Goal: Contribute content: Contribute content

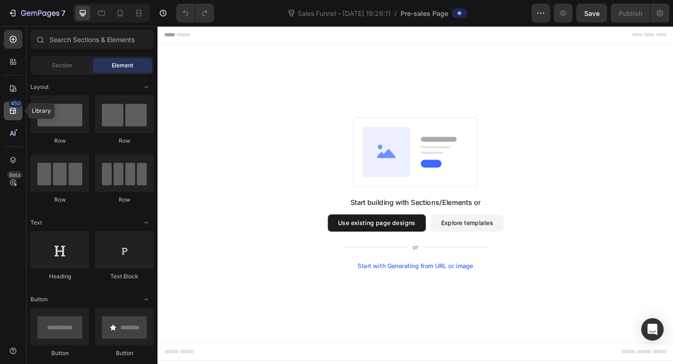
click at [12, 108] on icon at bounding box center [13, 111] width 6 height 6
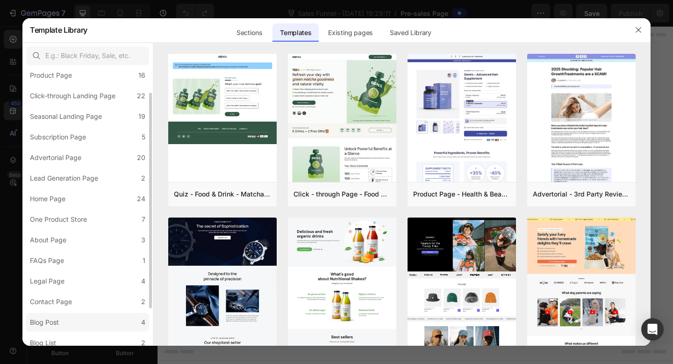
scroll to position [15, 0]
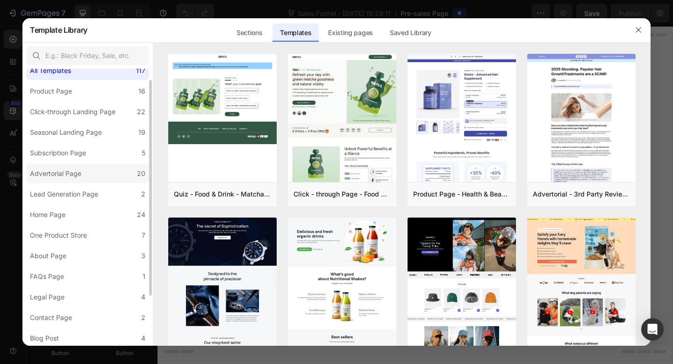
click at [109, 171] on label "Advertorial Page 20" at bounding box center [87, 173] width 123 height 19
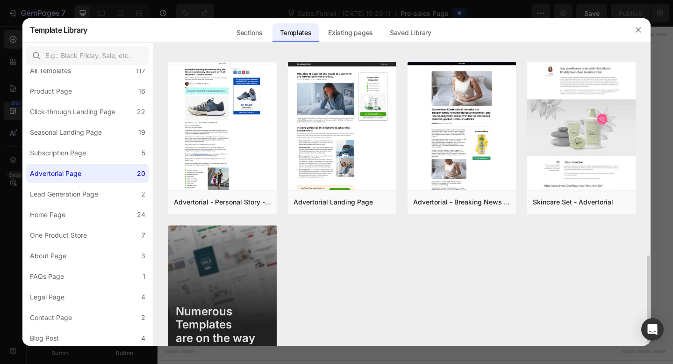
scroll to position [644, 0]
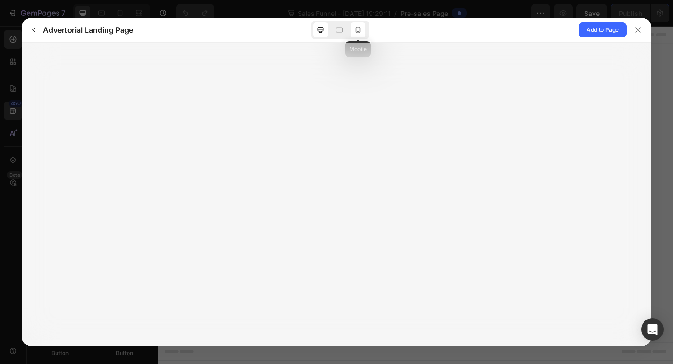
click at [356, 33] on icon at bounding box center [357, 29] width 9 height 9
click at [592, 28] on span "Add to Page" at bounding box center [603, 29] width 32 height 11
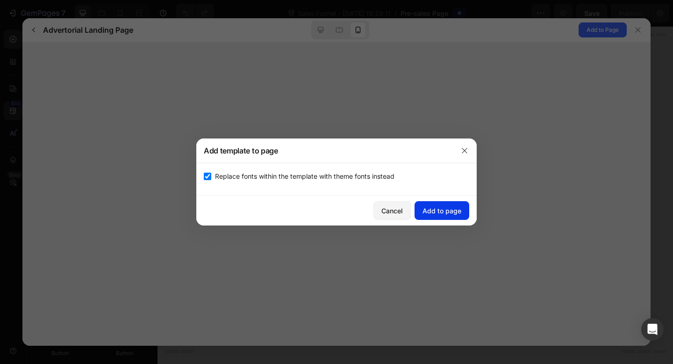
click at [435, 211] on div "Add to page" at bounding box center [442, 211] width 39 height 10
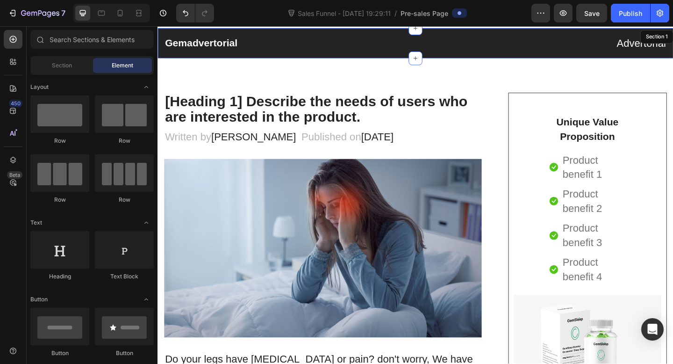
scroll to position [19, 0]
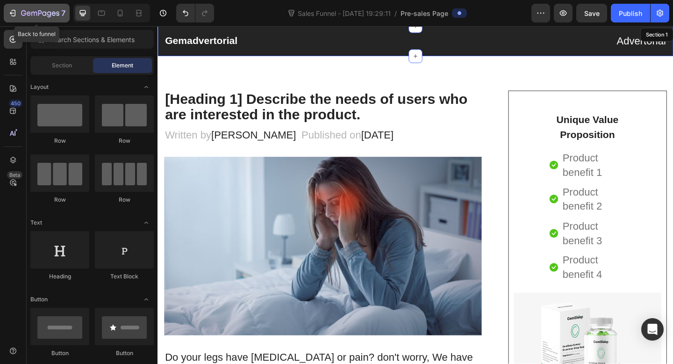
click at [44, 10] on icon "button" at bounding box center [40, 14] width 38 height 8
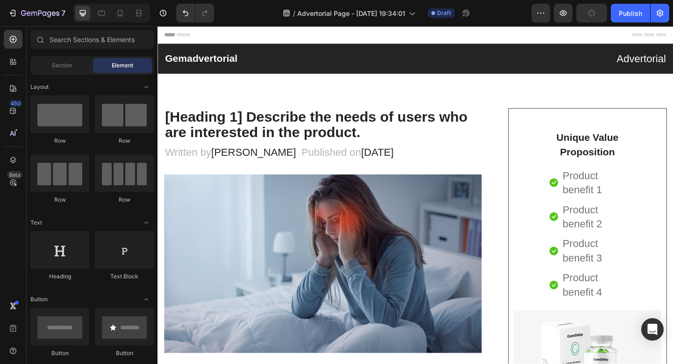
click at [618, 35] on div "Header" at bounding box center [438, 35] width 546 height 19
click at [564, 14] on icon "button" at bounding box center [563, 13] width 7 height 6
click at [118, 11] on icon at bounding box center [119, 12] width 9 height 9
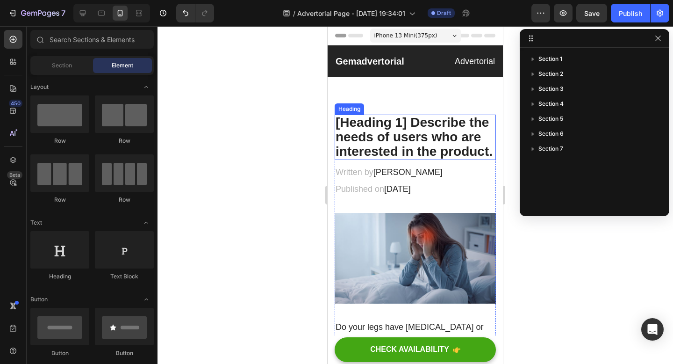
click at [405, 141] on p "[Heading 1] Describe the needs of users who are interested in the product." at bounding box center [415, 136] width 159 height 43
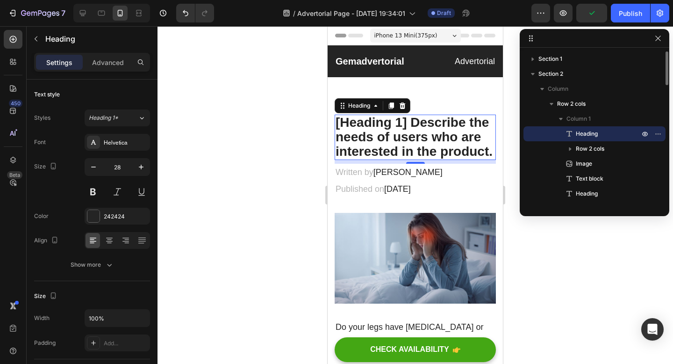
click at [585, 133] on span "Heading" at bounding box center [587, 133] width 22 height 9
click at [451, 126] on p "[Heading 1] Describe the needs of users who are interested in the product." at bounding box center [415, 136] width 159 height 43
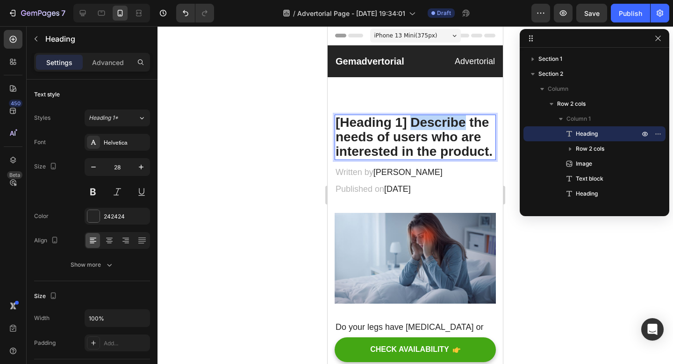
click at [451, 126] on p "[Heading 1] Describe the needs of users who are interested in the product." at bounding box center [415, 136] width 159 height 43
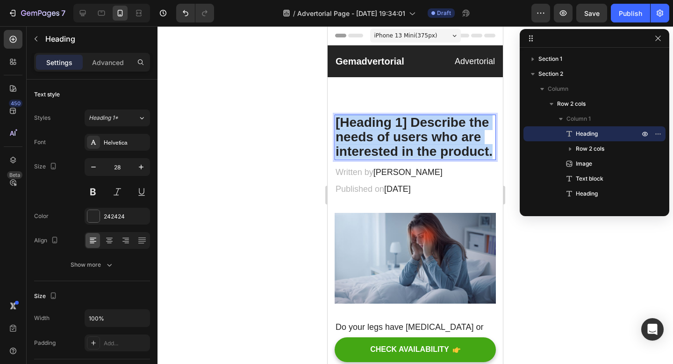
click at [451, 126] on p "[Heading 1] Describe the needs of users who are interested in the product." at bounding box center [415, 136] width 159 height 43
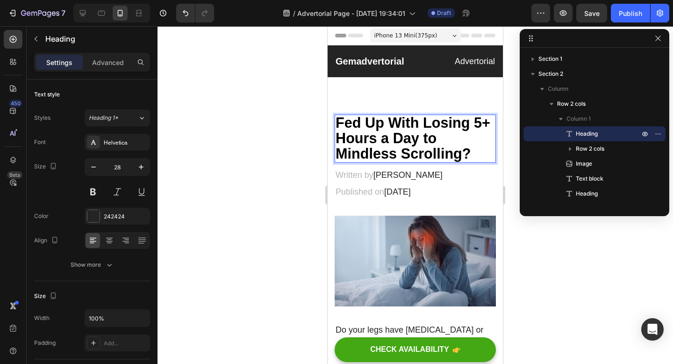
click at [254, 124] on div at bounding box center [416, 195] width 516 height 338
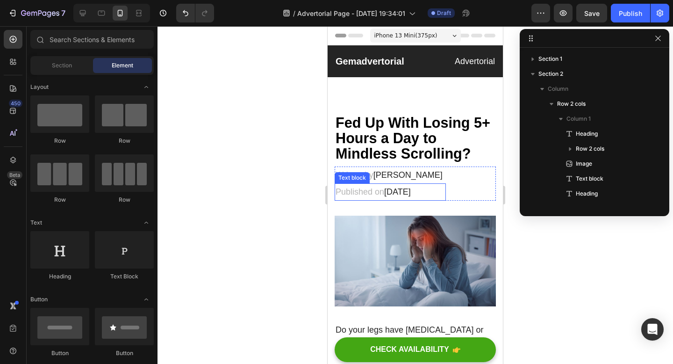
click at [411, 191] on span "[DATE]" at bounding box center [397, 191] width 27 height 9
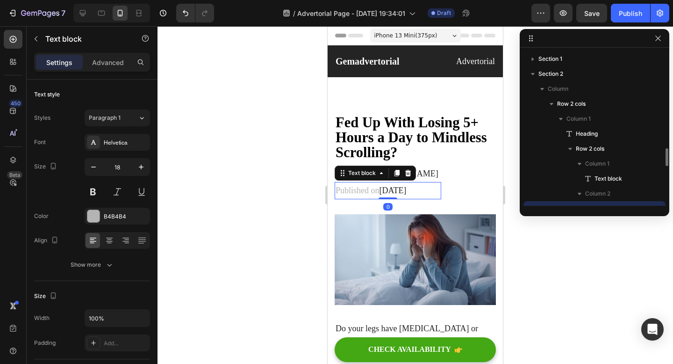
scroll to position [87, 0]
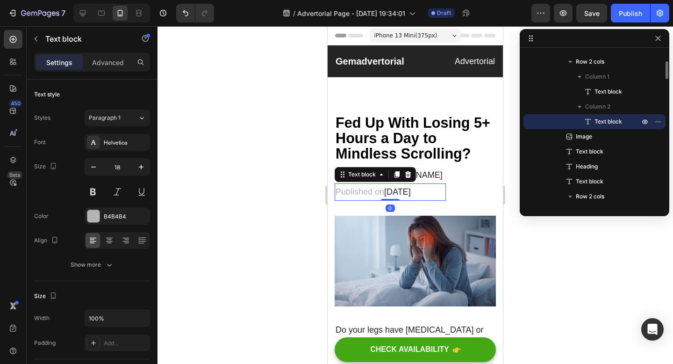
click at [411, 189] on span "[DATE]" at bounding box center [397, 191] width 27 height 9
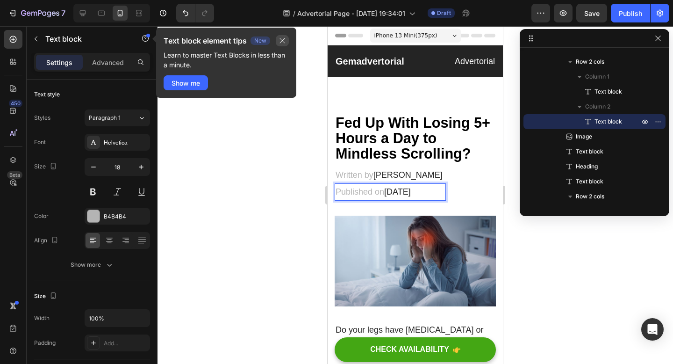
click at [282, 43] on icon "button" at bounding box center [282, 40] width 7 height 7
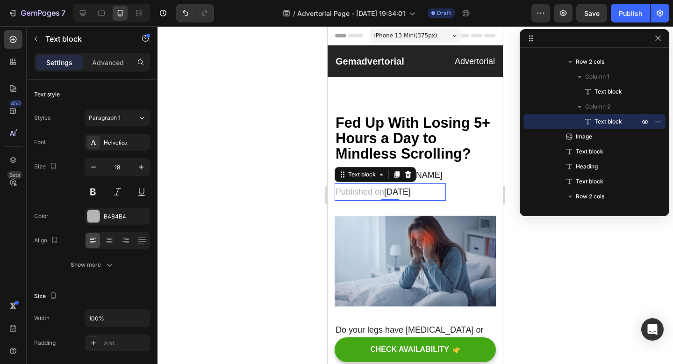
click at [411, 190] on span "[DATE]" at bounding box center [397, 191] width 27 height 9
click at [385, 193] on p "Published on [DATE]" at bounding box center [390, 191] width 109 height 15
click at [403, 192] on span "[DATE]" at bounding box center [397, 191] width 27 height 9
click at [389, 191] on span "[DATE]" at bounding box center [397, 191] width 27 height 9
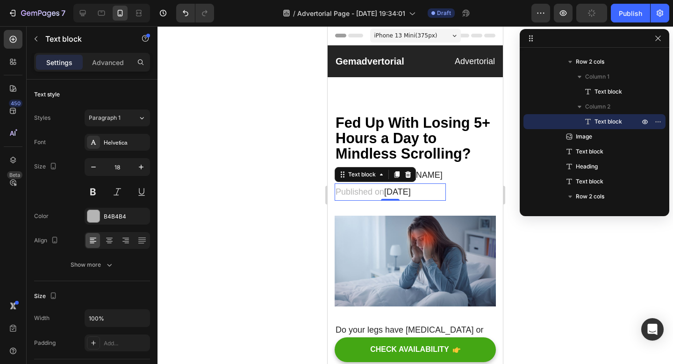
click at [510, 258] on div at bounding box center [416, 195] width 516 height 338
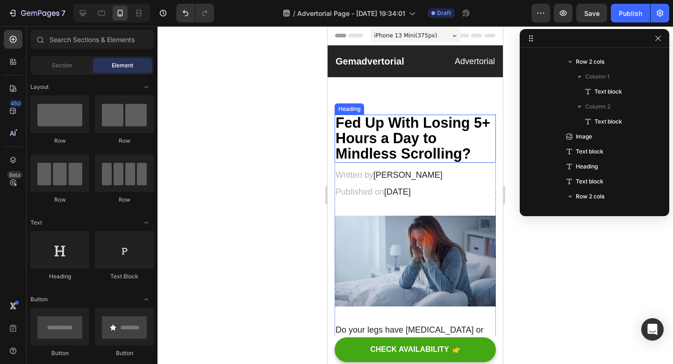
drag, startPoint x: 417, startPoint y: 79, endPoint x: 425, endPoint y: 156, distance: 77.1
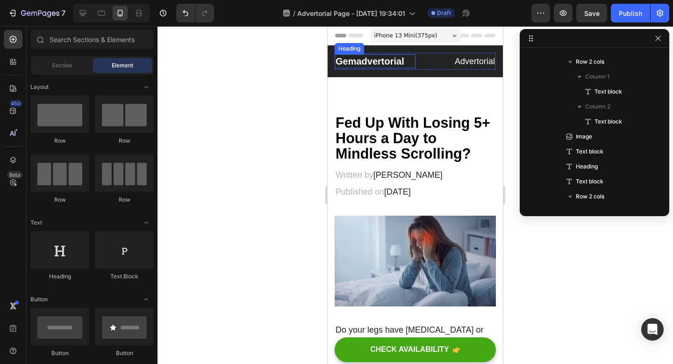
click at [387, 62] on p "Gemadvertorial" at bounding box center [375, 61] width 79 height 12
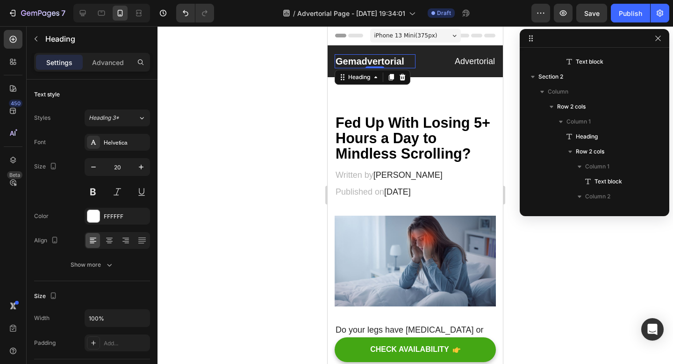
scroll to position [0, 0]
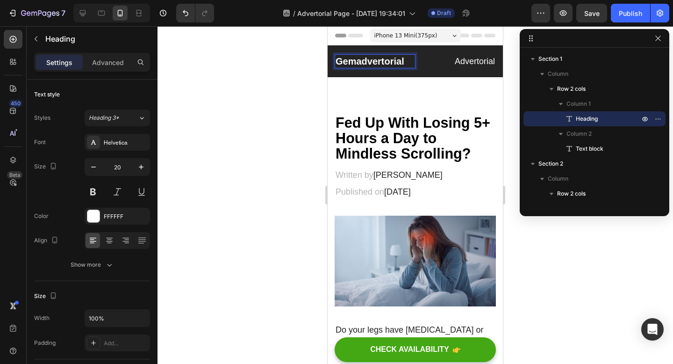
click at [378, 63] on p "Gemadvertorial" at bounding box center [375, 61] width 79 height 12
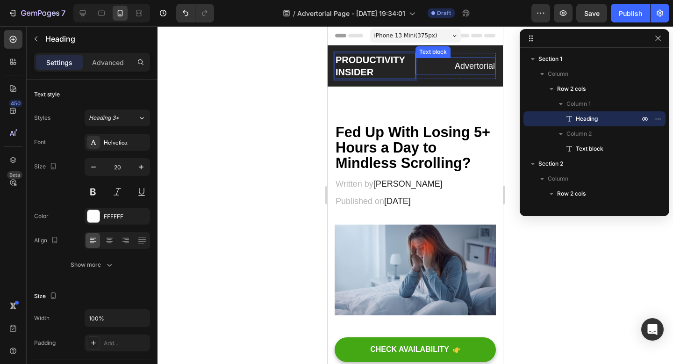
click at [481, 68] on p "Advertorial" at bounding box center [456, 65] width 79 height 15
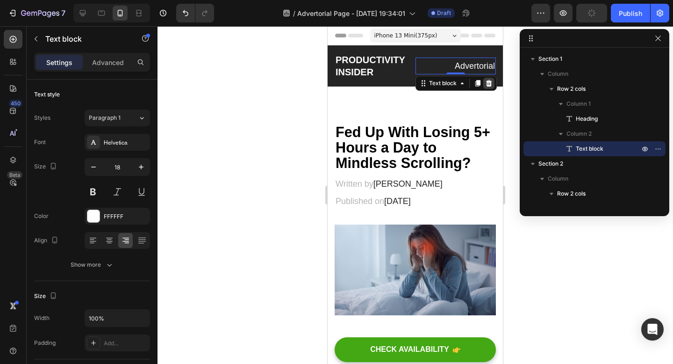
click at [490, 84] on icon at bounding box center [489, 83] width 6 height 7
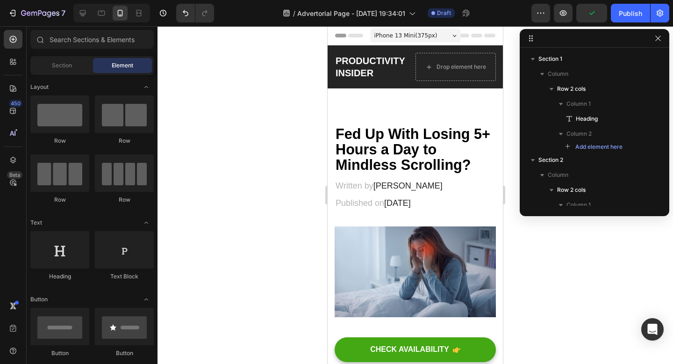
click at [556, 290] on div at bounding box center [416, 195] width 516 height 338
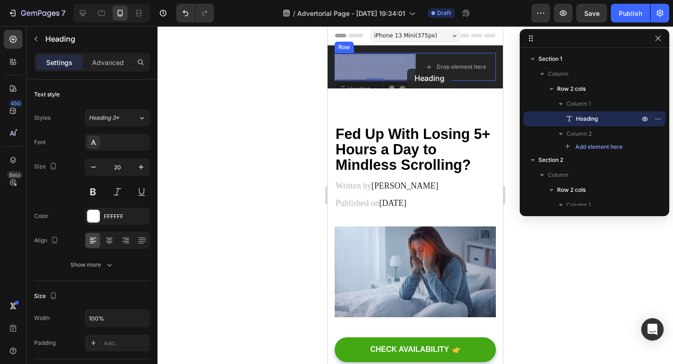
drag, startPoint x: 375, startPoint y: 67, endPoint x: 407, endPoint y: 69, distance: 31.4
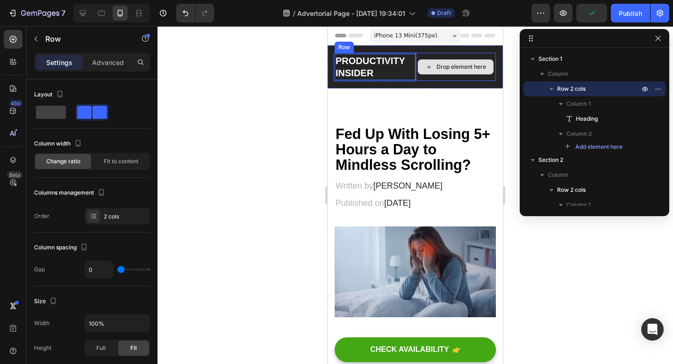
click at [486, 56] on div "Drop element here" at bounding box center [456, 67] width 81 height 28
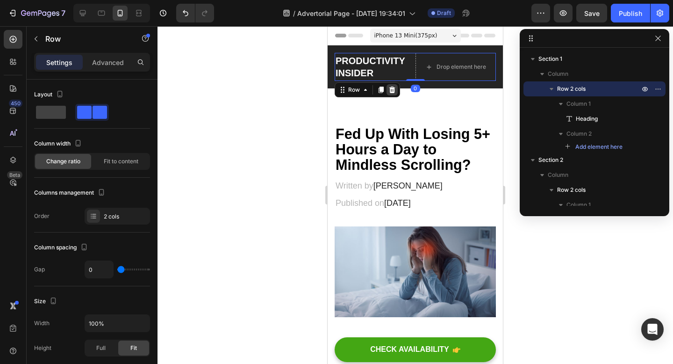
click at [393, 92] on icon at bounding box center [392, 89] width 6 height 7
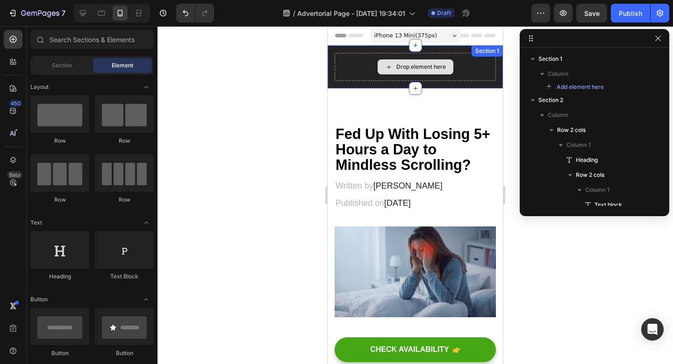
drag, startPoint x: 917, startPoint y: 185, endPoint x: 414, endPoint y: 65, distance: 516.7
click at [415, 67] on div "Drop element here" at bounding box center [421, 66] width 50 height 7
click at [415, 64] on div "Drop element here" at bounding box center [421, 66] width 50 height 7
click at [415, 65] on div "Drop element here" at bounding box center [421, 66] width 50 height 7
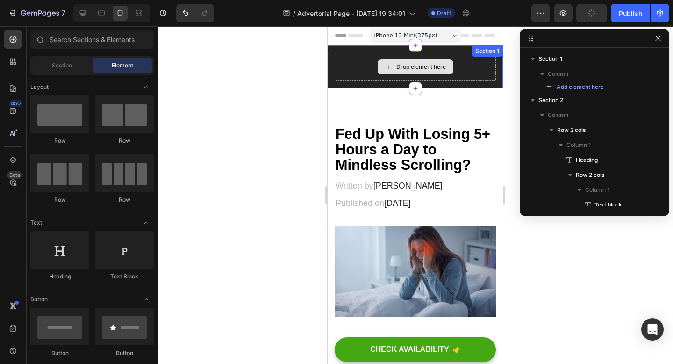
click at [388, 66] on icon at bounding box center [388, 67] width 7 height 8
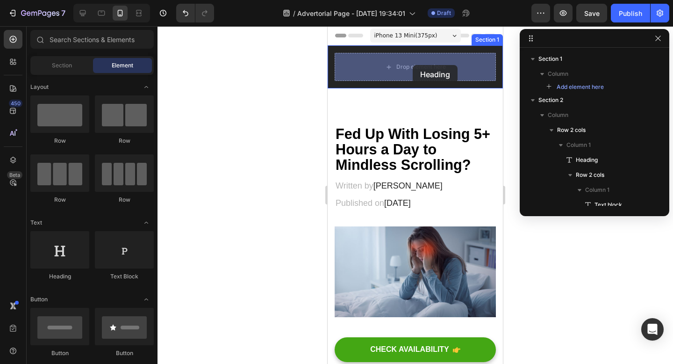
drag, startPoint x: 376, startPoint y: 278, endPoint x: 412, endPoint y: 66, distance: 214.7
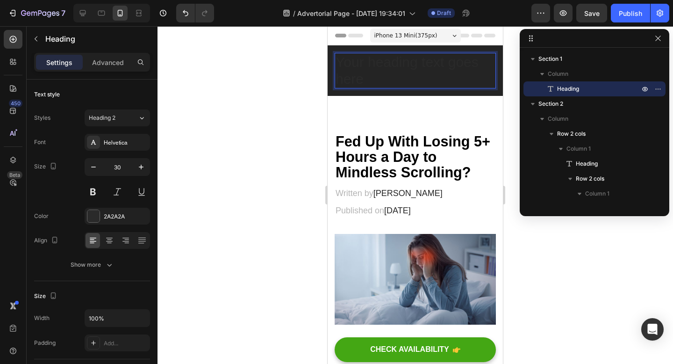
click at [451, 72] on h2 "Your heading text goes here" at bounding box center [415, 71] width 161 height 36
click at [421, 78] on p "Your heading text goes herePRO" at bounding box center [415, 71] width 159 height 34
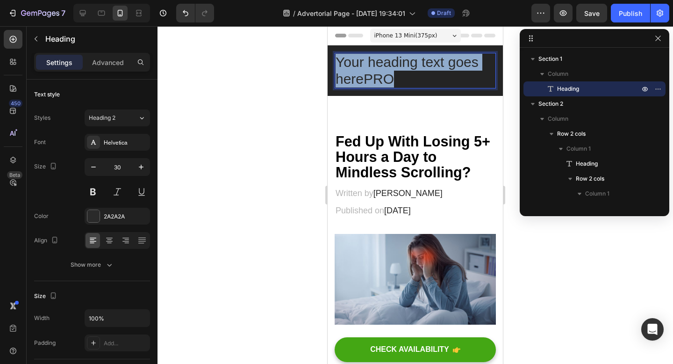
click at [421, 78] on p "Your heading text goes herePRO" at bounding box center [415, 71] width 159 height 34
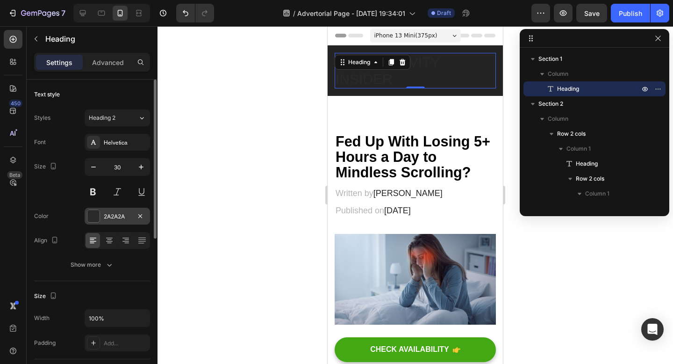
click at [95, 216] on div at bounding box center [93, 216] width 12 height 12
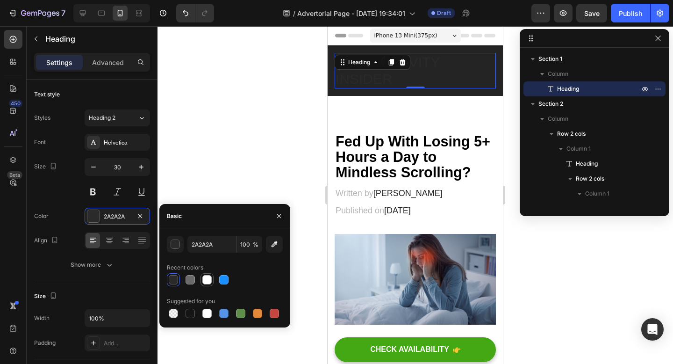
click at [212, 280] on div at bounding box center [206, 279] width 11 height 11
type input "FFFFFF"
click at [211, 280] on div at bounding box center [206, 279] width 9 height 9
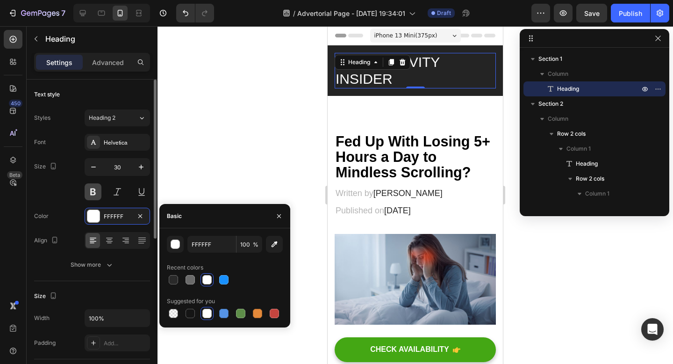
click at [95, 193] on button at bounding box center [93, 191] width 17 height 17
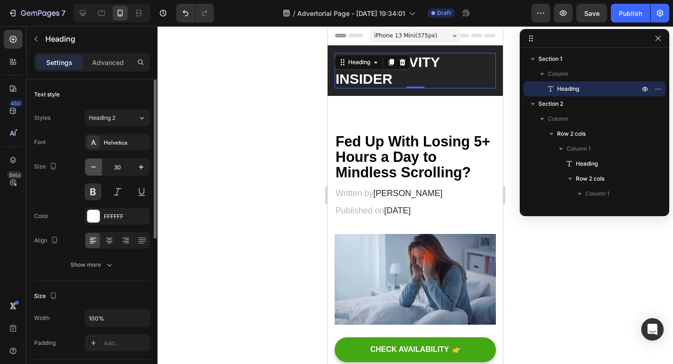
click at [93, 168] on icon "button" at bounding box center [93, 166] width 9 height 9
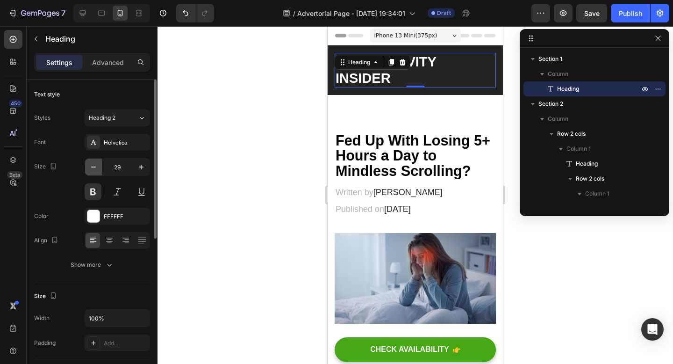
click at [93, 168] on icon "button" at bounding box center [93, 166] width 9 height 9
type input "28"
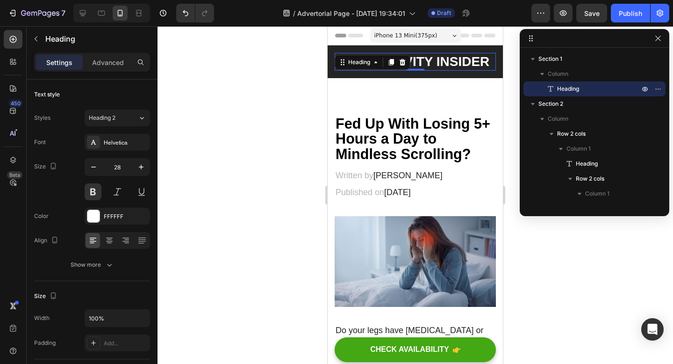
click at [251, 171] on div at bounding box center [416, 195] width 516 height 338
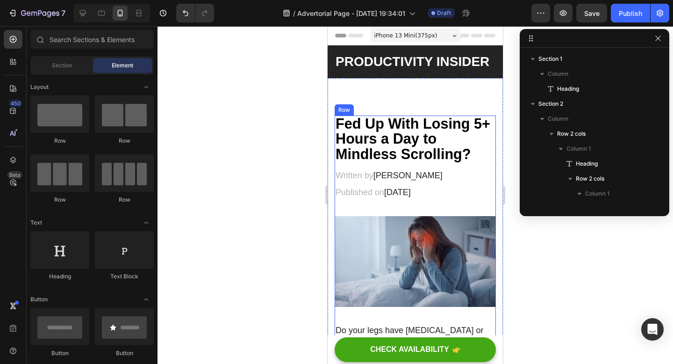
scroll to position [4, 0]
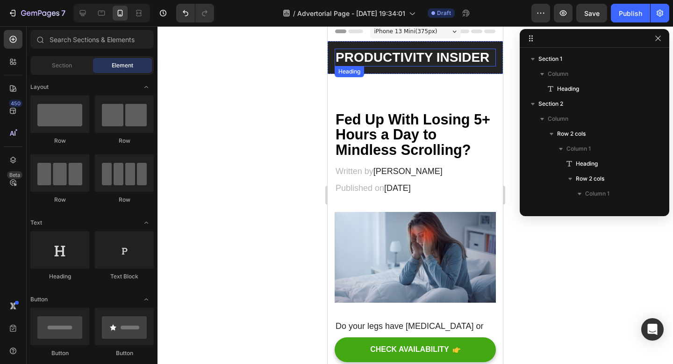
click at [391, 58] on p "PRODUCTIVITY INSIDER" at bounding box center [415, 58] width 159 height 16
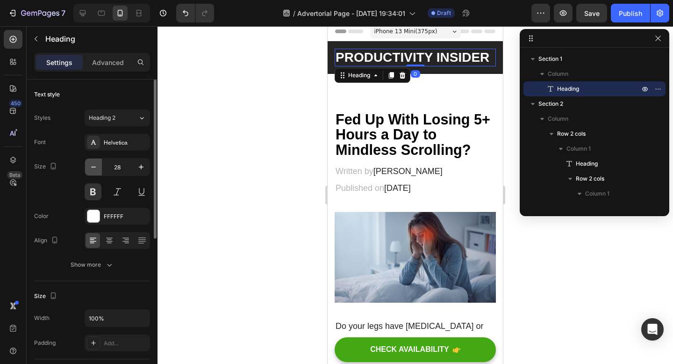
click at [95, 169] on icon "button" at bounding box center [93, 166] width 9 height 9
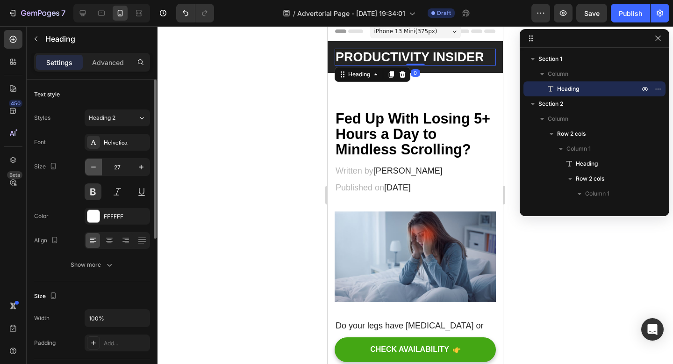
click at [95, 169] on icon "button" at bounding box center [93, 166] width 9 height 9
type input "26"
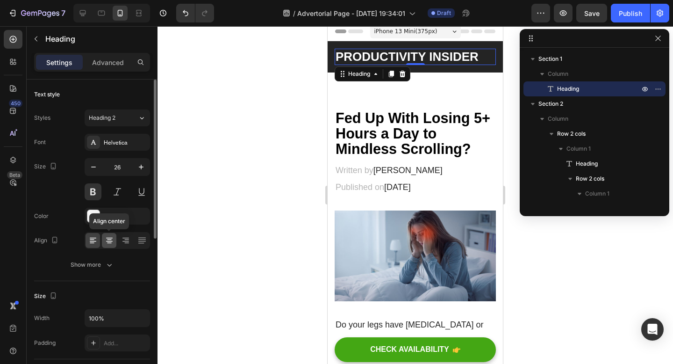
click at [112, 241] on icon at bounding box center [109, 241] width 7 height 1
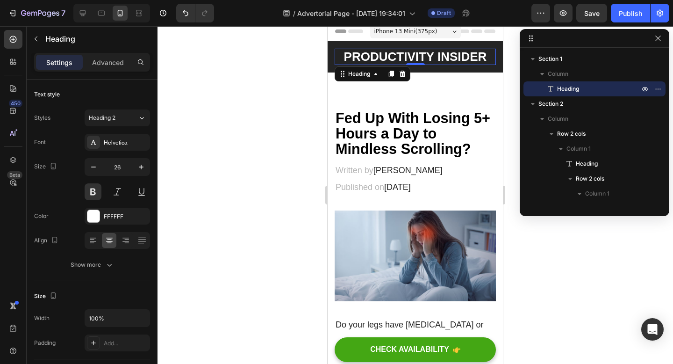
click at [228, 152] on div at bounding box center [416, 195] width 516 height 338
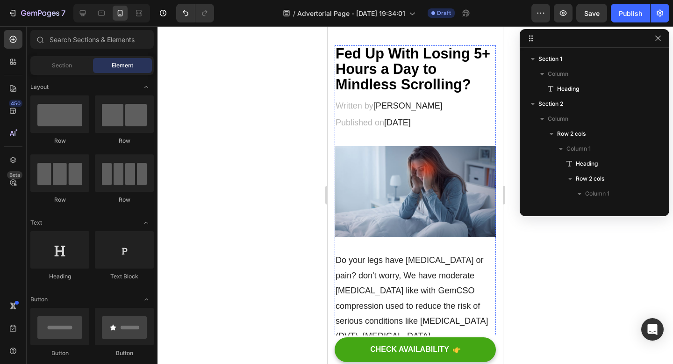
scroll to position [0, 0]
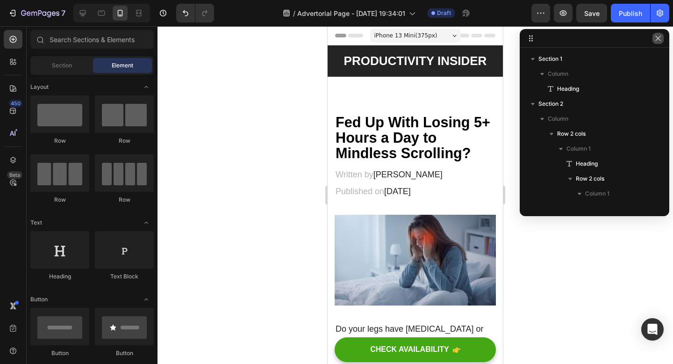
click at [660, 39] on icon "button" at bounding box center [657, 38] width 7 height 7
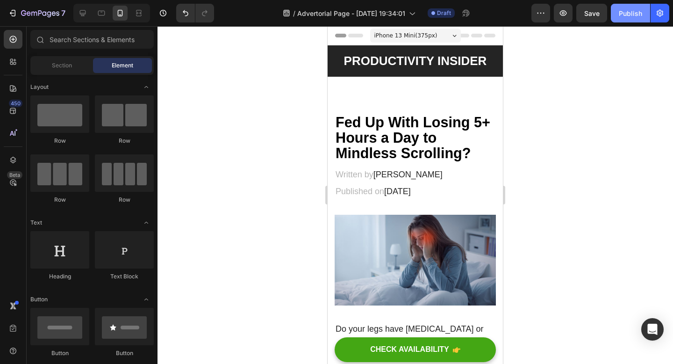
click at [628, 14] on div "Publish" at bounding box center [630, 13] width 23 height 10
click at [566, 15] on icon "button" at bounding box center [563, 12] width 9 height 9
click at [662, 17] on icon "button" at bounding box center [659, 12] width 9 height 9
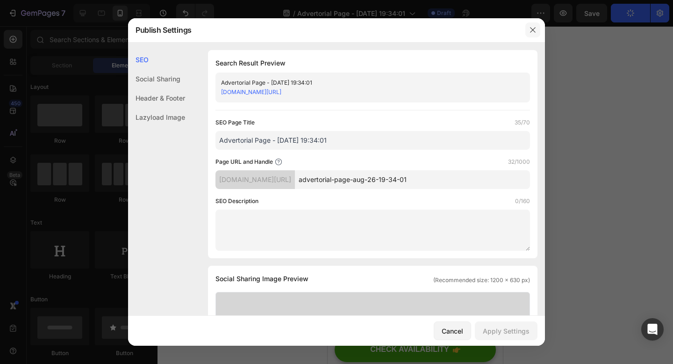
click at [530, 32] on icon "button" at bounding box center [532, 29] width 7 height 7
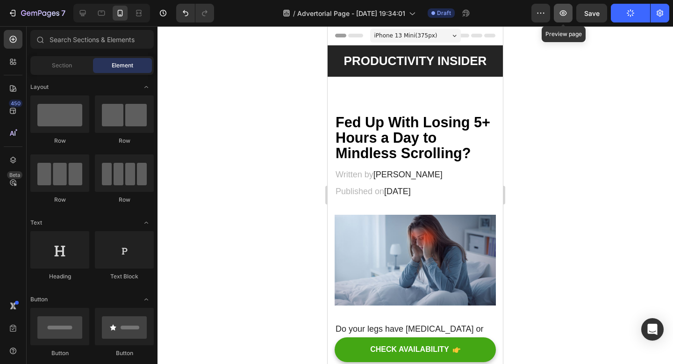
click at [560, 9] on icon "button" at bounding box center [563, 12] width 9 height 9
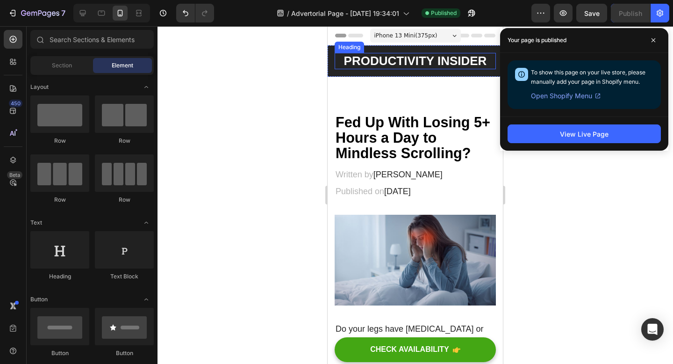
click at [394, 58] on h2 "PRODUCTIVITY INSIDER" at bounding box center [415, 61] width 161 height 16
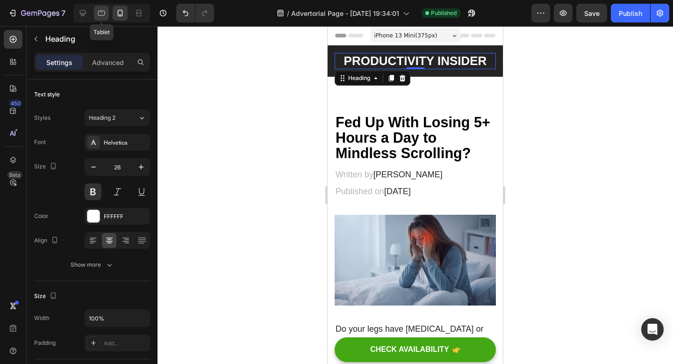
click at [101, 14] on icon at bounding box center [101, 12] width 9 height 9
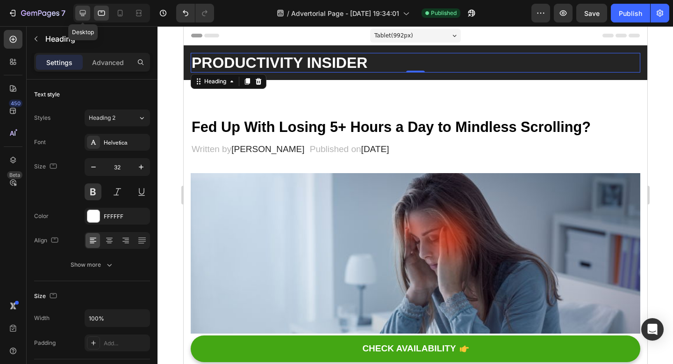
click at [87, 14] on div at bounding box center [82, 13] width 15 height 15
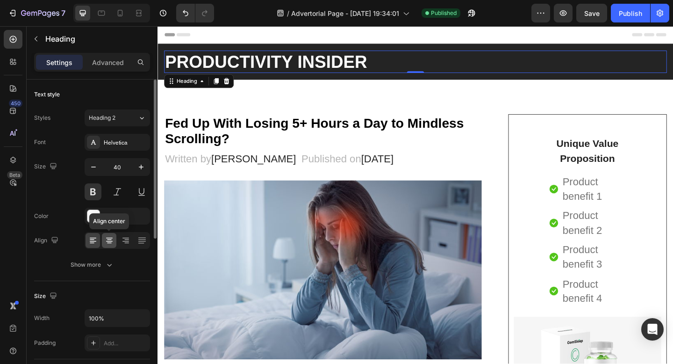
click at [112, 242] on icon at bounding box center [109, 240] width 9 height 9
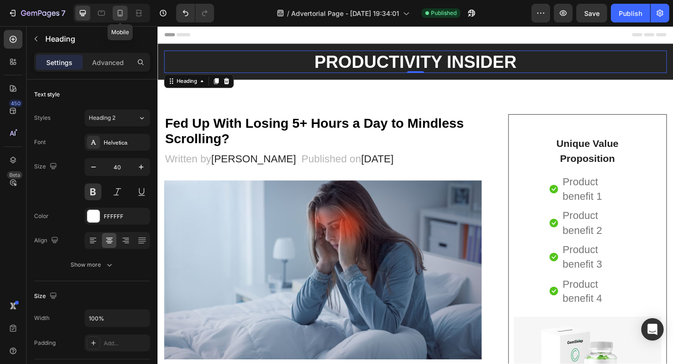
click at [119, 11] on icon at bounding box center [119, 12] width 9 height 9
type input "26"
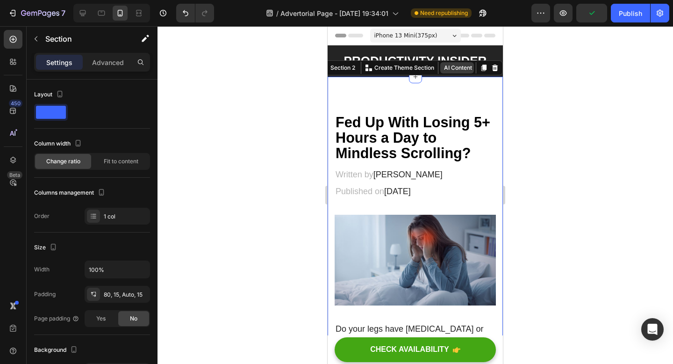
click at [453, 68] on button "AI Content" at bounding box center [457, 67] width 34 height 11
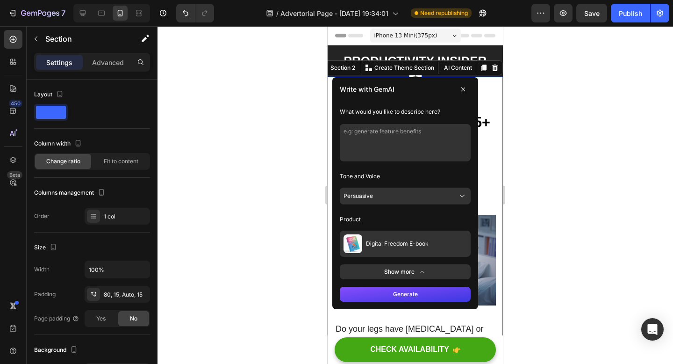
click at [511, 107] on div at bounding box center [416, 195] width 516 height 338
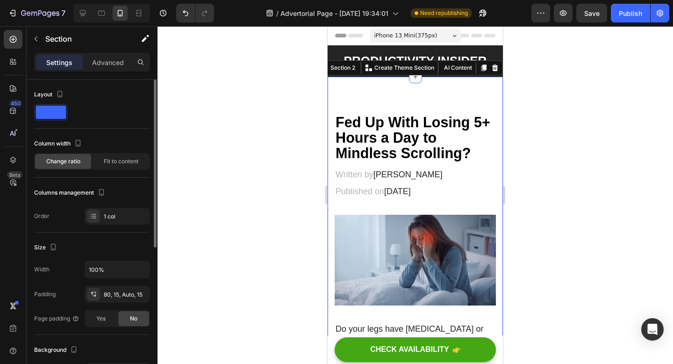
click at [49, 115] on span at bounding box center [51, 112] width 30 height 13
click at [126, 165] on span "Fit to content" at bounding box center [121, 161] width 35 height 8
click at [65, 165] on div "Change ratio" at bounding box center [63, 161] width 56 height 15
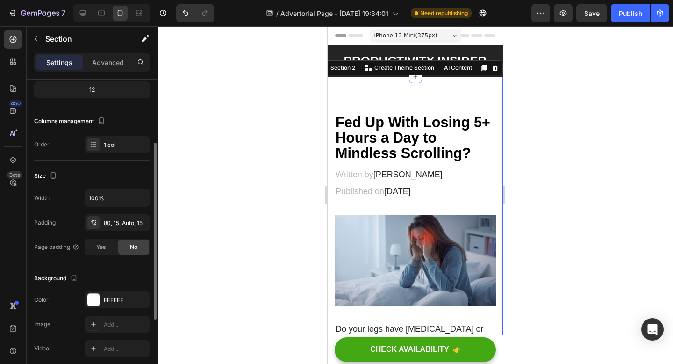
scroll to position [105, 0]
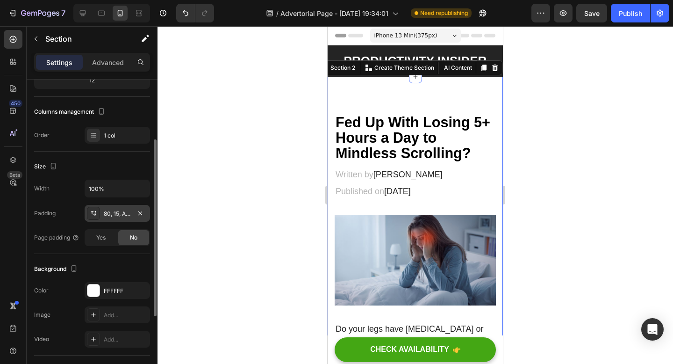
click at [111, 208] on div "80, 15, Auto, 15" at bounding box center [117, 213] width 65 height 17
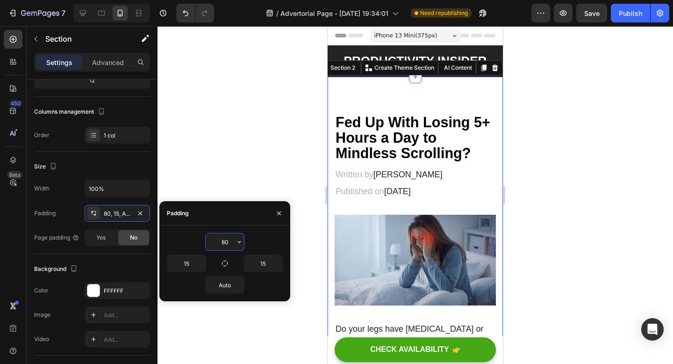
click at [227, 243] on input "80" at bounding box center [225, 241] width 38 height 17
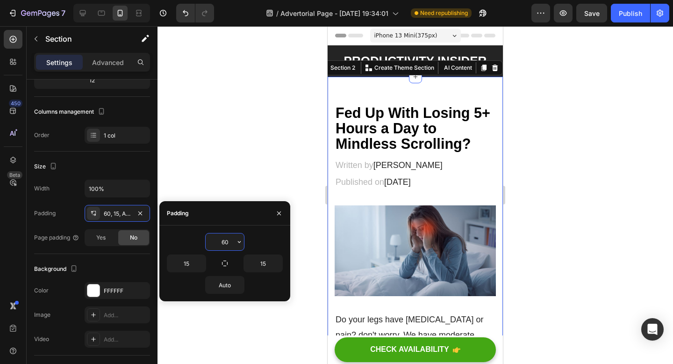
type input "6"
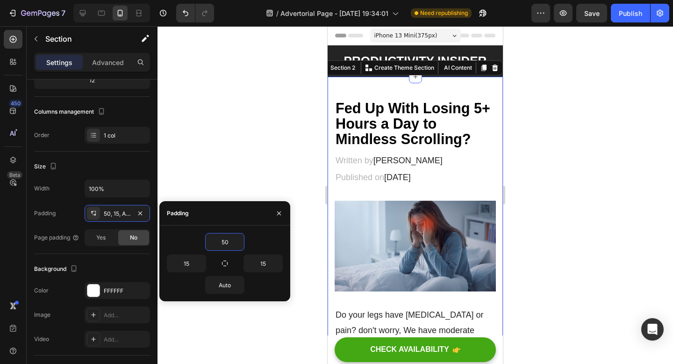
type input "5"
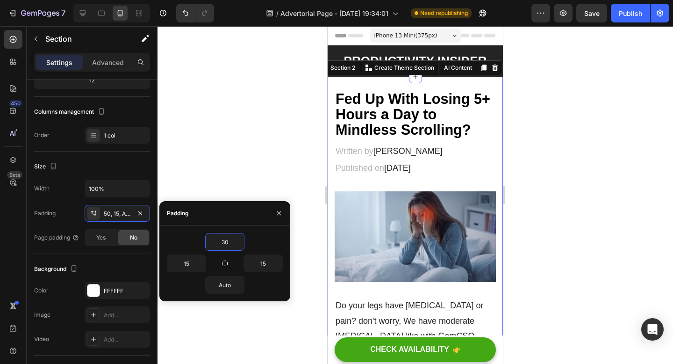
type input "3"
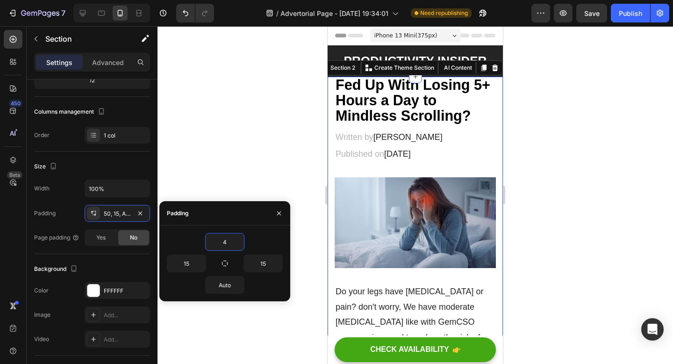
type input "40"
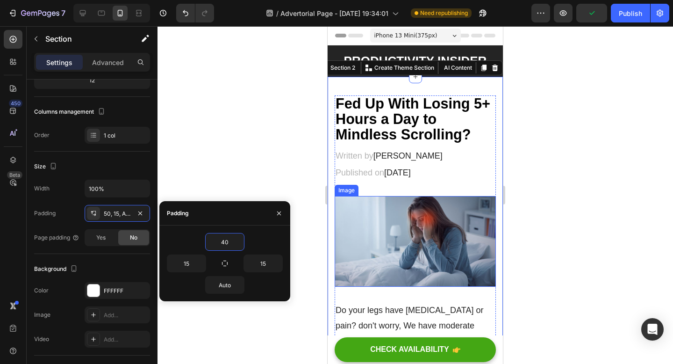
click at [266, 163] on div at bounding box center [416, 195] width 516 height 338
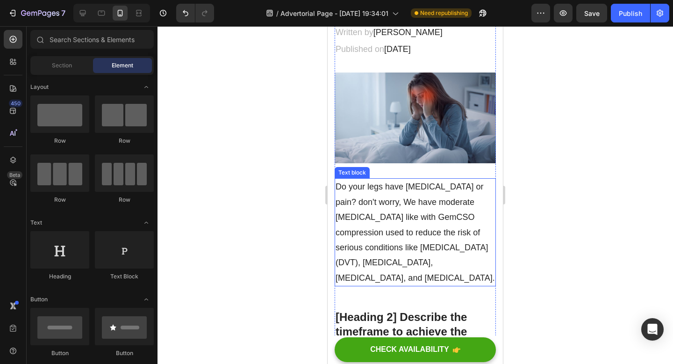
scroll to position [0, 0]
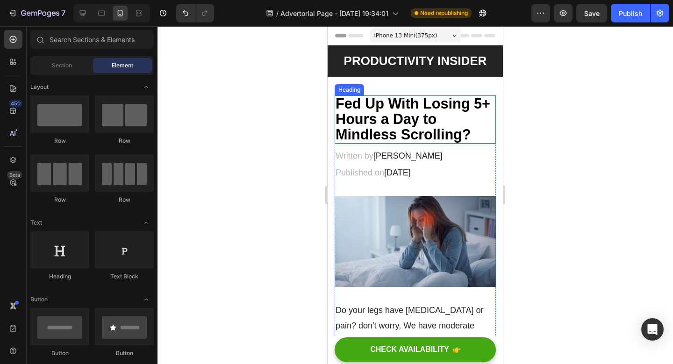
click at [403, 125] on strong "Fed Up With Losing 5+ Hours a Day to Mindless Scrolling?" at bounding box center [413, 118] width 155 height 47
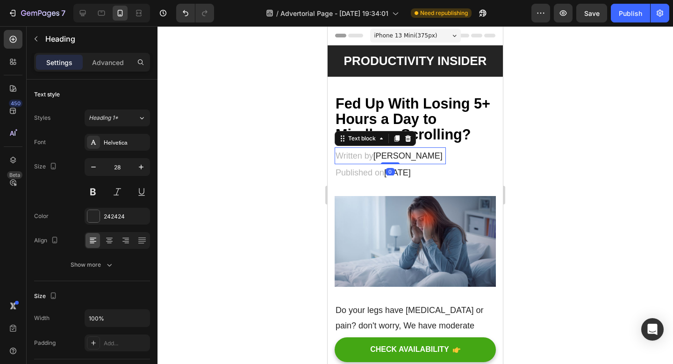
click at [395, 155] on span "[PERSON_NAME]" at bounding box center [408, 155] width 69 height 9
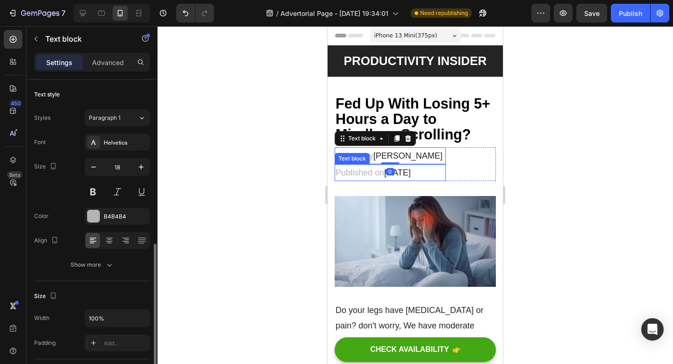
click at [393, 173] on span "[DATE]" at bounding box center [397, 172] width 27 height 9
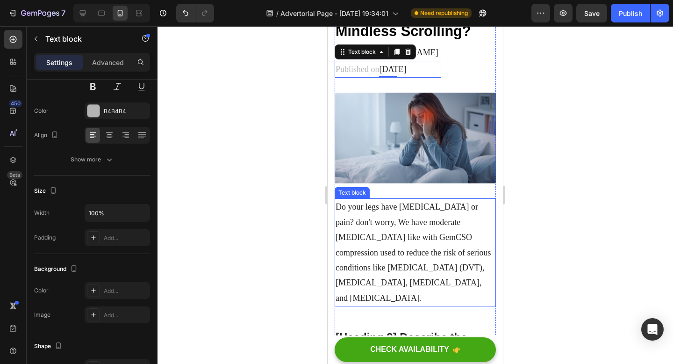
scroll to position [101, 0]
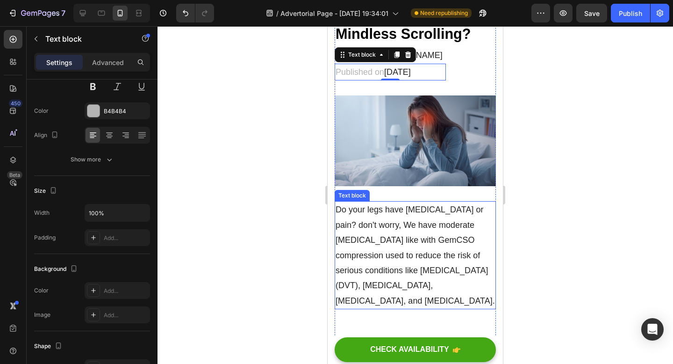
click at [404, 255] on p "Do your legs have [MEDICAL_DATA] or pain? don't worry, We have moderate [MEDICA…" at bounding box center [415, 255] width 159 height 106
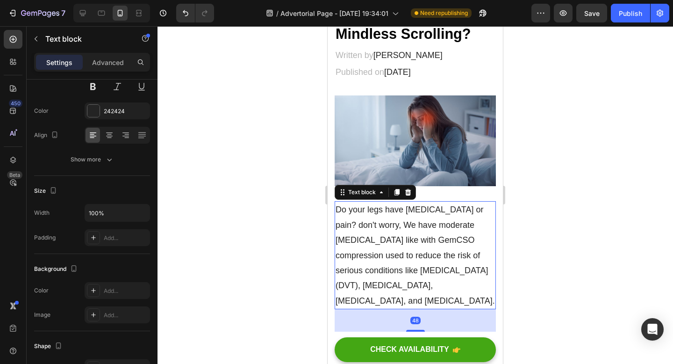
click at [407, 248] on p "Do your legs have [MEDICAL_DATA] or pain? don't worry, We have moderate [MEDICA…" at bounding box center [415, 255] width 159 height 106
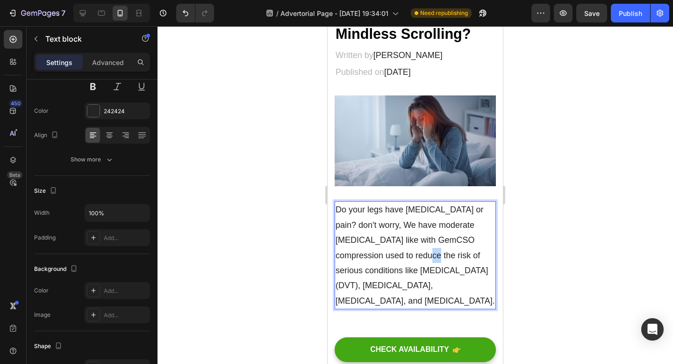
click at [407, 248] on p "Do your legs have [MEDICAL_DATA] or pain? don't worry, We have moderate [MEDICA…" at bounding box center [415, 255] width 159 height 106
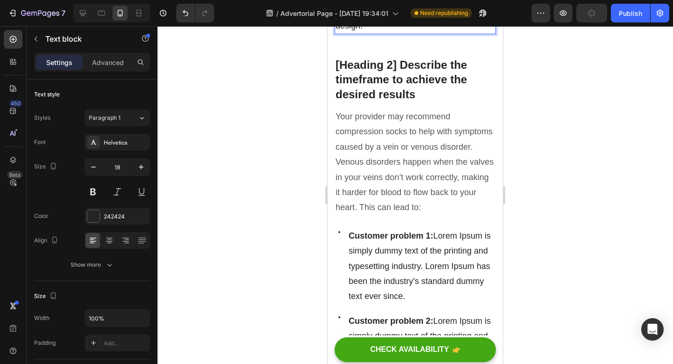
scroll to position [449, 0]
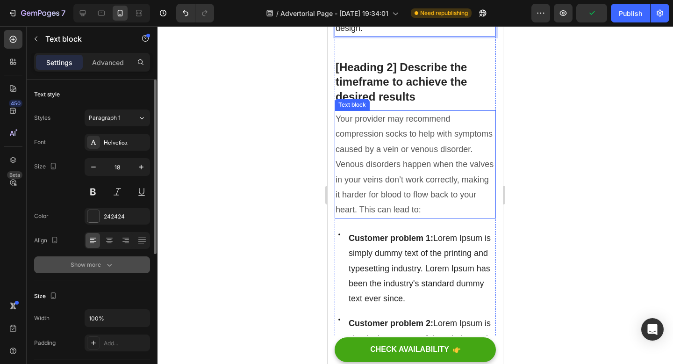
click at [102, 259] on button "Show more" at bounding box center [92, 264] width 116 height 17
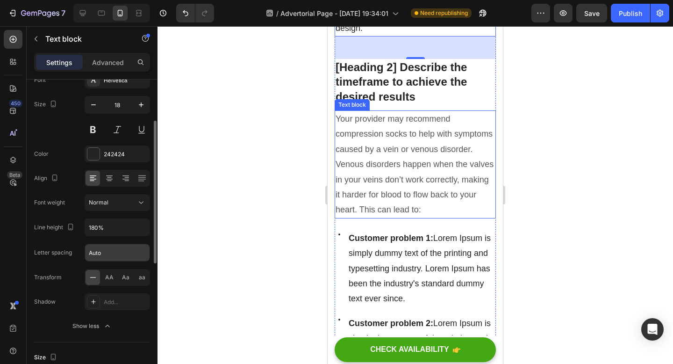
scroll to position [79, 0]
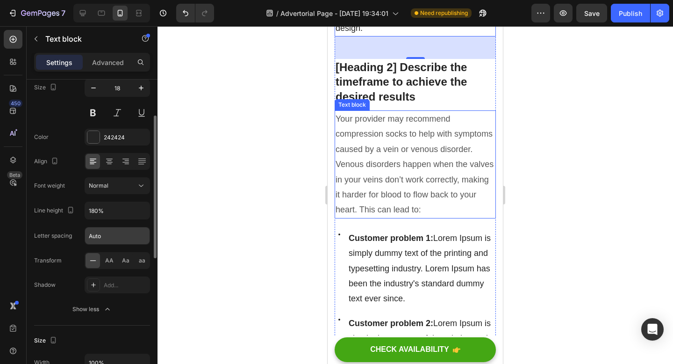
click at [120, 240] on input "Auto" at bounding box center [117, 235] width 65 height 17
click at [194, 246] on div at bounding box center [416, 195] width 516 height 338
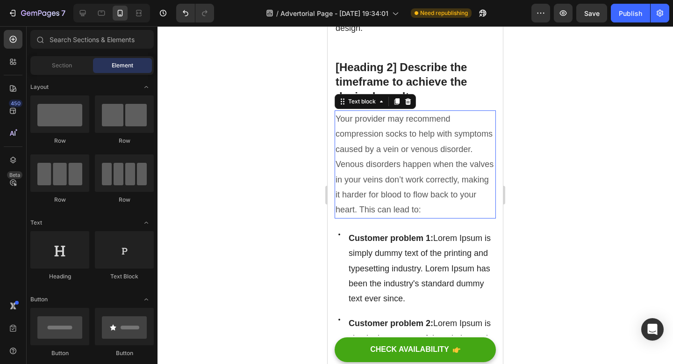
click at [423, 169] on p "Your provider may recommend compression socks to help with symptoms caused by a…" at bounding box center [415, 164] width 159 height 106
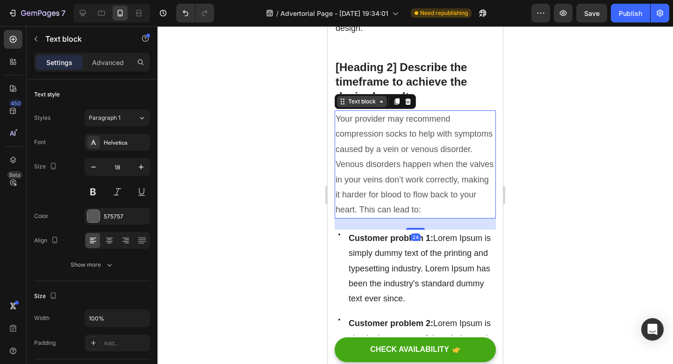
click at [382, 98] on icon at bounding box center [381, 101] width 7 height 7
click at [250, 194] on div at bounding box center [416, 195] width 516 height 338
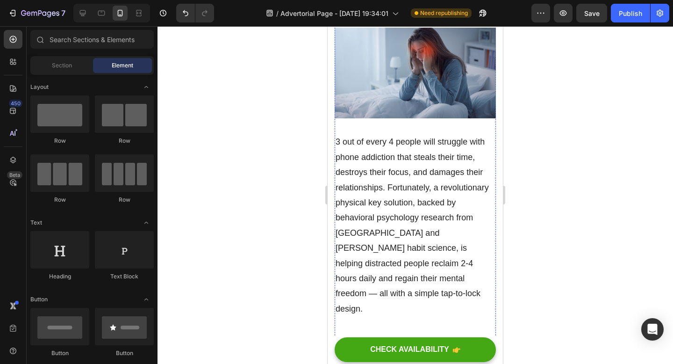
scroll to position [166, 0]
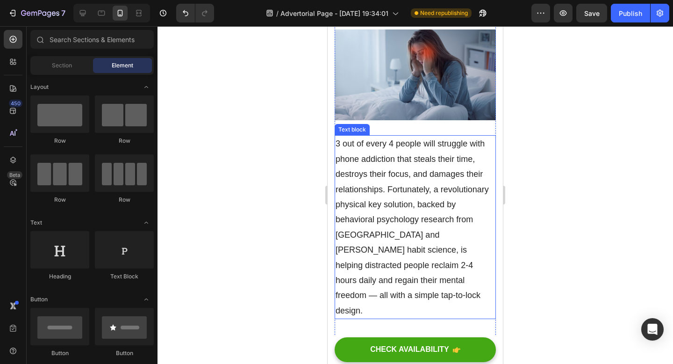
click at [385, 183] on p "3 out of every 4 people will struggle with phone addiction that steals their ti…" at bounding box center [415, 227] width 159 height 182
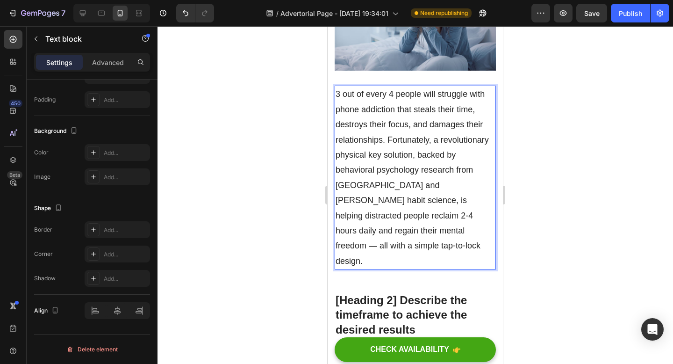
scroll to position [216, 0]
click at [386, 237] on p "3 out of every 4 people will struggle with phone addiction that steals their ti…" at bounding box center [415, 177] width 159 height 182
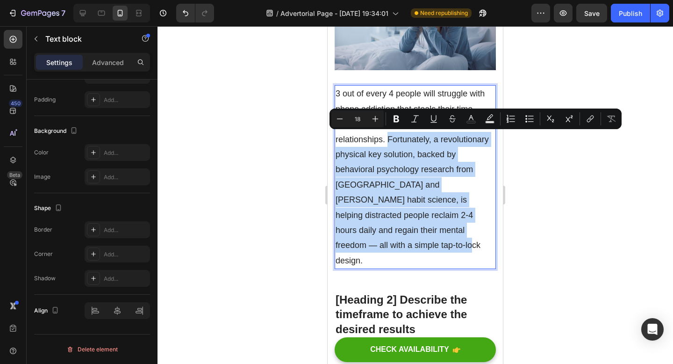
drag, startPoint x: 367, startPoint y: 244, endPoint x: 387, endPoint y: 137, distance: 108.9
click at [387, 136] on p "3 out of every 4 people will struggle with phone addiction that steals their ti…" at bounding box center [415, 177] width 159 height 182
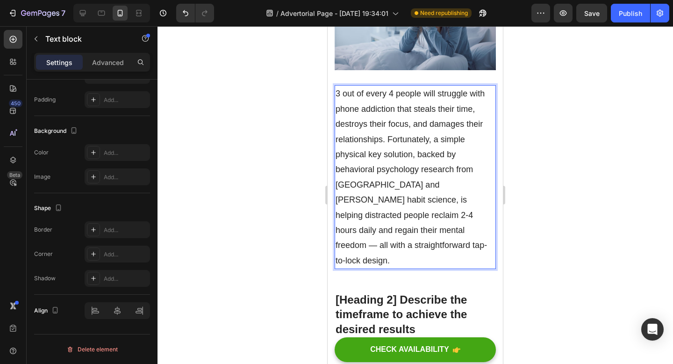
click at [373, 153] on p "3 out of every 4 people will struggle with phone addiction that steals their ti…" at bounding box center [415, 177] width 159 height 182
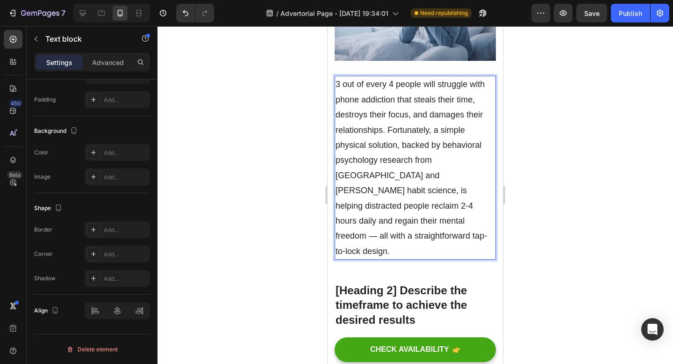
scroll to position [233, 0]
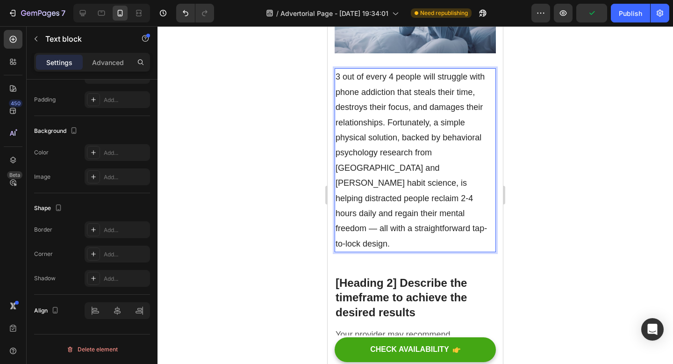
click at [465, 195] on p "3 out of every 4 people will struggle with phone addiction that steals their ti…" at bounding box center [415, 160] width 159 height 182
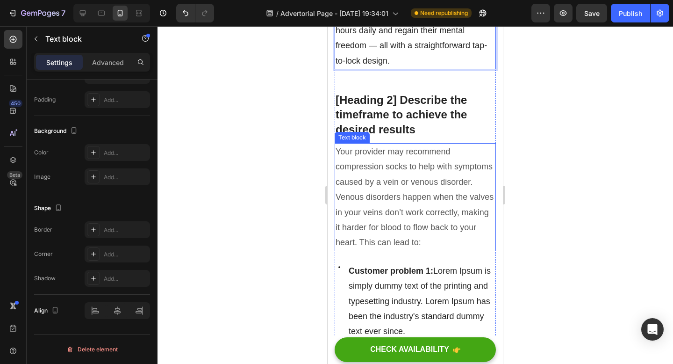
scroll to position [459, 0]
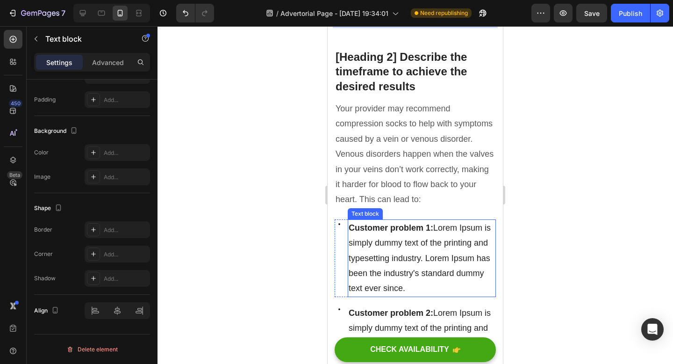
click at [427, 239] on span "Customer problem 1: Lorem Ipsum is simply dummy text of the printing and typese…" at bounding box center [420, 258] width 142 height 70
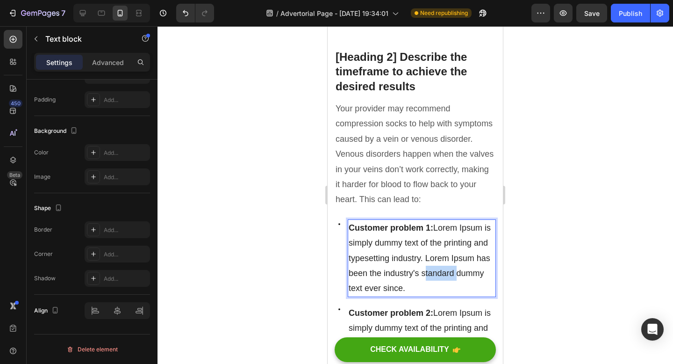
click at [427, 239] on span "Customer problem 1: Lorem Ipsum is simply dummy text of the printing and typese…" at bounding box center [420, 258] width 142 height 70
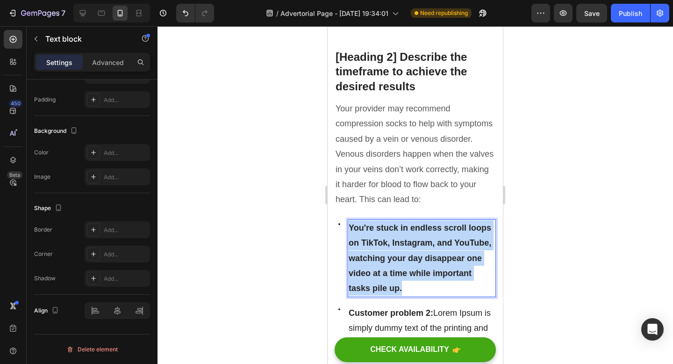
drag, startPoint x: 413, startPoint y: 261, endPoint x: 348, endPoint y: 195, distance: 92.6
click at [348, 219] on div "You're stuck in endless scroll loops on TikTok, Instagram, and YouTube, watchin…" at bounding box center [422, 258] width 148 height 78
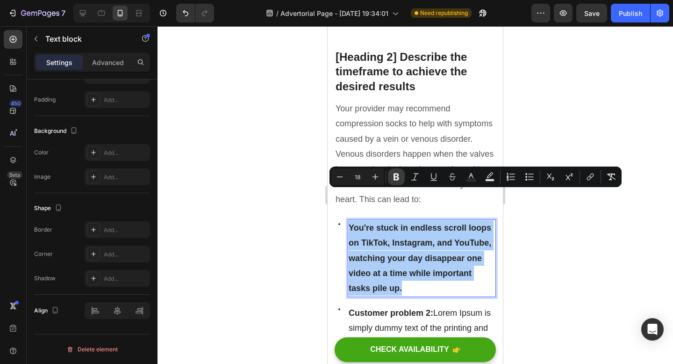
click at [397, 174] on icon "Editor contextual toolbar" at bounding box center [397, 176] width 6 height 7
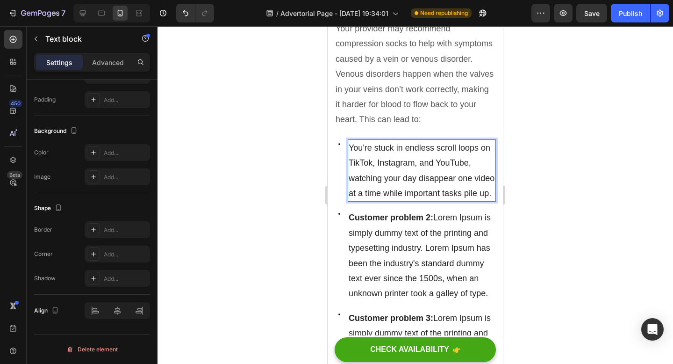
scroll to position [596, 0]
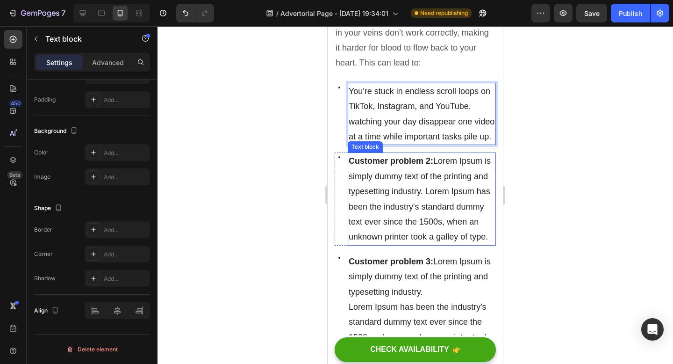
click at [404, 163] on span "Customer problem 2: Lorem Ipsum is simply dummy text of the printing and typese…" at bounding box center [420, 198] width 142 height 85
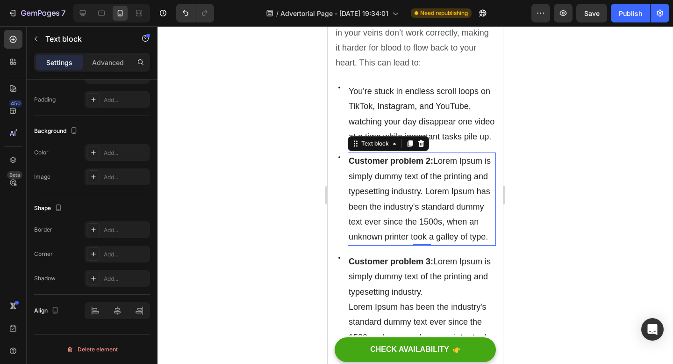
click at [482, 204] on span "Customer problem 2: Lorem Ipsum is simply dummy text of the printing and typese…" at bounding box center [420, 198] width 142 height 85
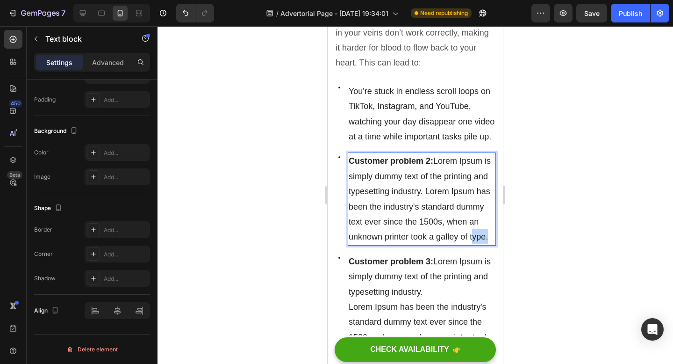
click at [482, 204] on span "Customer problem 2: Lorem Ipsum is simply dummy text of the printing and typese…" at bounding box center [420, 198] width 142 height 85
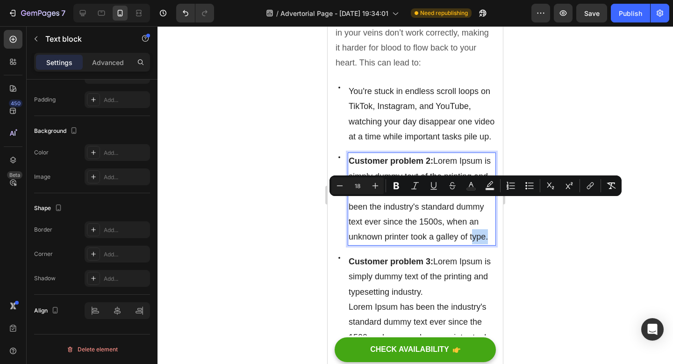
click at [486, 205] on span "Customer problem 2: Lorem Ipsum is simply dummy text of the printing and typese…" at bounding box center [420, 198] width 142 height 85
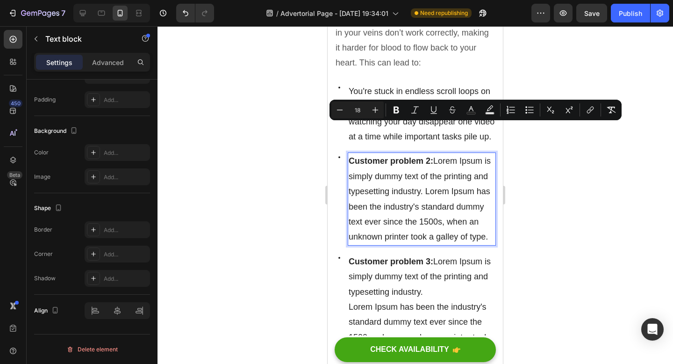
drag, startPoint x: 486, startPoint y: 205, endPoint x: 436, endPoint y: 133, distance: 88.1
click at [436, 156] on span "Customer problem 2: Lorem Ipsum is simply dummy text of the printing and typese…" at bounding box center [420, 198] width 142 height 85
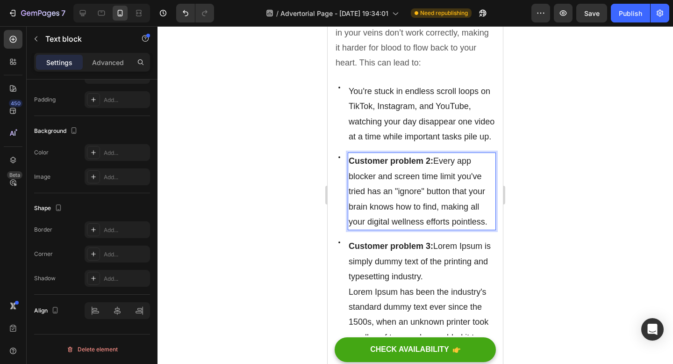
click at [413, 156] on strong "Customer problem 2:" at bounding box center [391, 160] width 85 height 9
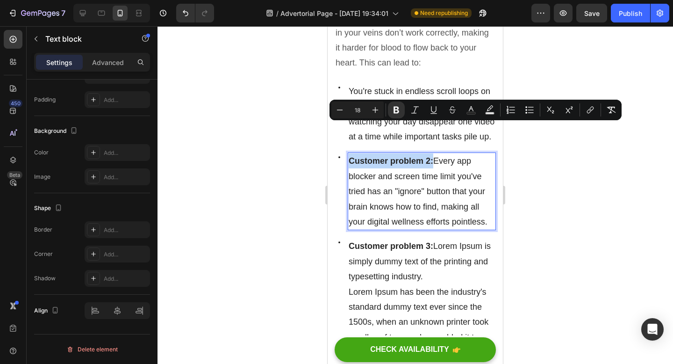
drag, startPoint x: 433, startPoint y: 129, endPoint x: 348, endPoint y: 128, distance: 85.1
click at [348, 152] on div "Customer problem 2: Every app blocker and screen time limit you've tried has an…" at bounding box center [422, 191] width 148 height 78
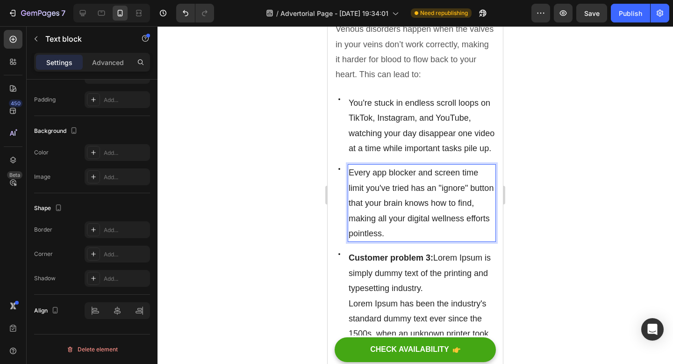
scroll to position [583, 0]
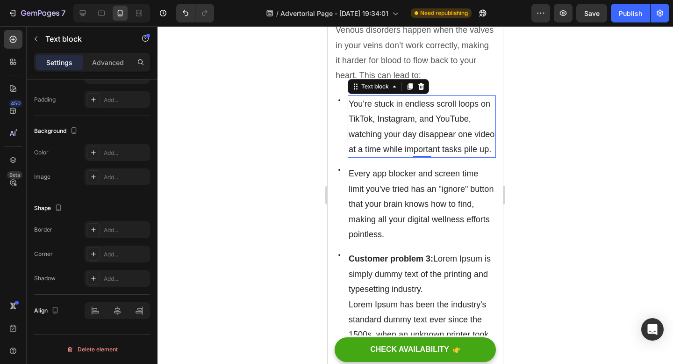
click at [349, 99] on span "You're stuck in endless scroll loops on TikTok, Instagram, and YouTube, watchin…" at bounding box center [422, 126] width 146 height 55
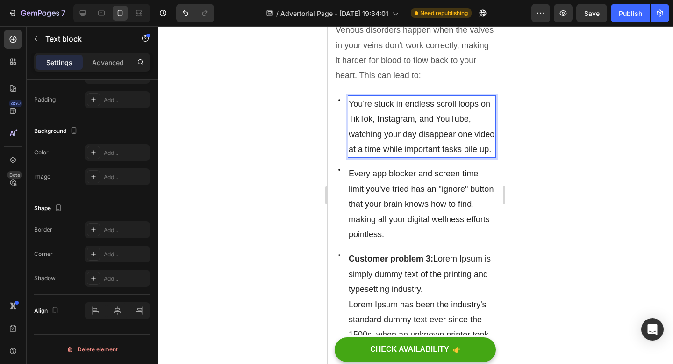
click at [349, 99] on span "You're stuck in endless scroll loops on TikTok, Instagram, and YouTube, watchin…" at bounding box center [422, 126] width 146 height 55
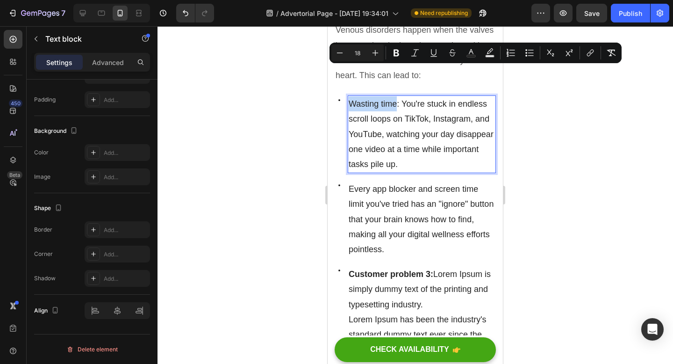
drag, startPoint x: 350, startPoint y: 71, endPoint x: 398, endPoint y: 76, distance: 48.0
click at [395, 54] on icon "Editor contextual toolbar" at bounding box center [397, 53] width 6 height 7
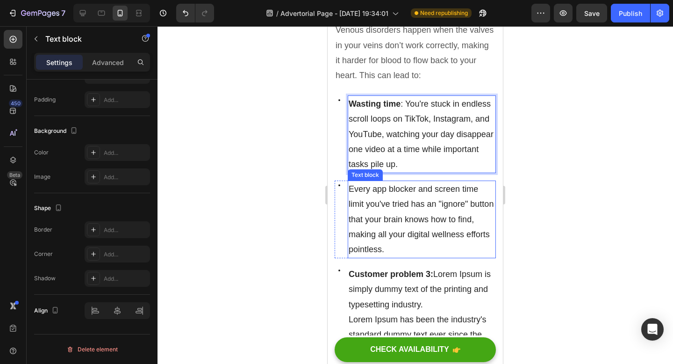
click at [352, 184] on span "Every app blocker and screen time limit you've tried has an "ignore" button tha…" at bounding box center [421, 219] width 145 height 70
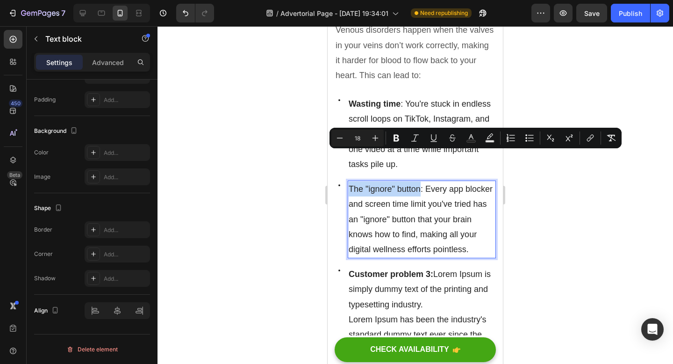
drag, startPoint x: 349, startPoint y: 157, endPoint x: 421, endPoint y: 162, distance: 72.2
click at [397, 137] on icon "Editor contextual toolbar" at bounding box center [397, 138] width 6 height 7
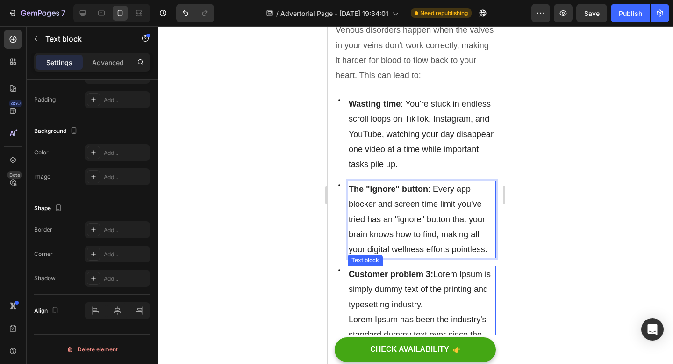
click at [474, 269] on span "Customer problem 3: Lorem Ipsum is simply dummy text of the printing and typese…" at bounding box center [420, 289] width 142 height 40
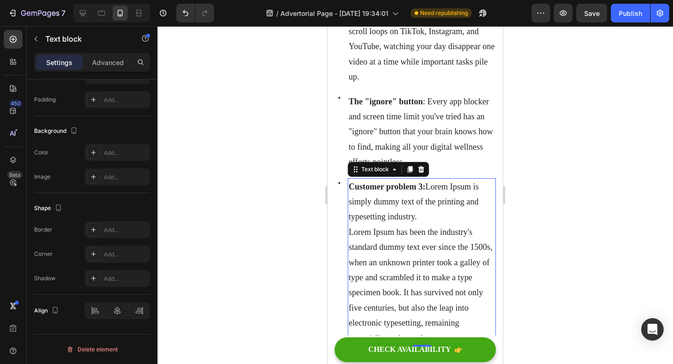
scroll to position [670, 0]
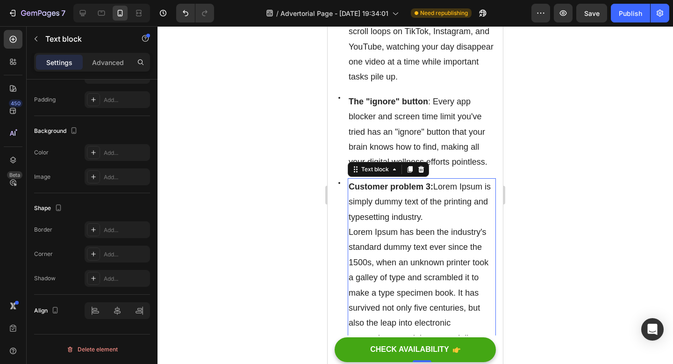
click at [421, 224] on p "Lorem Ipsum has been the industry's standard dummy text ever since the 1500s, w…" at bounding box center [422, 292] width 146 height 137
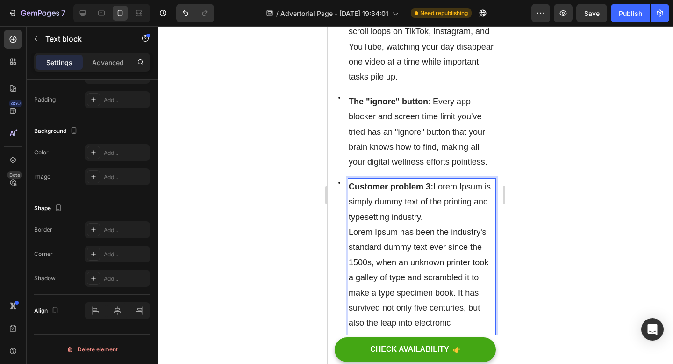
click at [433, 182] on span "Customer problem 3: Lorem Ipsum is simply dummy text of the printing and typese…" at bounding box center [420, 202] width 142 height 40
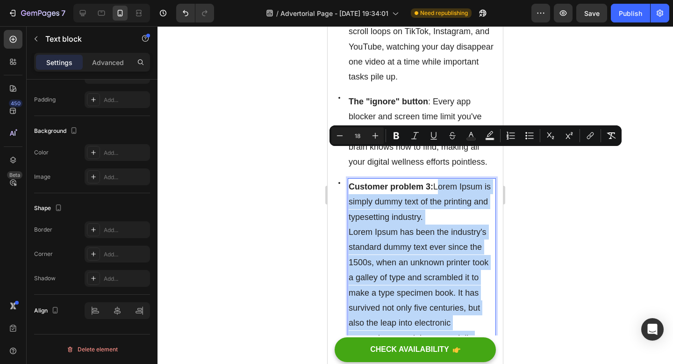
drag, startPoint x: 438, startPoint y: 155, endPoint x: 431, endPoint y: 322, distance: 167.5
click at [431, 322] on div "Customer problem 3: Lorem Ipsum is simply dummy text of the printing and typese…" at bounding box center [422, 270] width 148 height 184
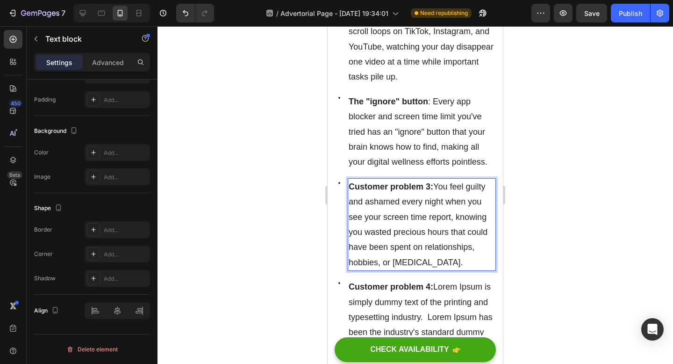
click at [429, 182] on strong "Customer problem 3:" at bounding box center [391, 186] width 85 height 9
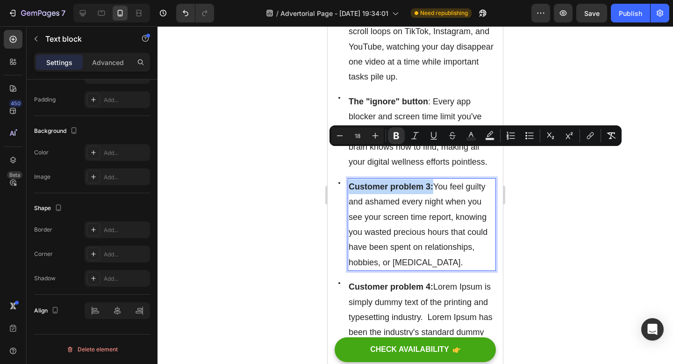
drag, startPoint x: 429, startPoint y: 156, endPoint x: 360, endPoint y: 153, distance: 69.2
click at [360, 182] on strong "Customer problem 3:" at bounding box center [391, 186] width 85 height 9
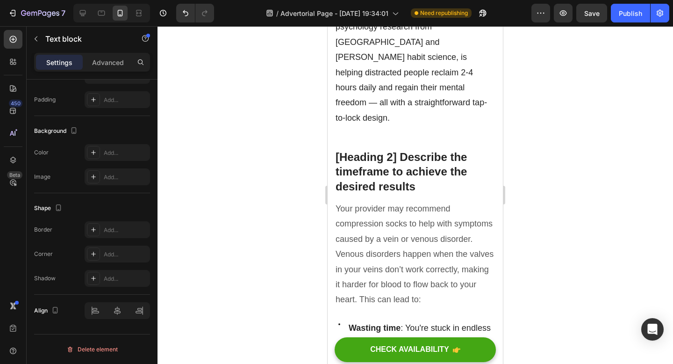
scroll to position [377, 0]
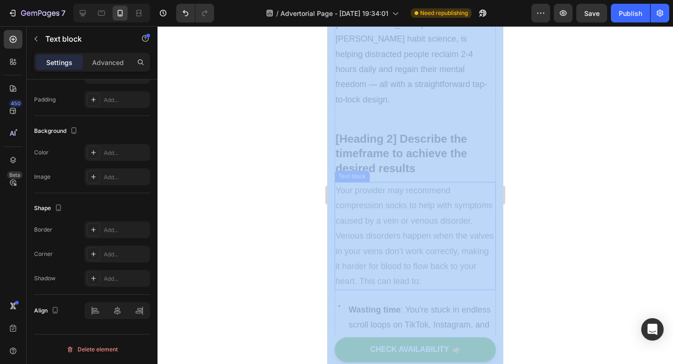
drag, startPoint x: 643, startPoint y: 118, endPoint x: 403, endPoint y: 185, distance: 249.5
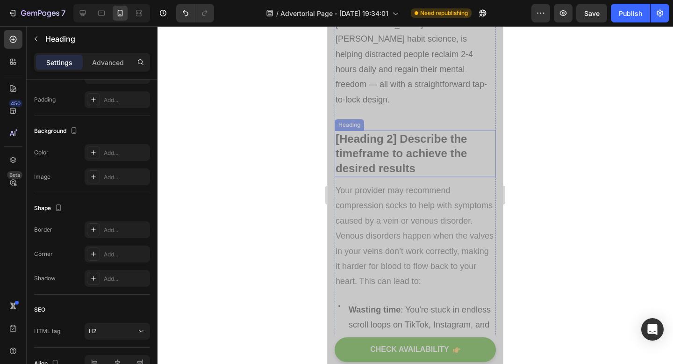
click at [367, 131] on p "[Heading 2] Describe the timeframe to achieve the desired results" at bounding box center [415, 153] width 159 height 44
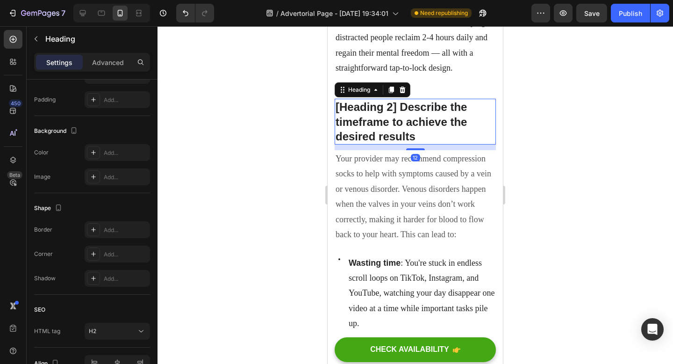
scroll to position [0, 0]
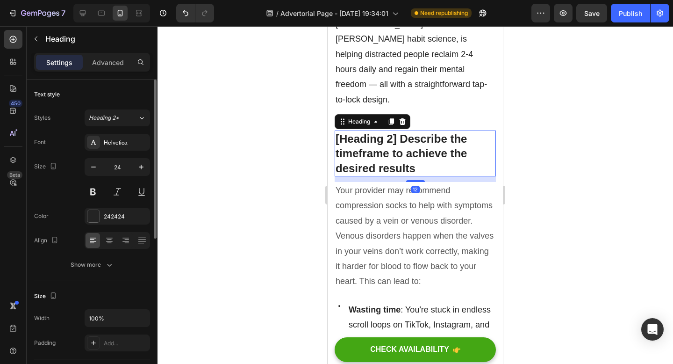
click at [367, 131] on p "[Heading 2] Describe the timeframe to achieve the desired results" at bounding box center [415, 153] width 159 height 44
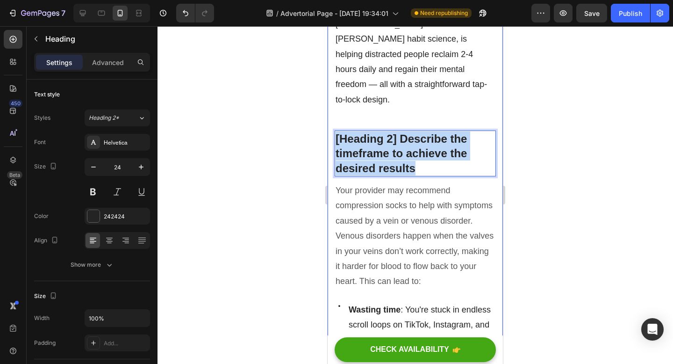
drag, startPoint x: 428, startPoint y: 131, endPoint x: 333, endPoint y: 101, distance: 100.0
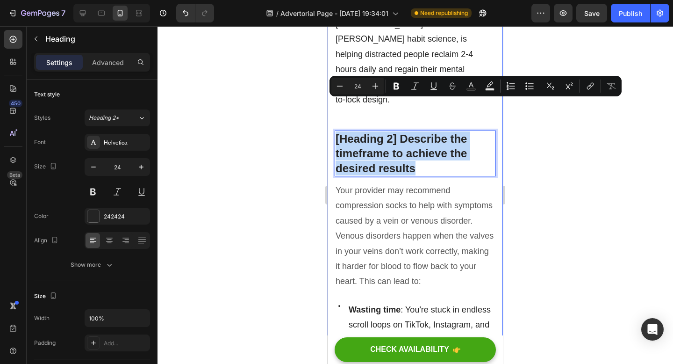
copy p "[Heading 2] Describe the timeframe to achieve the desired results"
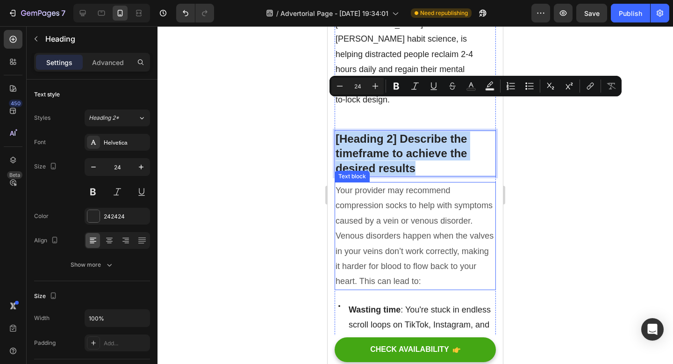
click at [377, 209] on p "Your provider may recommend compression socks to help with symptoms caused by a…" at bounding box center [415, 236] width 159 height 106
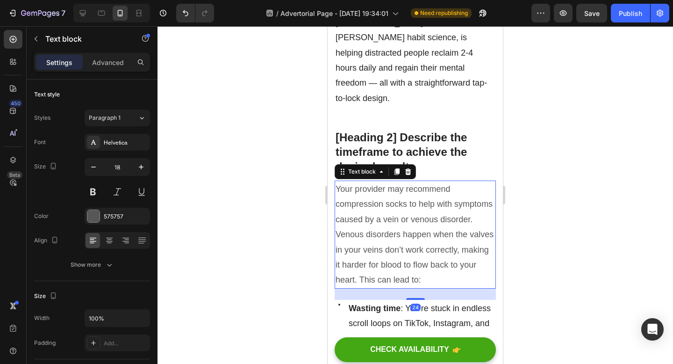
copy p "[Heading 2] Describe the timeframe to achieve the desired results"
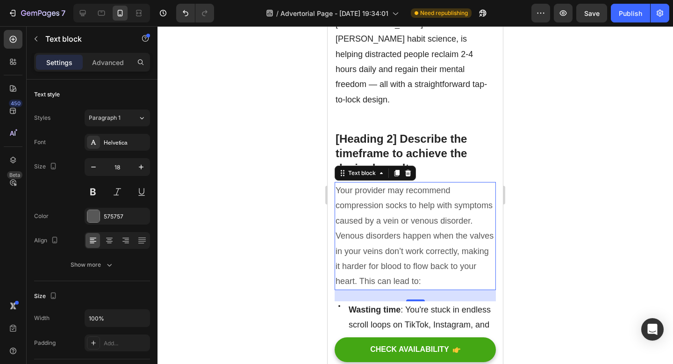
click at [362, 185] on p "Your provider may recommend compression socks to help with symptoms caused by a…" at bounding box center [415, 236] width 159 height 106
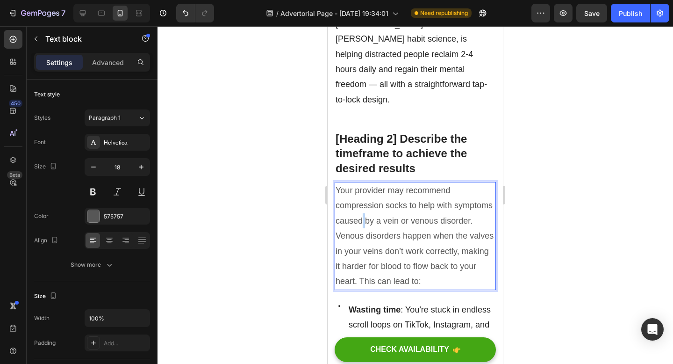
click at [362, 185] on p "Your provider may recommend compression socks to help with symptoms caused by a…" at bounding box center [415, 236] width 159 height 106
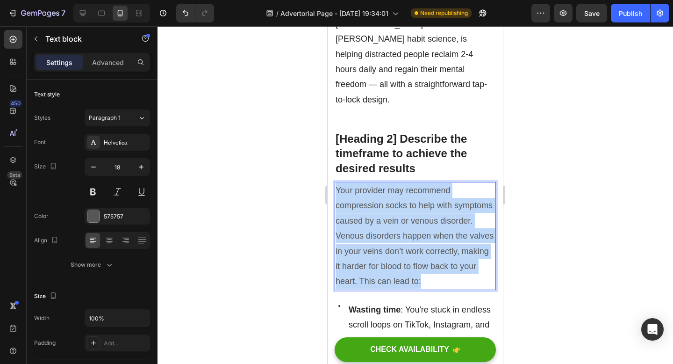
click at [362, 185] on p "Your provider may recommend compression socks to help with symptoms caused by a…" at bounding box center [415, 236] width 159 height 106
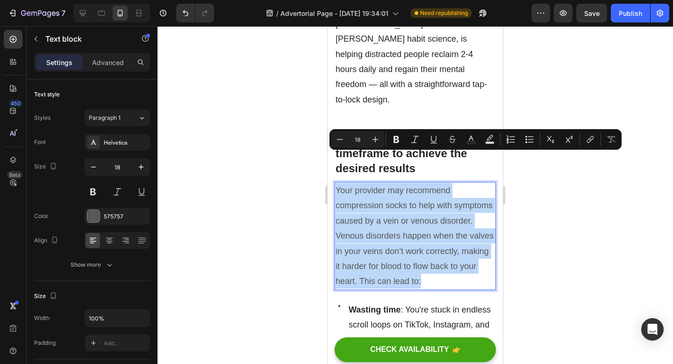
copy p "Your provider may recommend compression socks to help with symptoms caused by a…"
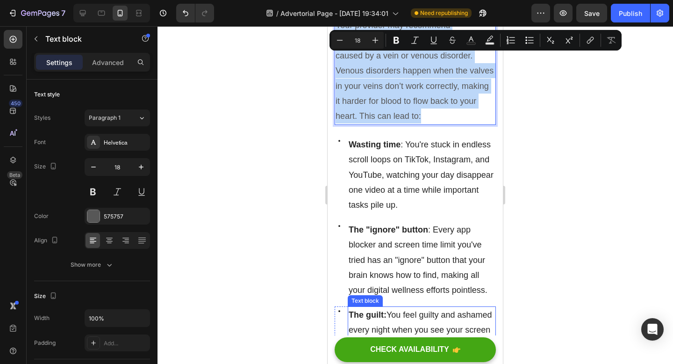
scroll to position [541, 0]
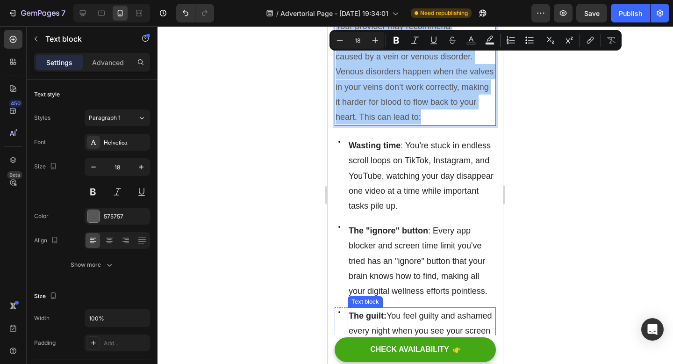
click at [358, 311] on strong "The guilt:" at bounding box center [368, 315] width 38 height 9
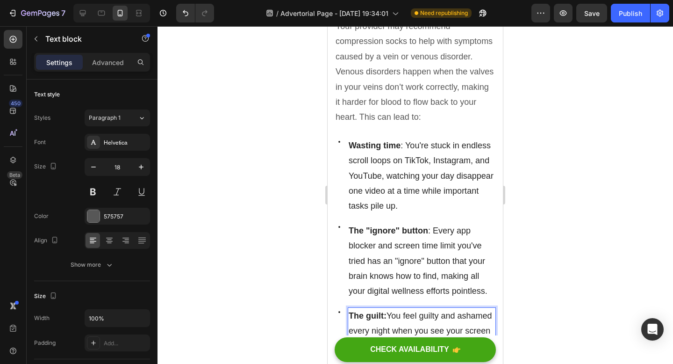
click at [360, 311] on strong "The guilt:" at bounding box center [368, 315] width 38 height 9
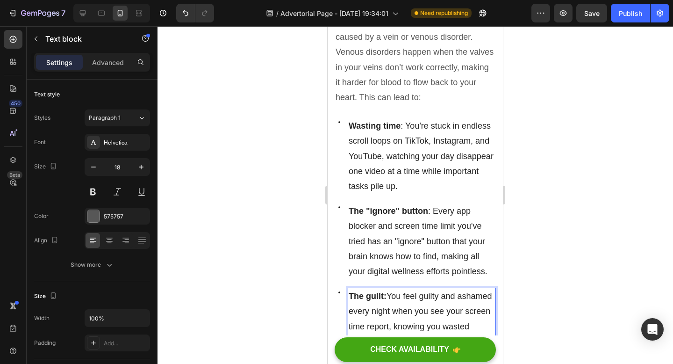
scroll to position [563, 0]
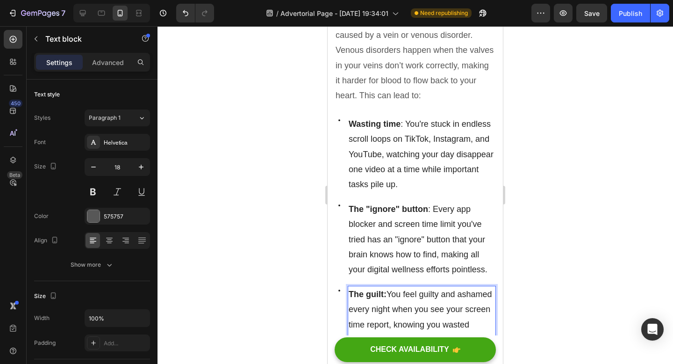
click at [362, 289] on strong "The guilt:" at bounding box center [368, 293] width 38 height 9
click at [360, 289] on strong "The guilt:" at bounding box center [368, 293] width 38 height 9
click at [397, 289] on strong "Feeling guilt:" at bounding box center [375, 293] width 52 height 9
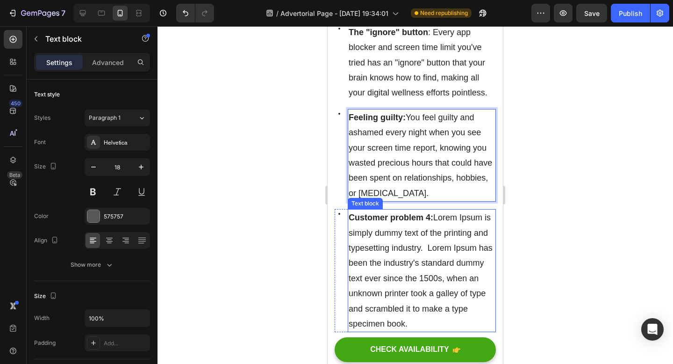
scroll to position [750, 0]
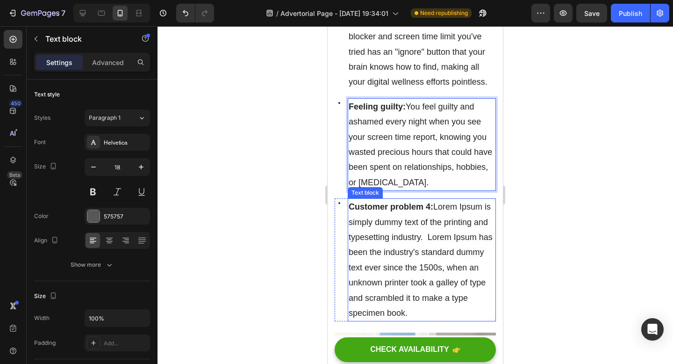
click at [417, 245] on p "Customer problem 4: Lorem Ipsum is simply dummy text of the printing and typese…" at bounding box center [422, 259] width 146 height 121
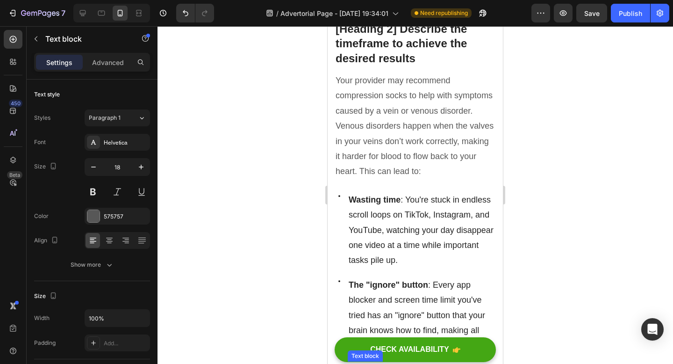
scroll to position [439, 0]
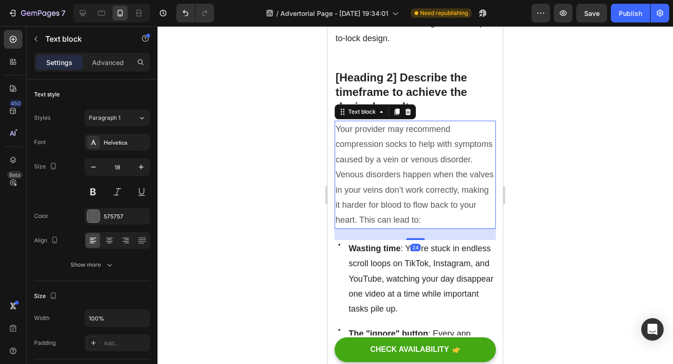
click at [450, 159] on p "Your provider may recommend compression socks to help with symptoms caused by a…" at bounding box center [415, 175] width 159 height 106
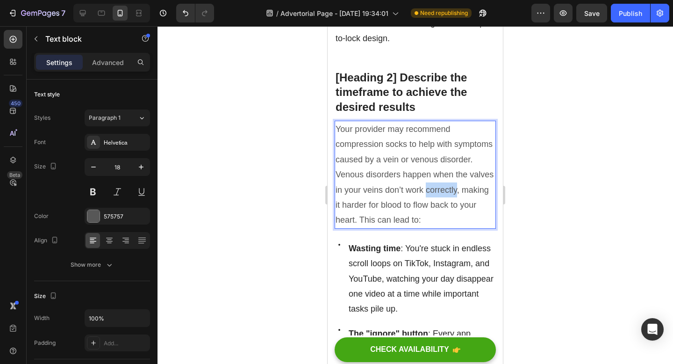
click at [431, 157] on p "Your provider may recommend compression socks to help with symptoms caused by a…" at bounding box center [415, 175] width 159 height 106
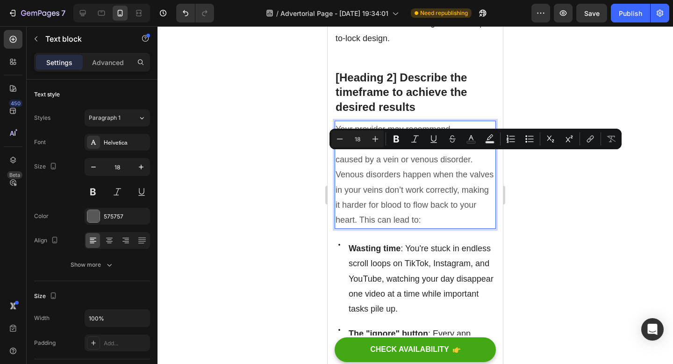
click at [431, 184] on p "Your provider may recommend compression socks to help with symptoms caused by a…" at bounding box center [415, 175] width 159 height 106
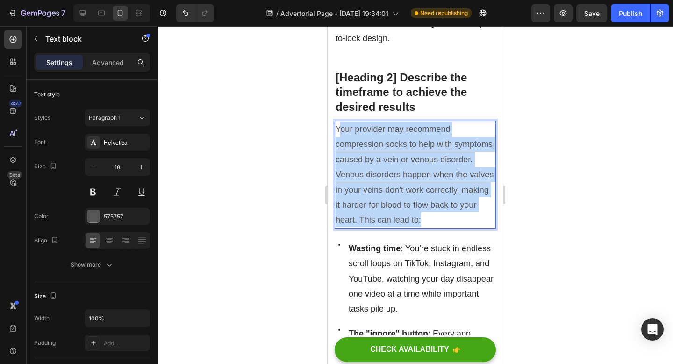
drag, startPoint x: 428, startPoint y: 187, endPoint x: 338, endPoint y: 94, distance: 128.9
click at [338, 122] on p "Your provider may recommend compression socks to help with symptoms caused by a…" at bounding box center [415, 175] width 159 height 106
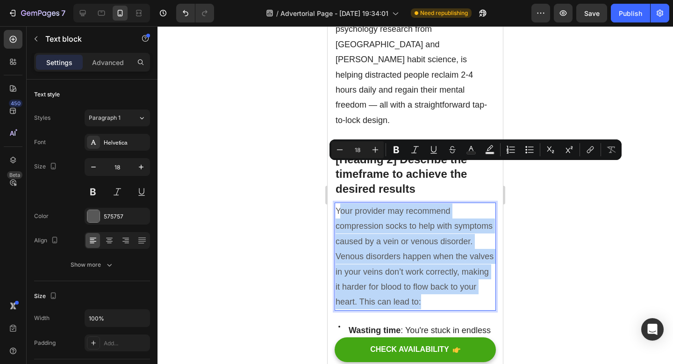
scroll to position [352, 0]
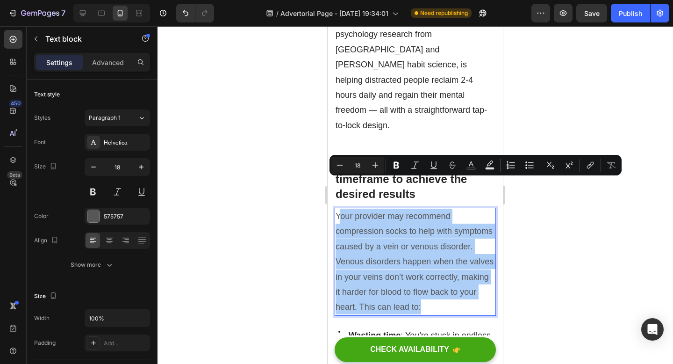
click at [630, 71] on div at bounding box center [416, 195] width 516 height 338
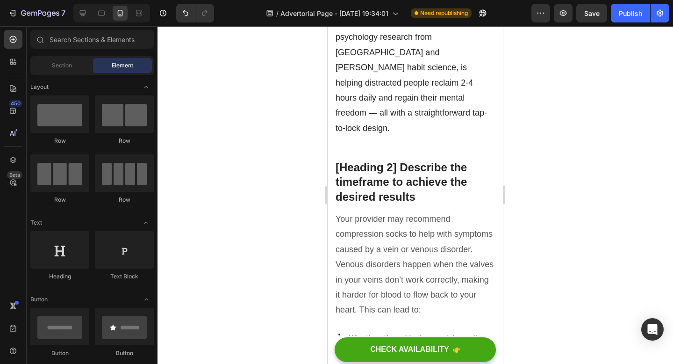
scroll to position [254, 0]
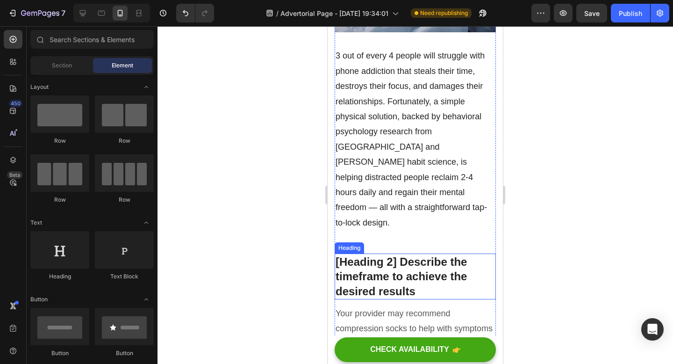
click at [410, 254] on p "[Heading 2] Describe the timeframe to achieve the desired results" at bounding box center [415, 276] width 159 height 44
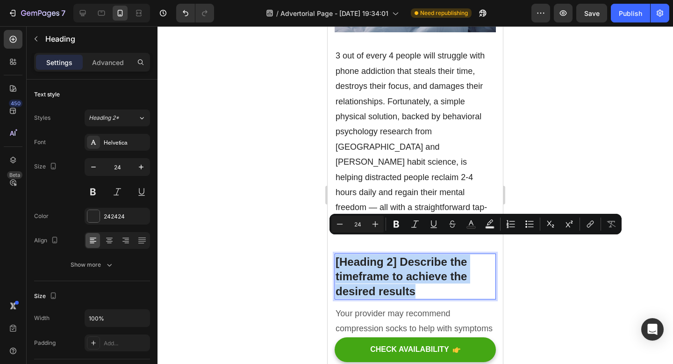
click at [410, 254] on p "[Heading 2] Describe the timeframe to achieve the desired results" at bounding box center [415, 276] width 159 height 44
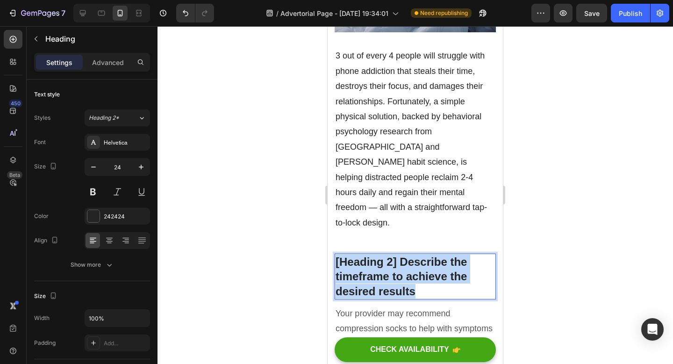
click at [410, 254] on p "[Heading 2] Describe the timeframe to achieve the desired results" at bounding box center [415, 276] width 159 height 44
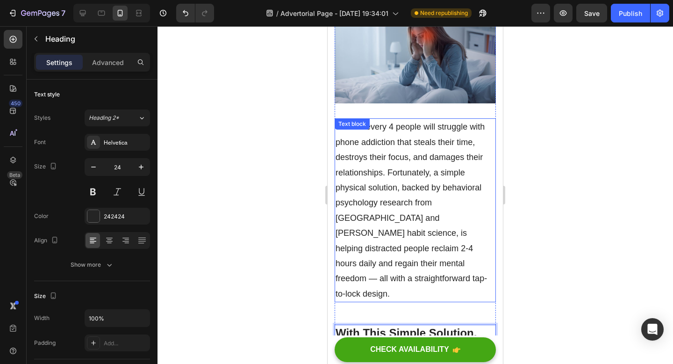
scroll to position [181, 0]
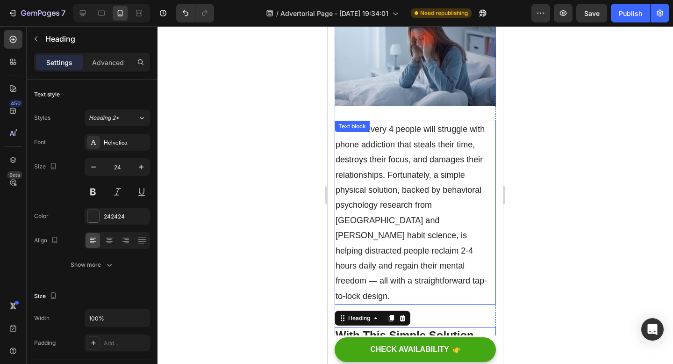
click at [530, 253] on div at bounding box center [416, 195] width 516 height 338
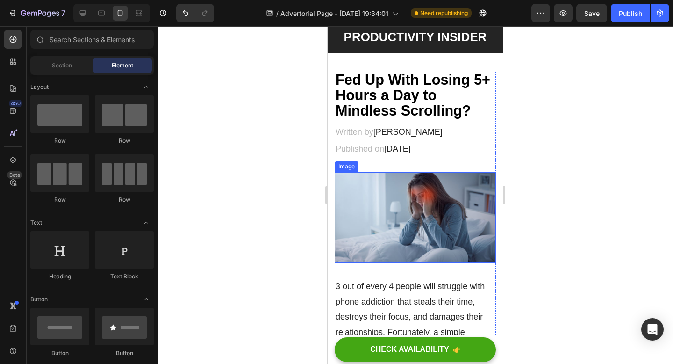
scroll to position [22, 0]
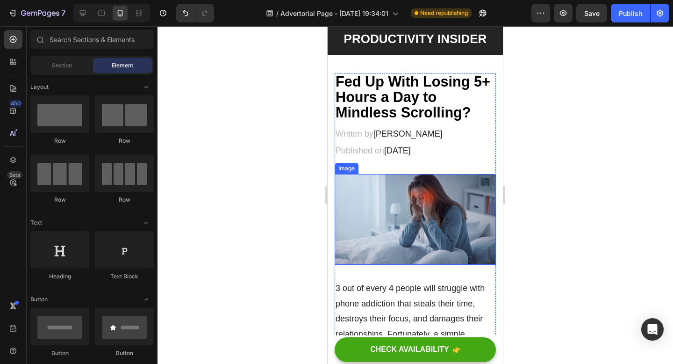
click at [379, 191] on img at bounding box center [415, 219] width 161 height 91
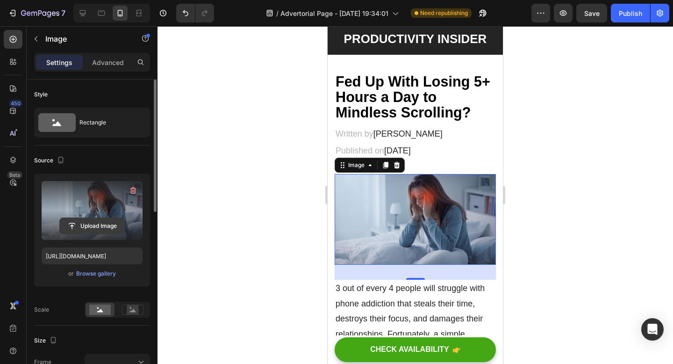
click at [108, 225] on input "file" at bounding box center [92, 226] width 65 height 16
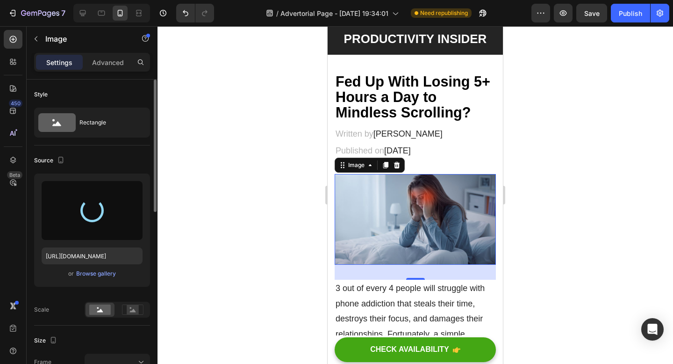
scroll to position [0, 0]
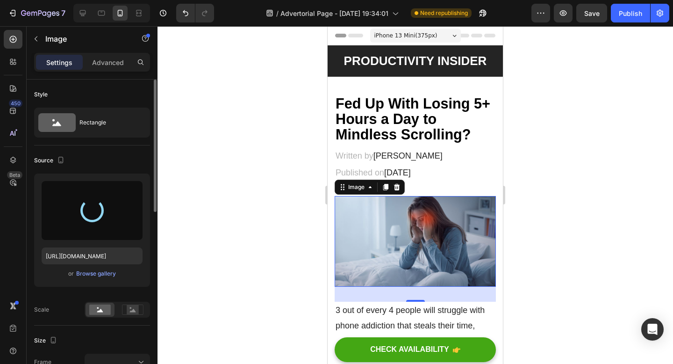
type input "[URL][DOMAIN_NAME]"
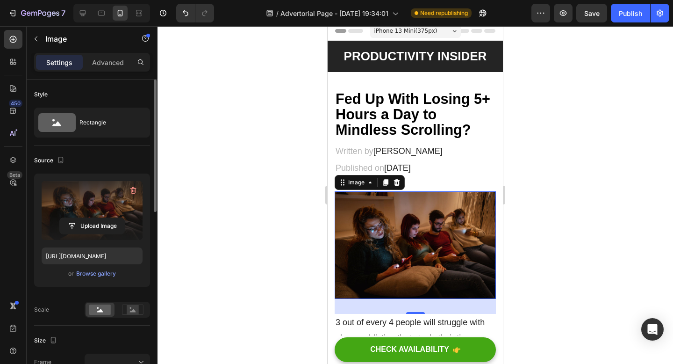
scroll to position [7, 0]
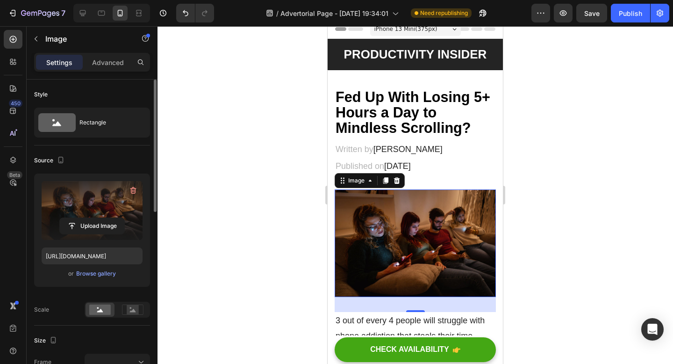
click at [582, 137] on div at bounding box center [416, 195] width 516 height 338
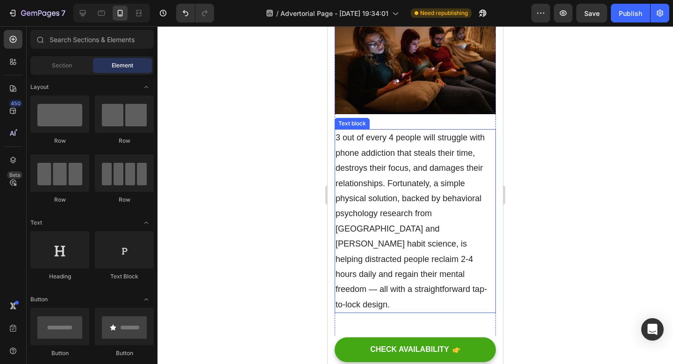
scroll to position [194, 0]
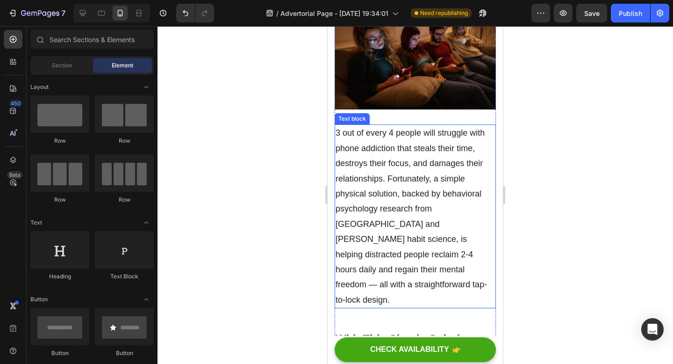
click at [427, 229] on p "3 out of every 4 people will struggle with phone addiction that steals their ti…" at bounding box center [415, 216] width 159 height 182
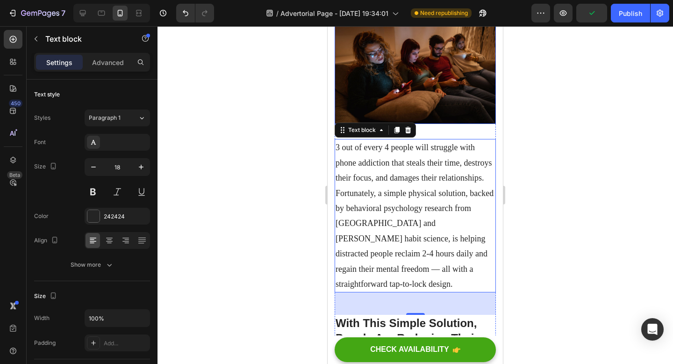
scroll to position [236, 0]
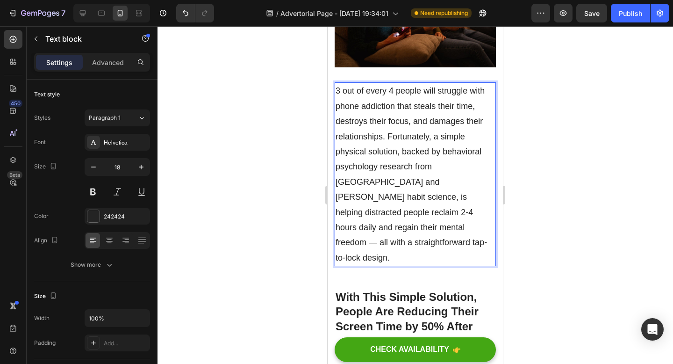
click at [375, 149] on p "3 out of every 4 people will struggle with phone addiction that steals their ti…" at bounding box center [415, 174] width 159 height 182
click at [116, 170] on input "18" at bounding box center [117, 166] width 31 height 17
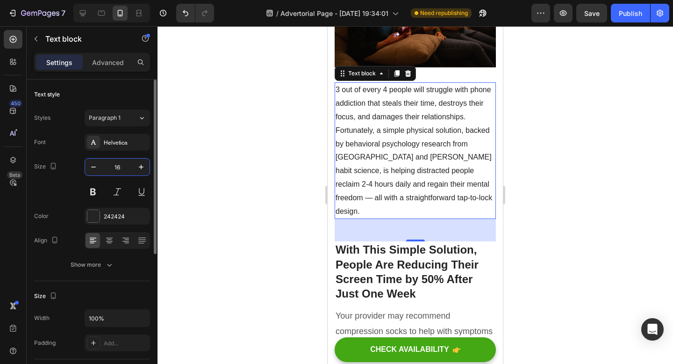
type input "16"
click at [568, 160] on div at bounding box center [416, 195] width 516 height 338
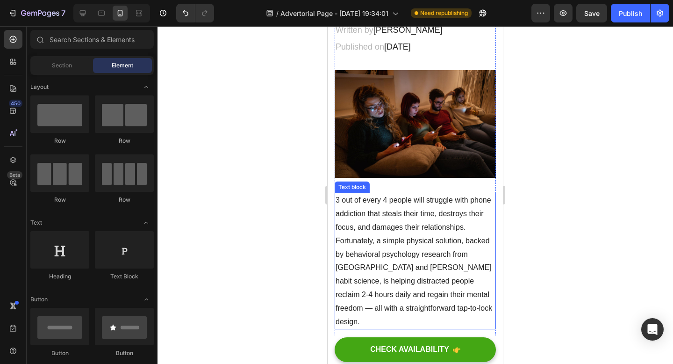
scroll to position [129, 0]
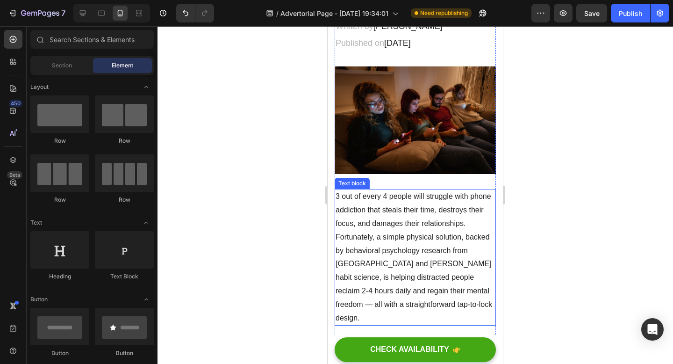
click at [397, 268] on p "3 out of every 4 people will struggle with phone addiction that steals their ti…" at bounding box center [415, 257] width 159 height 135
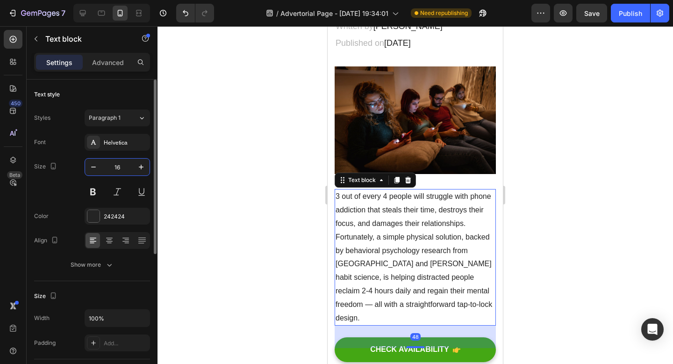
click at [126, 167] on input "16" at bounding box center [117, 166] width 31 height 17
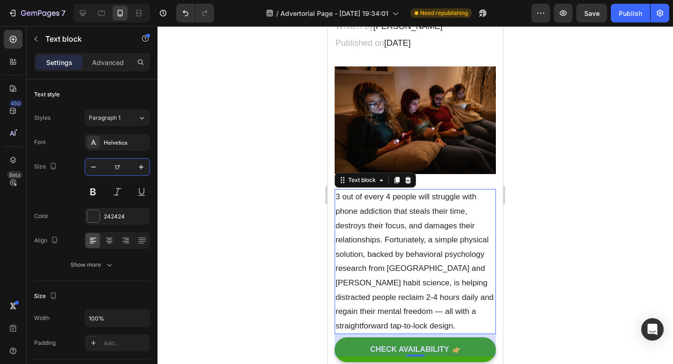
type input "17"
click at [238, 237] on div at bounding box center [416, 195] width 516 height 338
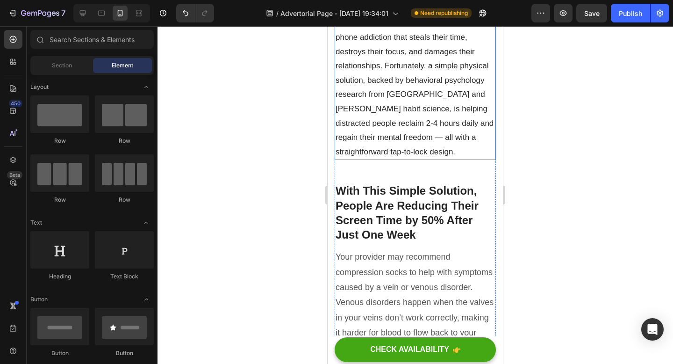
scroll to position [304, 0]
click at [367, 289] on p "Your provider may recommend compression socks to help with symptoms caused by a…" at bounding box center [415, 302] width 159 height 106
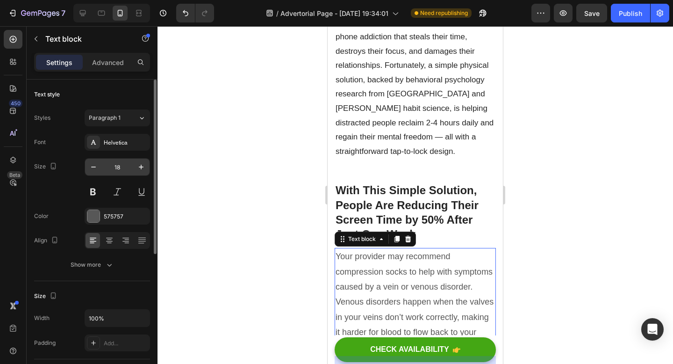
click at [124, 166] on input "18" at bounding box center [117, 166] width 31 height 17
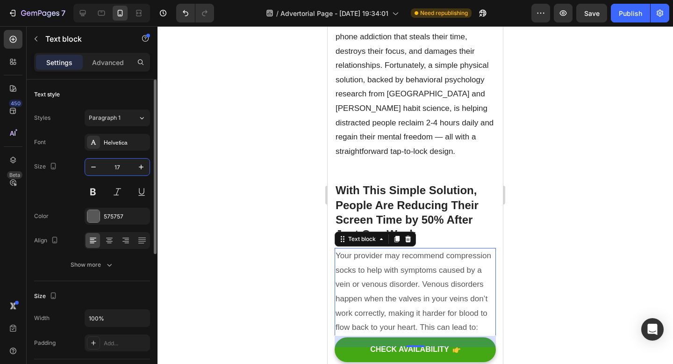
type input "17"
click at [231, 222] on div at bounding box center [416, 195] width 516 height 338
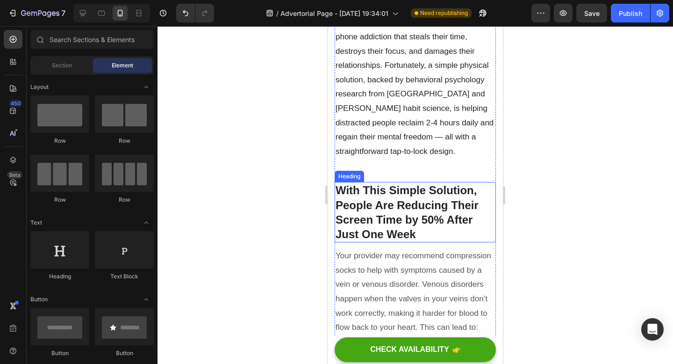
click at [387, 216] on p "With This Simple Solution, People Are Reducing Their Screen Time by 50% After J…" at bounding box center [415, 212] width 159 height 58
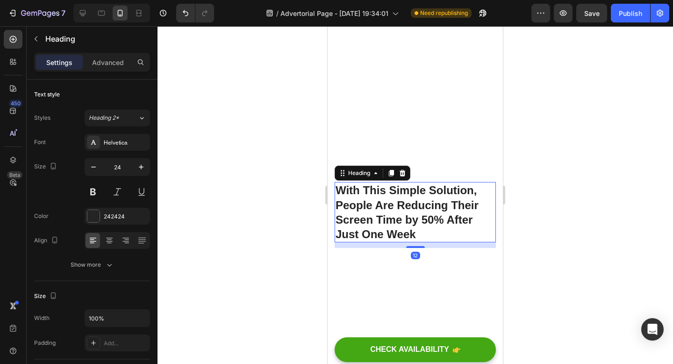
click at [220, 213] on div at bounding box center [416, 195] width 516 height 338
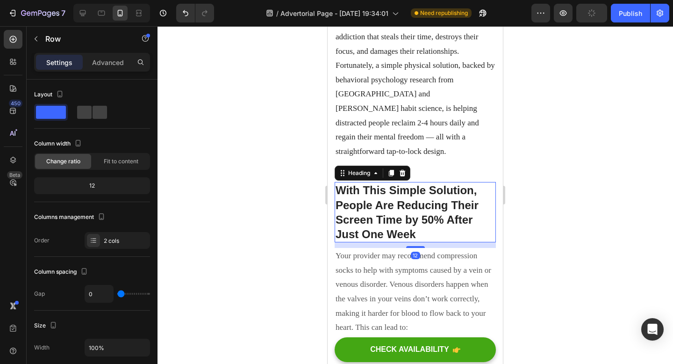
click at [390, 204] on p "With This Simple Solution, People Are Reducing Their Screen Time by 50% After J…" at bounding box center [415, 212] width 159 height 58
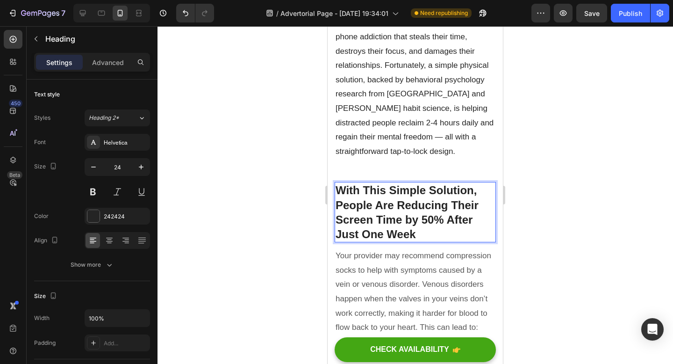
click at [404, 211] on p "With This Simple Solution, People Are Reducing Their Screen Time by 50% After J…" at bounding box center [415, 212] width 159 height 58
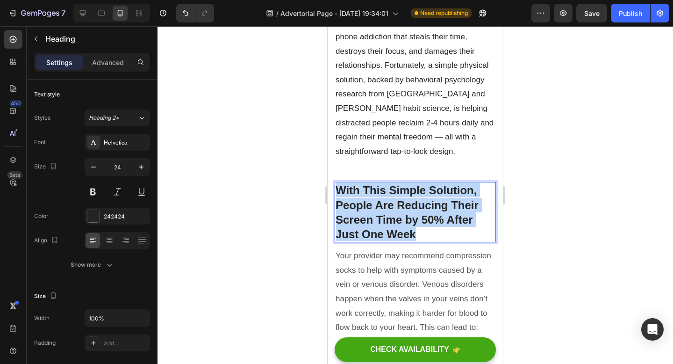
click at [404, 211] on p "With This Simple Solution, People Are Reducing Their Screen Time by 50% After J…" at bounding box center [415, 212] width 159 height 58
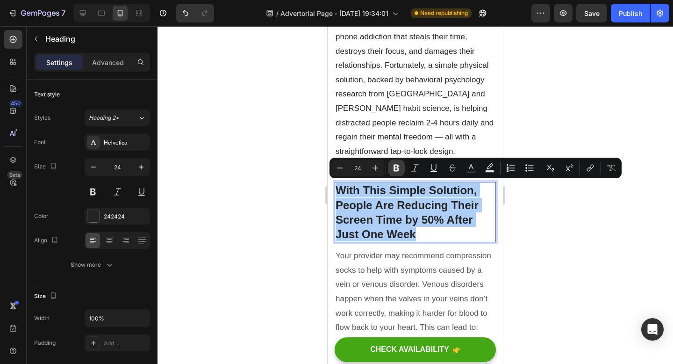
click at [394, 169] on icon "Editor contextual toolbar" at bounding box center [397, 168] width 6 height 7
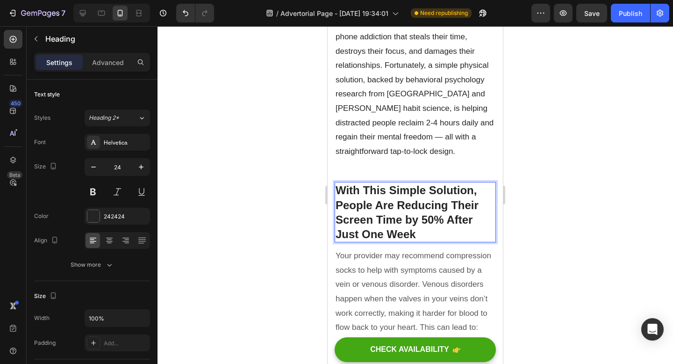
click at [423, 230] on p "With This Simple Solution, People Are Reducing Their Screen Time by 50% After J…" at bounding box center [415, 212] width 159 height 58
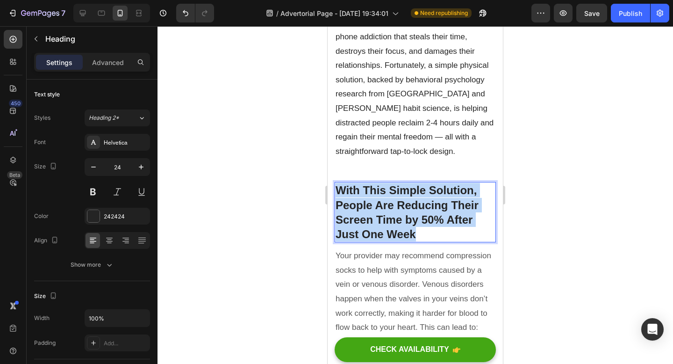
click at [423, 230] on p "With This Simple Solution, People Are Reducing Their Screen Time by 50% After J…" at bounding box center [415, 212] width 159 height 58
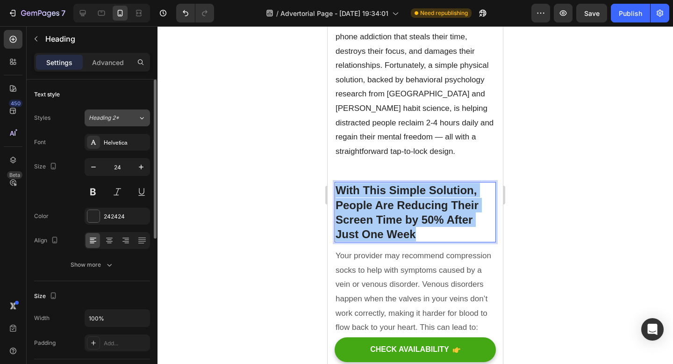
click at [140, 122] on icon at bounding box center [142, 117] width 8 height 9
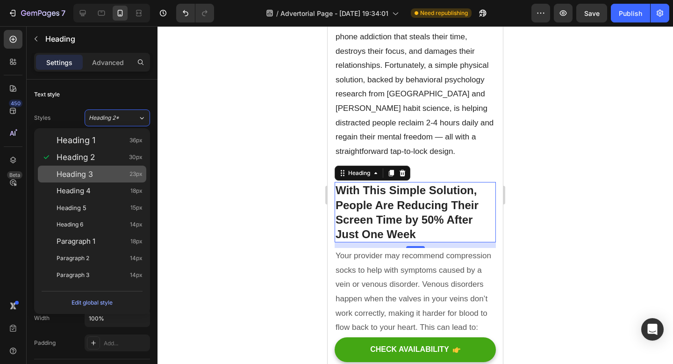
click at [104, 167] on div "Heading 3 23px" at bounding box center [92, 173] width 108 height 17
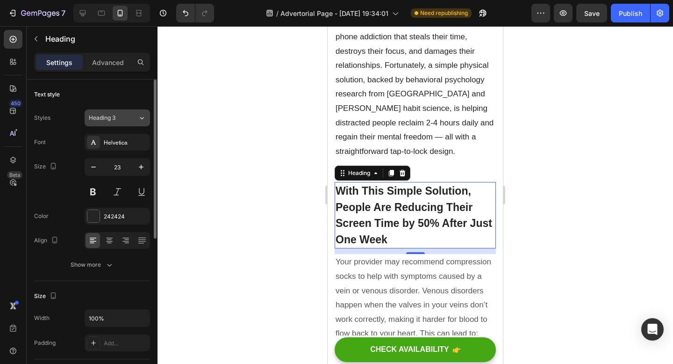
click at [119, 119] on div "Heading 3" at bounding box center [108, 118] width 38 height 8
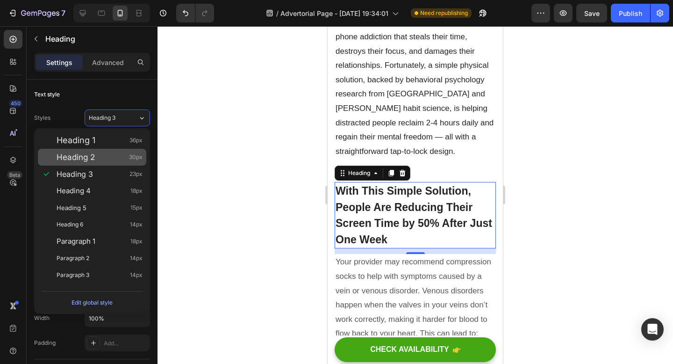
click at [116, 154] on div "Heading 2 30px" at bounding box center [100, 156] width 86 height 9
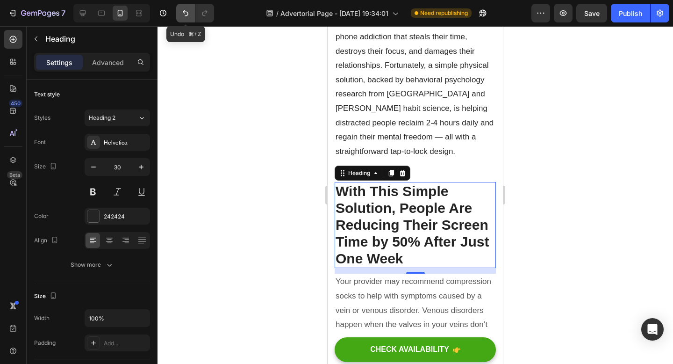
click at [187, 14] on icon "Undo/Redo" at bounding box center [185, 12] width 9 height 9
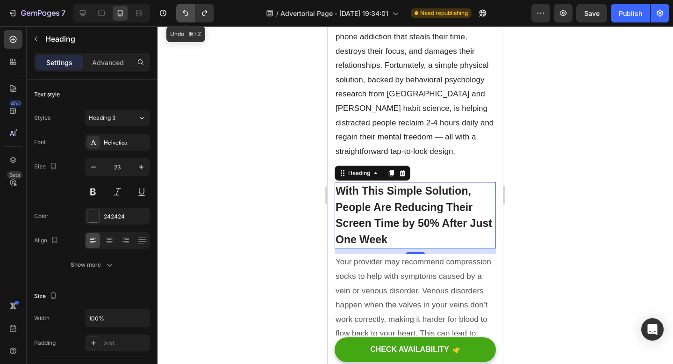
click at [187, 14] on icon "Undo/Redo" at bounding box center [185, 12] width 9 height 9
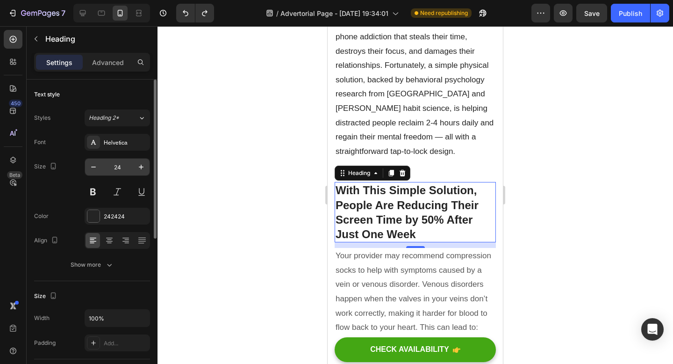
click at [122, 168] on input "24" at bounding box center [117, 166] width 31 height 17
type input "1"
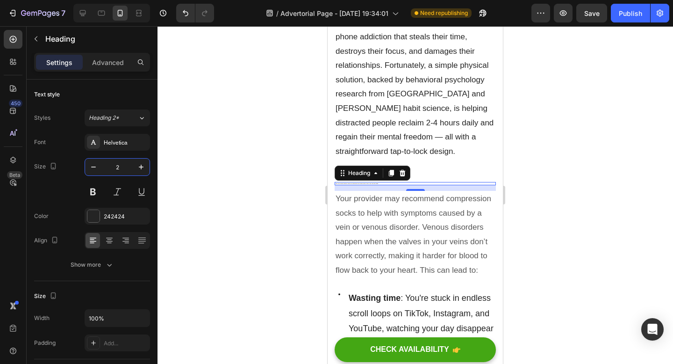
type input "24"
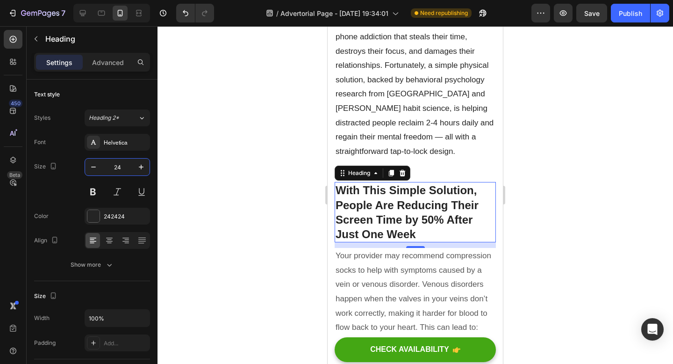
click at [187, 223] on div at bounding box center [416, 195] width 516 height 338
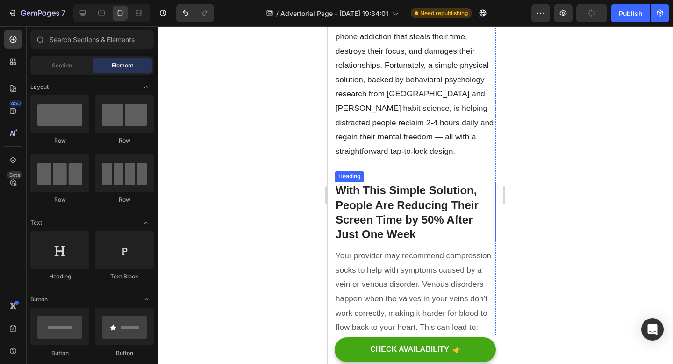
click at [366, 204] on strong "With This Simple Solution, People Are Reducing Their Screen Time by 50% After J…" at bounding box center [407, 212] width 143 height 57
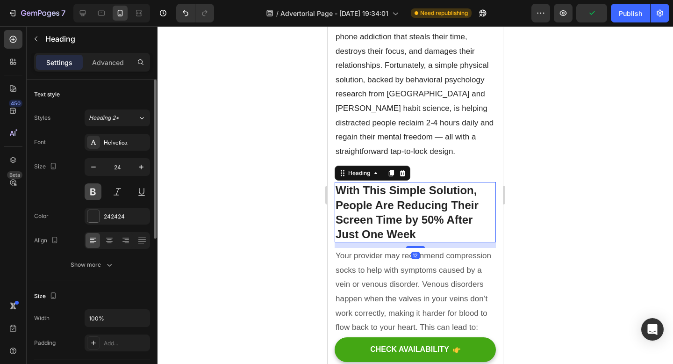
click at [94, 194] on button at bounding box center [93, 191] width 17 height 17
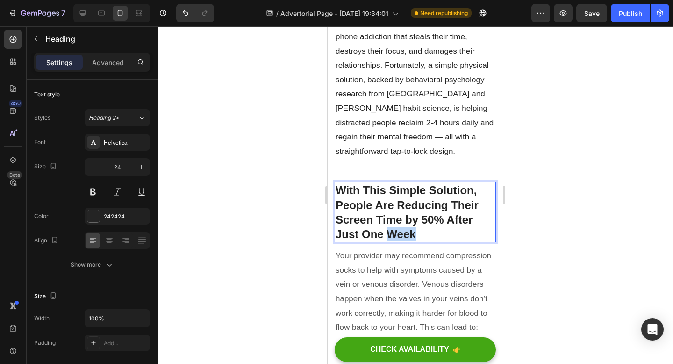
click at [400, 227] on strong "With This Simple Solution, People Are Reducing Their Screen Time by 50% After J…" at bounding box center [407, 212] width 143 height 57
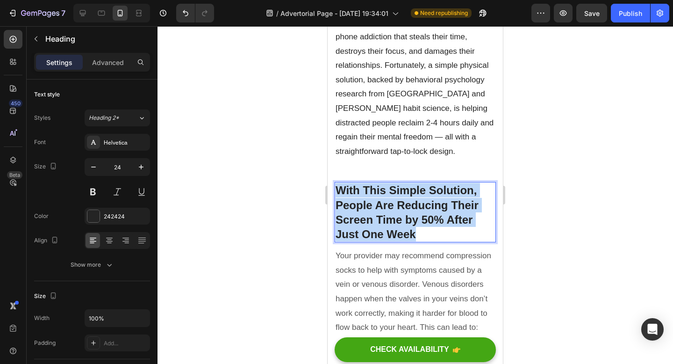
click at [400, 227] on strong "With This Simple Solution, People Are Reducing Their Screen Time by 50% After J…" at bounding box center [407, 212] width 143 height 57
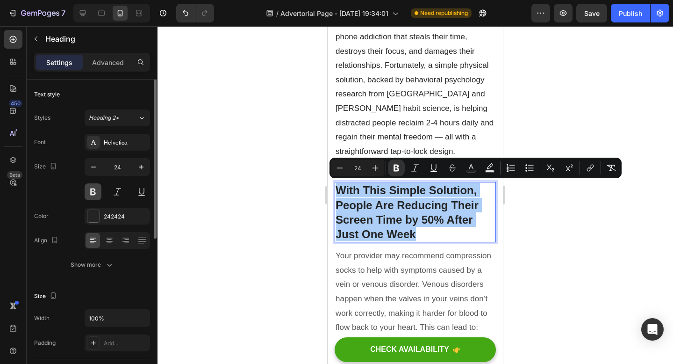
click at [96, 193] on button at bounding box center [93, 191] width 17 height 17
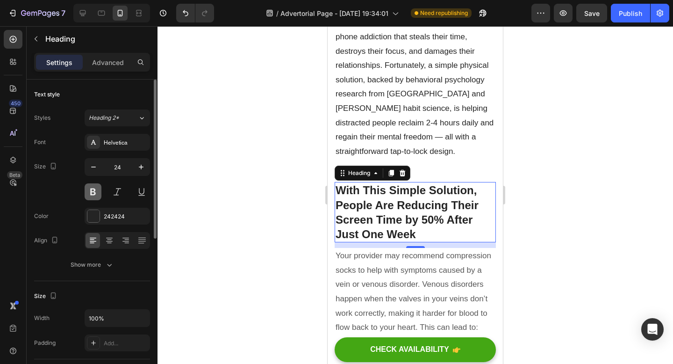
click at [96, 193] on button at bounding box center [93, 191] width 17 height 17
click at [433, 230] on p "With This Simple Solution, People Are Reducing Their Screen Time by 50% After J…" at bounding box center [415, 212] width 159 height 58
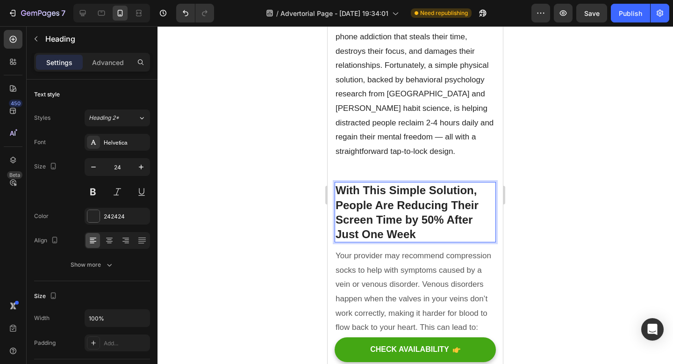
click at [433, 230] on p "With This Simple Solution, People Are Reducing Their Screen Time by 50% After J…" at bounding box center [415, 212] width 159 height 58
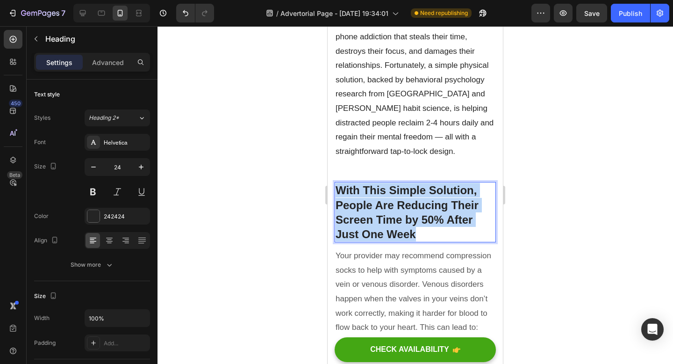
click at [433, 230] on p "With This Simple Solution, People Are Reducing Their Screen Time by 50% After J…" at bounding box center [415, 212] width 159 height 58
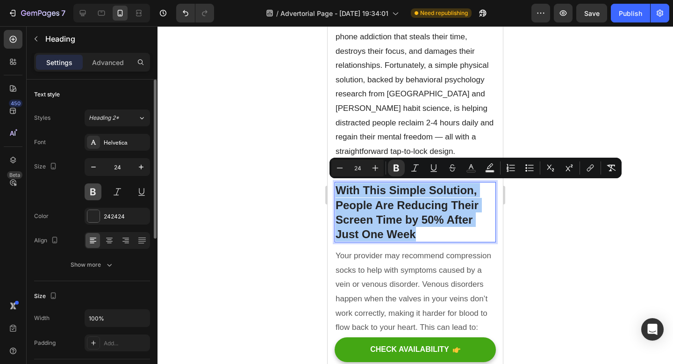
click at [101, 193] on button at bounding box center [93, 191] width 17 height 17
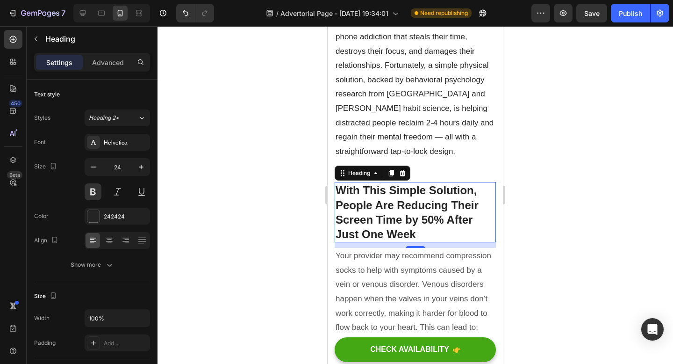
click at [428, 234] on p "With This Simple Solution, People Are Reducing Their Screen Time by 50% After J…" at bounding box center [415, 212] width 159 height 58
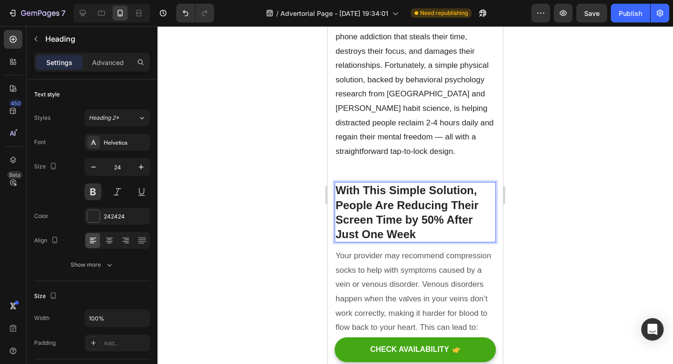
click at [428, 234] on p "With This Simple Solution, People Are Reducing Their Screen Time by 50% After J…" at bounding box center [415, 212] width 159 height 58
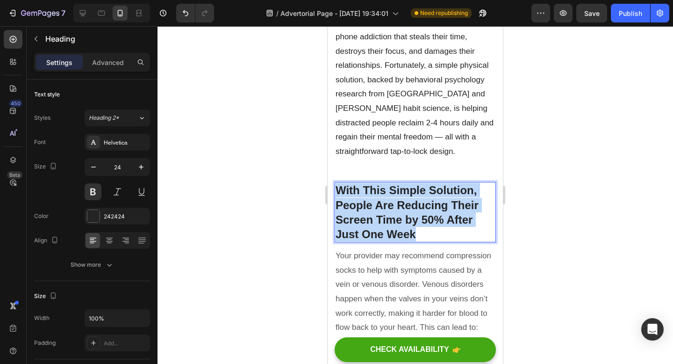
click at [428, 234] on p "With This Simple Solution, People Are Reducing Their Screen Time by 50% After J…" at bounding box center [415, 212] width 159 height 58
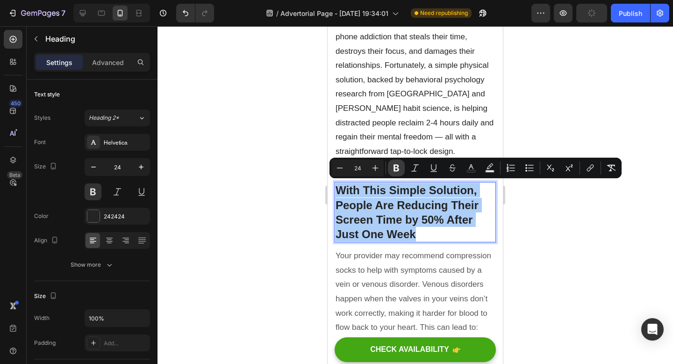
click at [398, 170] on icon "Editor contextual toolbar" at bounding box center [397, 168] width 6 height 7
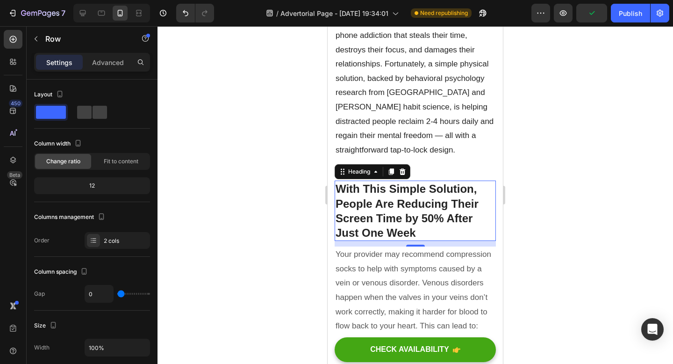
click at [428, 229] on p "With This Simple Solution, People Are Reducing Their Screen Time by 50% After J…" at bounding box center [415, 210] width 159 height 58
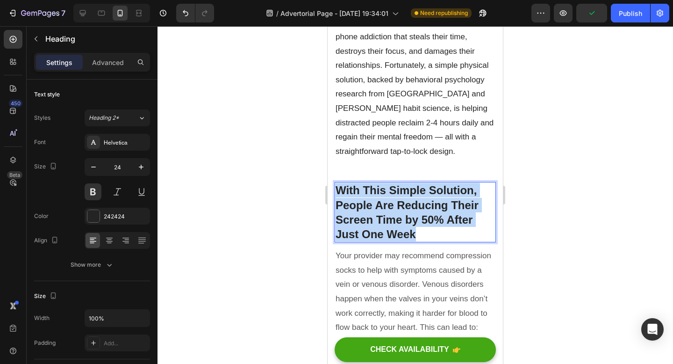
click at [428, 229] on p "With This Simple Solution, People Are Reducing Their Screen Time by 50% After J…" at bounding box center [415, 212] width 159 height 58
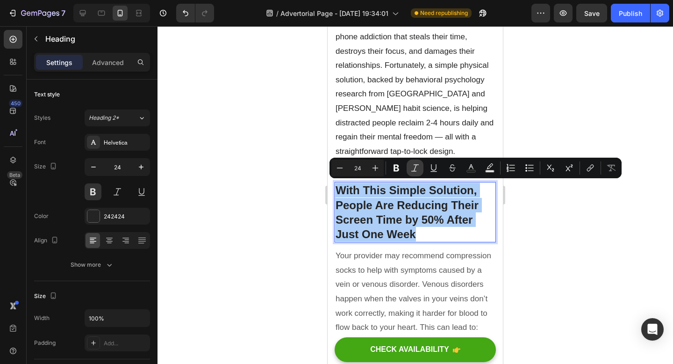
click at [417, 167] on icon "Editor contextual toolbar" at bounding box center [414, 167] width 9 height 9
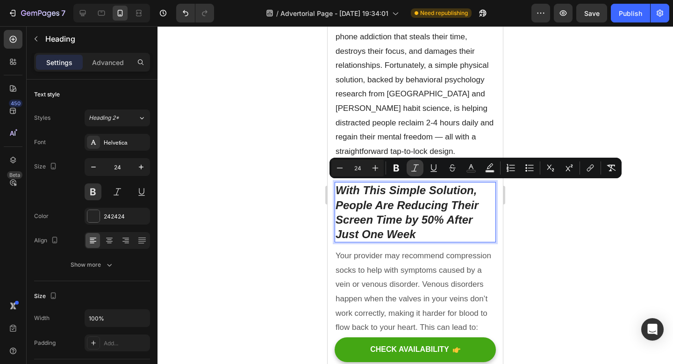
click at [417, 167] on icon "Editor contextual toolbar" at bounding box center [414, 167] width 9 height 9
click at [426, 221] on p "With This Simple Solution, People Are Reducing Their Screen Time by 50% After J…" at bounding box center [415, 212] width 159 height 58
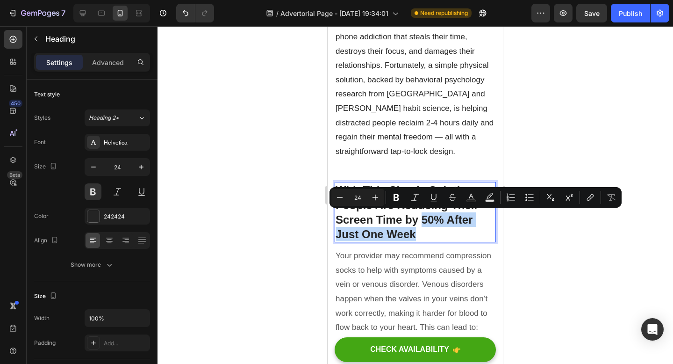
drag, startPoint x: 423, startPoint y: 219, endPoint x: 470, endPoint y: 229, distance: 48.6
click at [470, 229] on p "With This Simple Solution, People Are Reducing Their Screen Time by 50% After J…" at bounding box center [415, 212] width 159 height 58
click at [418, 202] on button "Italic" at bounding box center [415, 197] width 17 height 17
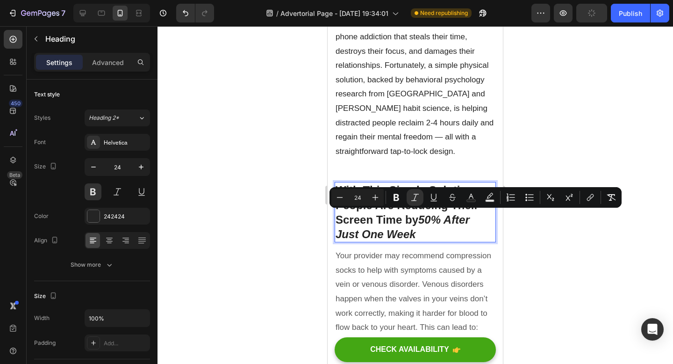
click at [563, 136] on div at bounding box center [416, 195] width 516 height 338
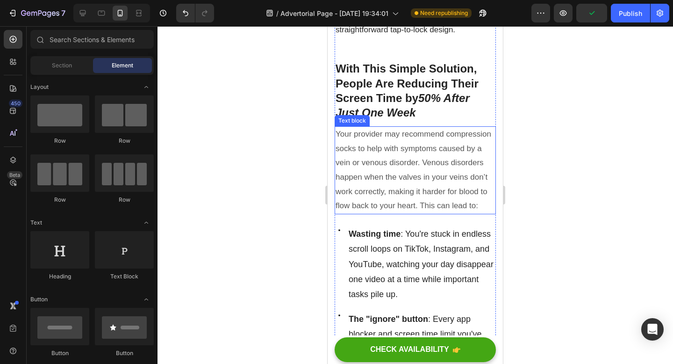
scroll to position [444, 0]
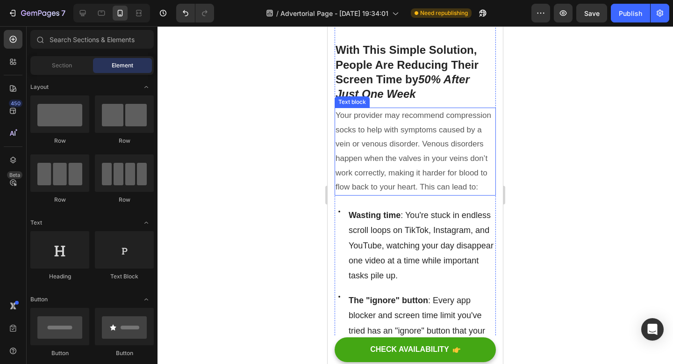
click at [400, 153] on p "Your provider may recommend compression socks to help with symptoms caused by a…" at bounding box center [415, 151] width 159 height 86
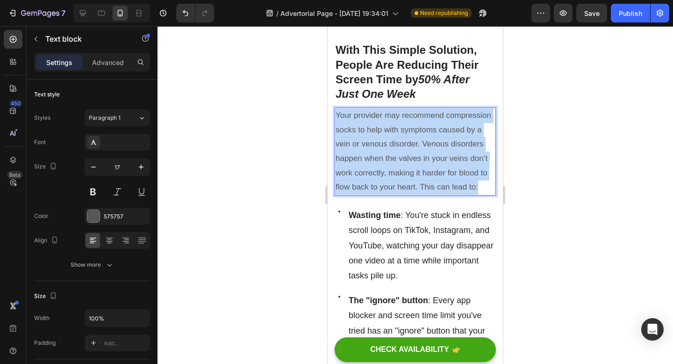
click at [400, 153] on p "Your provider may recommend compression socks to help with symptoms caused by a…" at bounding box center [415, 151] width 159 height 86
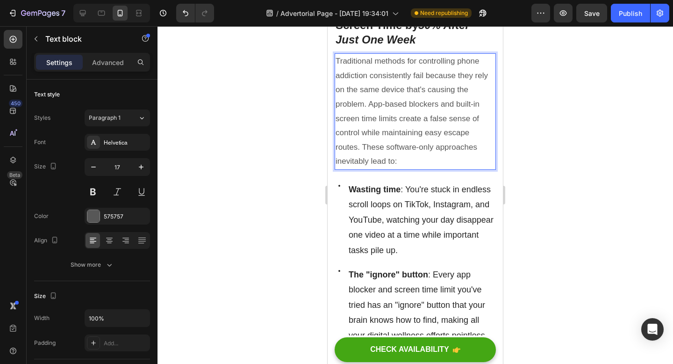
scroll to position [499, 0]
click at [434, 195] on p "Wasting time : You're stuck in endless scroll loops on TikTok, Instagram, and Y…" at bounding box center [422, 219] width 146 height 76
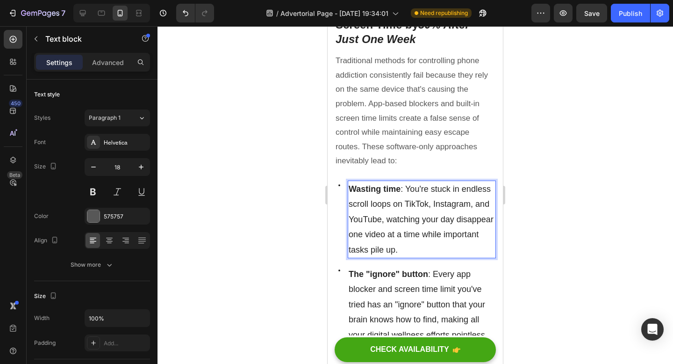
click at [405, 242] on p "Wasting time : You're stuck in endless scroll loops on TikTok, Instagram, and Y…" at bounding box center [422, 219] width 146 height 76
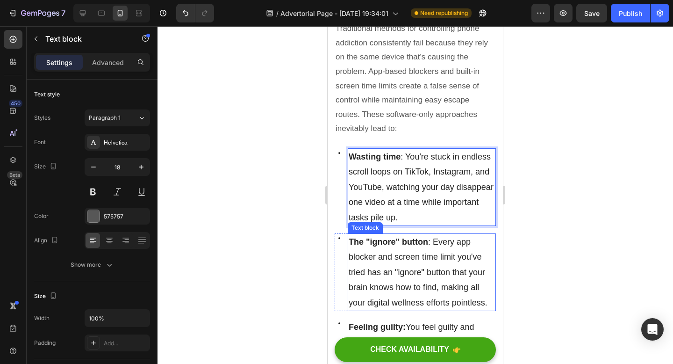
scroll to position [532, 0]
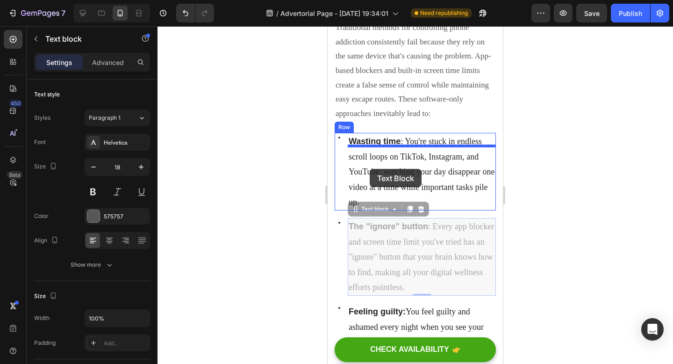
drag, startPoint x: 349, startPoint y: 266, endPoint x: 370, endPoint y: 169, distance: 99.5
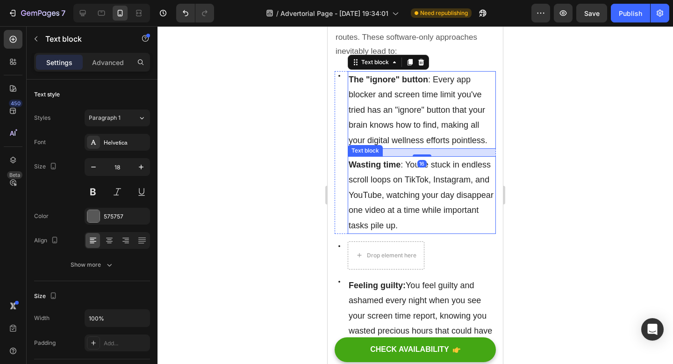
scroll to position [623, 0]
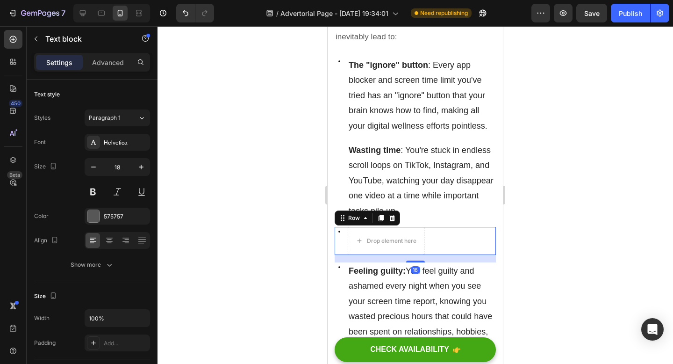
click at [443, 239] on div "Icon Drop element here Row 16" at bounding box center [415, 241] width 161 height 28
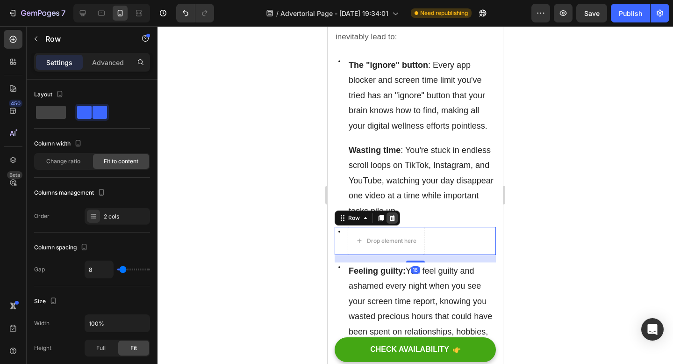
click at [393, 216] on icon at bounding box center [392, 218] width 6 height 7
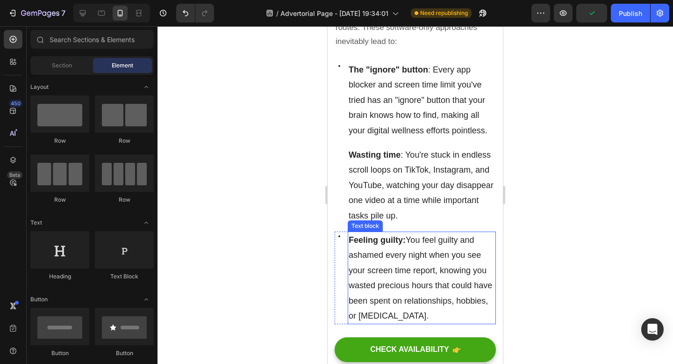
scroll to position [619, 0]
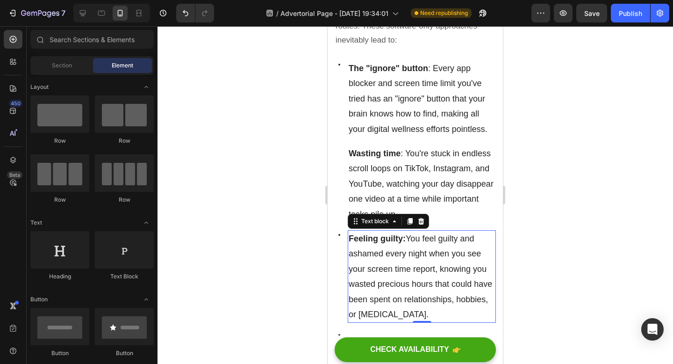
click at [391, 237] on strong "Feeling guilty:" at bounding box center [377, 238] width 57 height 9
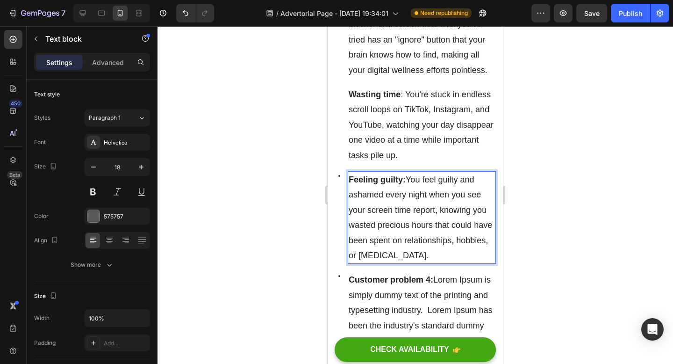
scroll to position [564, 0]
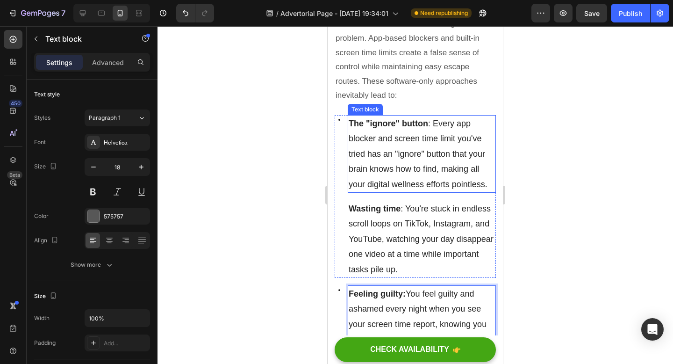
click at [424, 165] on span "The "ignore" button : Every app blocker and screen time limit you've tried has …" at bounding box center [418, 154] width 139 height 70
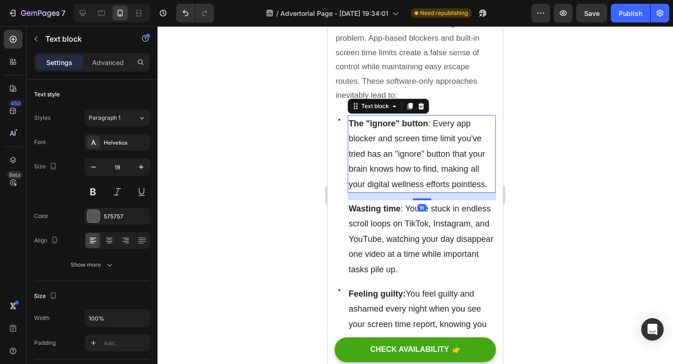
click at [425, 166] on span "The "ignore" button : Every app blocker and screen time limit you've tried has …" at bounding box center [418, 154] width 139 height 70
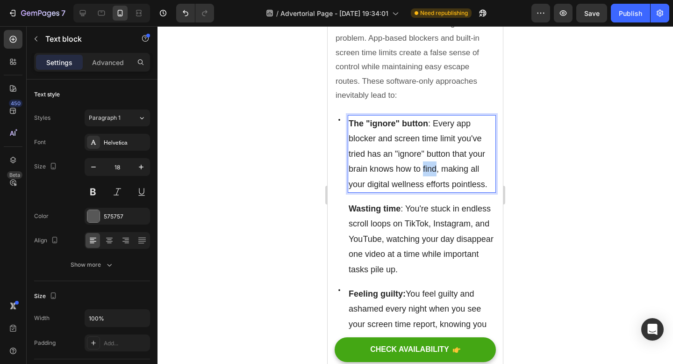
click at [425, 166] on span "The "ignore" button : Every app blocker and screen time limit you've tried has …" at bounding box center [418, 154] width 139 height 70
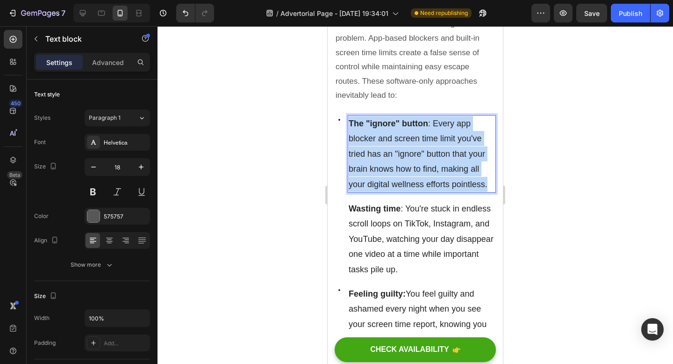
click at [425, 166] on span "The "ignore" button : Every app blocker and screen time limit you've tried has …" at bounding box center [418, 154] width 139 height 70
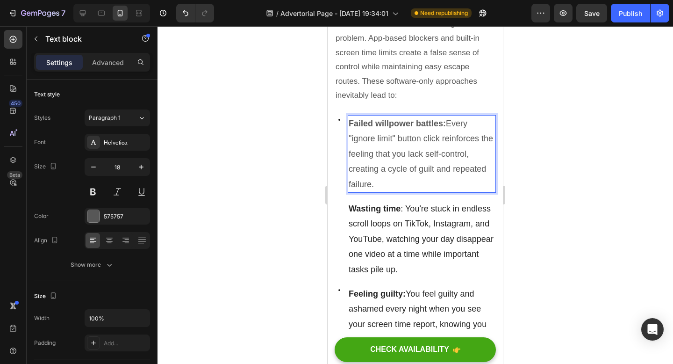
click at [406, 128] on p "Failed willpower battles: Every "ignore limit" button click reinforces the feel…" at bounding box center [422, 154] width 146 height 76
click at [406, 122] on strong "Failed willpower battles:" at bounding box center [397, 123] width 97 height 9
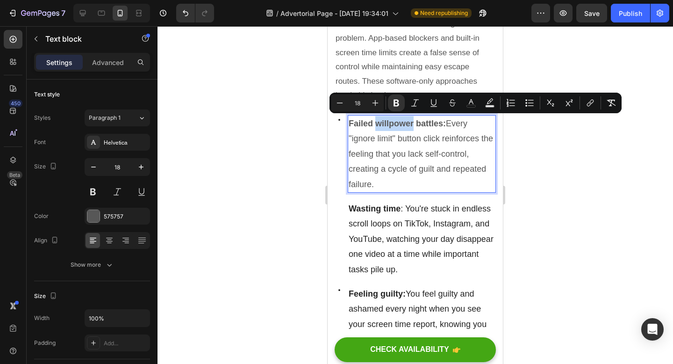
click at [430, 134] on p "Failed willpower battles: Every "ignore limit" button click reinforces the feel…" at bounding box center [422, 154] width 146 height 76
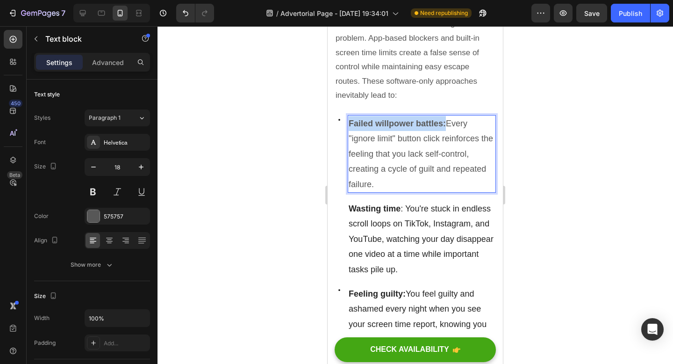
drag, startPoint x: 445, startPoint y: 122, endPoint x: 339, endPoint y: 121, distance: 105.7
click at [339, 121] on div "Icon Failed willpower battles: Every "ignore limit" button click reinforces the…" at bounding box center [415, 196] width 161 height 163
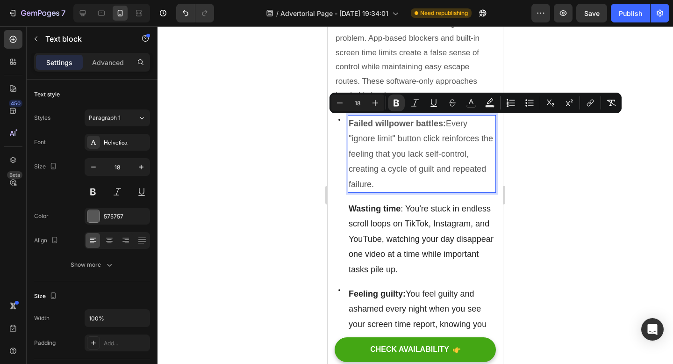
click at [366, 182] on p "Failed willpower battles: Every "ignore limit" button click reinforces the feel…" at bounding box center [422, 154] width 146 height 76
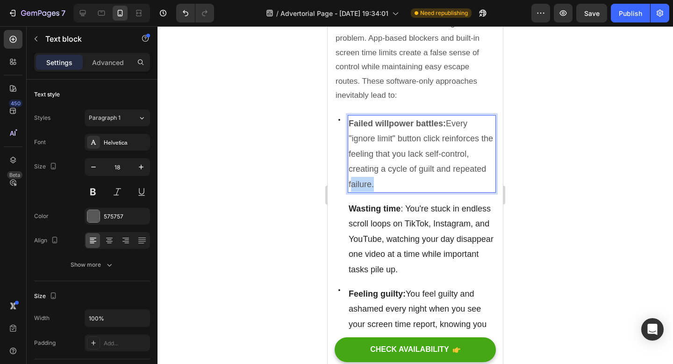
click at [366, 182] on p "Failed willpower battles: Every "ignore limit" button click reinforces the feel…" at bounding box center [422, 154] width 146 height 76
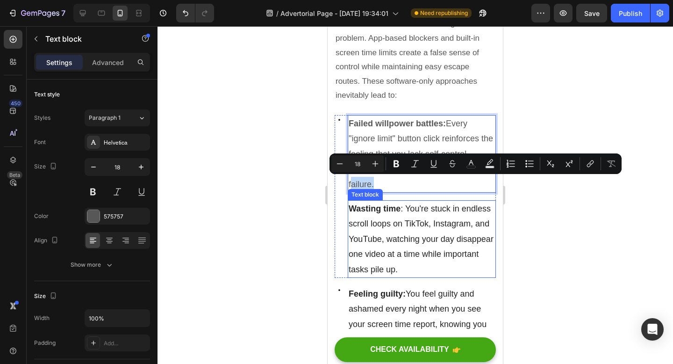
click at [373, 226] on span "Wasting time : You're stuck in endless scroll loops on TikTok, Instagram, and Y…" at bounding box center [421, 239] width 145 height 70
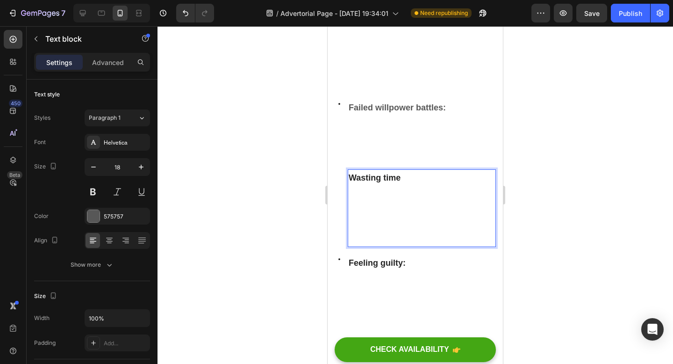
click at [373, 240] on span "Wasting time : You're stuck in endless scroll loops on TikTok, Instagram, and Y…" at bounding box center [422, 208] width 146 height 70
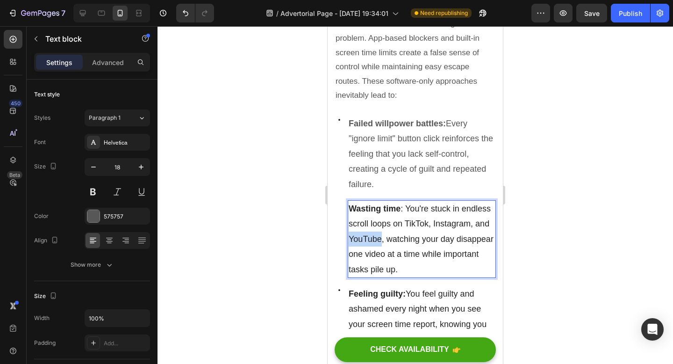
click at [373, 240] on span "Wasting time : You're stuck in endless scroll loops on TikTok, Instagram, and Y…" at bounding box center [421, 239] width 145 height 70
click at [366, 205] on strong "Wasting time" at bounding box center [375, 208] width 52 height 9
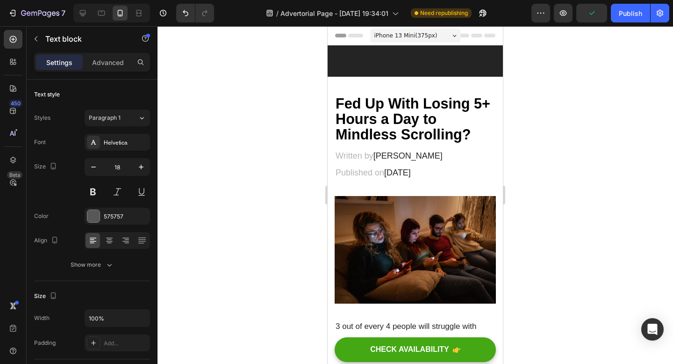
scroll to position [564, 0]
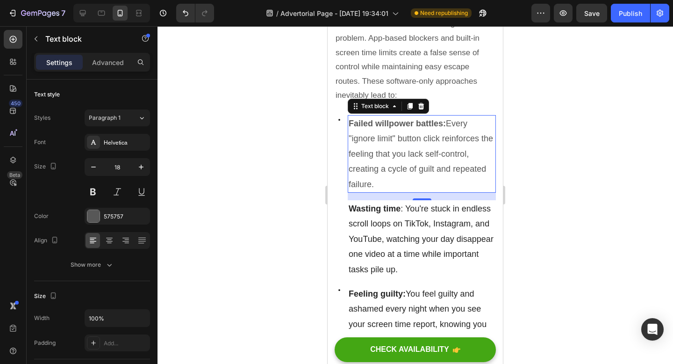
click at [398, 125] on strong "Failed willpower battles:" at bounding box center [397, 123] width 97 height 9
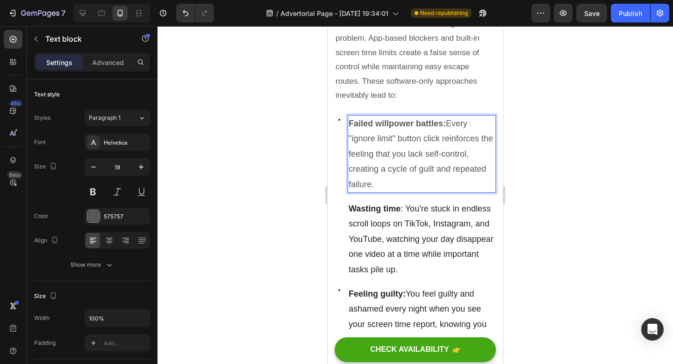
click at [398, 123] on strong "Failed willpower battles:" at bounding box center [397, 123] width 97 height 9
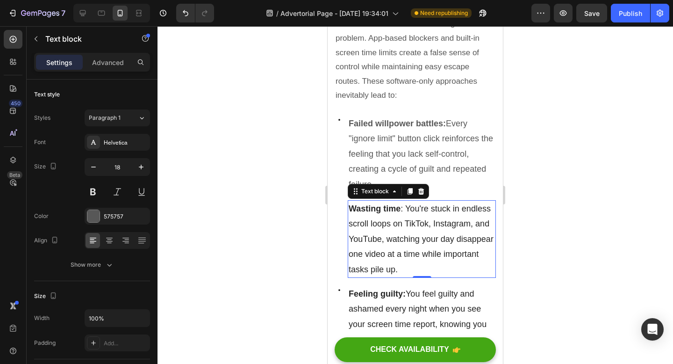
click at [374, 212] on p "Wasting time : You're stuck in endless scroll loops on TikTok, Instagram, and Y…" at bounding box center [422, 239] width 146 height 76
click at [381, 246] on p "Wasting time : You're stuck in endless scroll loops on TikTok, Instagram, and Y…" at bounding box center [422, 239] width 146 height 76
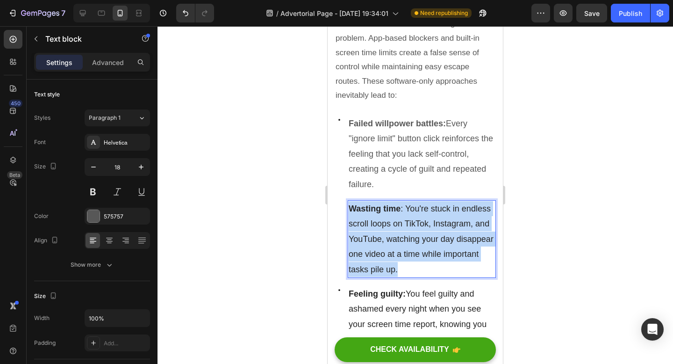
click at [381, 246] on p "Wasting time : You're stuck in endless scroll loops on TikTok, Instagram, and Y…" at bounding box center [422, 239] width 146 height 76
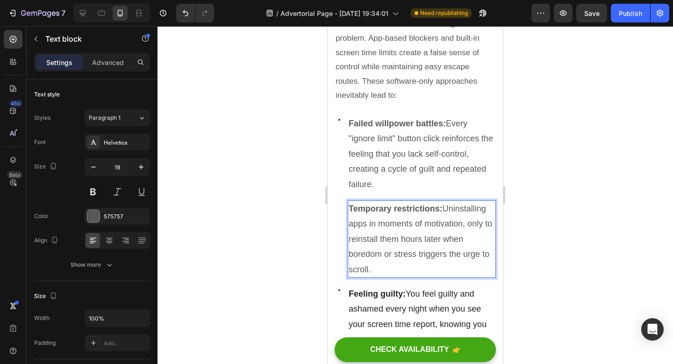
click at [468, 223] on p "Temporary restrictions: Uninstalling apps in moments of motivation, only to rei…" at bounding box center [422, 239] width 146 height 76
click at [442, 208] on p "Temporary restrictions: Uninstalling apps in moments of motivation, only to rei…" at bounding box center [422, 239] width 146 height 76
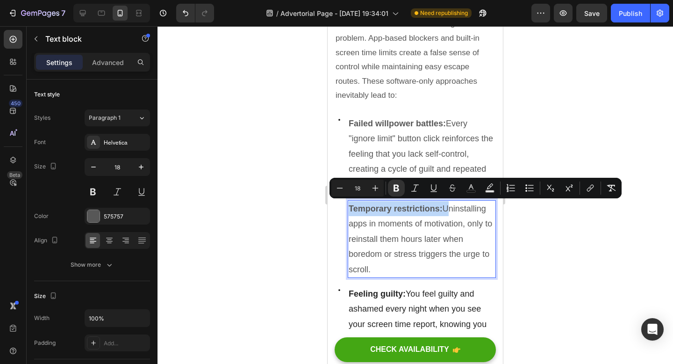
drag, startPoint x: 442, startPoint y: 208, endPoint x: 365, endPoint y: 208, distance: 77.6
click at [365, 208] on p "Temporary restrictions: Uninstalling apps in moments of motivation, only to rei…" at bounding box center [422, 239] width 146 height 76
click at [469, 191] on icon "Editor contextual toolbar" at bounding box center [471, 187] width 9 height 9
type input "575757"
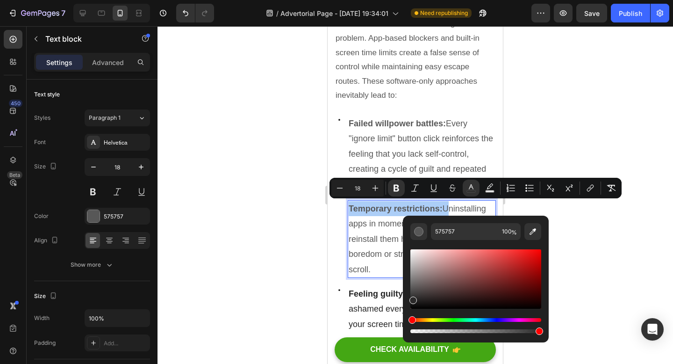
drag, startPoint x: 412, startPoint y: 292, endPoint x: 412, endPoint y: 300, distance: 7.9
click at [412, 300] on div "Editor contextual toolbar" at bounding box center [413, 299] width 7 height 7
type input "232323"
click at [590, 234] on div at bounding box center [416, 195] width 516 height 338
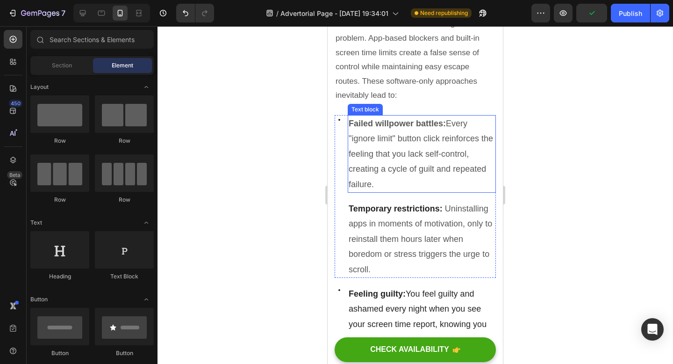
click at [399, 126] on strong "Failed willpower battles:" at bounding box center [397, 123] width 97 height 9
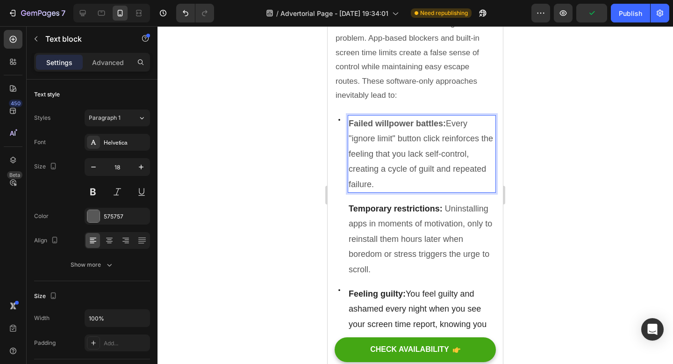
click at [446, 122] on p "Failed willpower battles: Every "ignore limit" button click reinforces the feel…" at bounding box center [422, 154] width 146 height 76
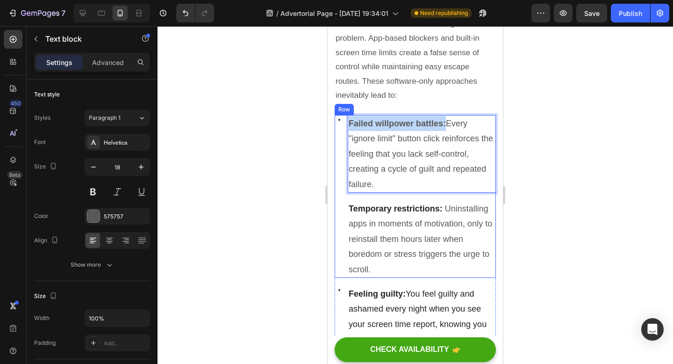
drag, startPoint x: 446, startPoint y: 122, endPoint x: 334, endPoint y: 128, distance: 112.3
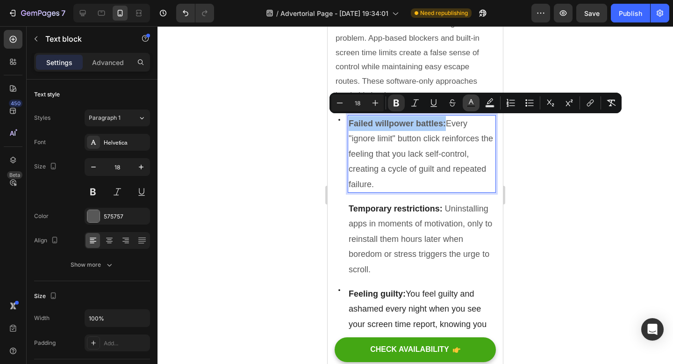
click at [470, 103] on icon "Editor contextual toolbar" at bounding box center [471, 102] width 9 height 9
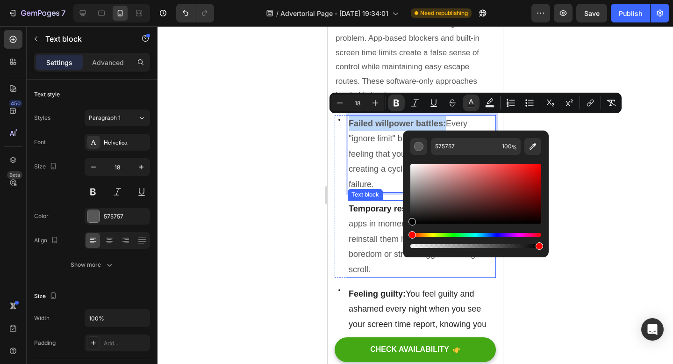
drag, startPoint x: 740, startPoint y: 230, endPoint x: 399, endPoint y: 259, distance: 342.1
type input "000000"
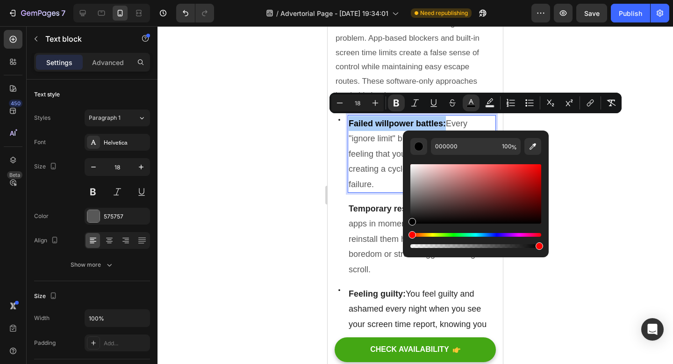
click at [582, 146] on div at bounding box center [416, 195] width 516 height 338
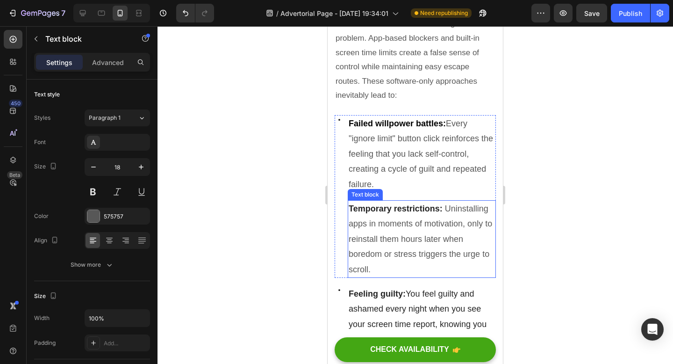
click at [427, 206] on strong "Temporary restrictions:" at bounding box center [396, 208] width 94 height 9
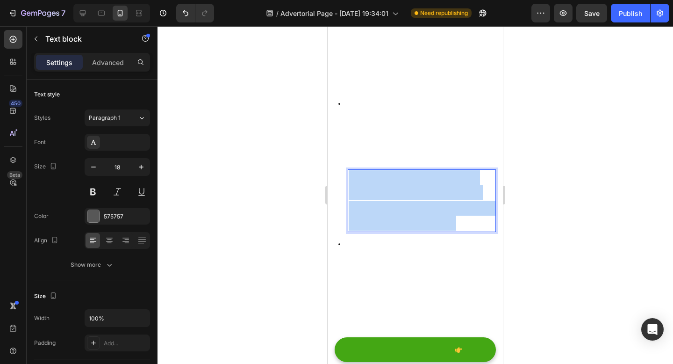
click at [427, 184] on strong "Temporary restrictions:" at bounding box center [396, 178] width 94 height 9
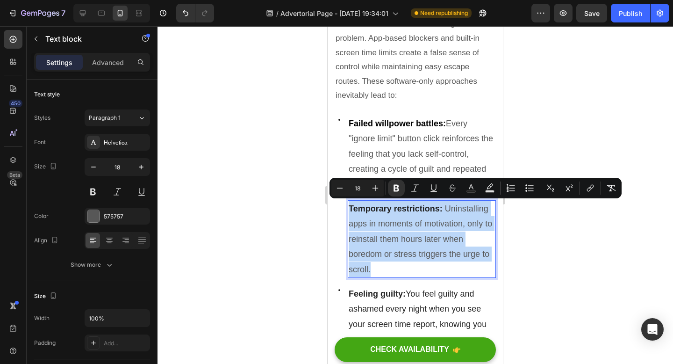
click at [427, 206] on strong "Temporary restrictions:" at bounding box center [396, 208] width 94 height 9
click at [445, 206] on p "Temporary restrictions: Uninstalling apps in moments of motivation, only to rei…" at bounding box center [422, 239] width 146 height 76
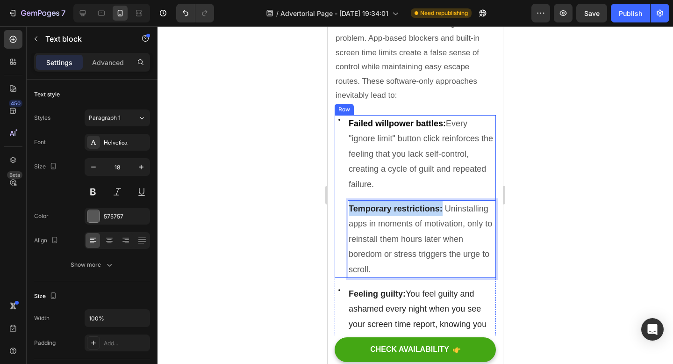
drag, startPoint x: 441, startPoint y: 209, endPoint x: 338, endPoint y: 209, distance: 103.8
click at [338, 209] on div "Icon Failed willpower battles: Every "ignore limit" button click reinforces the…" at bounding box center [415, 196] width 161 height 163
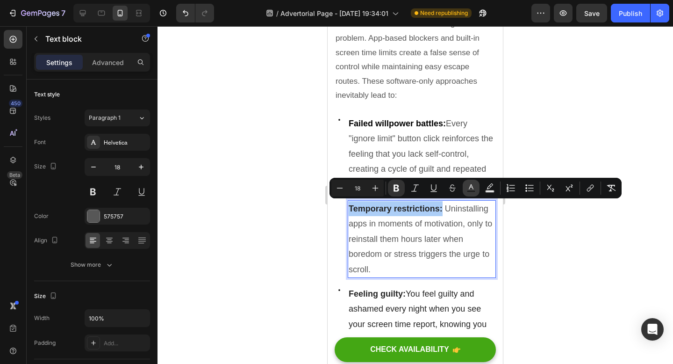
click at [473, 188] on icon "Editor contextual toolbar" at bounding box center [471, 187] width 9 height 9
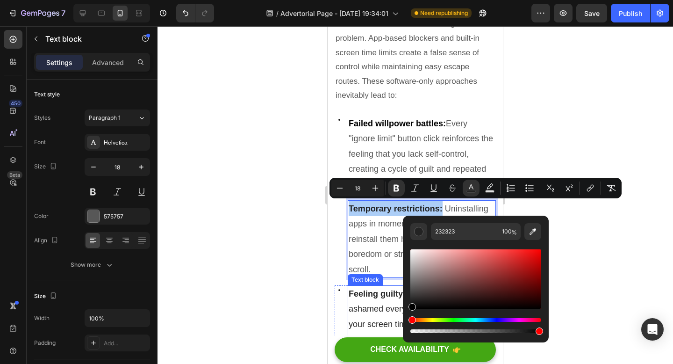
drag, startPoint x: 740, startPoint y: 326, endPoint x: 395, endPoint y: 325, distance: 344.1
type input "000000"
click at [555, 36] on div at bounding box center [416, 195] width 516 height 338
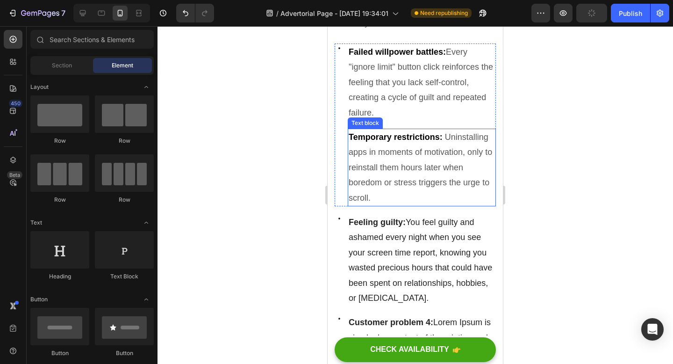
scroll to position [645, 0]
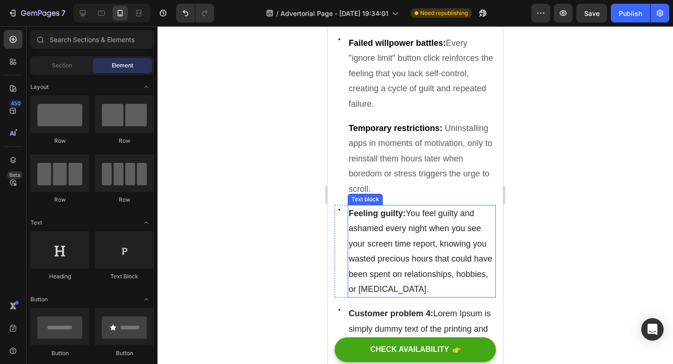
click at [421, 254] on span "Feeling guilty: You feel guilty and ashamed every night when you see your scree…" at bounding box center [421, 251] width 144 height 85
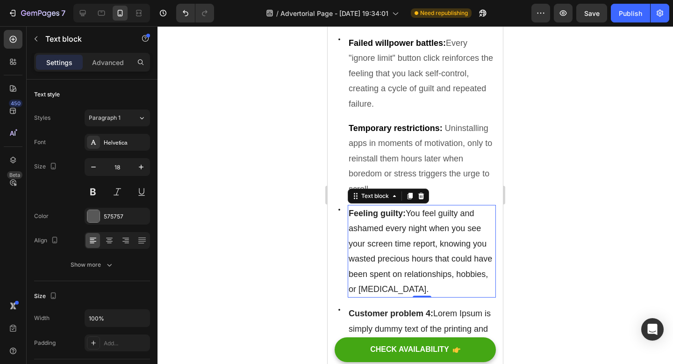
click at [421, 254] on span "Feeling guilty: You feel guilty and ashamed every night when you see your scree…" at bounding box center [421, 251] width 144 height 85
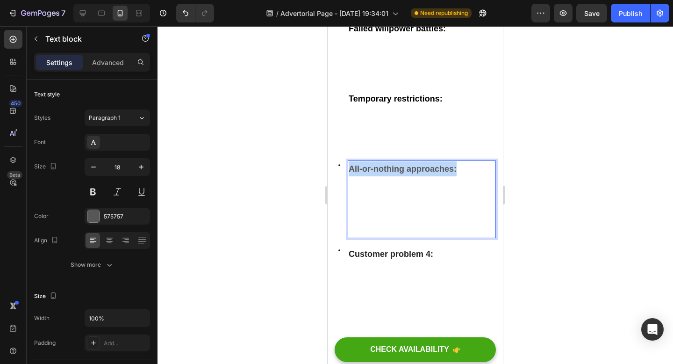
drag, startPoint x: 461, startPoint y: 211, endPoint x: 347, endPoint y: 213, distance: 114.1
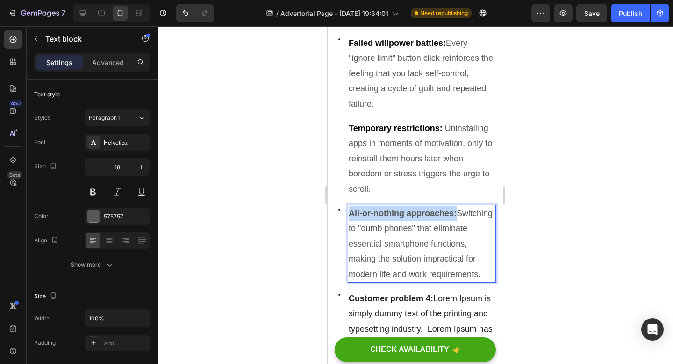
click at [347, 212] on div "Icon All-or-nothing approaches: Switching to "dumb phones" that eliminate essen…" at bounding box center [415, 244] width 161 height 78
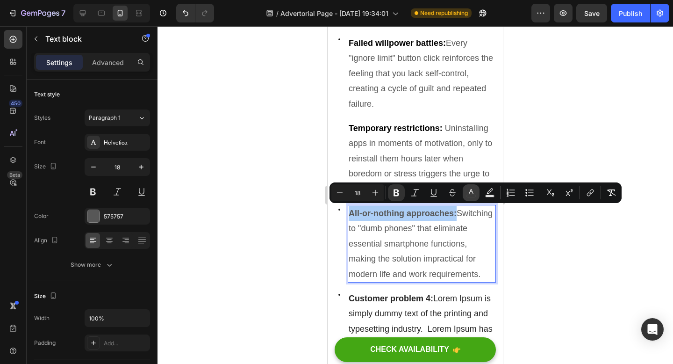
click at [468, 194] on icon "Editor contextual toolbar" at bounding box center [471, 192] width 9 height 9
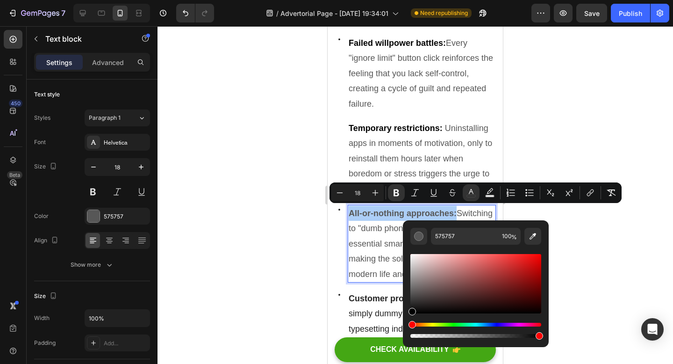
drag, startPoint x: 412, startPoint y: 295, endPoint x: 409, endPoint y: 342, distance: 46.4
click at [409, 342] on div "575757 100 %" at bounding box center [476, 283] width 146 height 127
type input "000000"
click at [562, 121] on div at bounding box center [416, 195] width 516 height 338
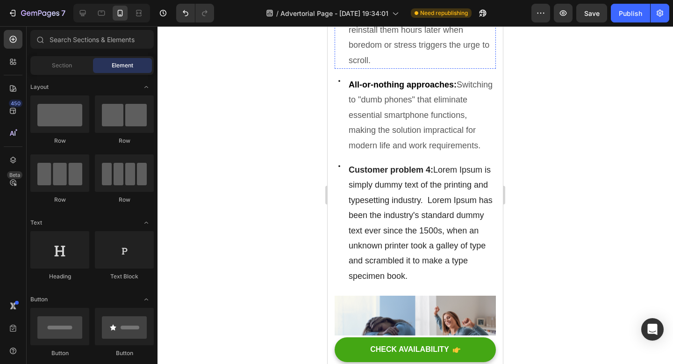
scroll to position [782, 0]
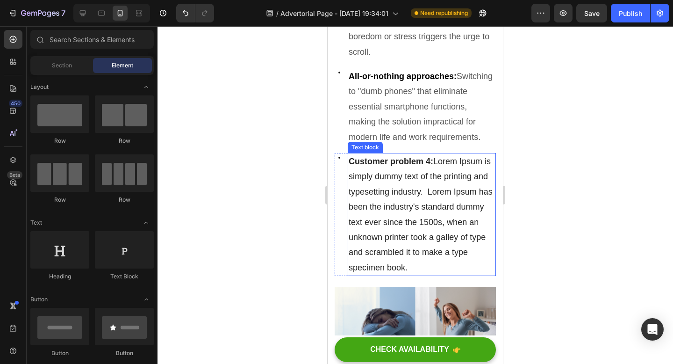
click at [403, 166] on strong "Customer problem 4:" at bounding box center [391, 161] width 85 height 9
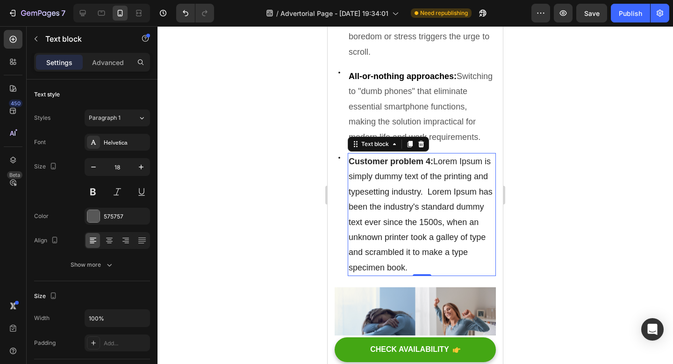
click at [427, 243] on p "Customer problem 4: Lorem Ipsum is simply dummy text of the printing and typese…" at bounding box center [422, 214] width 146 height 121
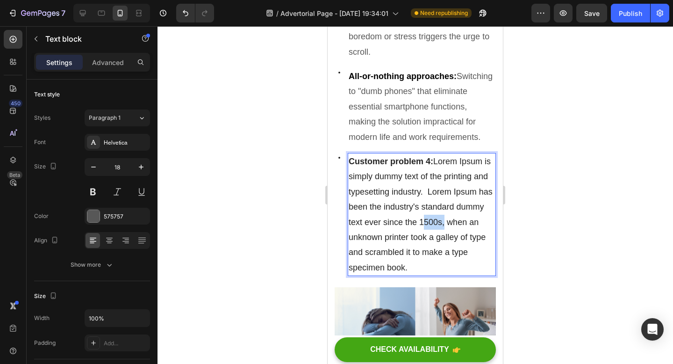
click at [427, 243] on p "Customer problem 4: Lorem Ipsum is simply dummy text of the printing and typese…" at bounding box center [422, 214] width 146 height 121
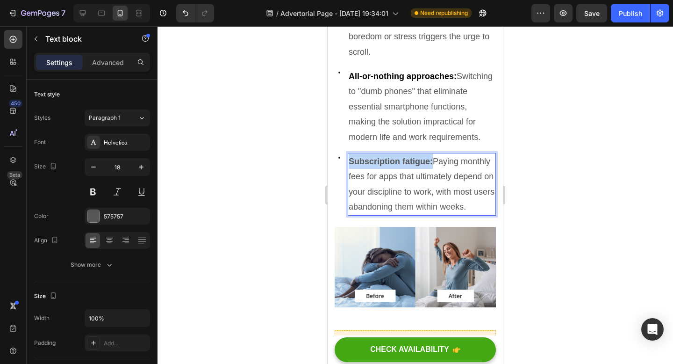
drag, startPoint x: 432, startPoint y: 175, endPoint x: 343, endPoint y: 177, distance: 88.8
click at [343, 177] on div "Icon Subscription fatigue: Paying monthly fees for apps that ultimately depend …" at bounding box center [415, 184] width 161 height 63
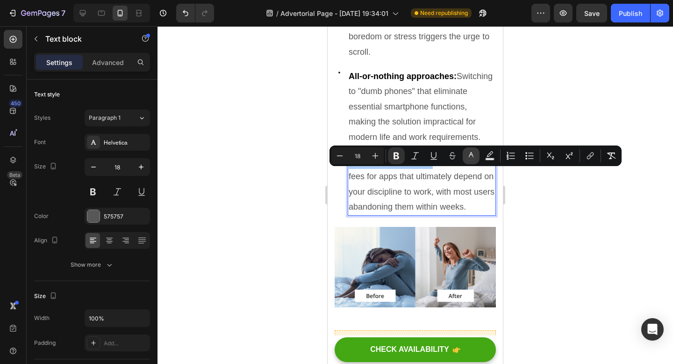
click at [473, 157] on icon "Editor contextual toolbar" at bounding box center [471, 155] width 9 height 9
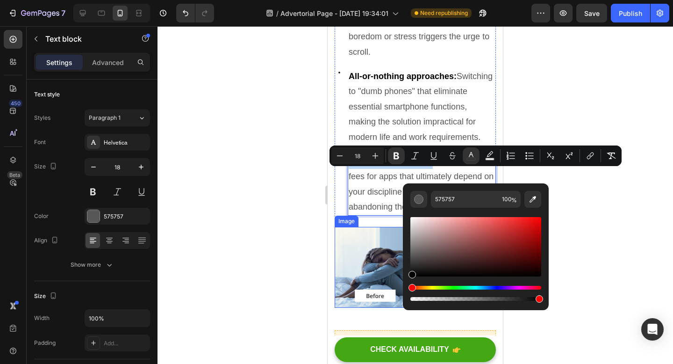
type input "000000"
drag, startPoint x: 741, startPoint y: 287, endPoint x: 399, endPoint y: 300, distance: 342.0
click at [610, 45] on div at bounding box center [416, 195] width 516 height 338
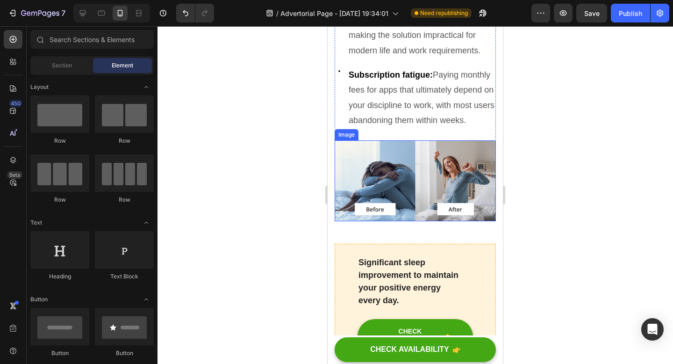
scroll to position [883, 0]
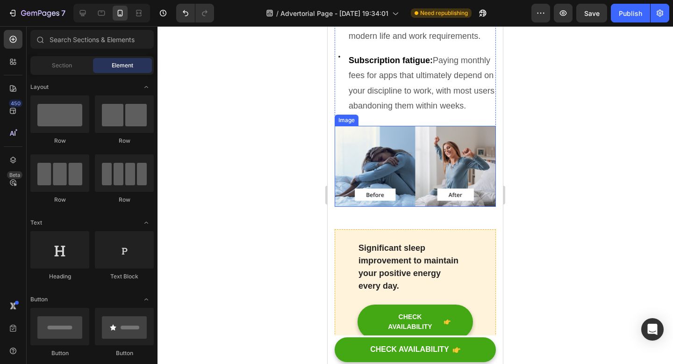
click at [377, 196] on img at bounding box center [415, 166] width 161 height 81
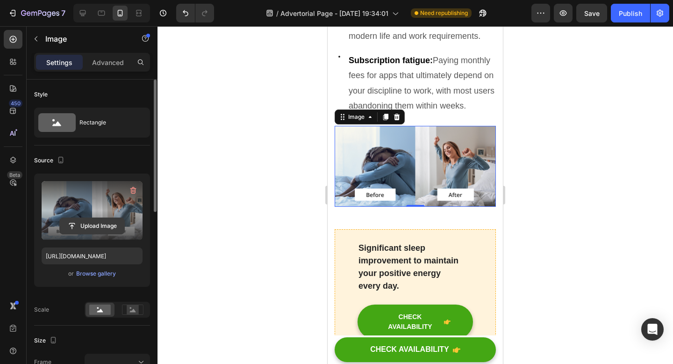
click at [102, 225] on input "file" at bounding box center [92, 226] width 65 height 16
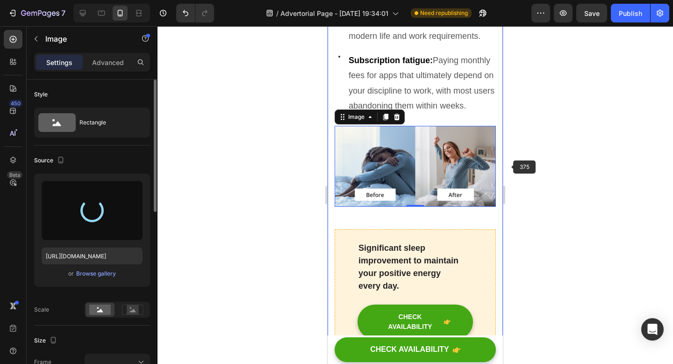
type input "https://cdn.shopify.com/s/files/1/0663/1302/7637/files/gempages_551399481296290…"
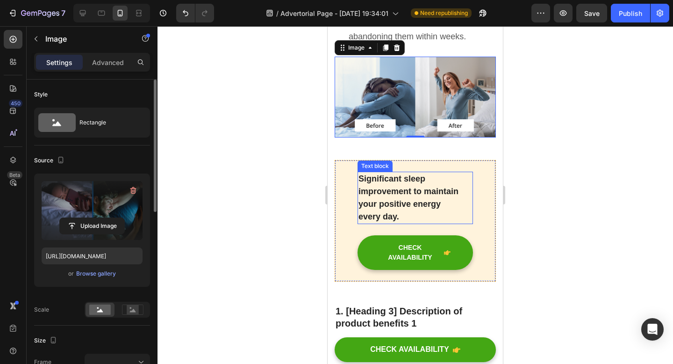
scroll to position [956, 0]
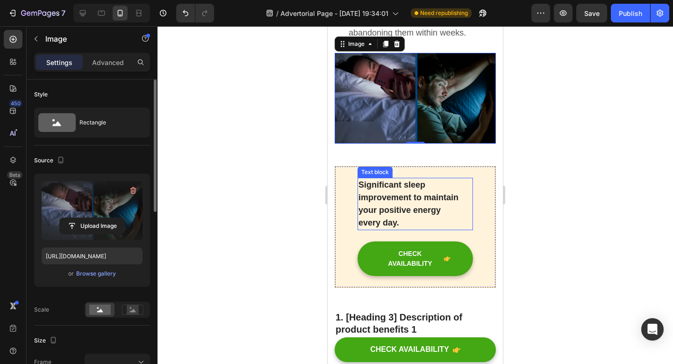
click at [422, 227] on p "Significant sleep improvement to maintain your positive energy every day." at bounding box center [416, 204] width 114 height 50
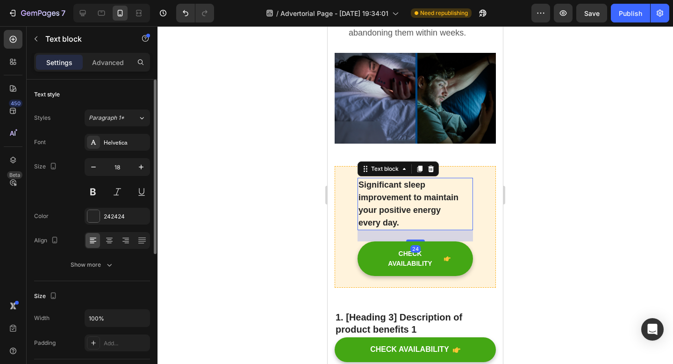
click at [420, 229] on p "Significant sleep improvement to maintain your positive energy every day." at bounding box center [416, 204] width 114 height 50
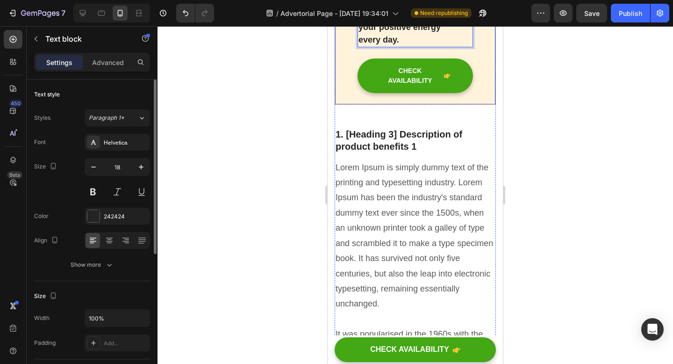
scroll to position [1142, 0]
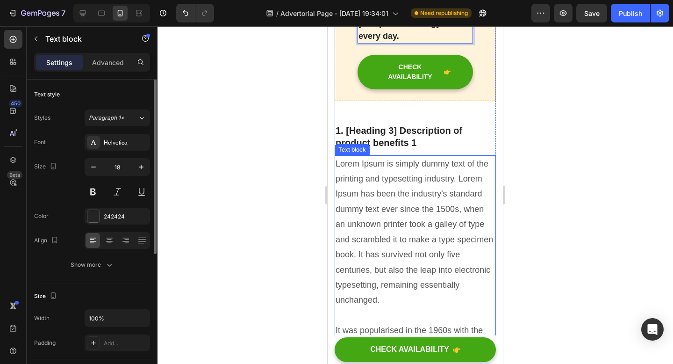
click at [393, 239] on p "Lorem Ipsum is simply dummy text of the printing and typesetting industry. Lore…" at bounding box center [415, 285] width 159 height 258
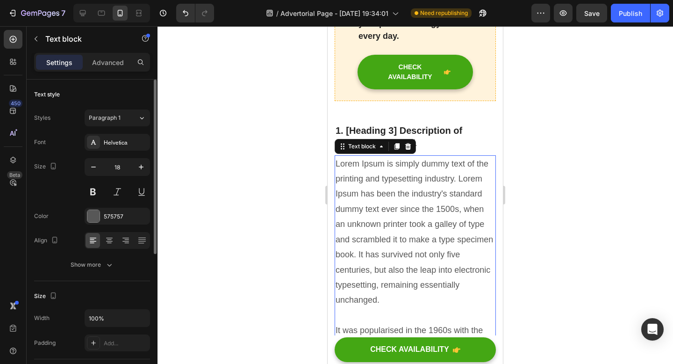
click at [393, 239] on p "Lorem Ipsum is simply dummy text of the printing and typesetting industry. Lore…" at bounding box center [415, 285] width 159 height 258
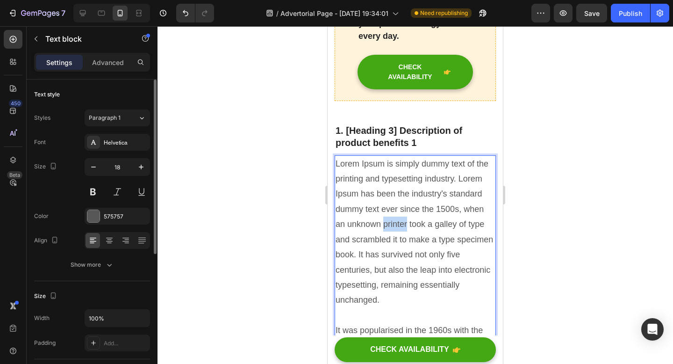
click at [393, 239] on p "Lorem Ipsum is simply dummy text of the printing and typesetting industry. Lore…" at bounding box center [415, 285] width 159 height 258
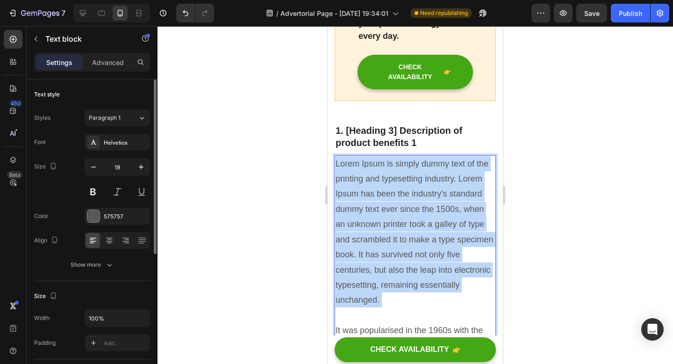
click at [393, 239] on p "Lorem Ipsum is simply dummy text of the printing and typesetting industry. Lore…" at bounding box center [415, 285] width 159 height 258
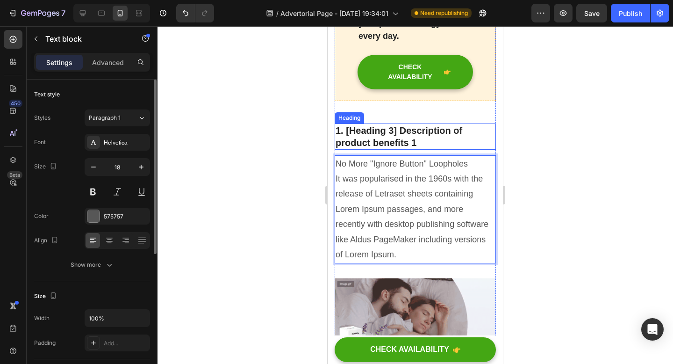
click at [420, 149] on p "1. [Heading 3] Description of product benefits 1" at bounding box center [415, 136] width 159 height 24
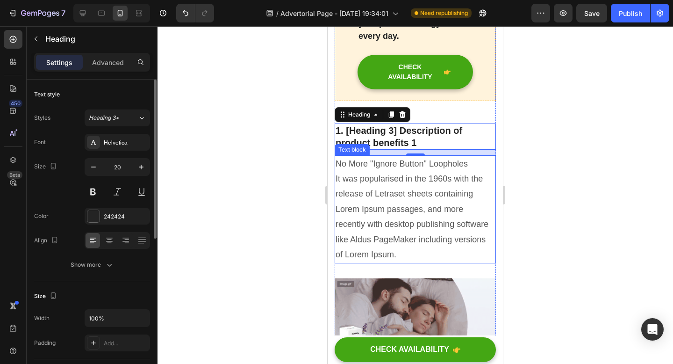
click at [427, 251] on p "No More "Ignore Button" Loopholes It was popularised in the 1960s with the rele…" at bounding box center [415, 209] width 159 height 106
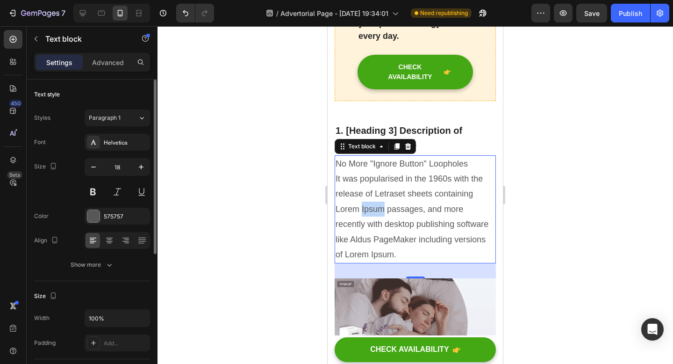
click at [368, 227] on p "No More "Ignore Button" Loopholes It was popularised in the 1960s with the rele…" at bounding box center [415, 209] width 159 height 106
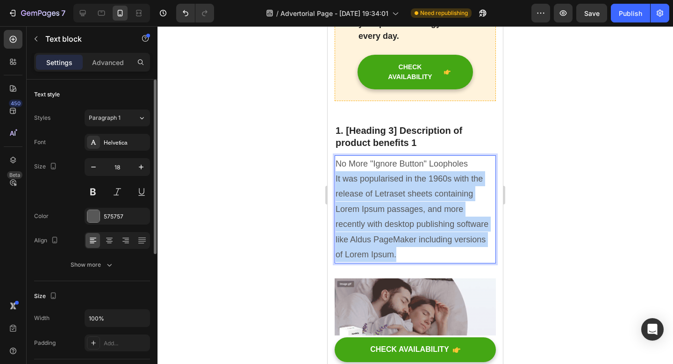
click at [368, 227] on p "No More "Ignore Button" Loopholes It was popularised in the 1960s with the rele…" at bounding box center [415, 209] width 159 height 106
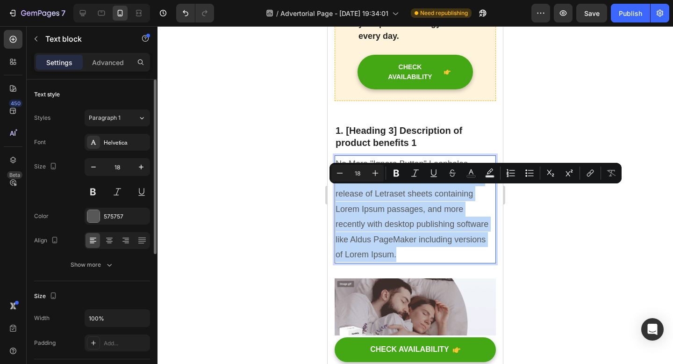
click at [433, 260] on p "No More "Ignore Button" Loopholes It was popularised in the 1960s with the rele…" at bounding box center [415, 209] width 159 height 106
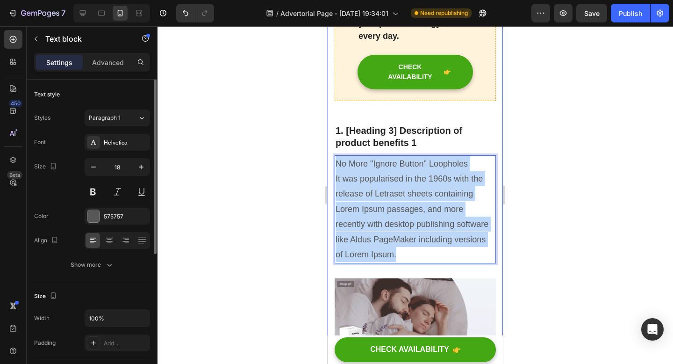
drag, startPoint x: 427, startPoint y: 264, endPoint x: 328, endPoint y: 175, distance: 133.1
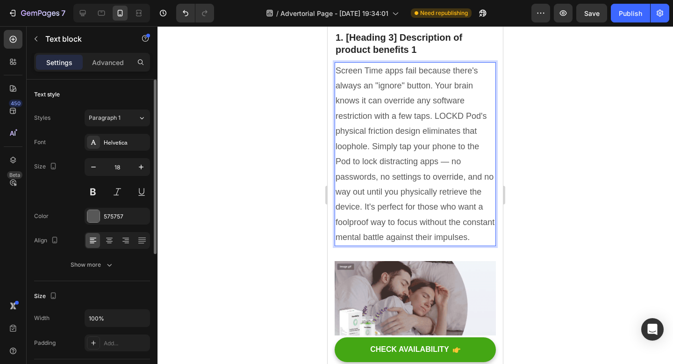
scroll to position [1256, 0]
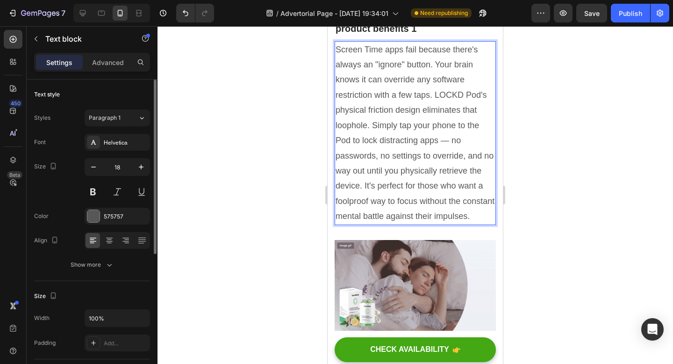
click at [414, 185] on p "Screen Time apps fail because there's always an "ignore" button. Your brain kno…" at bounding box center [415, 133] width 159 height 182
click at [119, 170] on input "18" at bounding box center [117, 166] width 31 height 17
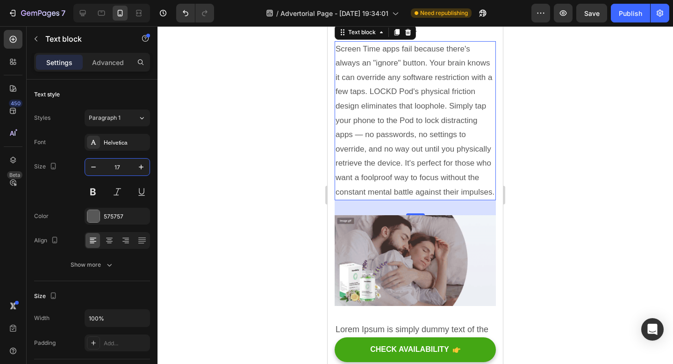
type input "17"
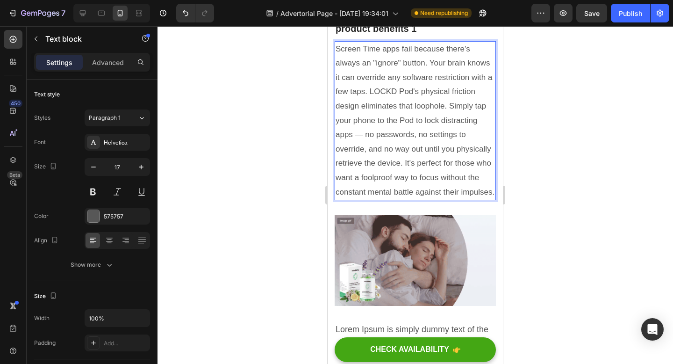
click at [383, 106] on p "Screen Time apps fail because there's always an "ignore" button. Your brain kno…" at bounding box center [415, 121] width 159 height 158
click at [382, 106] on p "Screen Time apps fail because there's always an "ignore" button. Your brain kno…" at bounding box center [415, 121] width 159 height 158
click at [396, 106] on p "Screen Time apps fail because there's always an "ignore" button. Your brain kno…" at bounding box center [415, 121] width 159 height 158
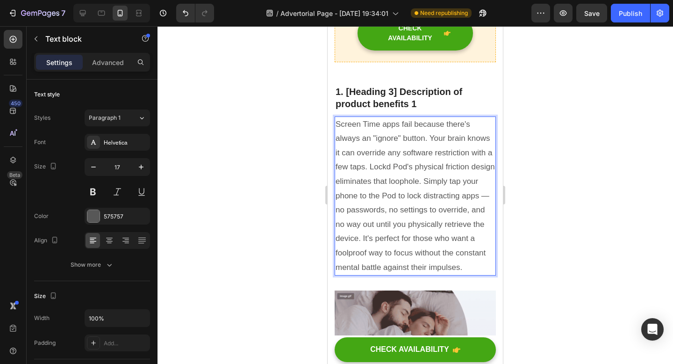
scroll to position [1170, 0]
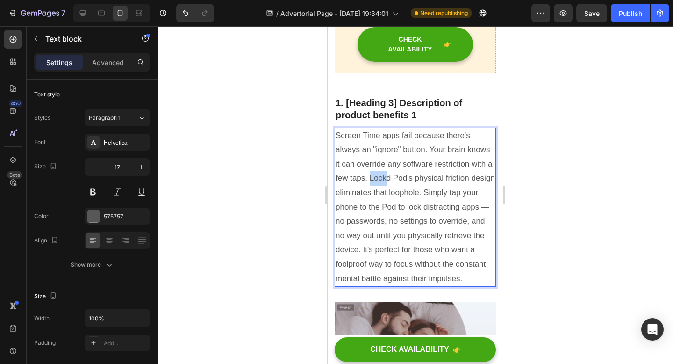
drag, startPoint x: 369, startPoint y: 192, endPoint x: 390, endPoint y: 190, distance: 20.6
click at [388, 190] on p "Screen Time apps fail because there's always an "ignore" button. Your brain kno…" at bounding box center [415, 208] width 159 height 158
click at [395, 190] on p "Screen Time apps fail because there's always an "ignore" button. Your brain kno…" at bounding box center [415, 208] width 159 height 158
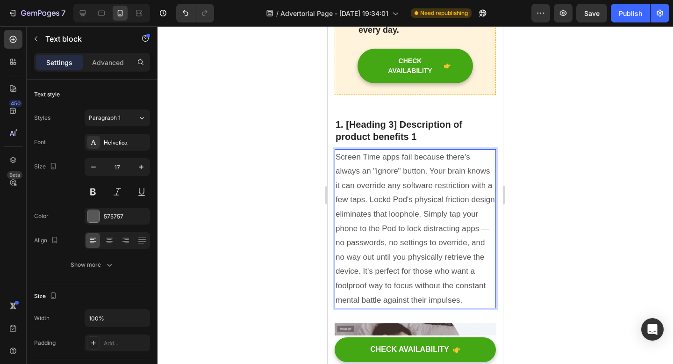
scroll to position [1155, 0]
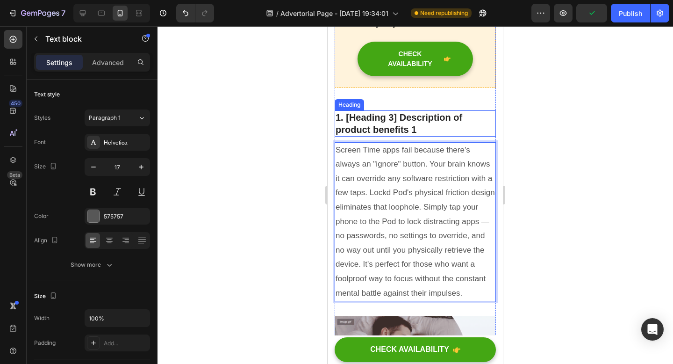
click at [392, 135] on p "1. [Heading 3] Description of product benefits 1" at bounding box center [415, 123] width 159 height 24
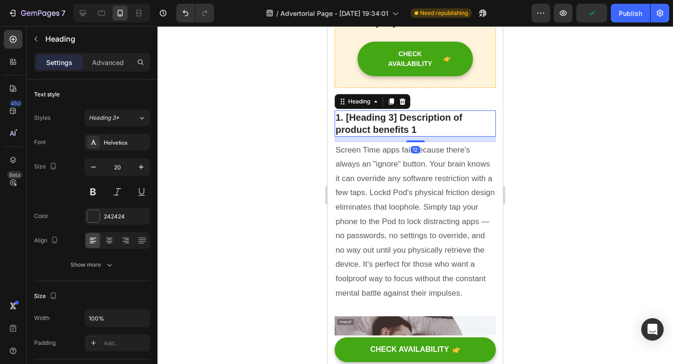
click at [392, 135] on p "1. [Heading 3] Description of product benefits 1" at bounding box center [415, 123] width 159 height 24
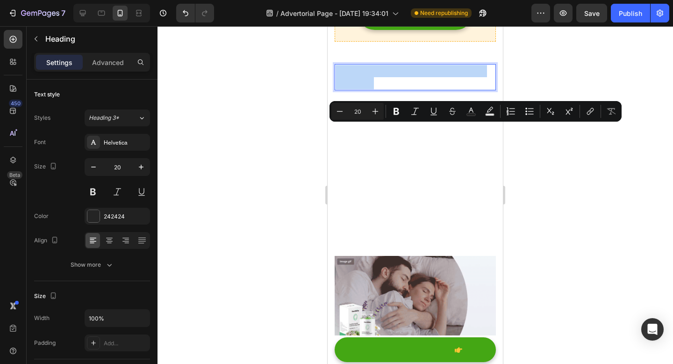
click at [392, 91] on p "1. [Heading 3] Description of product benefits 1" at bounding box center [415, 78] width 159 height 24
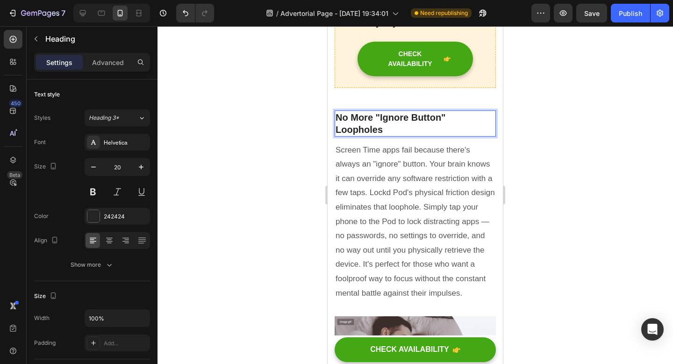
click at [338, 130] on p "No More "Ignore Button" Loopholes" at bounding box center [415, 123] width 159 height 24
click at [543, 138] on div at bounding box center [416, 195] width 516 height 338
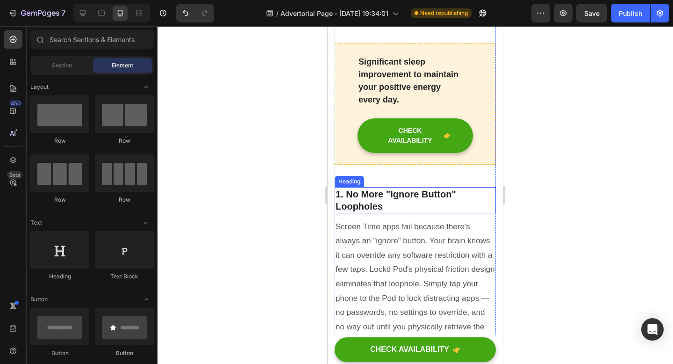
scroll to position [1063, 0]
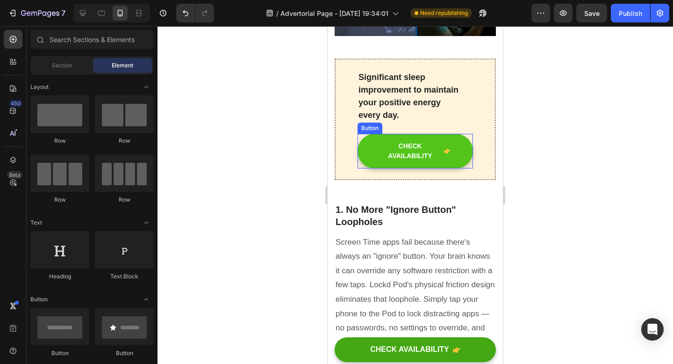
click at [454, 164] on button "CHECK AVAILABILITY" at bounding box center [415, 151] width 115 height 35
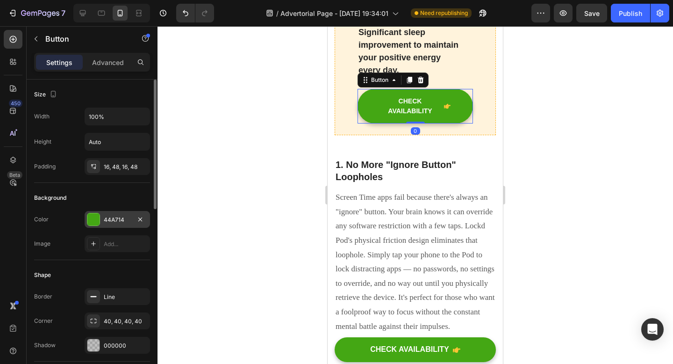
click at [97, 217] on div at bounding box center [93, 219] width 12 height 12
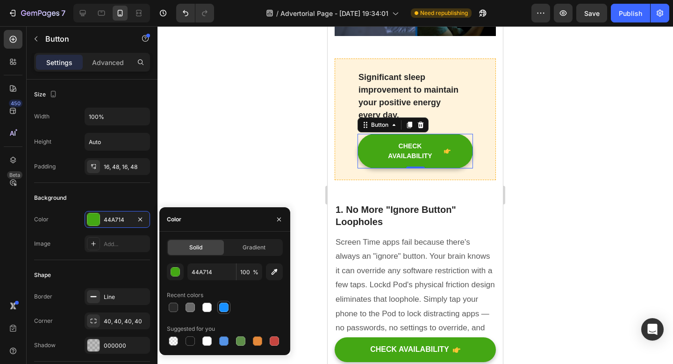
click at [227, 310] on div at bounding box center [223, 306] width 9 height 9
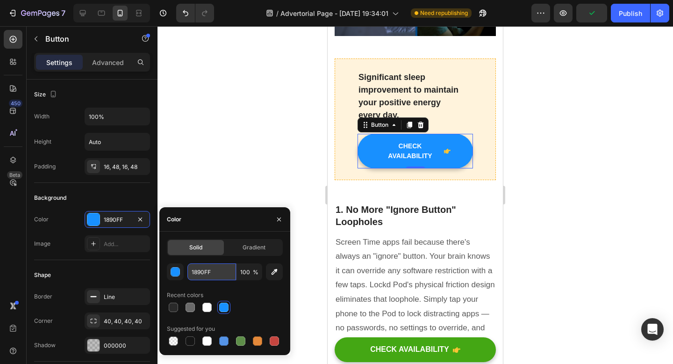
click at [212, 270] on input "1890FF" at bounding box center [211, 271] width 49 height 17
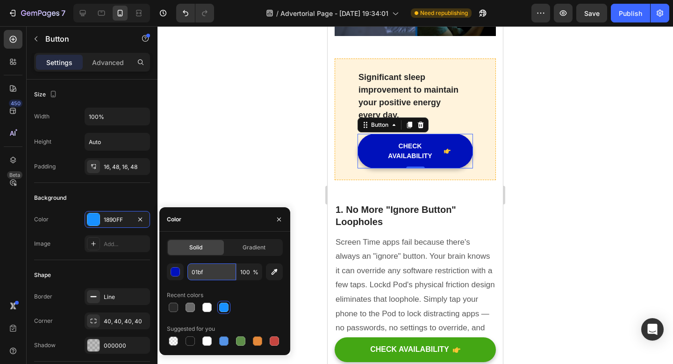
type input "01bff"
click at [523, 255] on div at bounding box center [416, 195] width 516 height 338
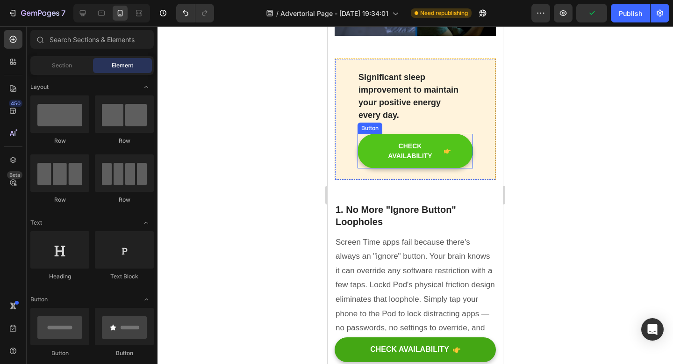
click at [464, 168] on button "CHECK AVAILABILITY" at bounding box center [415, 151] width 115 height 35
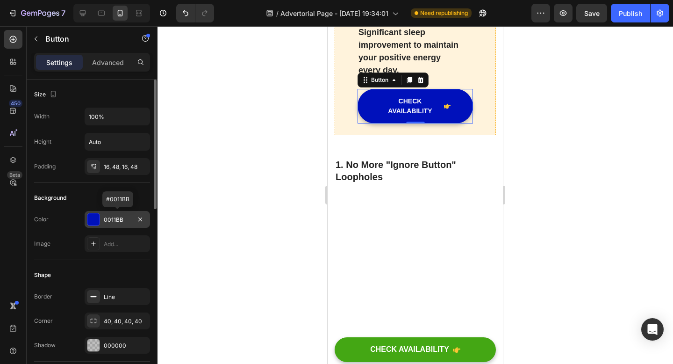
click at [116, 220] on div "0011BB" at bounding box center [117, 220] width 27 height 8
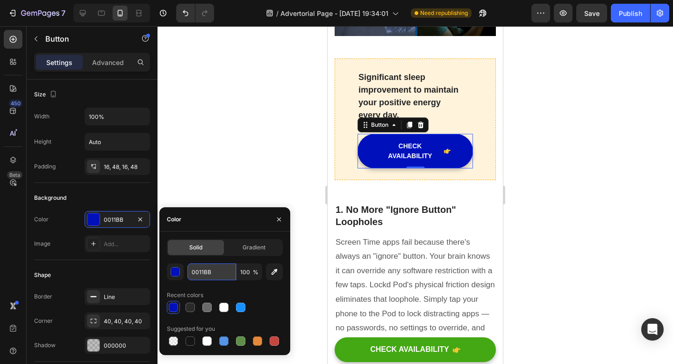
click at [210, 272] on input "0011BB" at bounding box center [211, 271] width 49 height 17
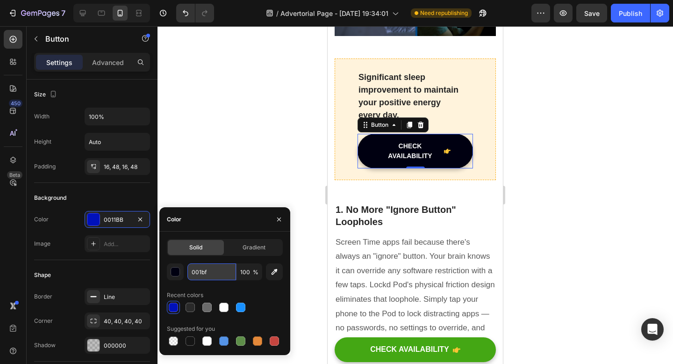
type input "001bff"
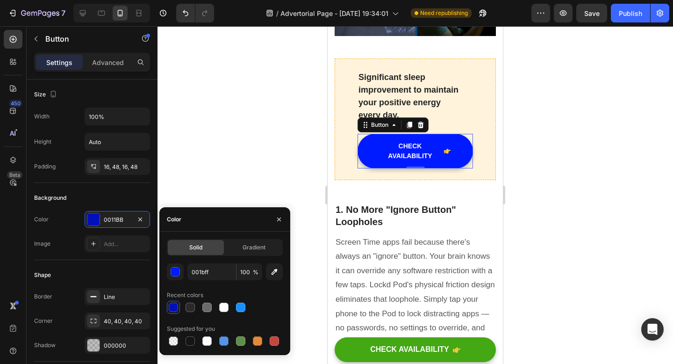
click at [253, 168] on div at bounding box center [416, 195] width 516 height 338
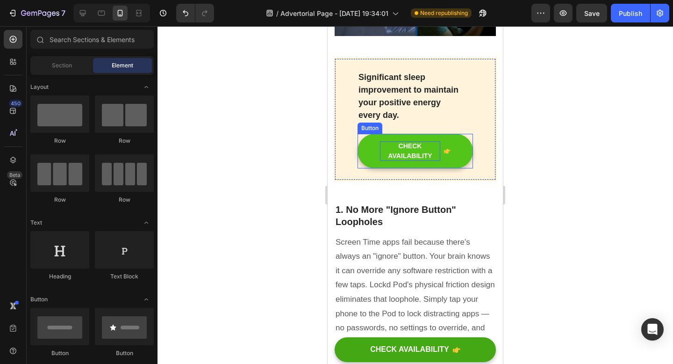
click at [426, 161] on div "CHECK AVAILABILITY" at bounding box center [410, 151] width 60 height 20
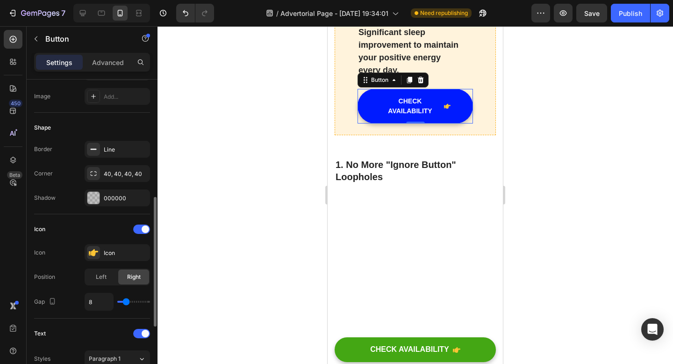
scroll to position [187, 0]
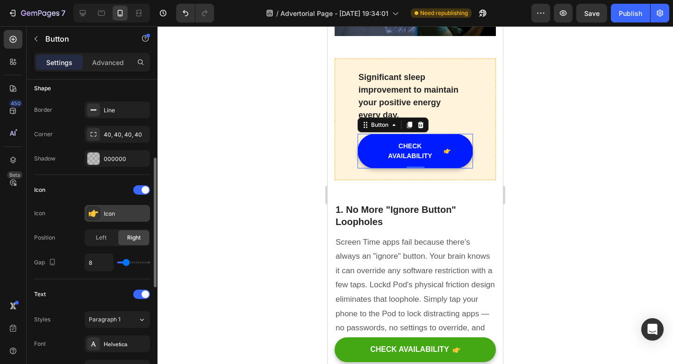
click at [95, 214] on icon at bounding box center [93, 213] width 9 height 7
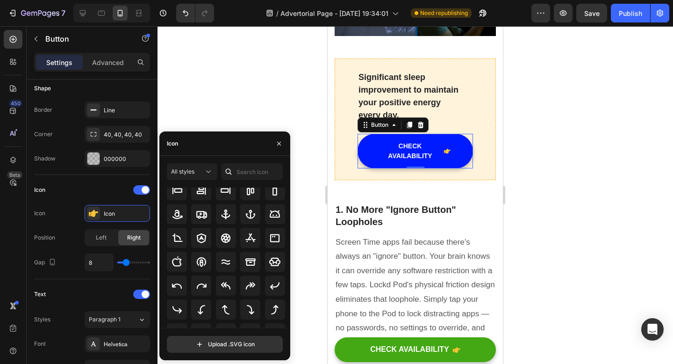
scroll to position [0, 0]
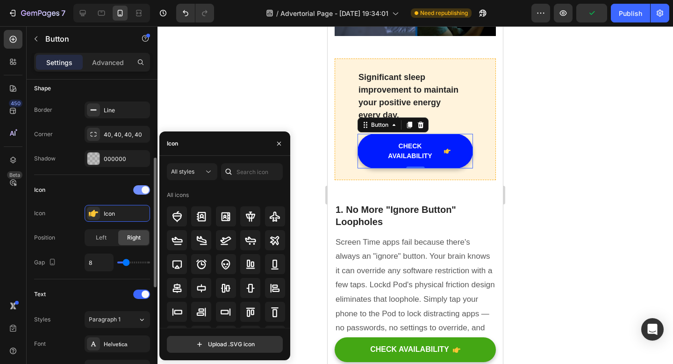
click at [142, 190] on span at bounding box center [145, 189] width 7 height 7
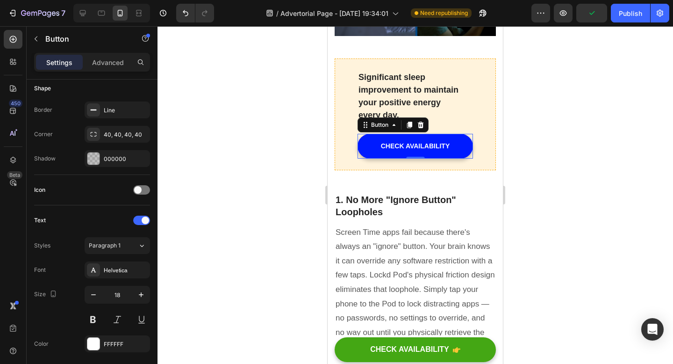
click at [570, 148] on div at bounding box center [416, 195] width 516 height 338
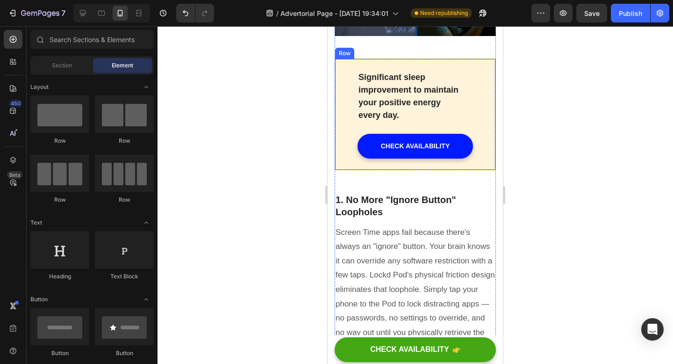
click at [478, 91] on div "Significant sleep improvement to maintain your positive energy every day. Text …" at bounding box center [415, 114] width 161 height 112
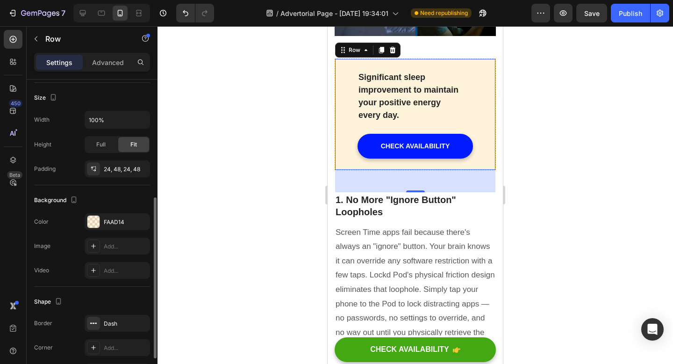
scroll to position [228, 0]
click at [96, 220] on div at bounding box center [93, 221] width 12 height 12
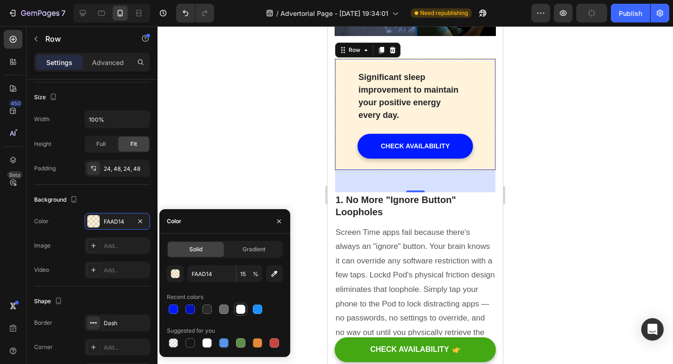
click at [241, 309] on div at bounding box center [240, 308] width 9 height 9
type input "FFFFFF"
type input "100"
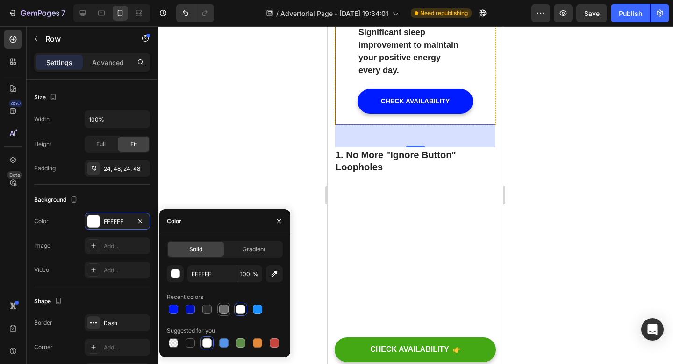
click at [222, 310] on div at bounding box center [223, 308] width 9 height 9
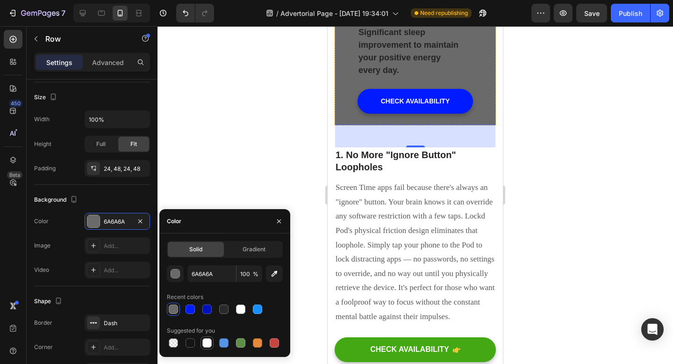
click at [204, 345] on div at bounding box center [206, 342] width 9 height 9
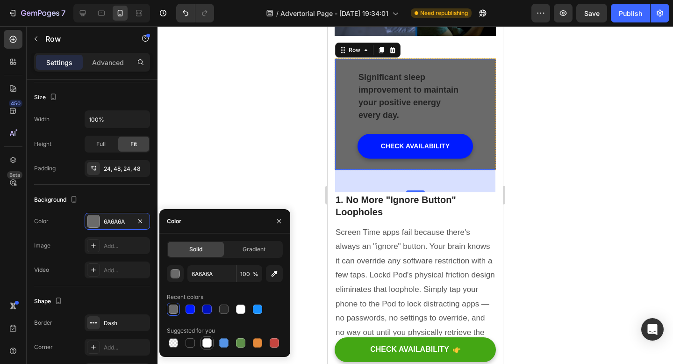
type input "FFFFFF"
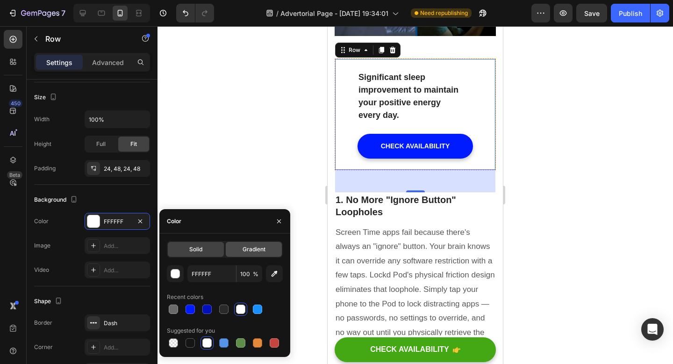
click at [243, 253] on span "Gradient" at bounding box center [254, 249] width 23 height 8
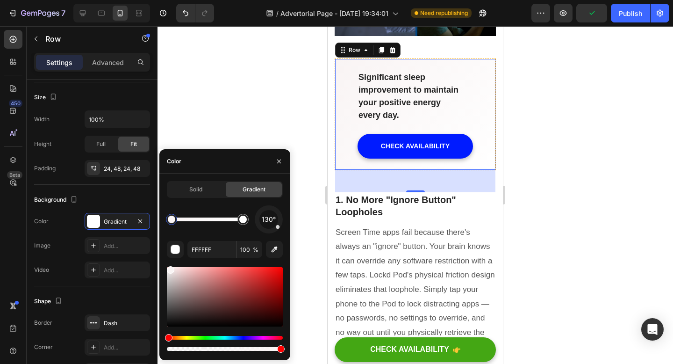
click at [169, 268] on div at bounding box center [225, 296] width 116 height 59
type input "F9F4F4"
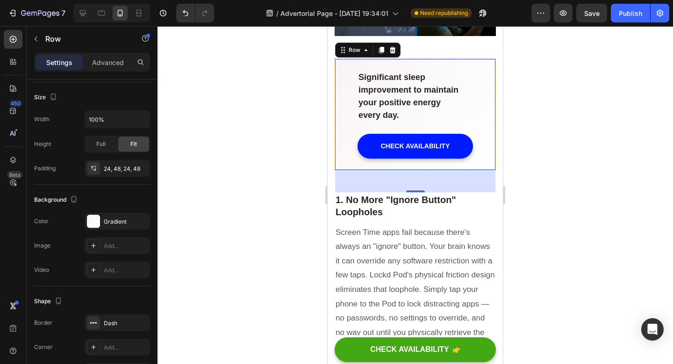
click at [344, 85] on div "Significant sleep improvement to maintain your positive energy every day. Text …" at bounding box center [415, 114] width 161 height 112
click at [95, 223] on div at bounding box center [93, 221] width 13 height 13
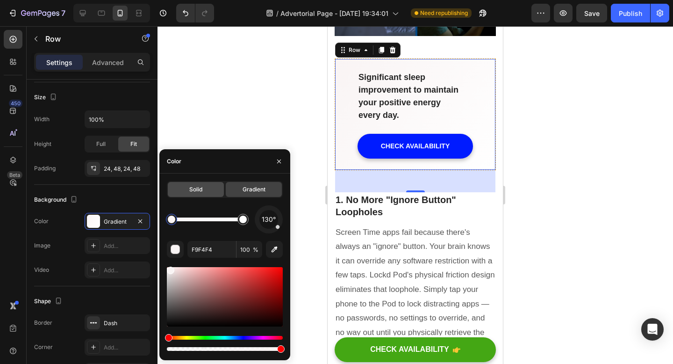
click at [198, 189] on span "Solid" at bounding box center [195, 189] width 13 height 8
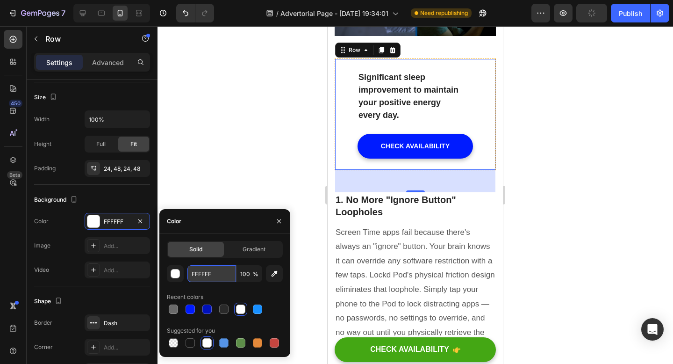
click at [216, 276] on input "FFFFFF" at bounding box center [211, 273] width 49 height 17
click at [198, 275] on input "FFFFFF" at bounding box center [211, 273] width 49 height 17
click at [196, 271] on input "FFFFFF" at bounding box center [211, 273] width 49 height 17
click at [200, 273] on input "FFFFFF" at bounding box center [211, 273] width 49 height 17
click at [213, 273] on input "FFFFFF" at bounding box center [211, 273] width 49 height 17
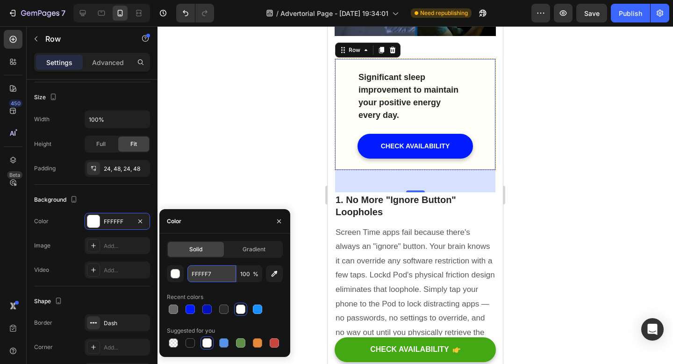
click at [198, 275] on input "FFFFF7" at bounding box center [211, 273] width 49 height 17
click at [205, 275] on input "F7FFF7" at bounding box center [211, 273] width 49 height 17
type input "F7F7F7"
click at [223, 189] on div at bounding box center [416, 195] width 516 height 338
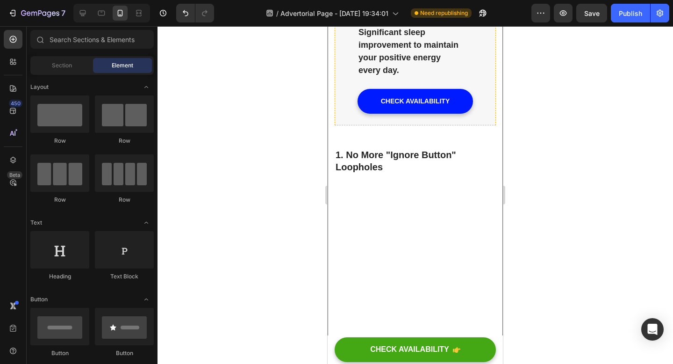
click at [575, 188] on div at bounding box center [416, 195] width 516 height 338
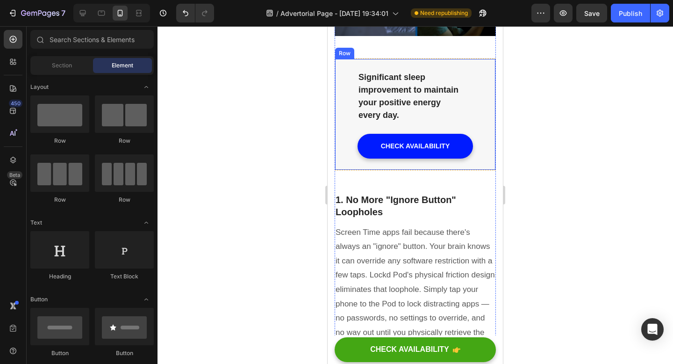
click at [482, 165] on div "Significant sleep improvement to maintain your positive energy every day. Text …" at bounding box center [415, 114] width 161 height 112
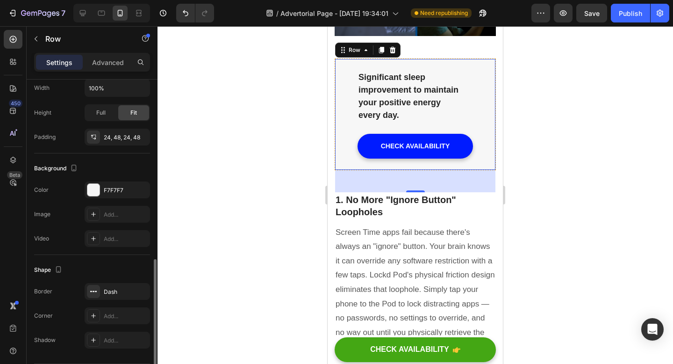
scroll to position [289, 0]
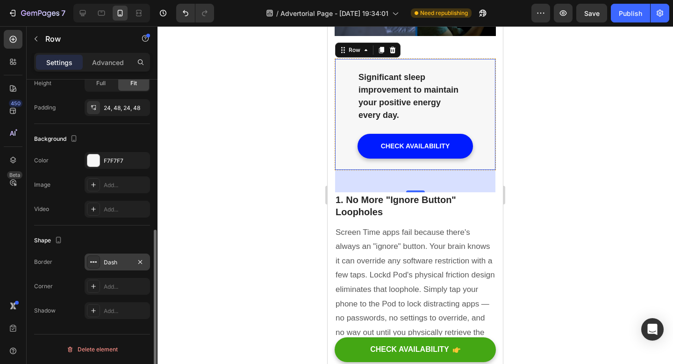
click at [115, 263] on div "Dash" at bounding box center [117, 262] width 27 height 8
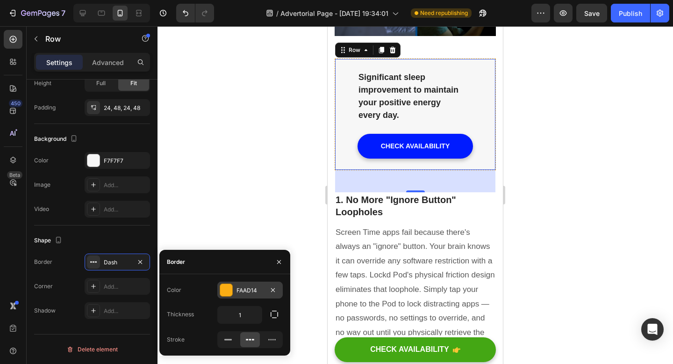
click at [228, 288] on div at bounding box center [226, 290] width 12 height 12
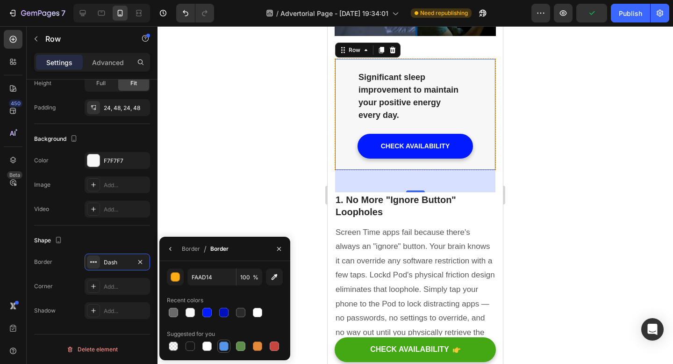
click at [224, 345] on div at bounding box center [223, 345] width 9 height 9
type input "5594E7"
click at [634, 139] on div at bounding box center [416, 195] width 516 height 338
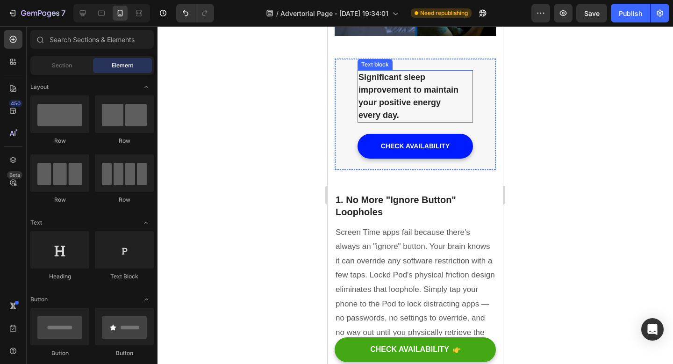
click at [403, 110] on p "Significant sleep improvement to maintain your positive energy every day." at bounding box center [416, 96] width 114 height 50
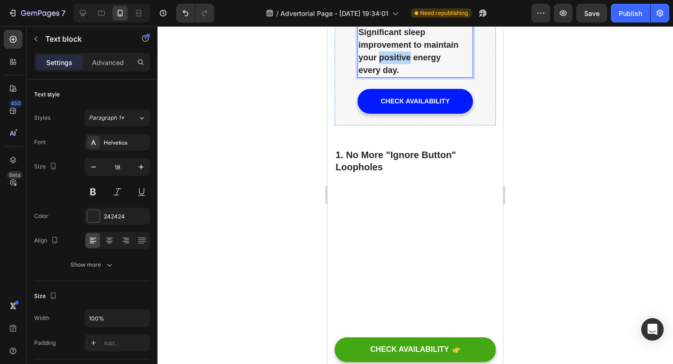
click at [402, 77] on p "Significant sleep improvement to maintain your positive energy every day." at bounding box center [416, 51] width 114 height 50
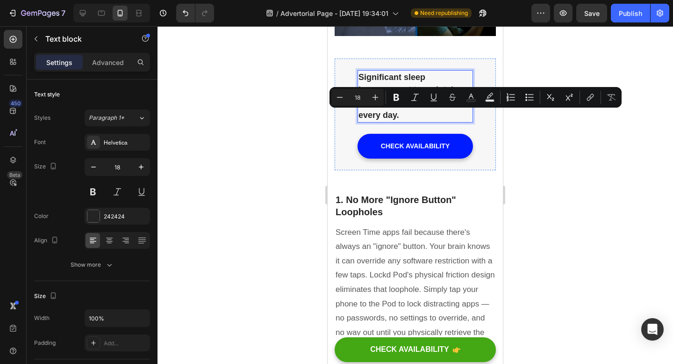
click at [408, 122] on p "Significant sleep improvement to maintain your positive energy every day." at bounding box center [416, 96] width 114 height 50
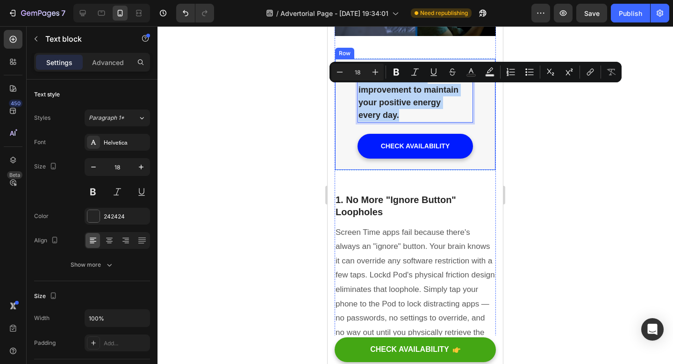
drag, startPoint x: 408, startPoint y: 130, endPoint x: 353, endPoint y: 91, distance: 67.6
click at [353, 91] on div "Significant sleep improvement to maintain your positive energy every day. Text …" at bounding box center [415, 114] width 161 height 112
copy p "Significant sleep improvement to maintain your positive energy every day."
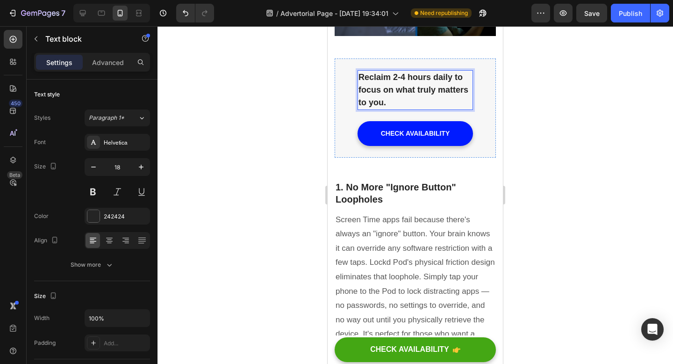
click at [568, 85] on div at bounding box center [416, 195] width 516 height 338
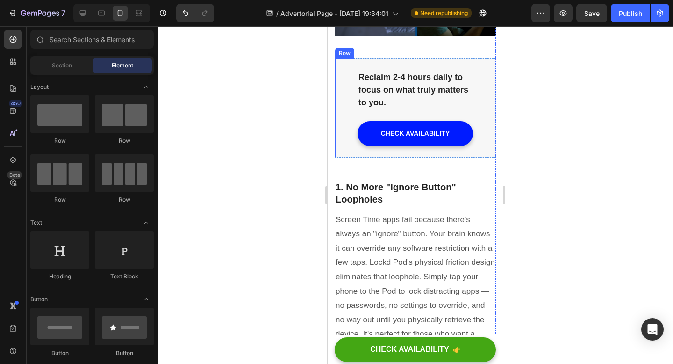
click at [473, 121] on div "Reclaim 2-4 hours daily to focus on what truly matters to you. Text block" at bounding box center [415, 95] width 115 height 51
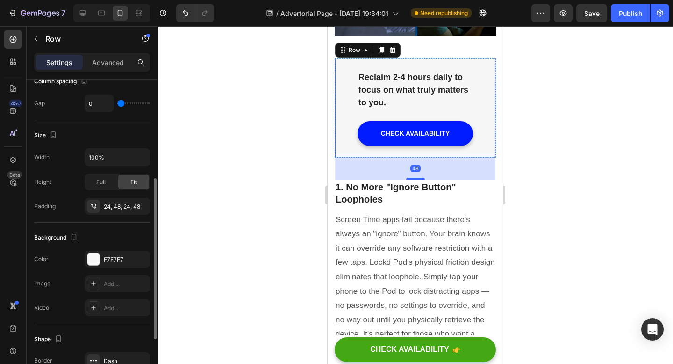
scroll to position [193, 0]
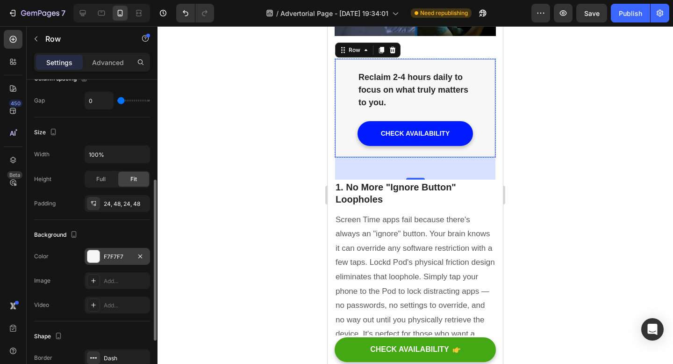
click at [109, 252] on div "F7F7F7" at bounding box center [117, 256] width 27 height 8
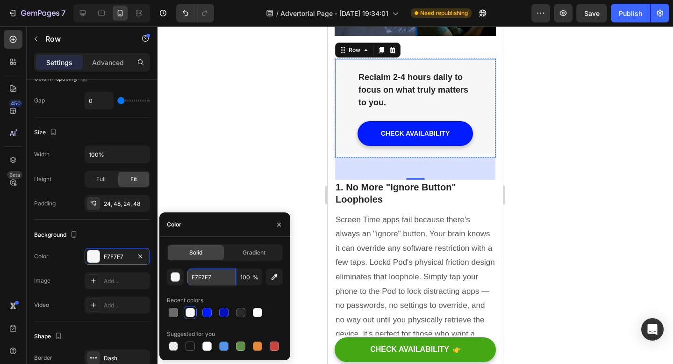
click at [197, 278] on input "F7F7F7" at bounding box center [211, 276] width 49 height 17
click at [196, 277] on input "F7F7F7" at bounding box center [211, 276] width 49 height 17
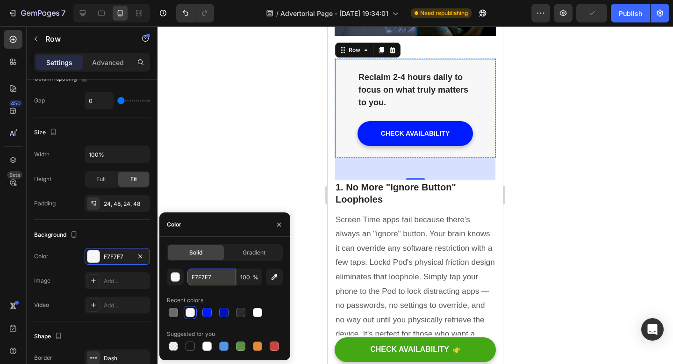
click at [199, 277] on input "F7F7F7" at bounding box center [211, 276] width 49 height 17
click at [216, 277] on input "F7F7F7" at bounding box center [211, 276] width 49 height 17
click at [231, 288] on div "F7F7F7 100 % Recent colors Suggested for you" at bounding box center [225, 310] width 116 height 84
click at [217, 272] on input "F7F7F7" at bounding box center [211, 276] width 49 height 17
click at [215, 277] on input "F7F7F7" at bounding box center [211, 276] width 49 height 17
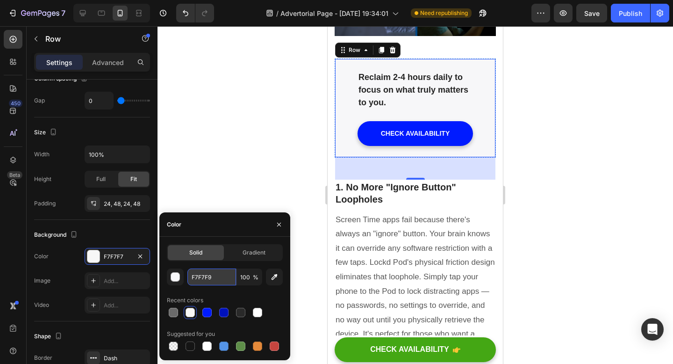
click at [204, 280] on input "F7F7F9" at bounding box center [211, 276] width 49 height 17
click at [203, 278] on input "F7F7F9" at bounding box center [211, 276] width 49 height 17
click at [197, 277] on input "F7F9F9" at bounding box center [211, 276] width 49 height 17
type input "F9F9F9"
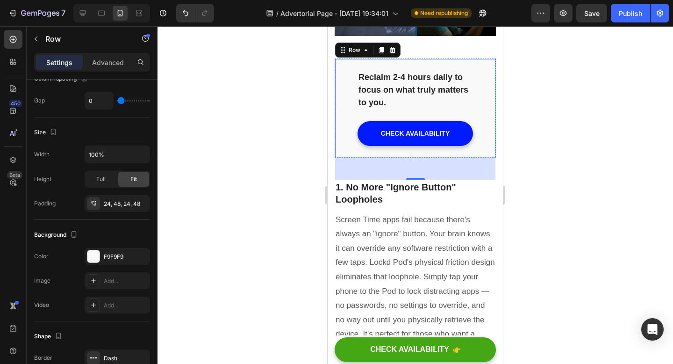
click at [241, 179] on div at bounding box center [416, 195] width 516 height 338
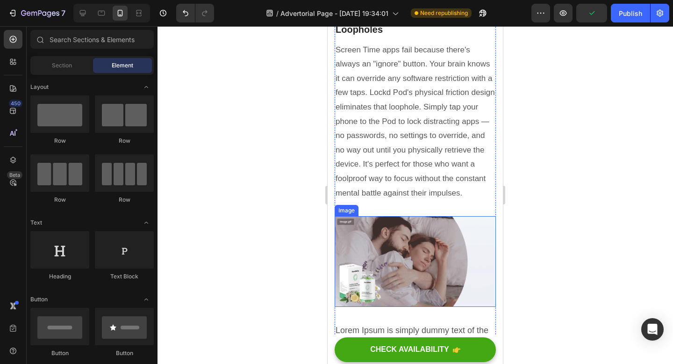
scroll to position [1243, 0]
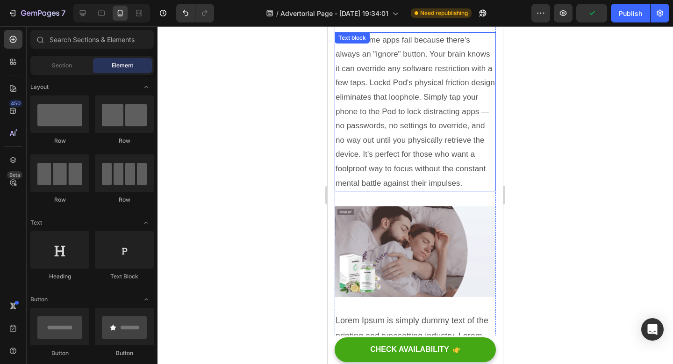
click at [449, 151] on p "Screen Time apps fail because there's always an "ignore" button. Your brain kno…" at bounding box center [415, 112] width 159 height 158
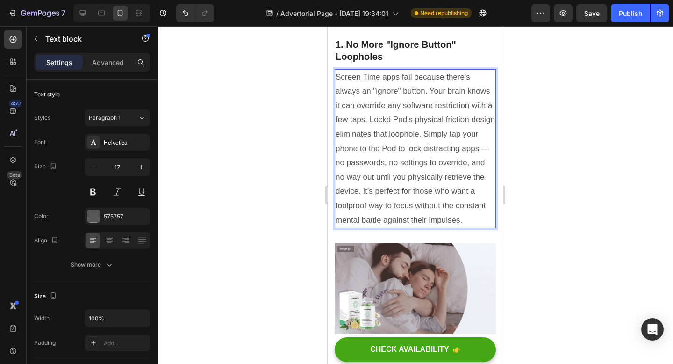
scroll to position [1207, 0]
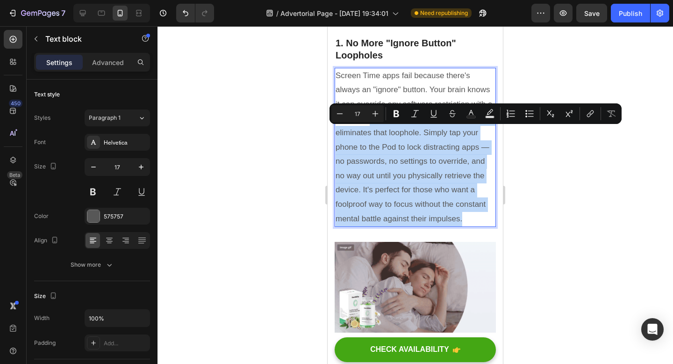
drag, startPoint x: 465, startPoint y: 236, endPoint x: 369, endPoint y: 136, distance: 138.2
click at [369, 136] on p "Screen Time apps fail because there's always an "ignore" button. Your brain kno…" at bounding box center [415, 148] width 159 height 158
copy p "Lockd Pod's physical friction design eliminates that loophole. Simply tap your …"
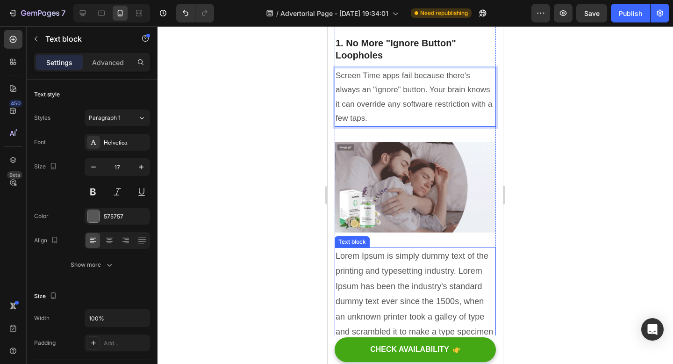
click at [400, 292] on p "Lorem Ipsum is simply dummy text of the printing and typesetting industry. Lore…" at bounding box center [415, 308] width 159 height 121
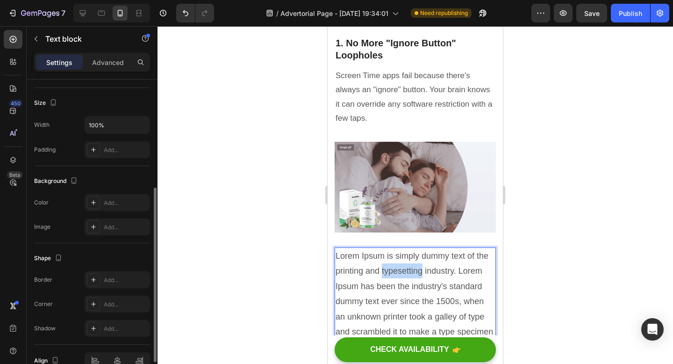
click at [400, 292] on p "Lorem Ipsum is simply dummy text of the printing and typesetting industry. Lore…" at bounding box center [415, 308] width 159 height 121
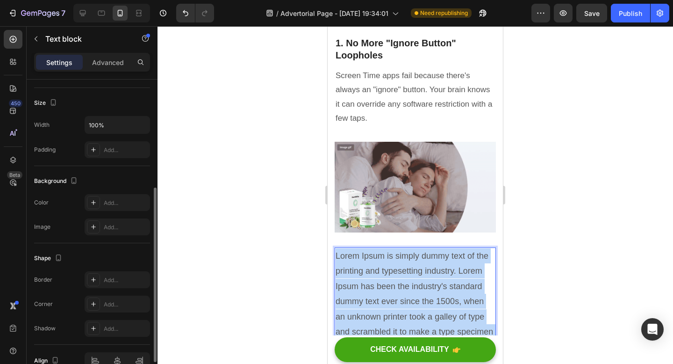
click at [400, 292] on p "Lorem Ipsum is simply dummy text of the printing and typesetting industry. Lore…" at bounding box center [415, 308] width 159 height 121
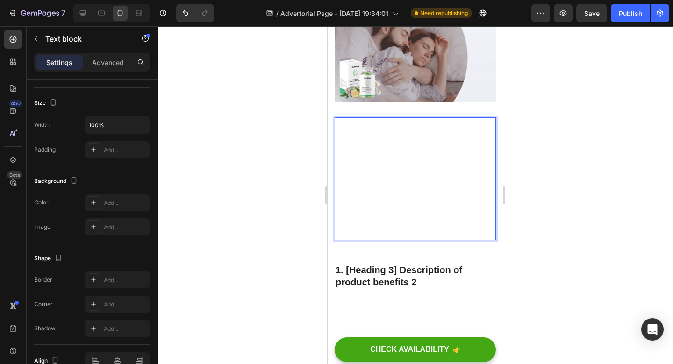
scroll to position [1230, 0]
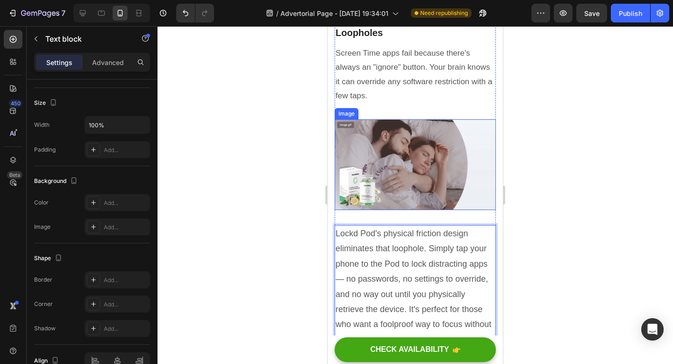
click at [424, 192] on img at bounding box center [415, 164] width 161 height 91
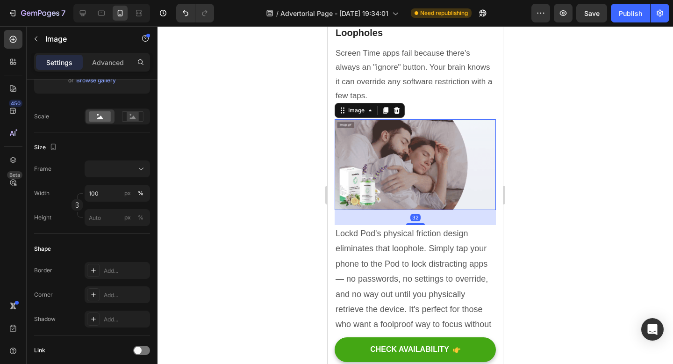
scroll to position [0, 0]
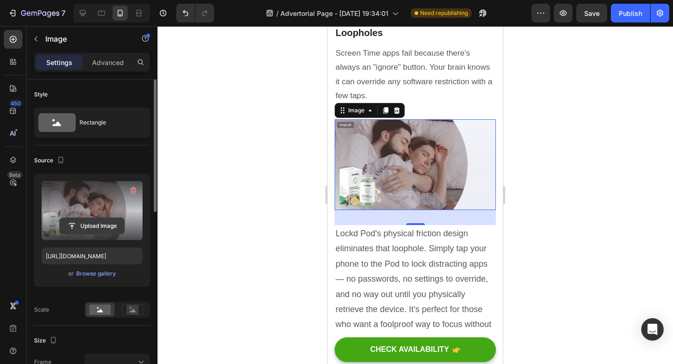
click at [95, 222] on input "file" at bounding box center [92, 226] width 65 height 16
type input "C:\fakepath\IMG_2713.HEIC"
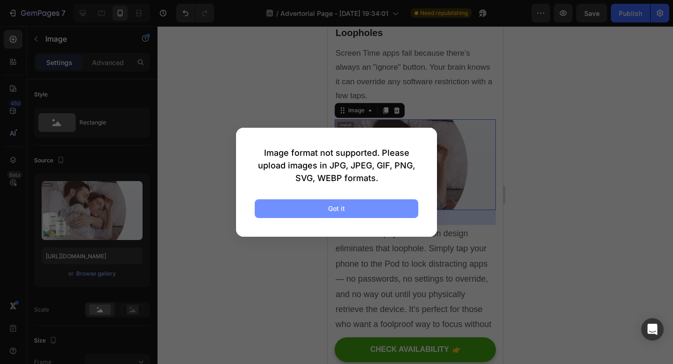
click at [343, 207] on div "Got it" at bounding box center [336, 208] width 17 height 10
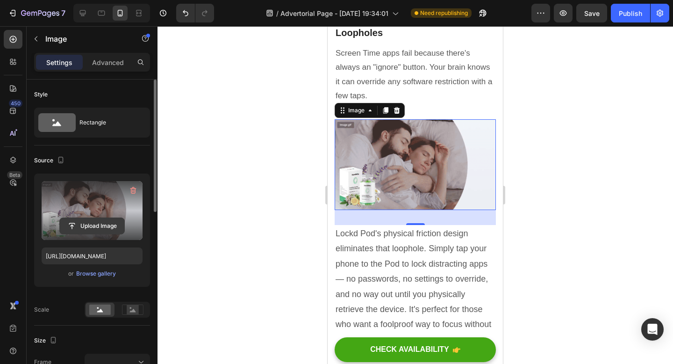
click at [94, 223] on input "file" at bounding box center [92, 226] width 65 height 16
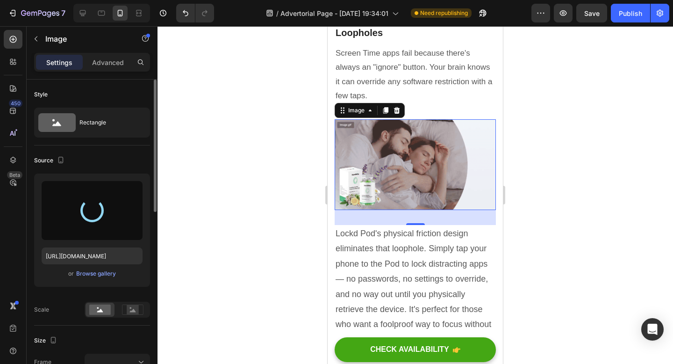
type input "https://cdn.shopify.com/s/files/1/0663/1302/7637/files/gempages_551399481296290…"
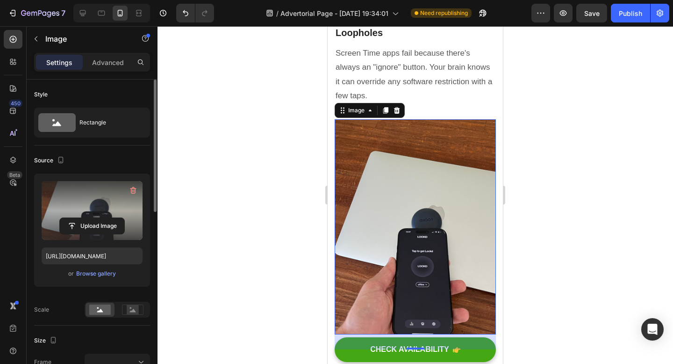
click at [91, 207] on label at bounding box center [92, 210] width 101 height 59
click at [91, 218] on input "file" at bounding box center [92, 226] width 65 height 16
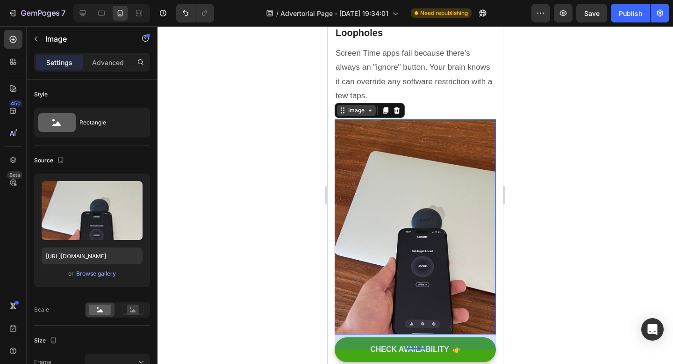
click at [369, 114] on icon at bounding box center [370, 110] width 7 height 7
click at [345, 114] on icon at bounding box center [342, 110] width 7 height 7
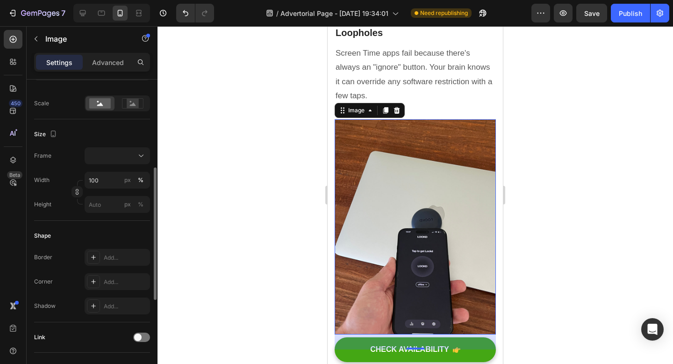
scroll to position [199, 0]
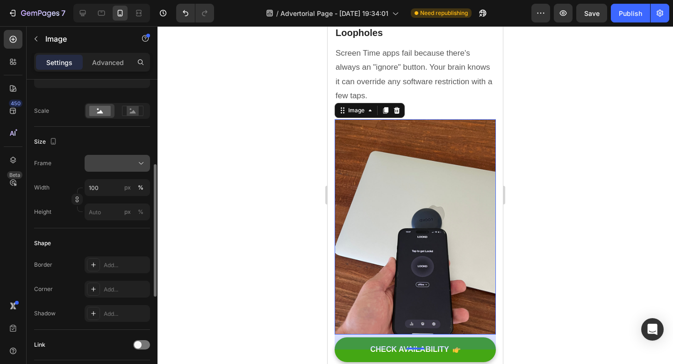
click at [119, 155] on button at bounding box center [117, 163] width 65 height 17
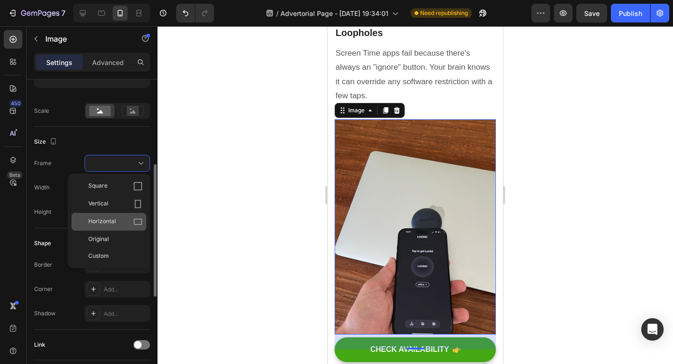
click at [122, 216] on div "Horizontal" at bounding box center [109, 222] width 75 height 18
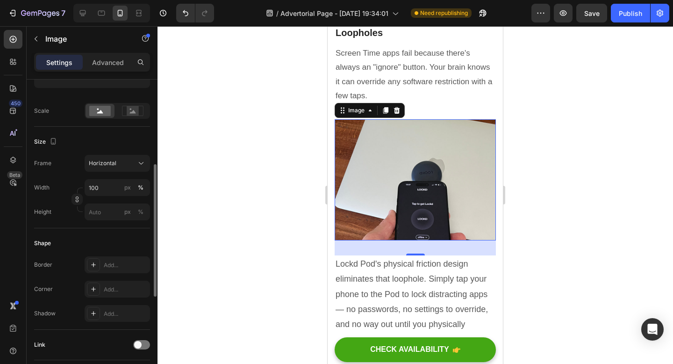
click at [590, 215] on div at bounding box center [416, 195] width 516 height 338
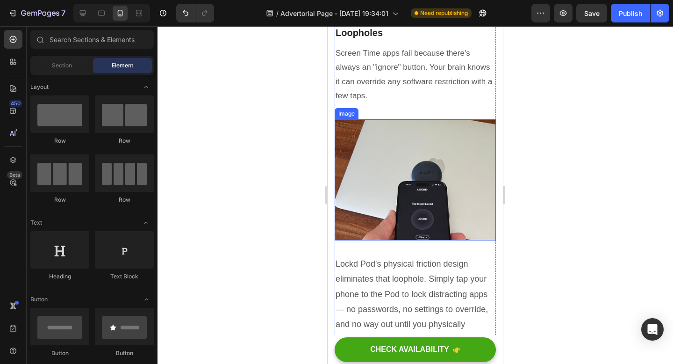
click at [374, 200] on img at bounding box center [415, 179] width 161 height 121
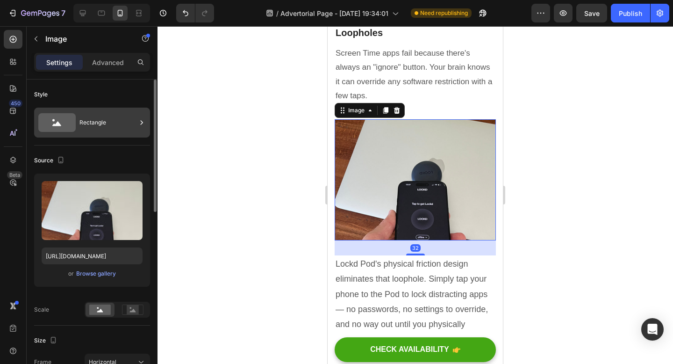
click at [118, 127] on div "Rectangle" at bounding box center [107, 123] width 57 height 22
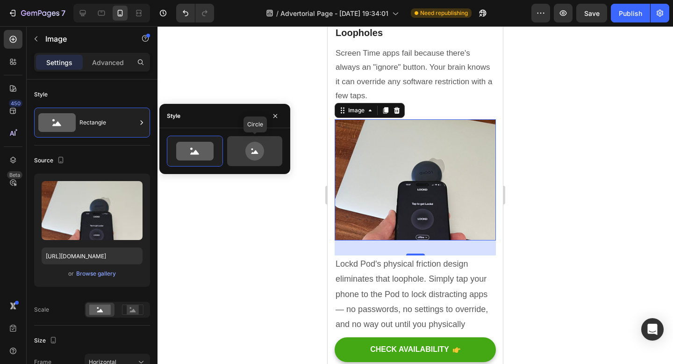
click at [260, 157] on icon at bounding box center [254, 151] width 19 height 19
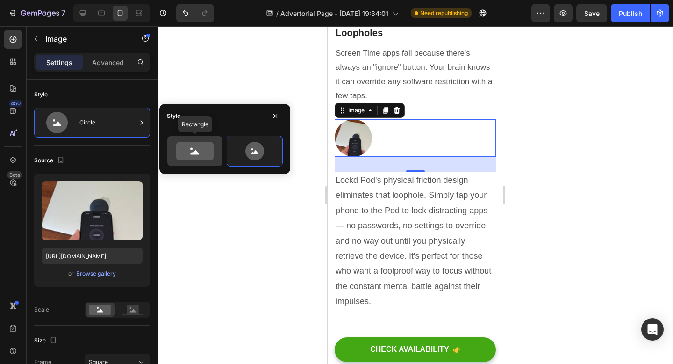
click at [194, 158] on icon at bounding box center [194, 151] width 37 height 19
type input "100"
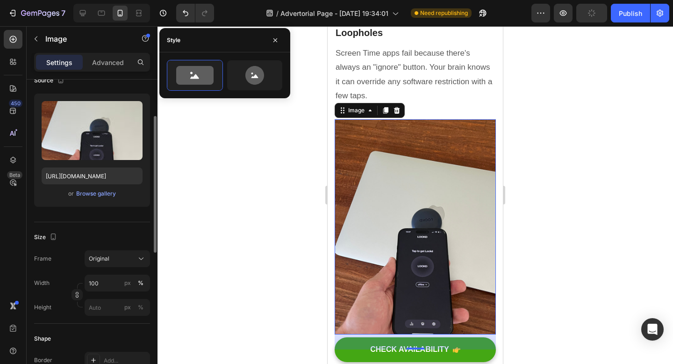
scroll to position [93, 0]
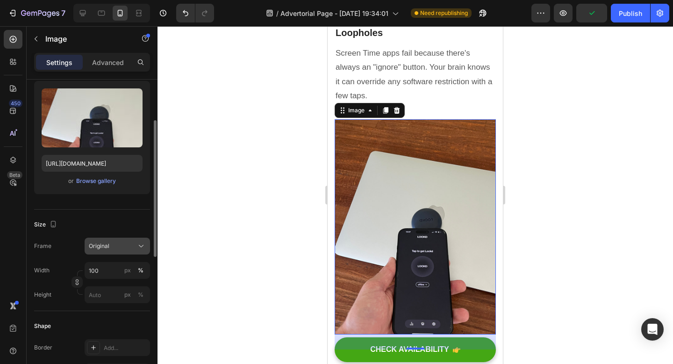
click at [118, 254] on button "Original" at bounding box center [117, 245] width 65 height 17
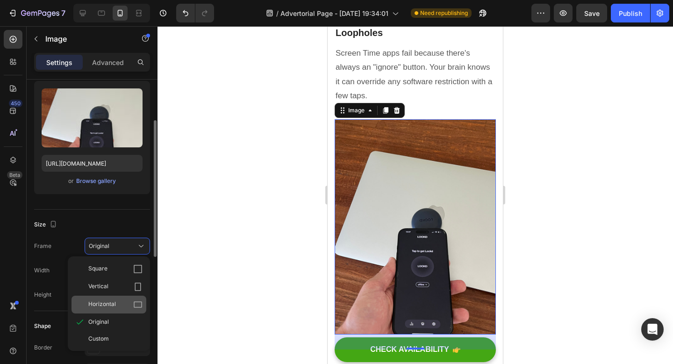
click at [116, 305] on div "Horizontal" at bounding box center [115, 304] width 54 height 9
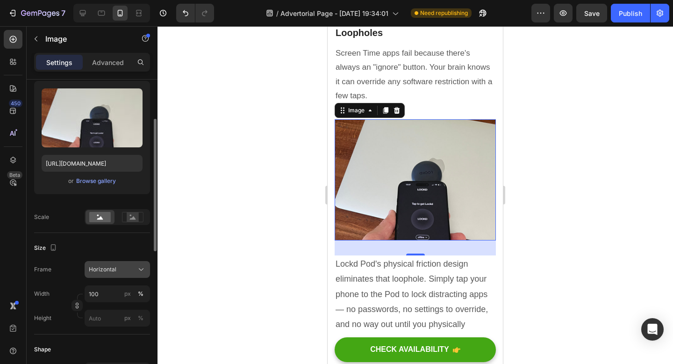
click at [133, 270] on div "Horizontal" at bounding box center [112, 269] width 46 height 8
click at [215, 237] on div at bounding box center [416, 195] width 516 height 338
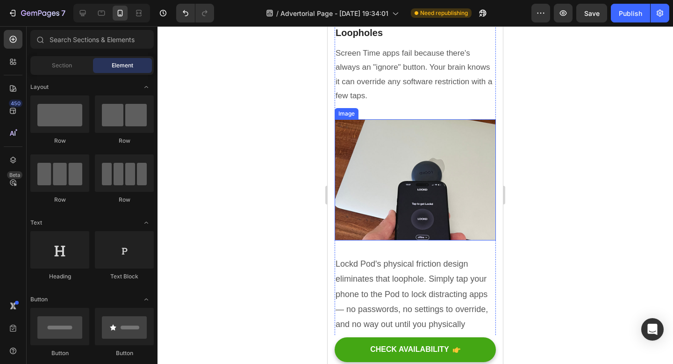
click at [397, 193] on img at bounding box center [415, 179] width 161 height 121
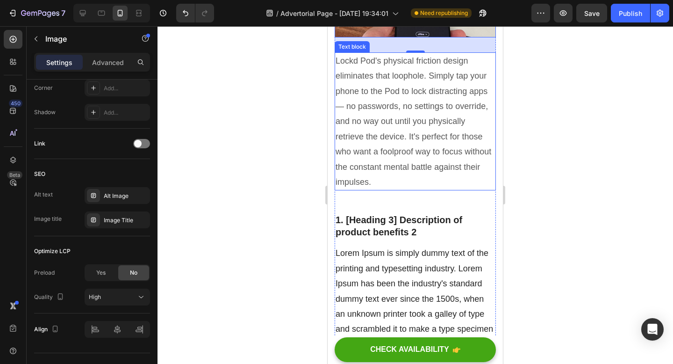
scroll to position [1438, 0]
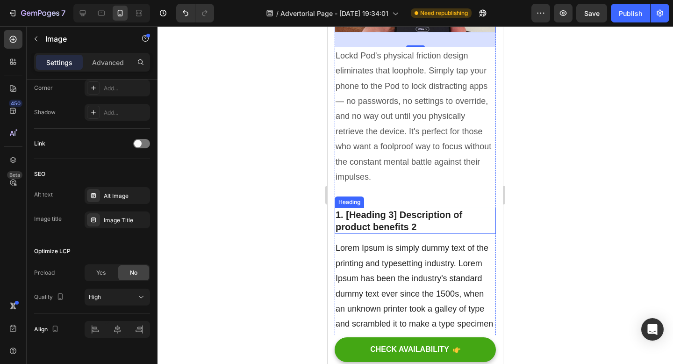
click at [391, 233] on p "1. [Heading 3] Description of product benefits 2" at bounding box center [415, 221] width 159 height 24
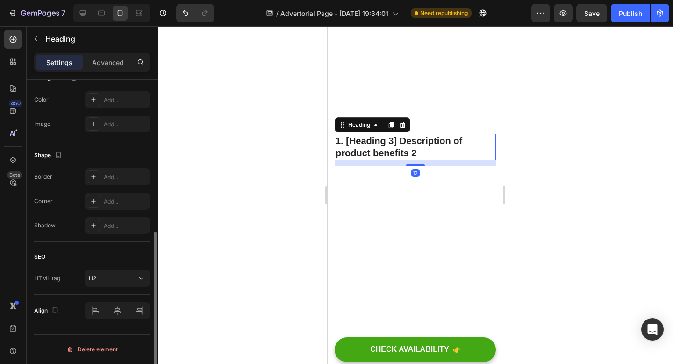
scroll to position [0, 0]
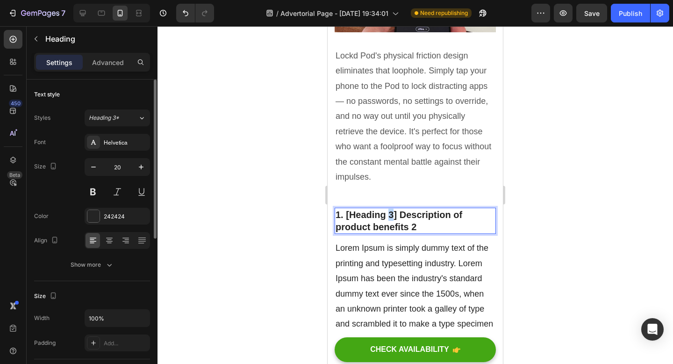
click at [391, 233] on p "1. [Heading 3] Description of product benefits 2" at bounding box center [415, 221] width 159 height 24
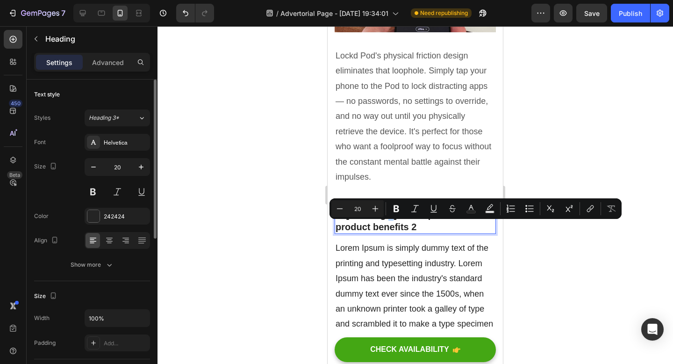
click at [391, 233] on p "1. [Heading 3] Description of product benefits 2" at bounding box center [415, 221] width 159 height 24
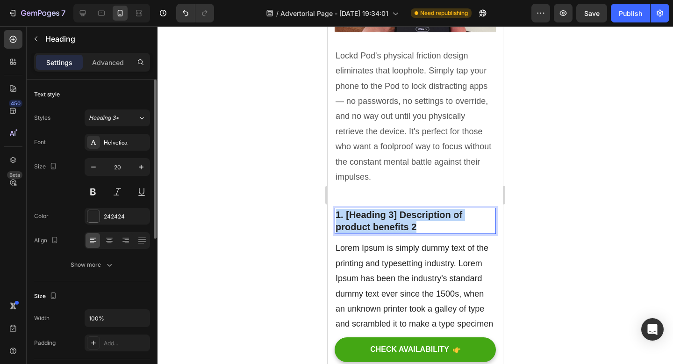
click at [391, 233] on p "1. [Heading 3] Description of product benefits 2" at bounding box center [415, 221] width 159 height 24
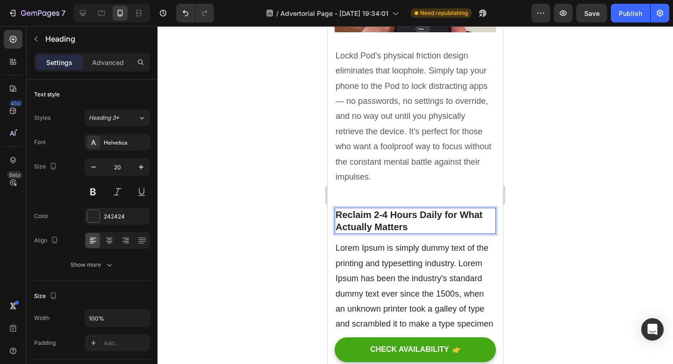
click at [338, 226] on p "Reclaim 2-4 Hours Daily for What Actually Matters" at bounding box center [415, 221] width 159 height 24
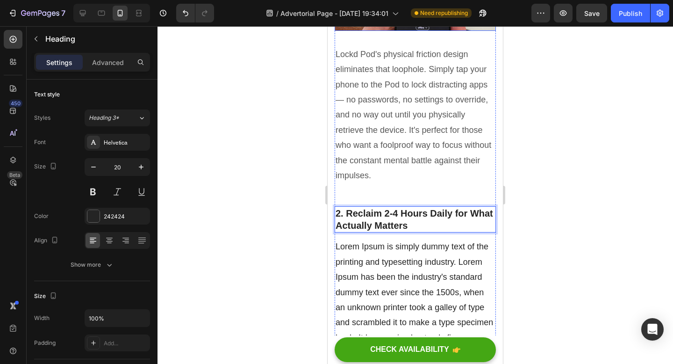
scroll to position [1445, 0]
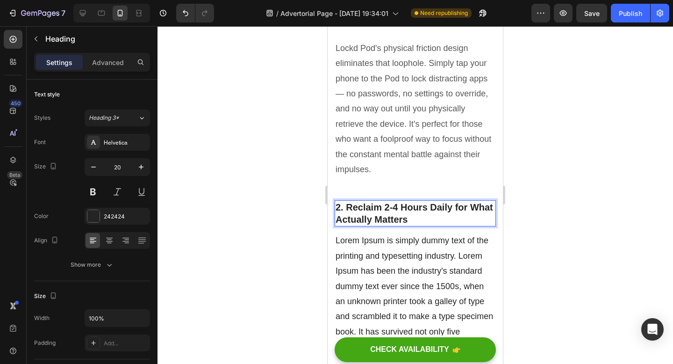
click at [429, 223] on p "2. Reclaim 2-4 Hours Daily for What Actually Matters" at bounding box center [415, 213] width 159 height 24
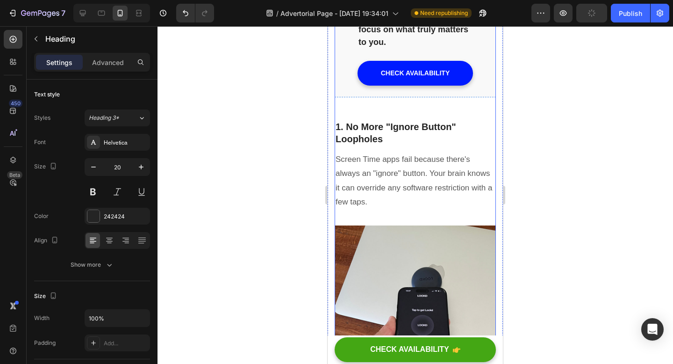
scroll to position [1122, 0]
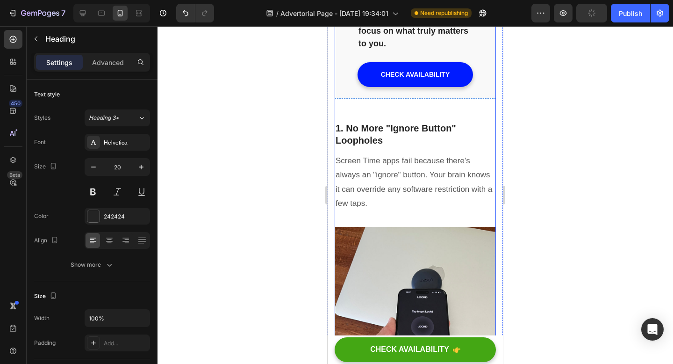
click at [370, 146] on p "1. No More "Ignore Button" Loopholes" at bounding box center [415, 134] width 159 height 24
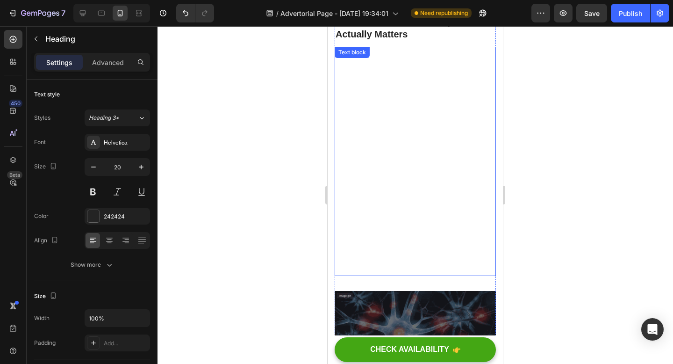
scroll to position [1563, 0]
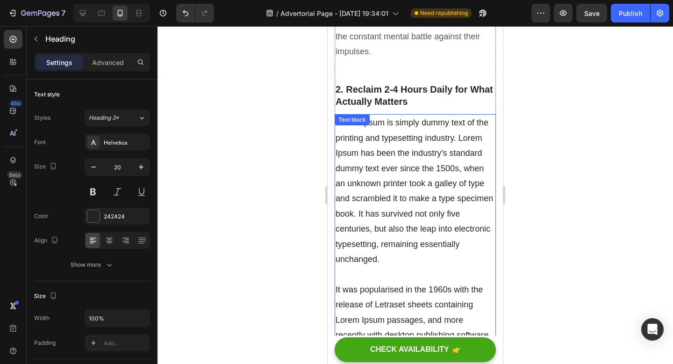
click at [380, 257] on p "Lorem Ipsum is simply dummy text of the printing and typesetting industry. Lore…" at bounding box center [415, 244] width 159 height 258
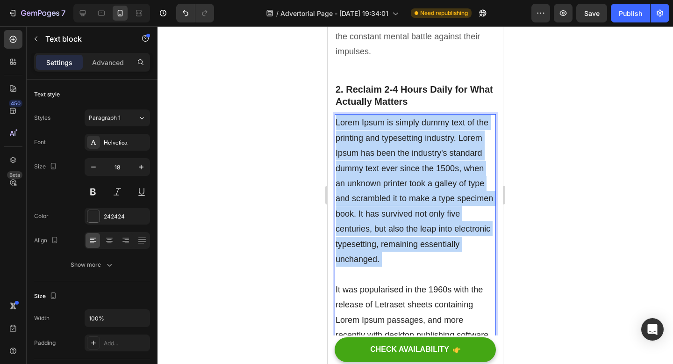
click at [380, 257] on p "Lorem Ipsum is simply dummy text of the printing and typesetting industry. Lore…" at bounding box center [415, 244] width 159 height 258
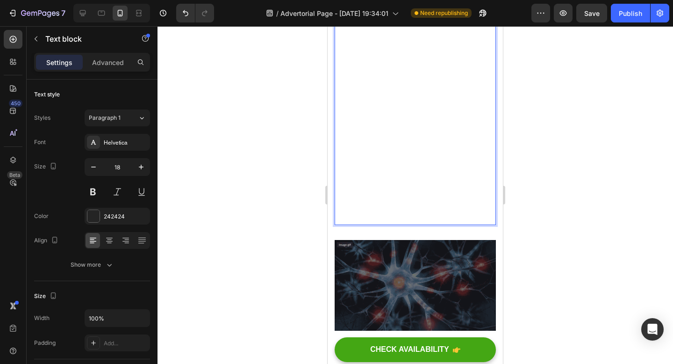
scroll to position [1675, 0]
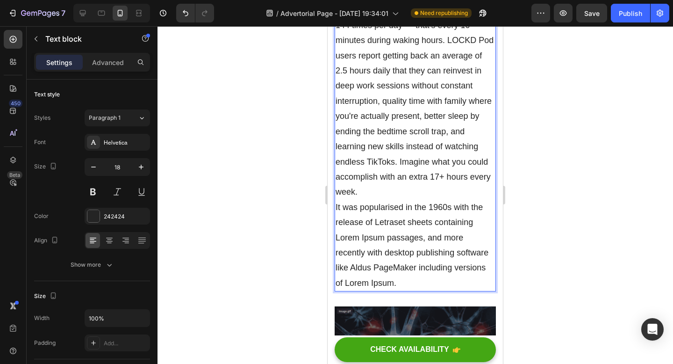
click at [407, 288] on p "The average person checks their phone 144 times per day — that's every 10 minut…" at bounding box center [415, 146] width 159 height 288
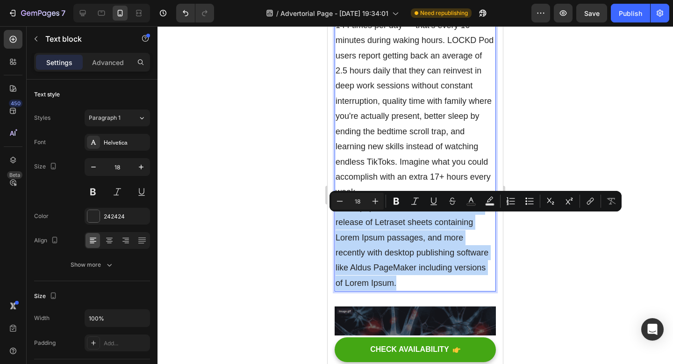
drag, startPoint x: 407, startPoint y: 294, endPoint x: 335, endPoint y: 218, distance: 105.2
click at [335, 218] on div "The average person checks their phone 144 times per day — that's every 10 minut…" at bounding box center [415, 146] width 161 height 290
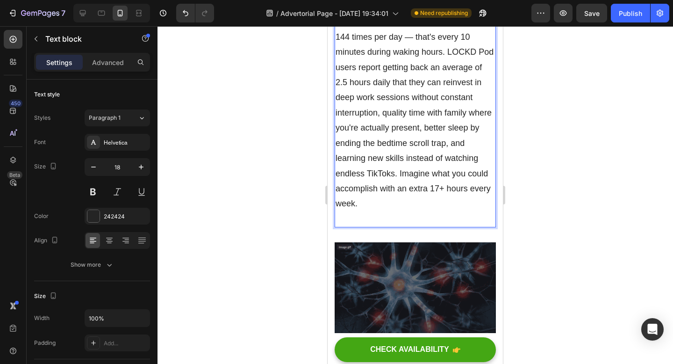
scroll to position [1608, 0]
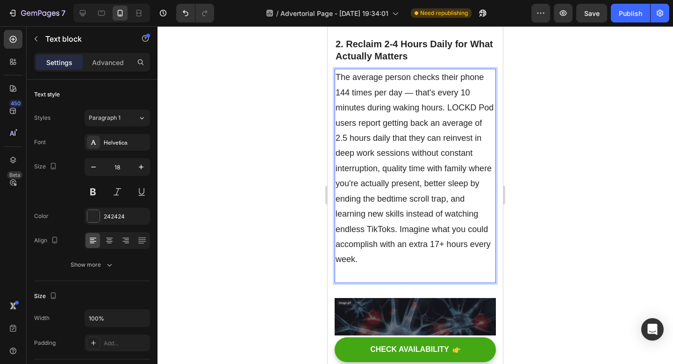
click at [400, 244] on p "The average person checks their phone 144 times per day — that's every 10 minut…" at bounding box center [415, 176] width 159 height 212
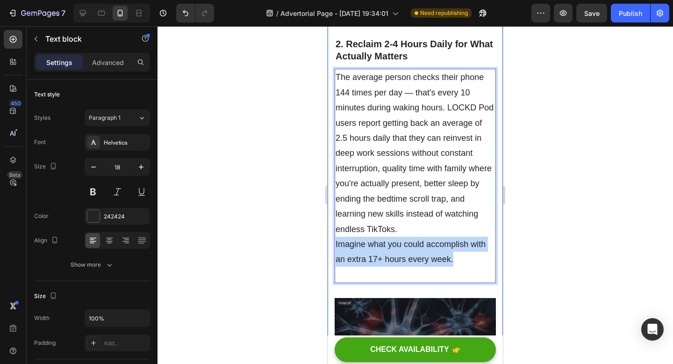
drag, startPoint x: 456, startPoint y: 276, endPoint x: 333, endPoint y: 259, distance: 123.7
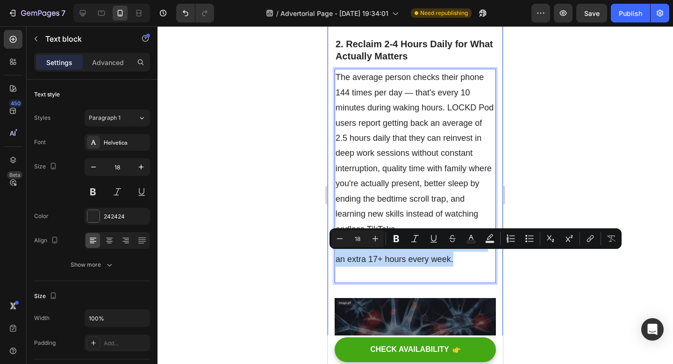
copy p "Imagine what you could accomplish with an extra 17+ hours every week."
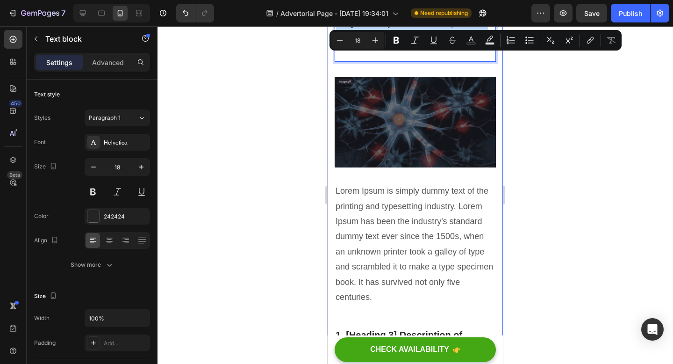
scroll to position [1877, 0]
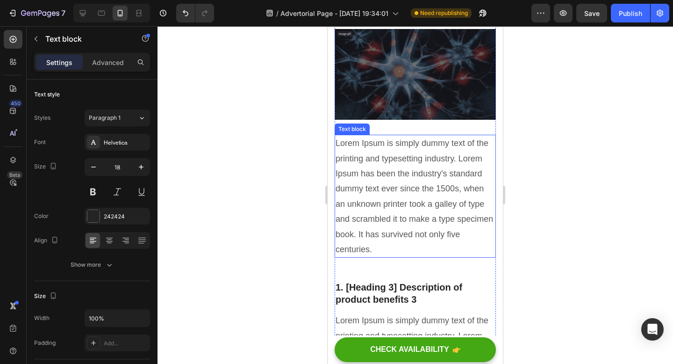
click at [398, 250] on p "Lorem Ipsum is simply dummy text of the printing and typesetting industry. Lore…" at bounding box center [415, 196] width 159 height 121
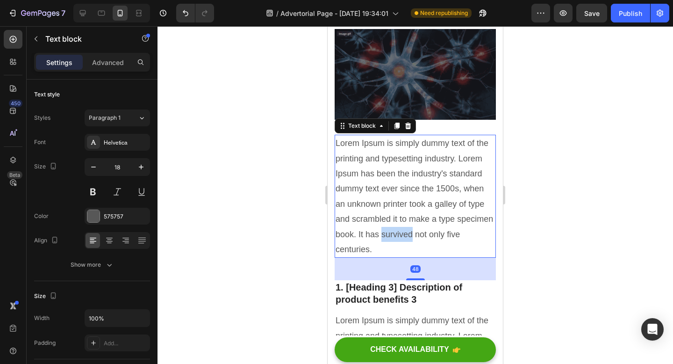
click at [398, 250] on p "Lorem Ipsum is simply dummy text of the printing and typesetting industry. Lore…" at bounding box center [415, 196] width 159 height 121
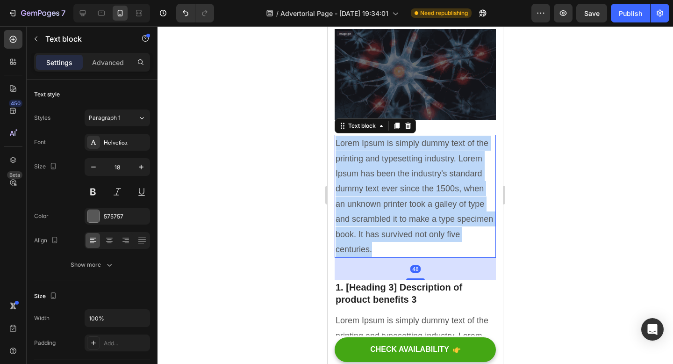
click at [398, 250] on p "Lorem Ipsum is simply dummy text of the printing and typesetting industry. Lore…" at bounding box center [415, 196] width 159 height 121
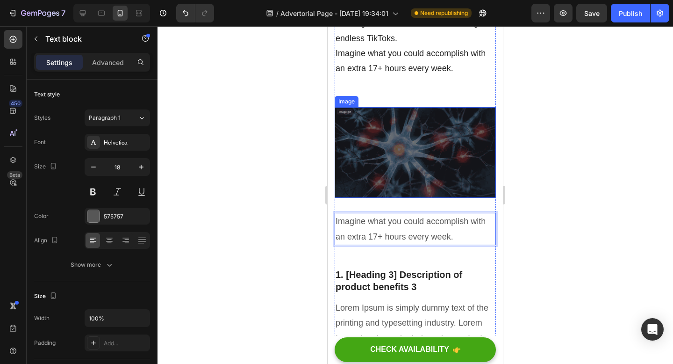
click at [453, 164] on img at bounding box center [415, 152] width 161 height 91
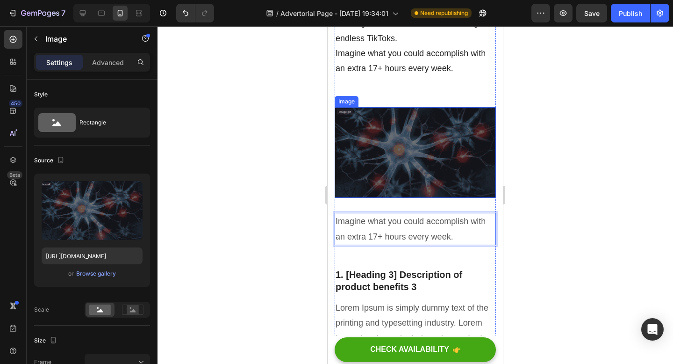
scroll to position [1797, 0]
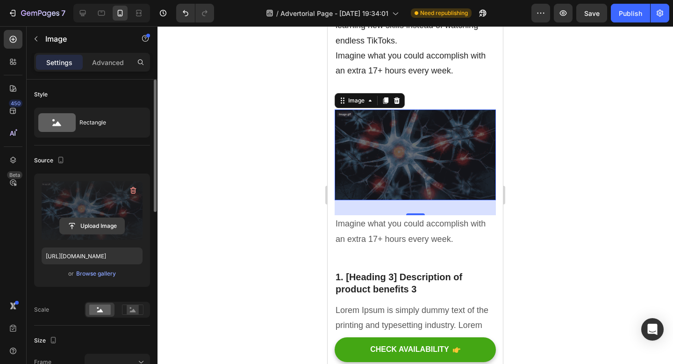
click at [100, 225] on input "file" at bounding box center [92, 226] width 65 height 16
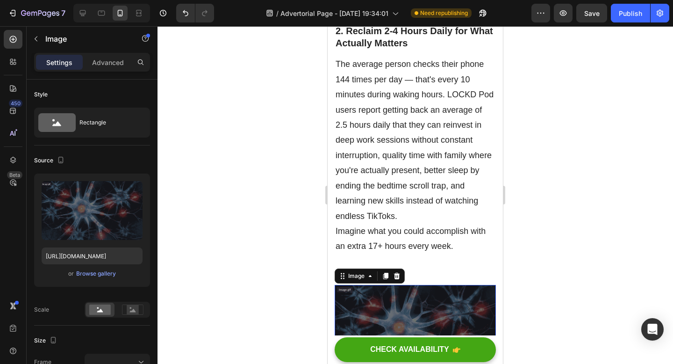
scroll to position [1622, 0]
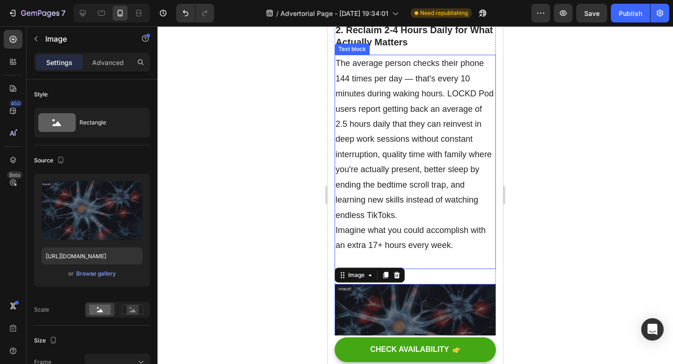
click at [474, 101] on p "The average person checks their phone 144 times per day — that's every 10 minut…" at bounding box center [415, 162] width 159 height 212
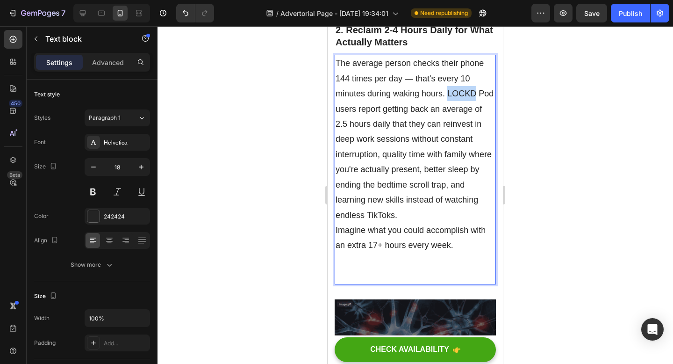
click at [462, 108] on p "The average person checks their phone 144 times per day — that's every 10 minut…" at bounding box center [415, 169] width 159 height 227
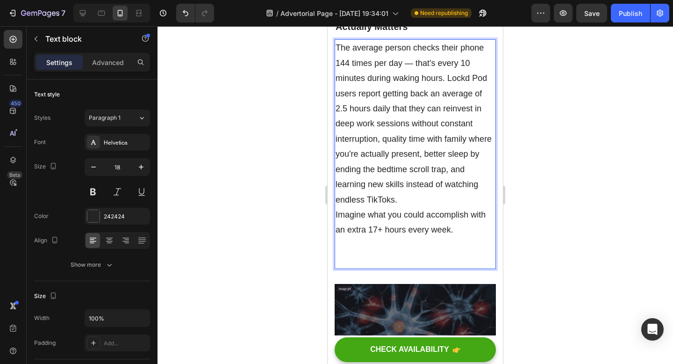
scroll to position [1635, 0]
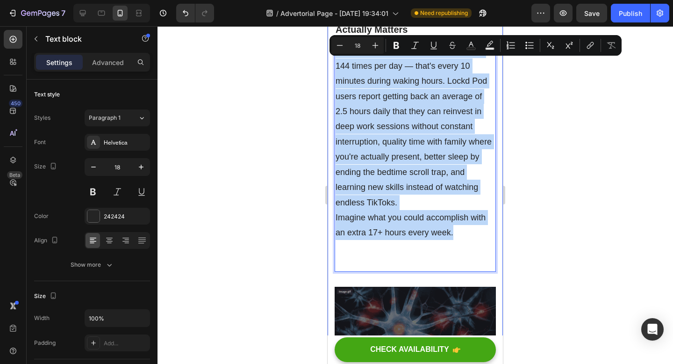
drag, startPoint x: 461, startPoint y: 249, endPoint x: 333, endPoint y: 71, distance: 219.1
copy p "The average person checks their phone 144 times per day — that's every 10 minut…"
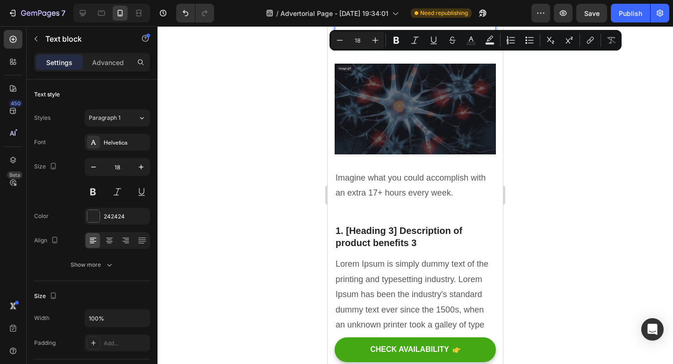
scroll to position [1859, 0]
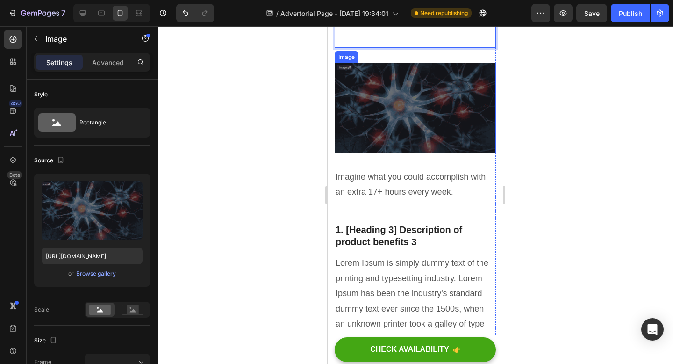
click at [441, 129] on img at bounding box center [415, 108] width 161 height 91
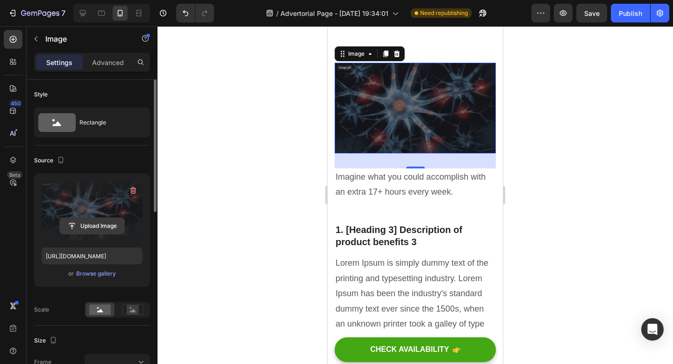
click at [97, 220] on input "file" at bounding box center [92, 226] width 65 height 16
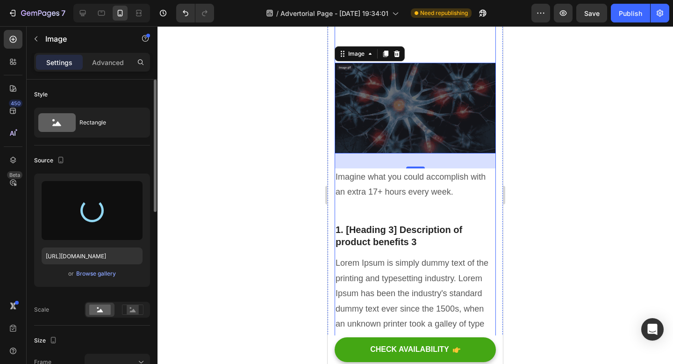
scroll to position [1848, 0]
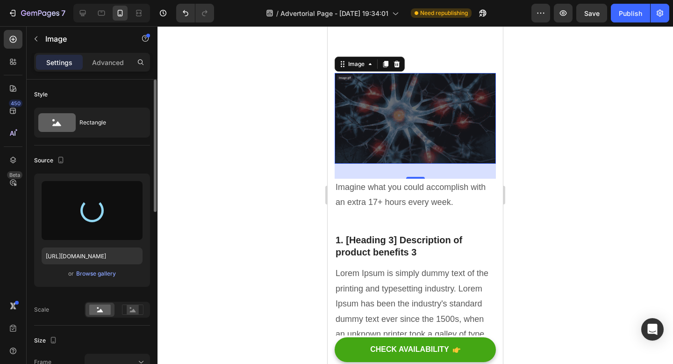
type input "https://cdn.shopify.com/s/files/1/0663/1302/7637/files/gempages_551399481296290…"
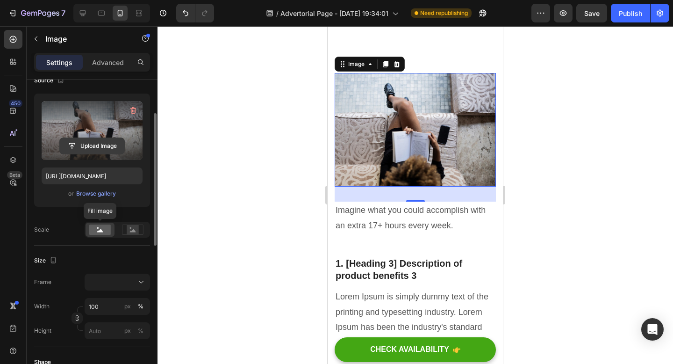
scroll to position [86, 0]
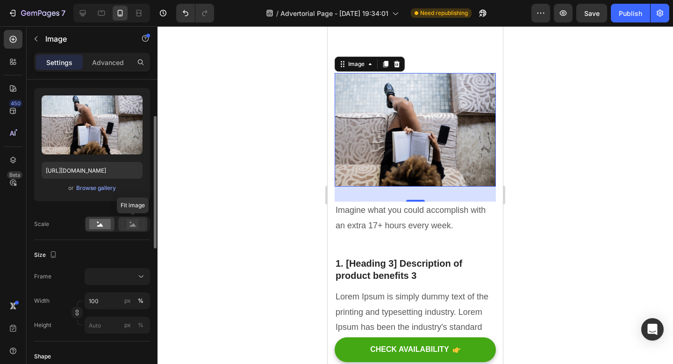
click at [130, 222] on circle at bounding box center [131, 223] width 2 height 2
click at [106, 227] on rect at bounding box center [100, 224] width 22 height 10
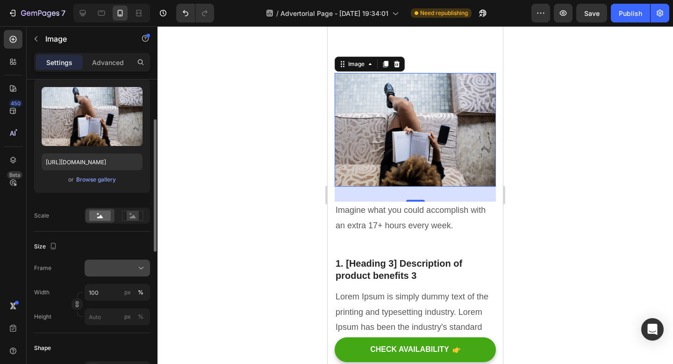
click at [124, 262] on button at bounding box center [117, 267] width 65 height 17
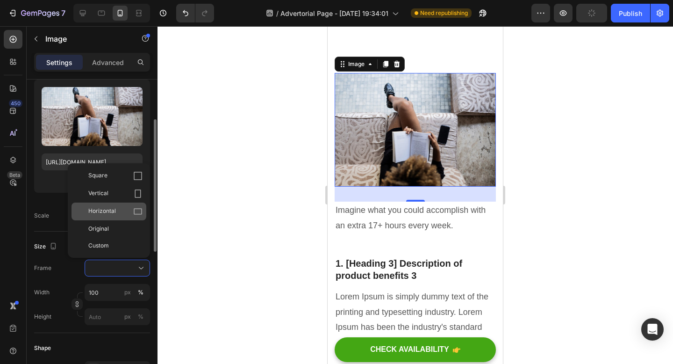
click at [124, 210] on div "Horizontal" at bounding box center [115, 211] width 54 height 9
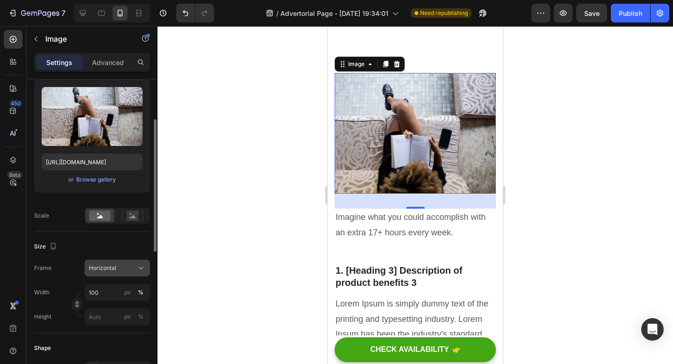
click at [120, 263] on div "Horizontal" at bounding box center [117, 267] width 57 height 9
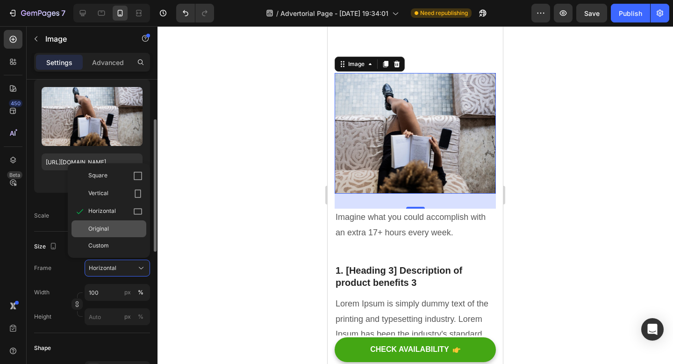
click at [121, 231] on div "Original" at bounding box center [115, 228] width 54 height 8
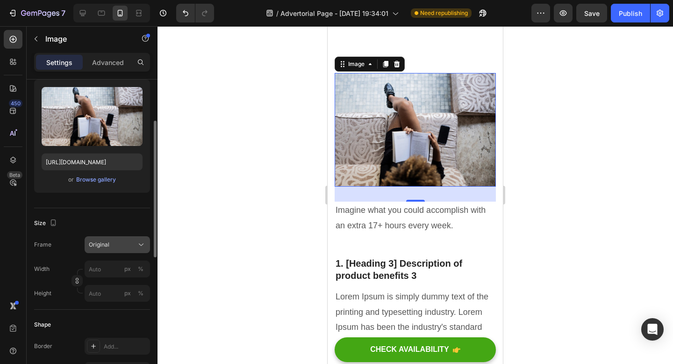
click at [121, 250] on button "Original" at bounding box center [117, 244] width 65 height 17
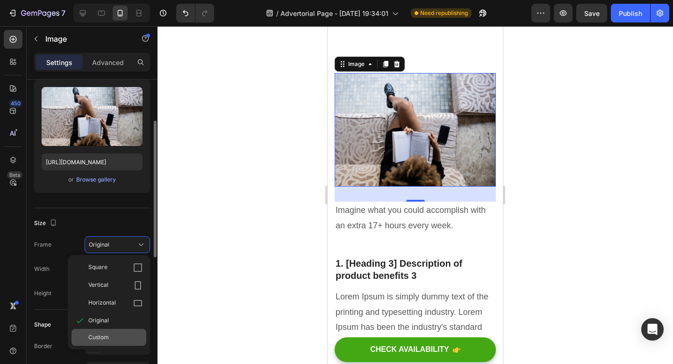
click at [110, 338] on div "Custom" at bounding box center [115, 337] width 54 height 8
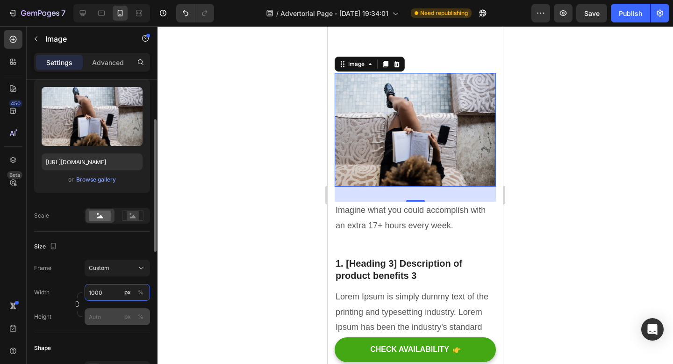
type input "1000"
click at [103, 318] on input "px %" at bounding box center [117, 316] width 65 height 17
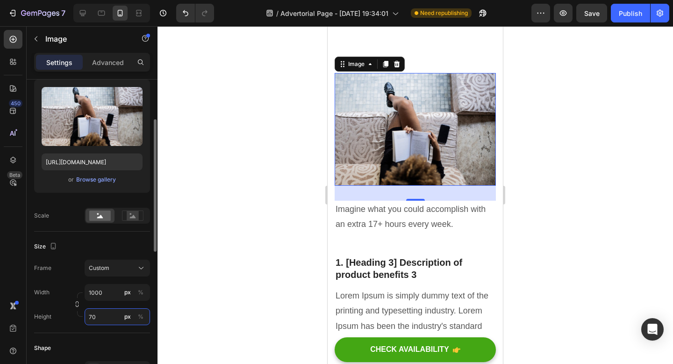
type input "7"
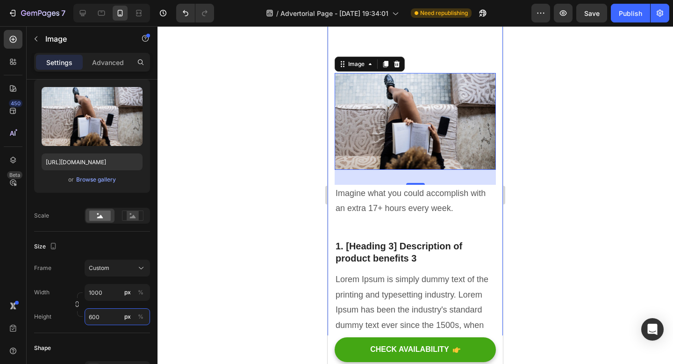
type input "600"
click at [240, 261] on div at bounding box center [416, 195] width 516 height 338
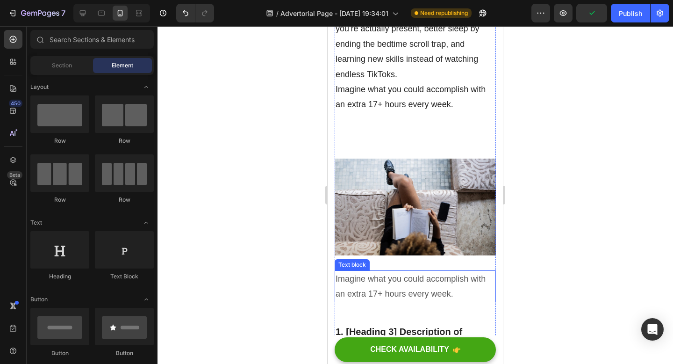
scroll to position [1756, 0]
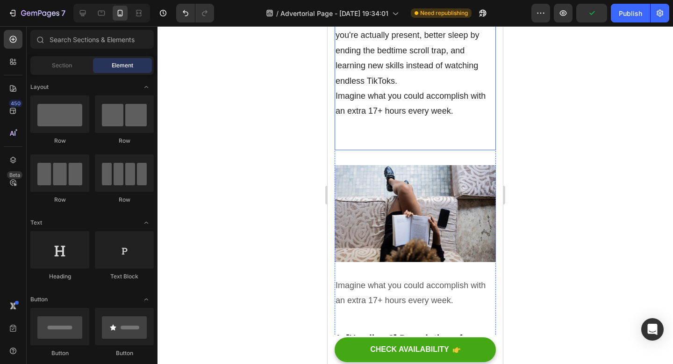
click at [419, 149] on p "The average person checks their phone 144 times per day — that's every 10 minut…" at bounding box center [415, 34] width 159 height 227
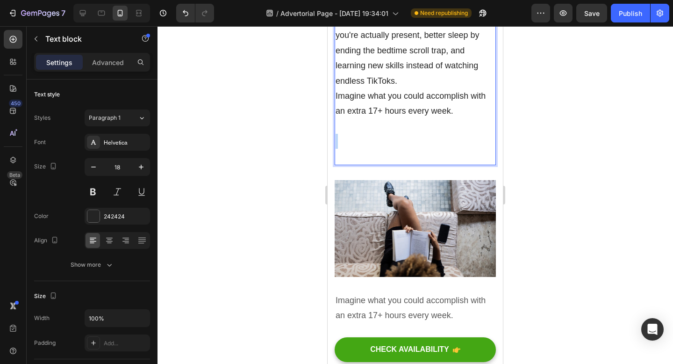
click at [418, 153] on p "The average person checks their phone 144 times per day — that's every 10 minut…" at bounding box center [415, 42] width 159 height 243
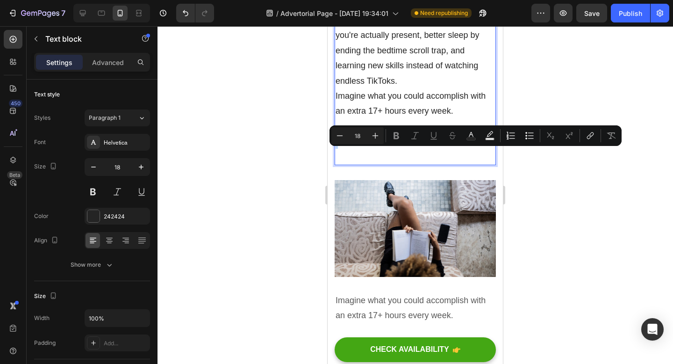
click at [413, 164] on p "The average person checks their phone 144 times per day — that's every 10 minut…" at bounding box center [415, 42] width 159 height 243
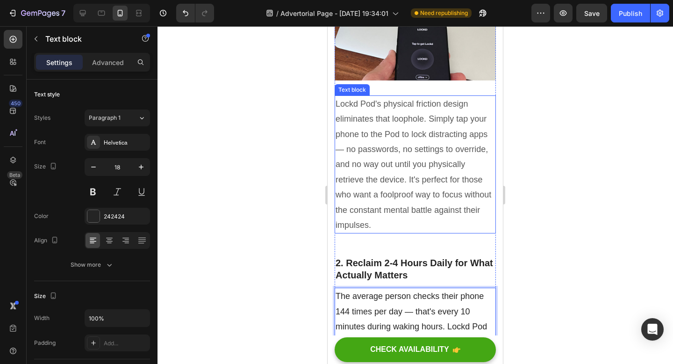
scroll to position [1397, 0]
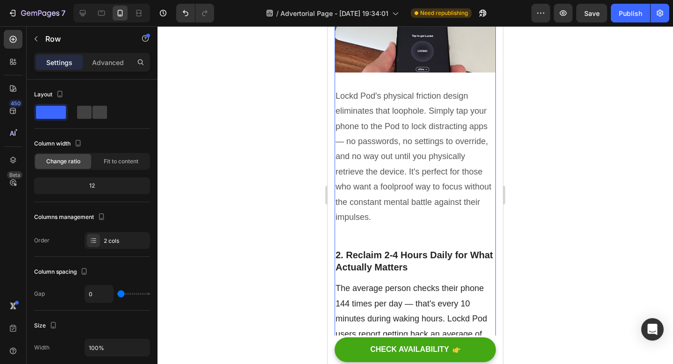
click at [403, 268] on p "2. Reclaim 2-4 Hours Daily for What Actually Matters" at bounding box center [415, 261] width 159 height 24
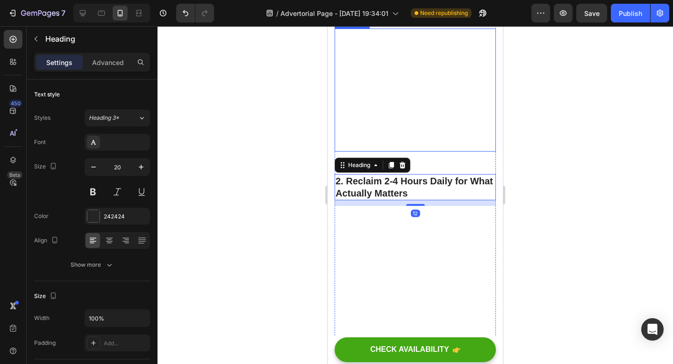
click at [422, 151] on p "Lockd Pod's physical friction design eliminates that loophole. Simply tap your …" at bounding box center [415, 89] width 159 height 121
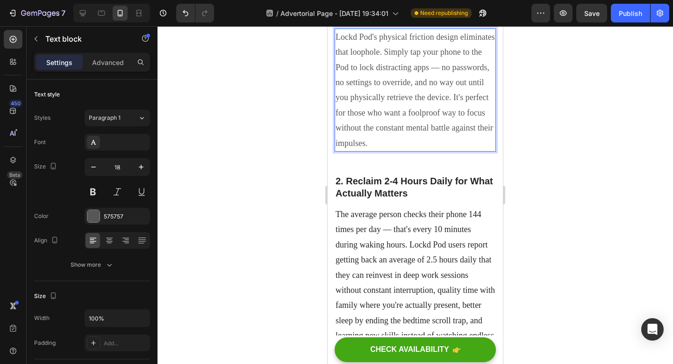
click at [414, 151] on p "Lockd Pod's physical friction design eliminates that loophole. Simply tap your …" at bounding box center [415, 89] width 159 height 121
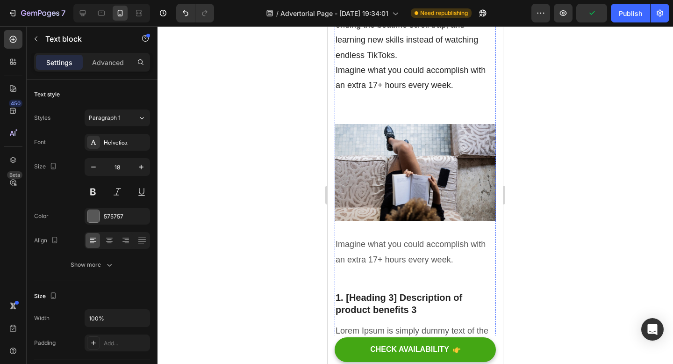
scroll to position [1783, 0]
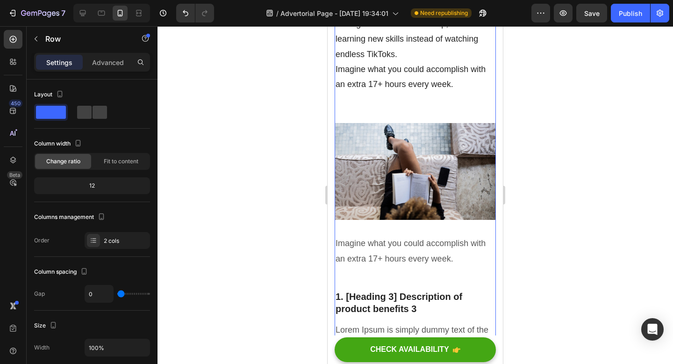
click at [404, 122] on div "Fed Up With Losing 5+ Hours a Day to Mindless Scrolling? Heading Written by Dr.…" at bounding box center [415, 323] width 161 height 4022
click at [401, 103] on p "The average person checks their phone 144 times per day — that's every 10 minut…" at bounding box center [415, 1] width 159 height 212
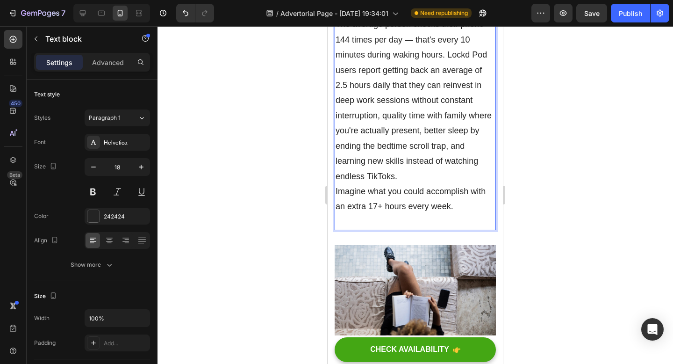
scroll to position [1656, 0]
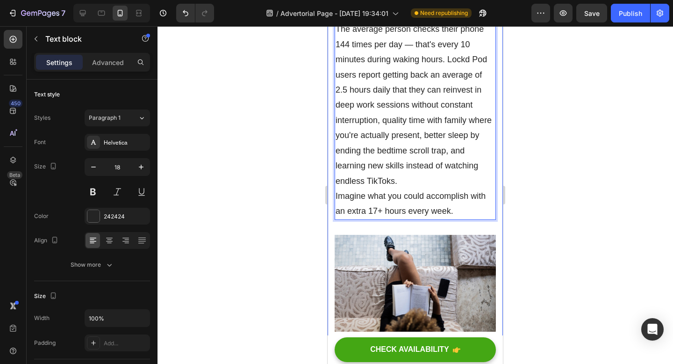
click at [579, 210] on div at bounding box center [416, 195] width 516 height 338
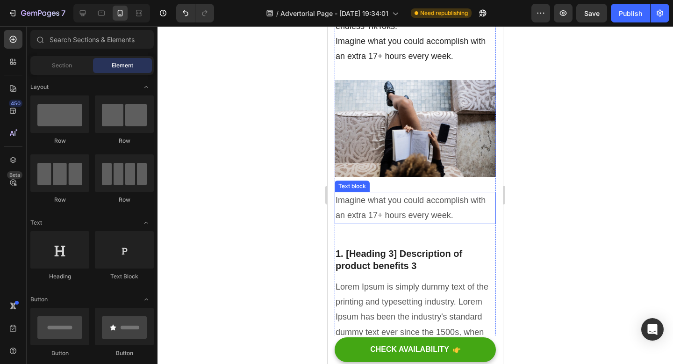
scroll to position [1825, 0]
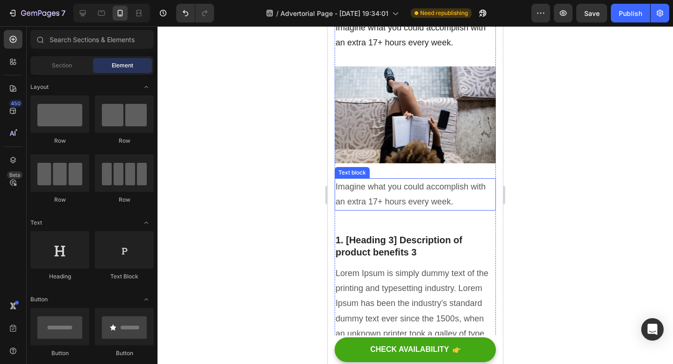
click at [393, 209] on p "Imagine what you could accomplish with an extra 17+ hours every week." at bounding box center [415, 194] width 159 height 30
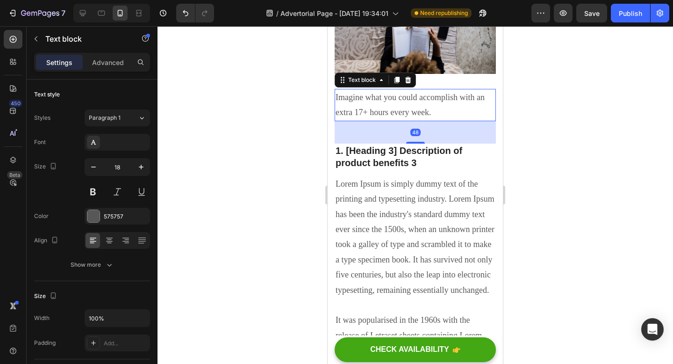
click at [388, 144] on div "48" at bounding box center [415, 132] width 161 height 22
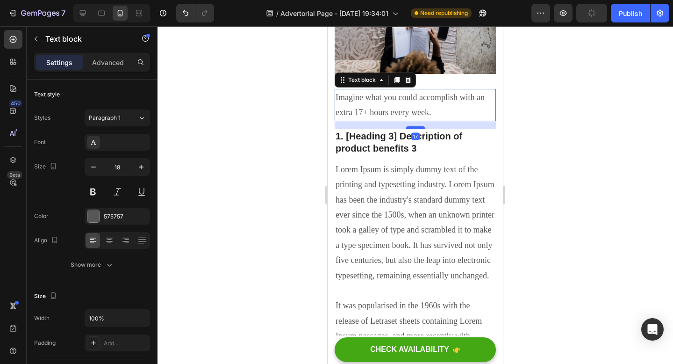
drag, startPoint x: 417, startPoint y: 245, endPoint x: 417, endPoint y: 230, distance: 14.5
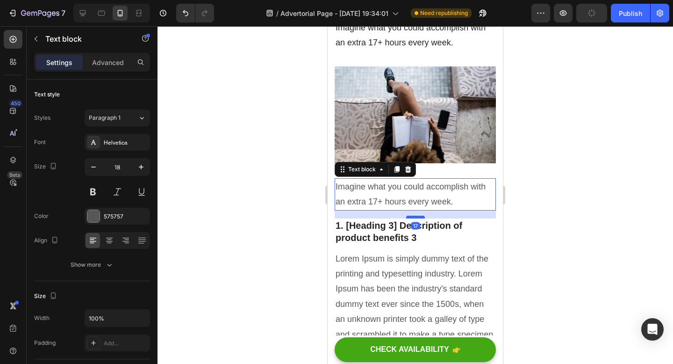
click at [417, 218] on div at bounding box center [415, 217] width 19 height 3
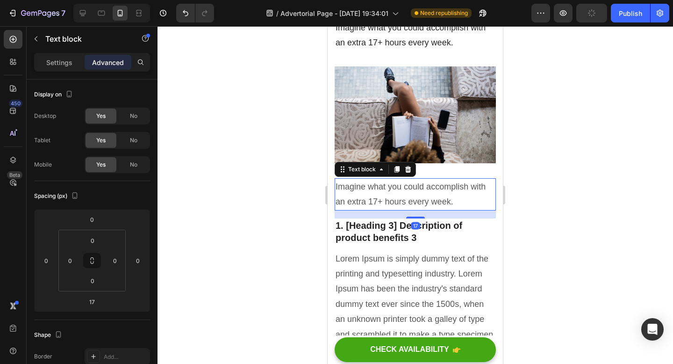
click at [550, 144] on div at bounding box center [416, 195] width 516 height 338
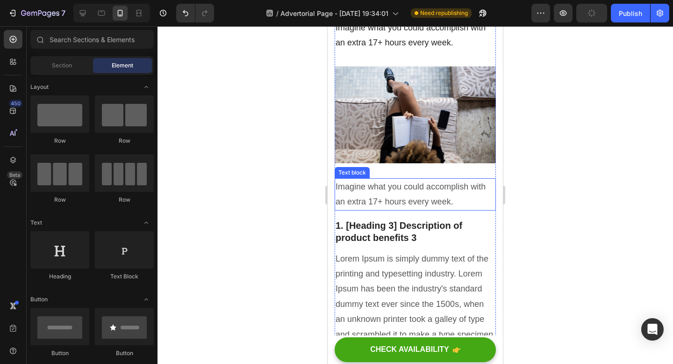
click at [413, 209] on p "Imagine what you could accomplish with an extra 17+ hours every week." at bounding box center [415, 194] width 159 height 30
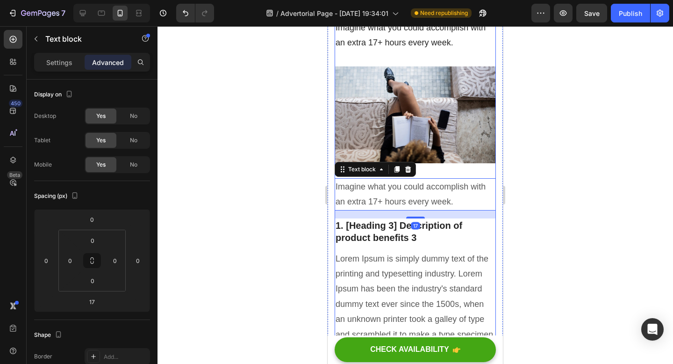
click at [420, 184] on div "Fed Up With Losing 5+ Hours a Day to Mindless Scrolling? Heading Written by Dr.…" at bounding box center [415, 267] width 161 height 3992
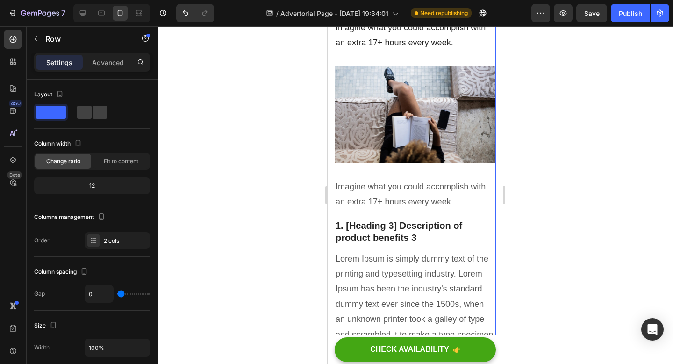
scroll to position [1823, 0]
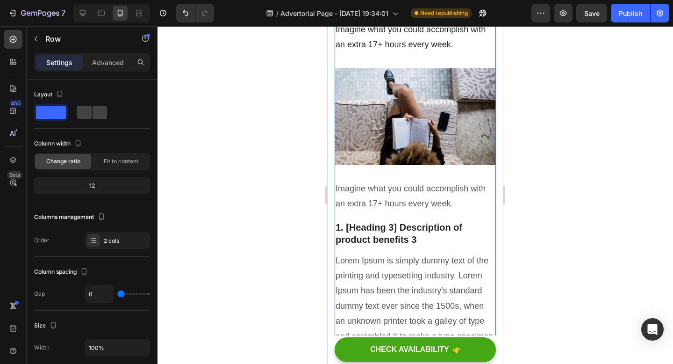
click at [418, 157] on img at bounding box center [415, 116] width 161 height 97
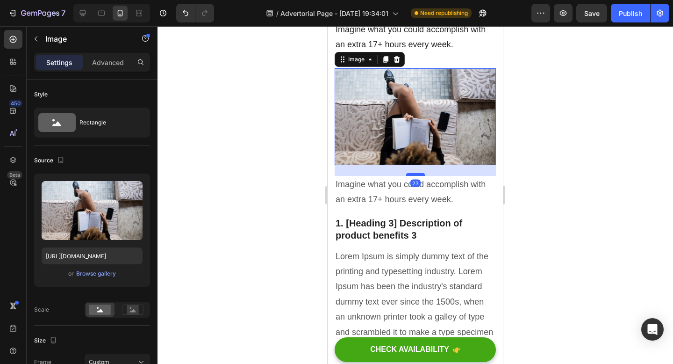
click at [417, 176] on div at bounding box center [415, 174] width 19 height 3
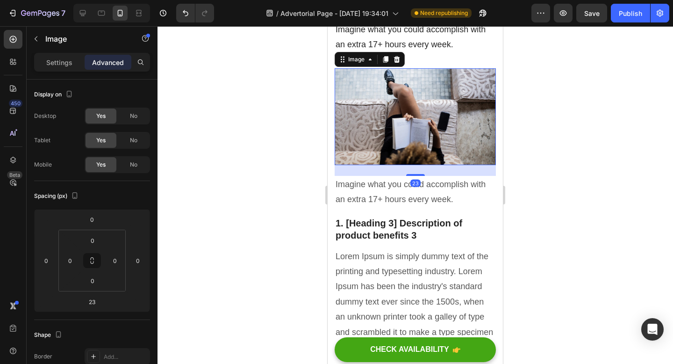
click at [522, 175] on div at bounding box center [416, 195] width 516 height 338
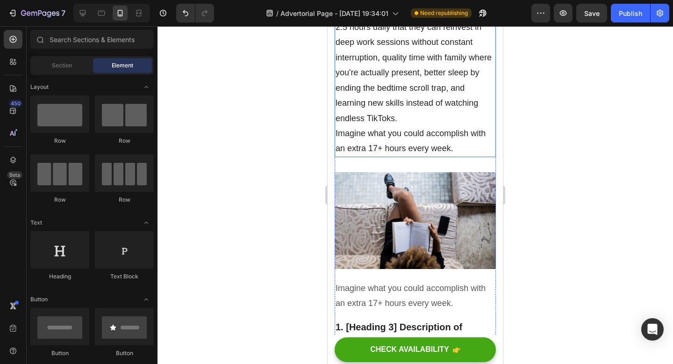
scroll to position [1717, 0]
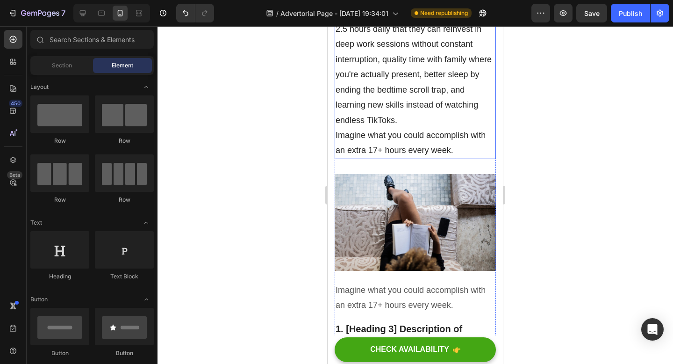
click at [410, 137] on p "The average person checks their phone 144 times per day — that's every 10 minut…" at bounding box center [415, 59] width 159 height 197
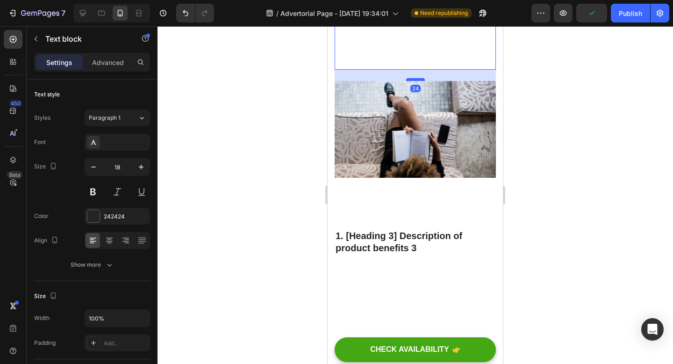
click at [415, 81] on div at bounding box center [415, 79] width 19 height 3
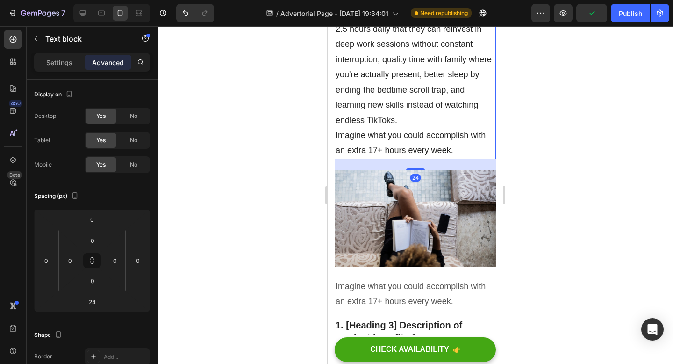
click at [576, 174] on div at bounding box center [416, 195] width 516 height 338
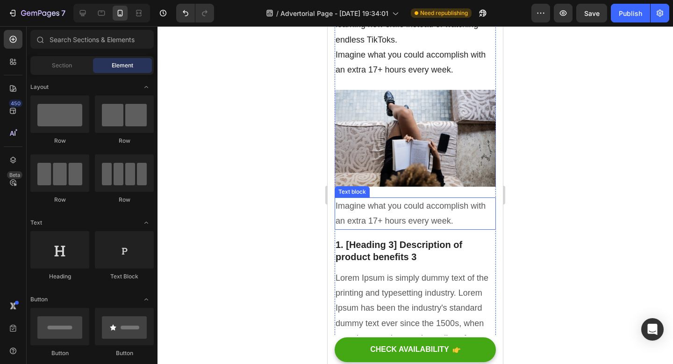
scroll to position [1803, 0]
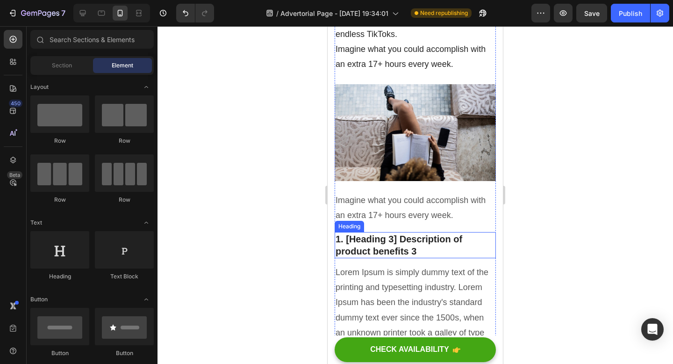
click at [399, 257] on p "1. [Heading 3] Description of product benefits 3" at bounding box center [415, 245] width 159 height 24
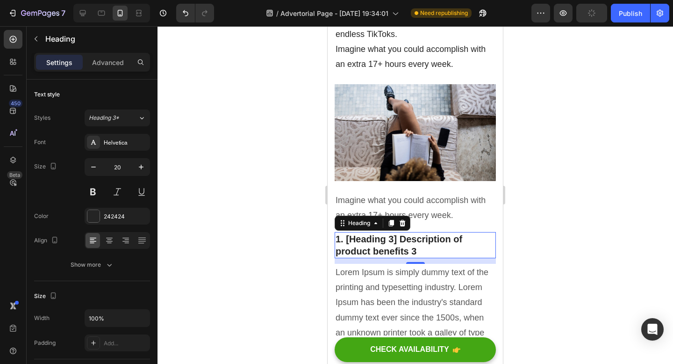
click at [434, 257] on p "1. [Heading 3] Description of product benefits 3" at bounding box center [415, 245] width 159 height 24
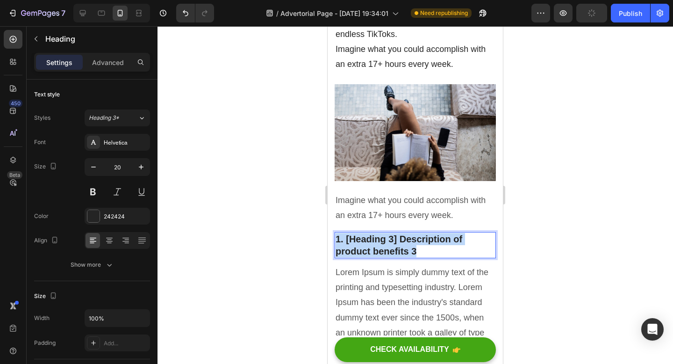
click at [434, 257] on p "1. [Heading 3] Description of product benefits 3" at bounding box center [415, 245] width 159 height 24
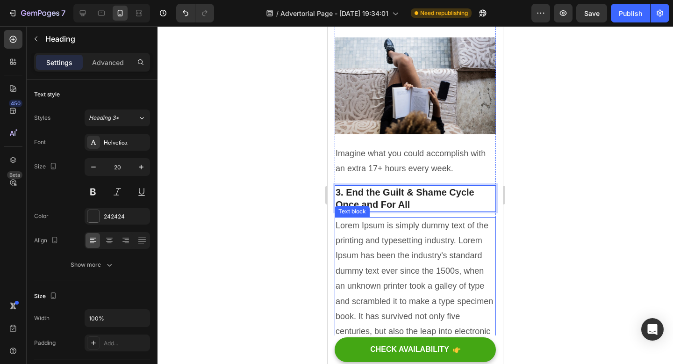
scroll to position [1851, 0]
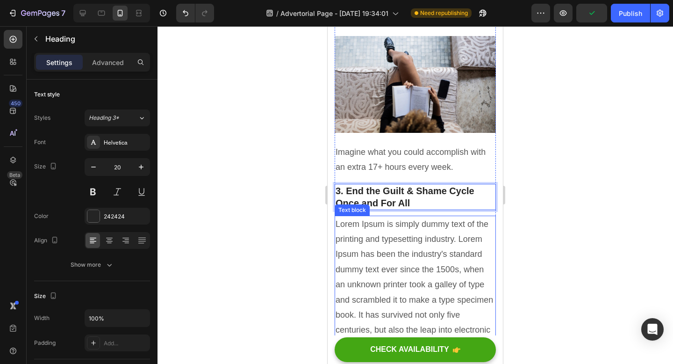
click at [376, 263] on p "Lorem Ipsum is simply dummy text of the printing and typesetting industry. Lore…" at bounding box center [415, 345] width 159 height 258
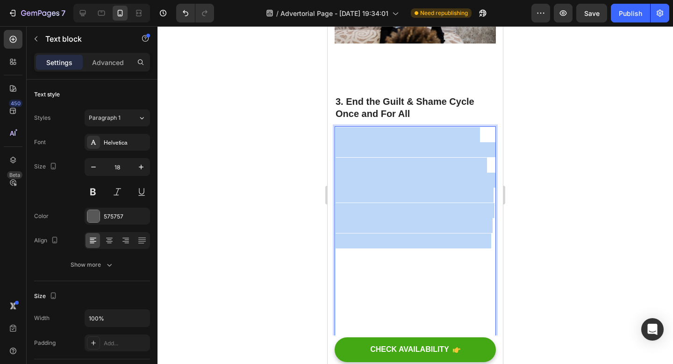
click at [376, 263] on p "Lorem Ipsum is simply dummy text of the printing and typesetting industry. Lore…" at bounding box center [415, 240] width 159 height 227
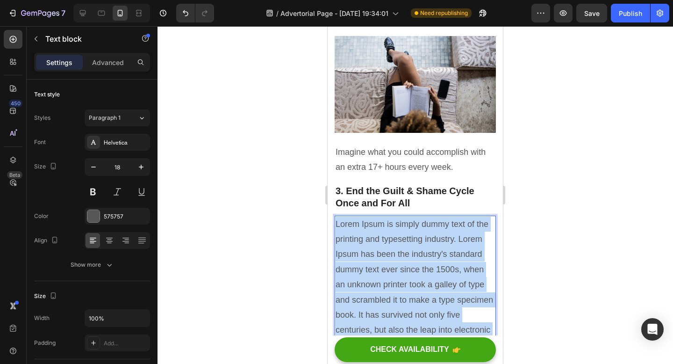
click at [376, 263] on p "Lorem Ipsum is simply dummy text of the printing and typesetting industry. Lore…" at bounding box center [415, 345] width 159 height 258
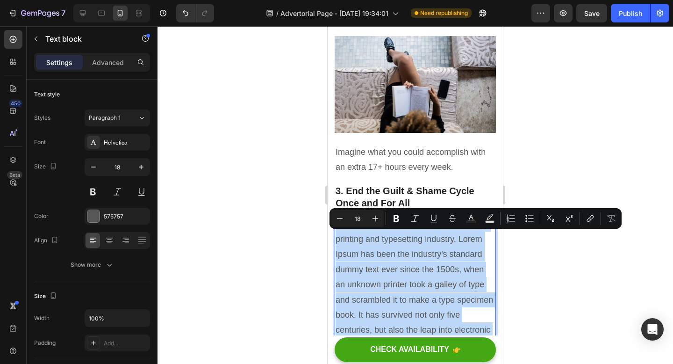
click at [376, 263] on p "Lorem Ipsum is simply dummy text of the printing and typesetting industry. Lore…" at bounding box center [415, 345] width 159 height 258
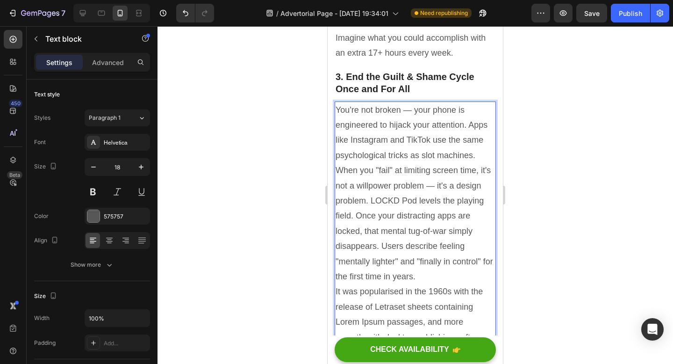
scroll to position [1970, 0]
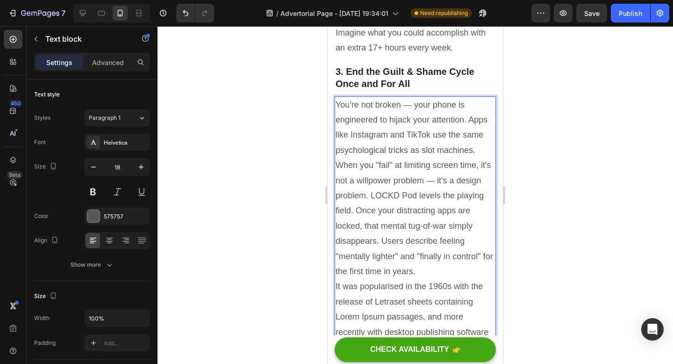
click at [413, 118] on p "You're not broken — your phone is engineered to hijack your attention. Apps lik…" at bounding box center [415, 233] width 159 height 273
click at [416, 119] on p "You're not broken — your phone is engineered to hijack your attention. Apps lik…" at bounding box center [415, 233] width 159 height 273
click at [464, 118] on p "You're not broken, your phone is engineered to hijack your attention. Apps like…" at bounding box center [415, 233] width 159 height 273
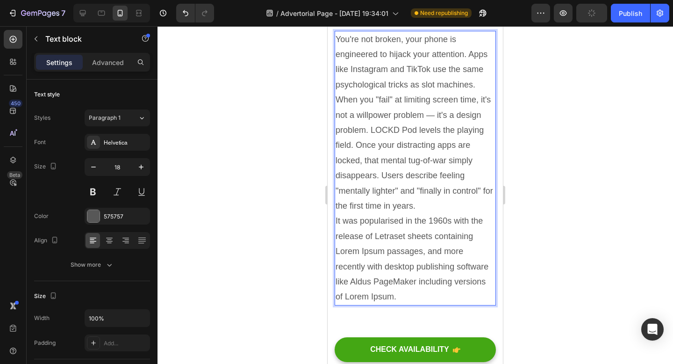
scroll to position [2042, 0]
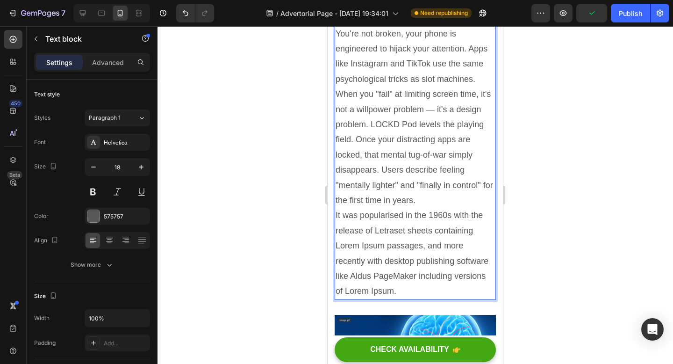
click at [434, 122] on p "You're not broken, your phone is engineered to hijack your attention. Apps like…" at bounding box center [415, 162] width 159 height 273
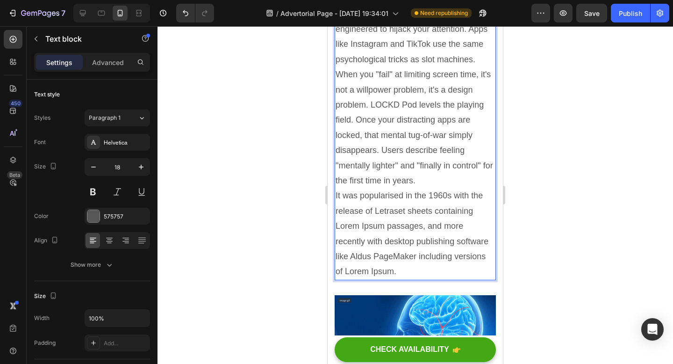
scroll to position [2062, 0]
click at [386, 118] on p "You're not broken, your phone is engineered to hijack your attention. Apps like…" at bounding box center [415, 142] width 159 height 273
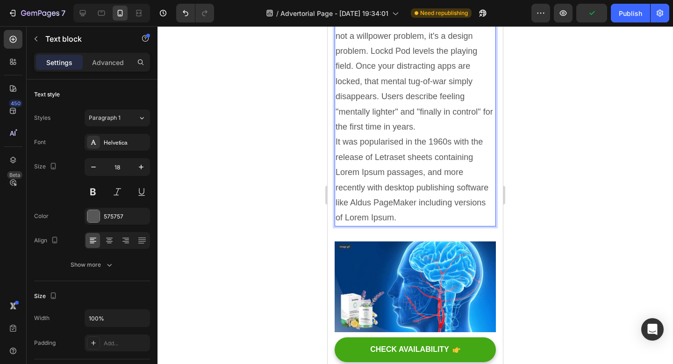
scroll to position [2116, 0]
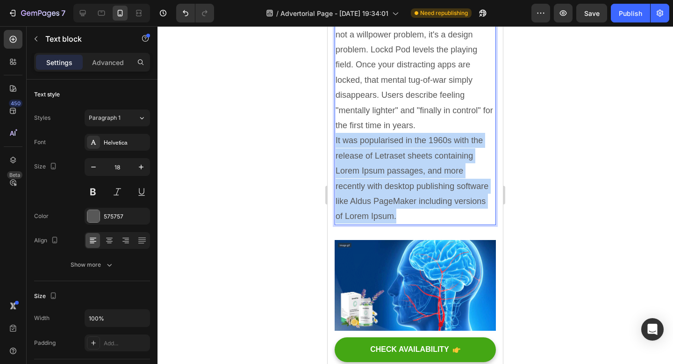
drag, startPoint x: 402, startPoint y: 230, endPoint x: 335, endPoint y: 154, distance: 101.7
click at [335, 154] on div "You're not broken, your phone is engineered to hijack your attention. Apps like…" at bounding box center [415, 87] width 161 height 274
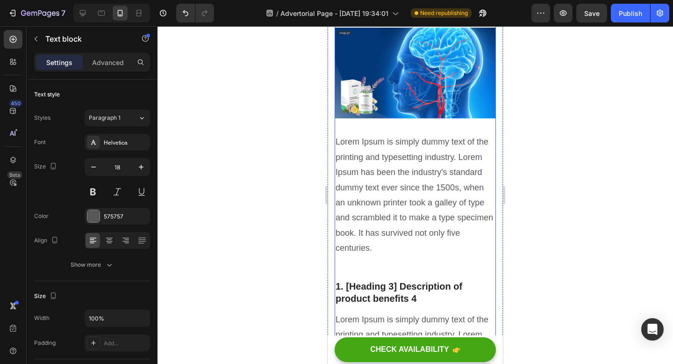
scroll to position [2249, 0]
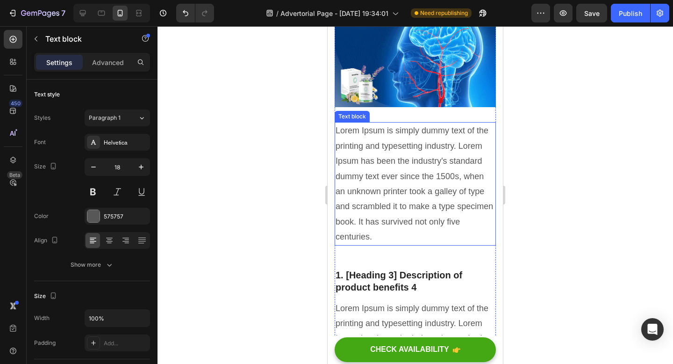
click at [395, 233] on p "Lorem Ipsum is simply dummy text of the printing and typesetting industry. Lore…" at bounding box center [415, 183] width 159 height 121
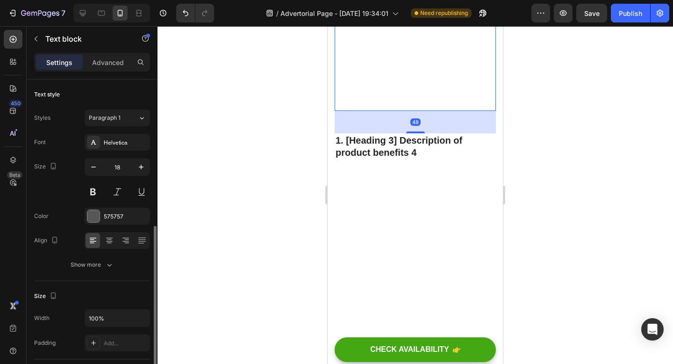
scroll to position [94, 0]
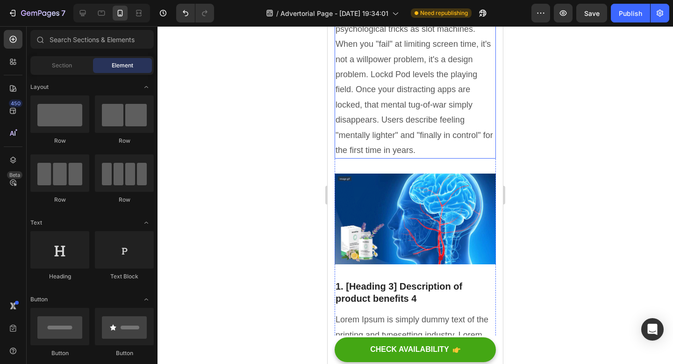
scroll to position [2098, 0]
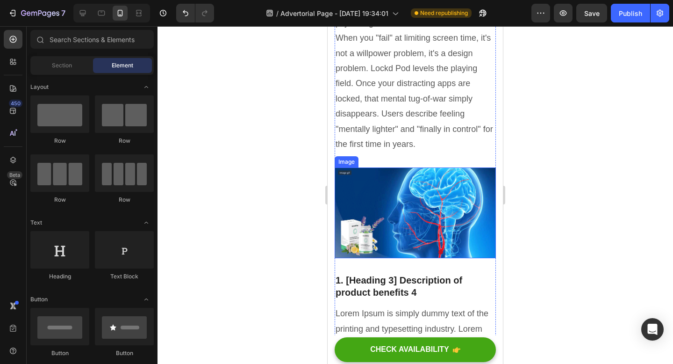
click at [403, 205] on img at bounding box center [415, 212] width 161 height 91
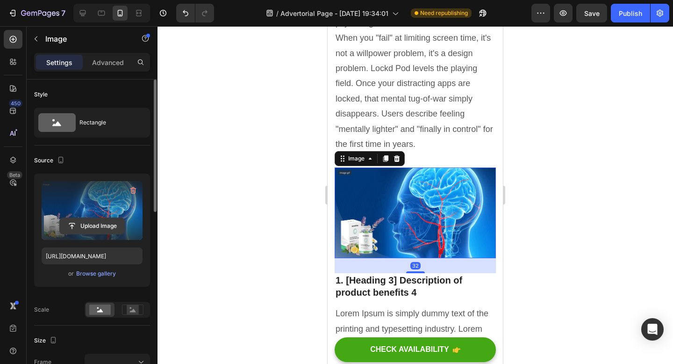
click at [95, 225] on input "file" at bounding box center [92, 226] width 65 height 16
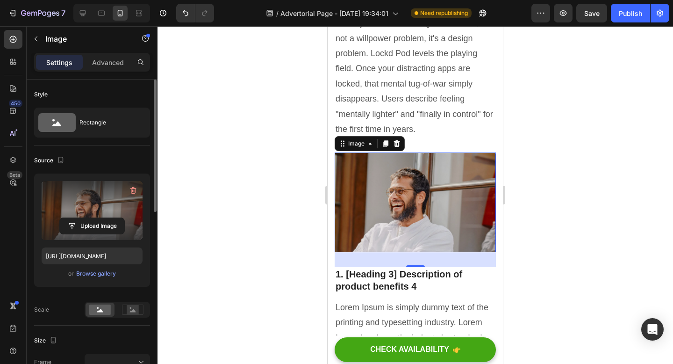
scroll to position [2123, 0]
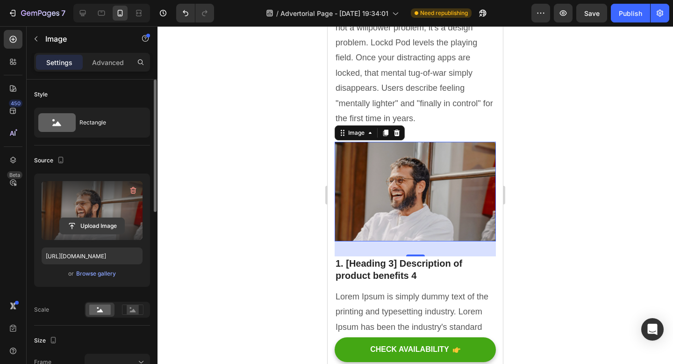
click at [98, 219] on input "file" at bounding box center [92, 226] width 65 height 16
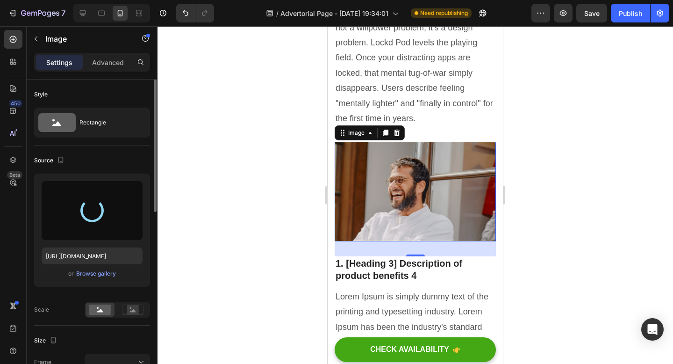
type input "https://cdn.shopify.com/s/files/1/0663/1302/7637/files/gempages_551399481296290…"
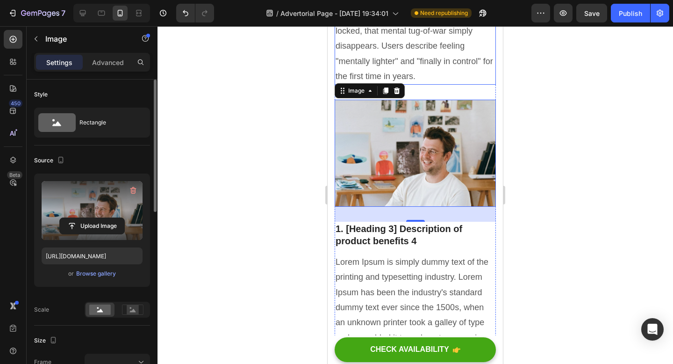
scroll to position [2187, 0]
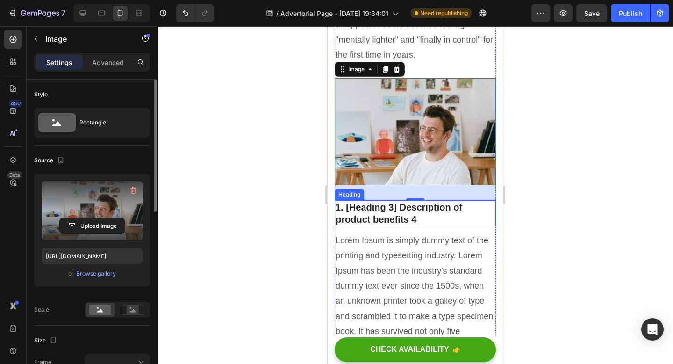
click at [374, 223] on p "1. [Heading 3] Description of product benefits 4" at bounding box center [415, 213] width 159 height 24
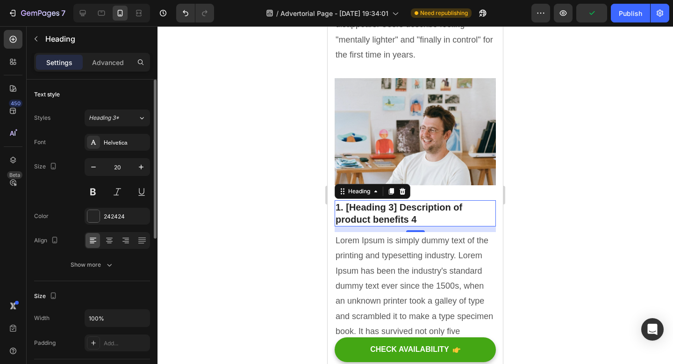
click at [374, 225] on p "1. [Heading 3] Description of product benefits 4" at bounding box center [415, 213] width 159 height 24
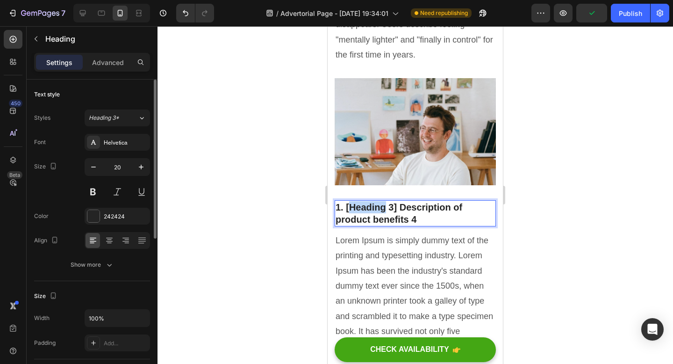
click at [374, 225] on p "1. [Heading 3] Description of product benefits 4" at bounding box center [415, 213] width 159 height 24
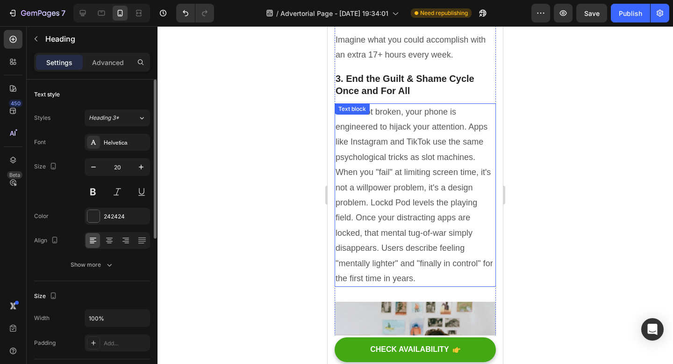
scroll to position [1912, 0]
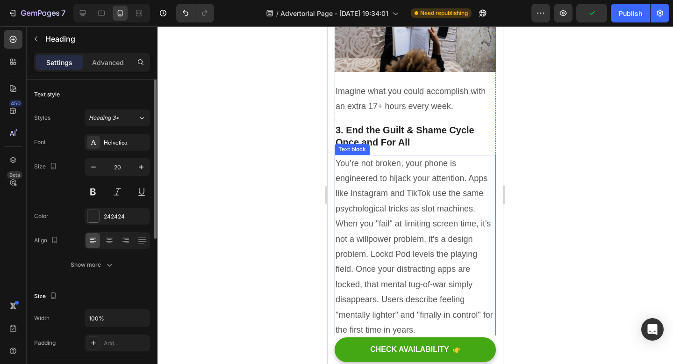
click at [439, 262] on p "You're not broken, your phone is engineered to hijack your attention. Apps like…" at bounding box center [415, 247] width 159 height 182
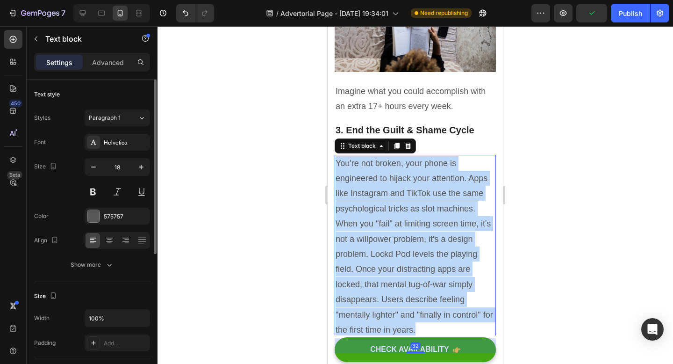
click at [439, 262] on p "You're not broken, your phone is engineered to hijack your attention. Apps like…" at bounding box center [415, 247] width 159 height 182
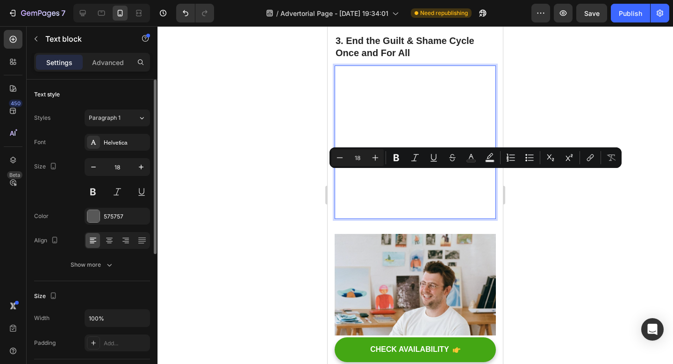
scroll to position [1920, 0]
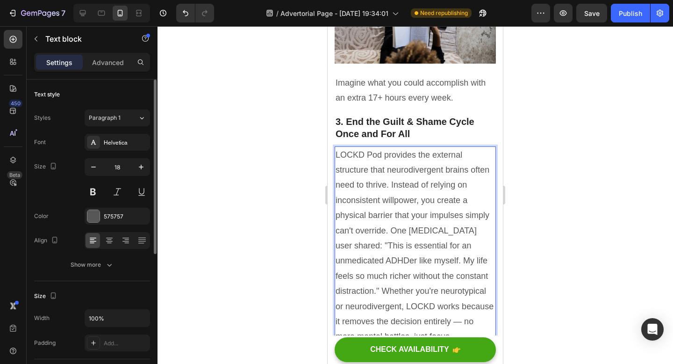
click at [354, 166] on p "LOCKD Pod provides the external structure that neurodivergent brains often need…" at bounding box center [415, 245] width 159 height 197
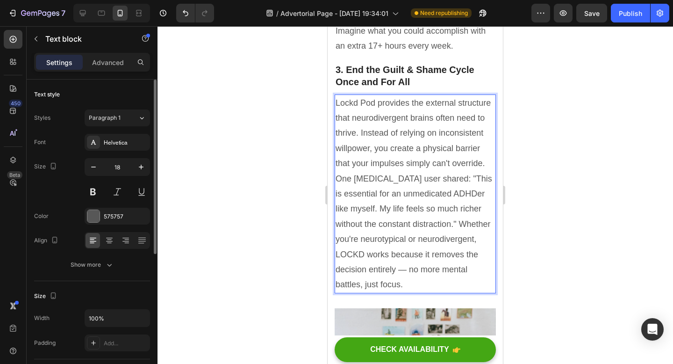
scroll to position [1987, 0]
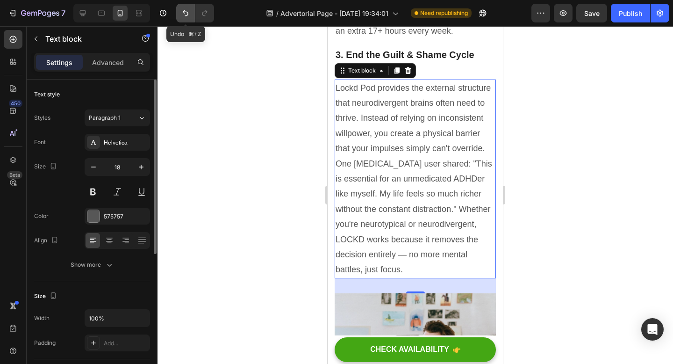
click at [183, 15] on icon "Undo/Redo" at bounding box center [185, 12] width 9 height 9
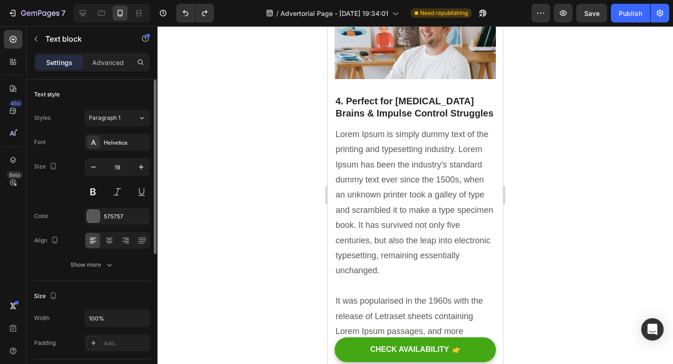
scroll to position [2362, 0]
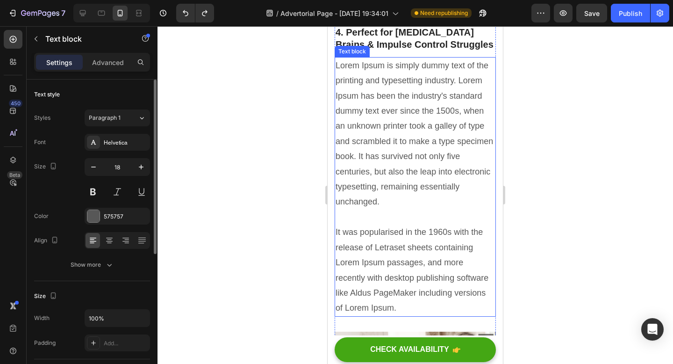
click at [399, 188] on p "Lorem Ipsum is simply dummy text of the printing and typesetting industry. Lore…" at bounding box center [415, 187] width 159 height 258
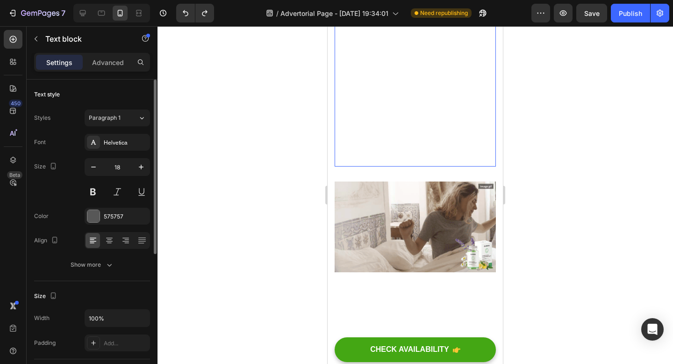
scroll to position [94, 0]
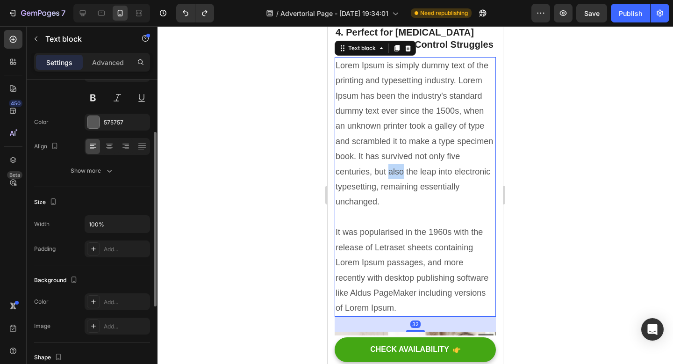
click at [399, 188] on p "Lorem Ipsum is simply dummy text of the printing and typesetting industry. Lore…" at bounding box center [415, 187] width 159 height 258
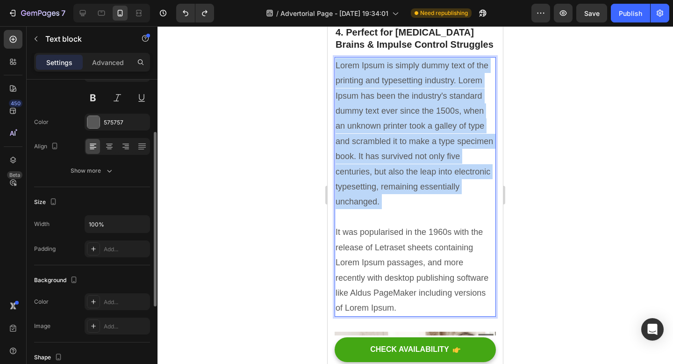
click at [399, 188] on p "Lorem Ipsum is simply dummy text of the printing and typesetting industry. Lore…" at bounding box center [415, 187] width 159 height 258
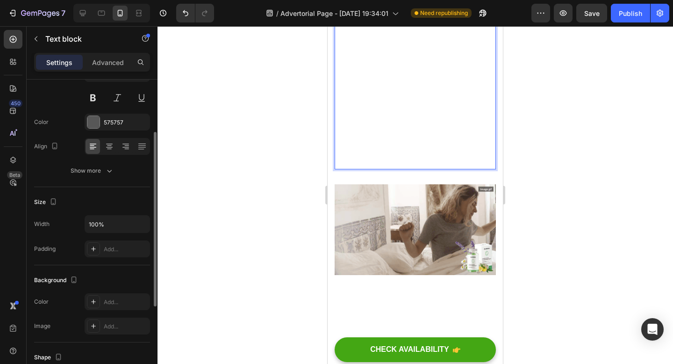
scroll to position [2410, 0]
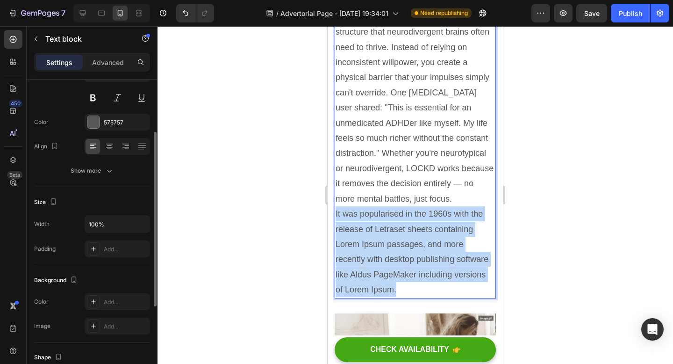
drag, startPoint x: 408, startPoint y: 300, endPoint x: 337, endPoint y: 227, distance: 102.2
click at [337, 227] on p "LOCKD Pod provides the external structure that neurodivergent brains often need…" at bounding box center [415, 153] width 159 height 288
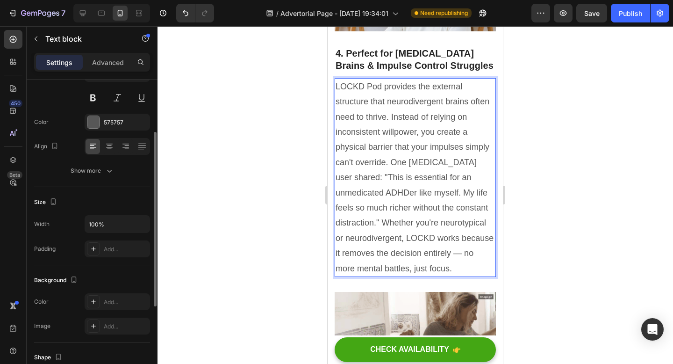
scroll to position [2341, 0]
click at [350, 99] on p "LOCKD Pod provides the external structure that neurodivergent brains often need…" at bounding box center [415, 177] width 159 height 197
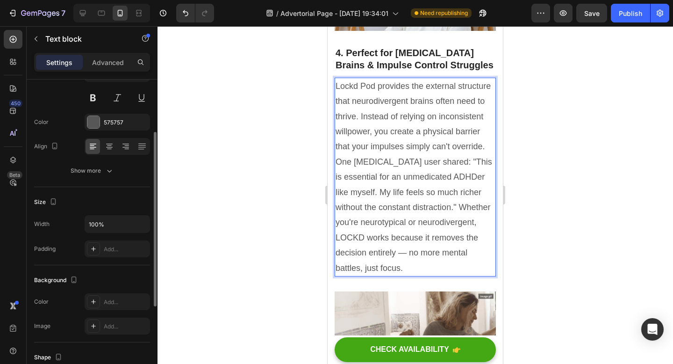
click at [371, 96] on p "Lockd Pod provides the external structure that neurodivergent brains often need…" at bounding box center [415, 177] width 159 height 197
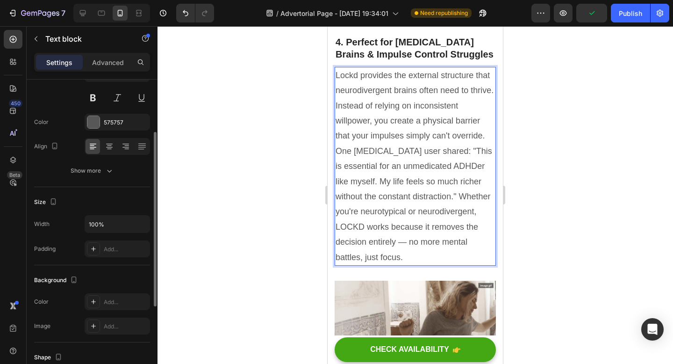
scroll to position [2355, 0]
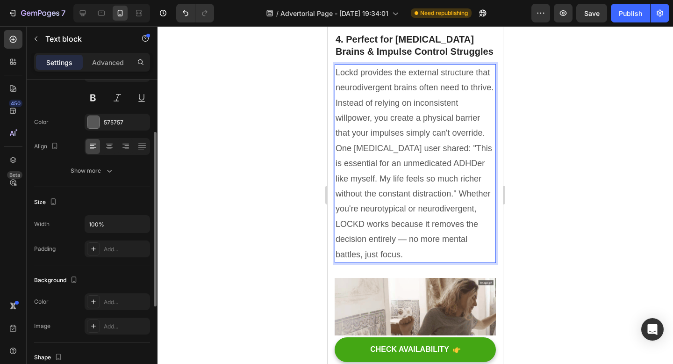
click at [474, 221] on p "Lockd provides the external structure that neurodivergent brains often need to …" at bounding box center [415, 163] width 159 height 197
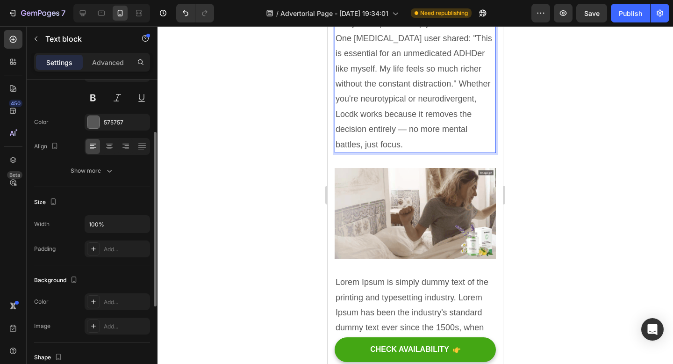
scroll to position [2475, 0]
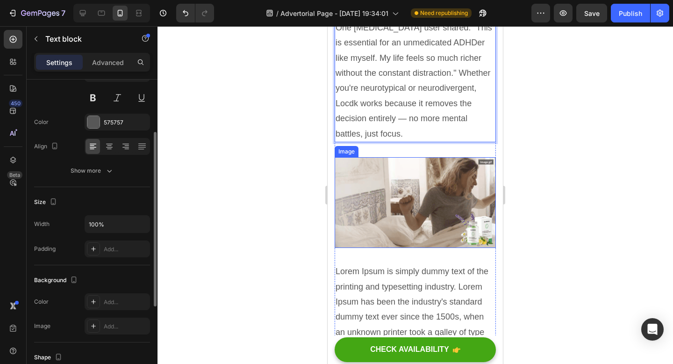
click at [401, 223] on img at bounding box center [415, 202] width 161 height 91
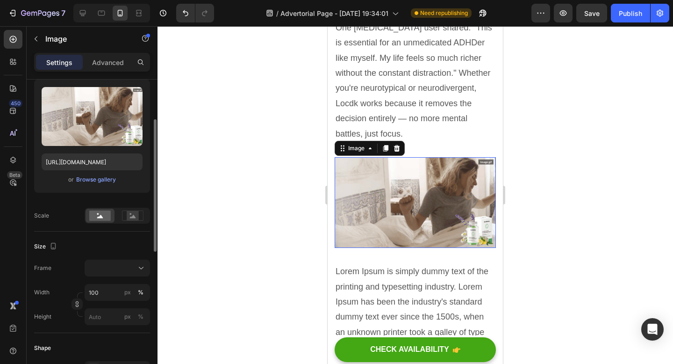
scroll to position [0, 0]
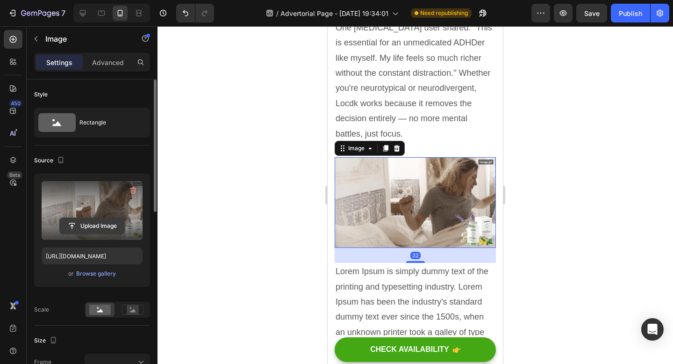
click at [98, 228] on input "file" at bounding box center [92, 226] width 65 height 16
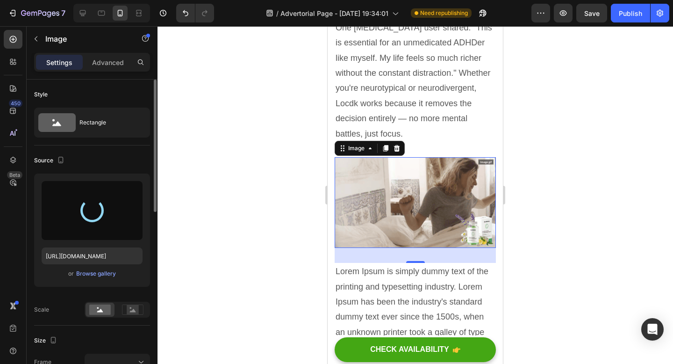
type input "https://cdn.shopify.com/s/files/1/0663/1302/7637/files/gempages_551399481296290…"
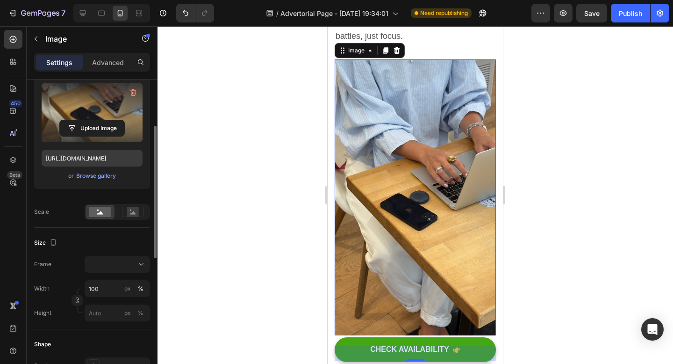
scroll to position [101, 0]
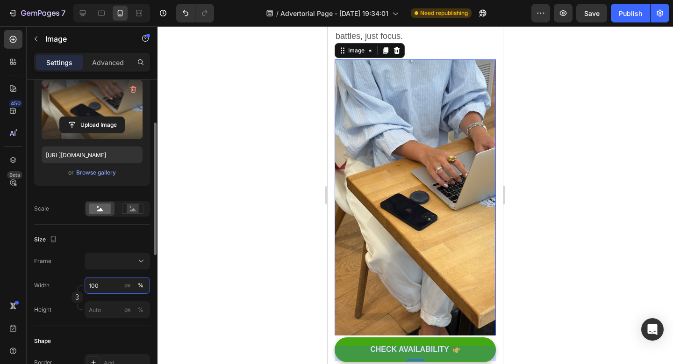
click at [108, 287] on input "100" at bounding box center [117, 285] width 65 height 17
click at [101, 286] on input "100" at bounding box center [117, 285] width 65 height 17
type input "1000"
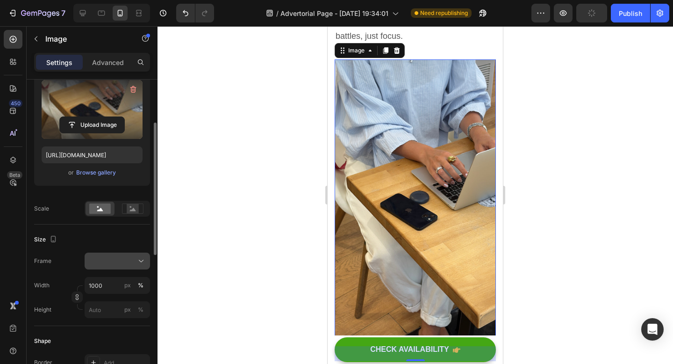
click at [137, 259] on icon at bounding box center [141, 260] width 9 height 9
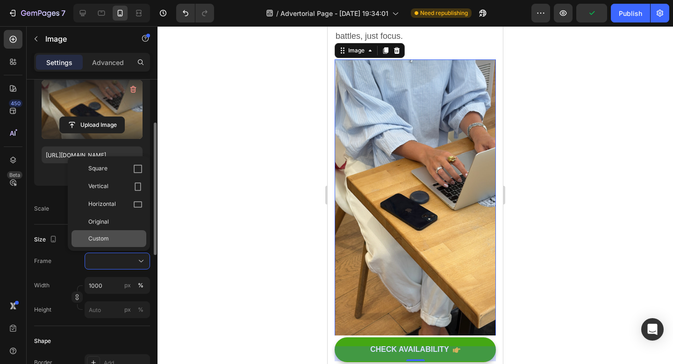
click at [118, 230] on div "Custom" at bounding box center [109, 238] width 75 height 17
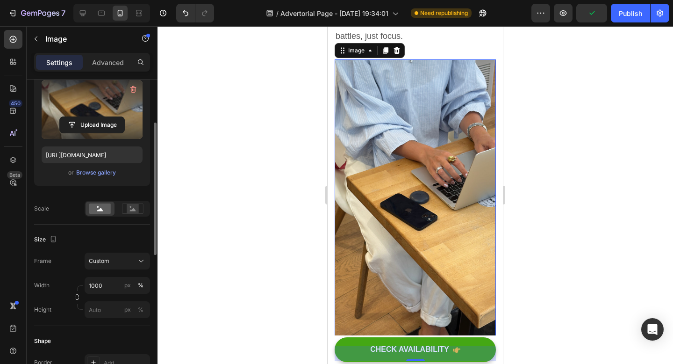
click at [106, 320] on div "Size Frame Custom Width 1000 px % Height px %" at bounding box center [92, 274] width 116 height 101
click at [106, 308] on input "px %" at bounding box center [117, 309] width 65 height 17
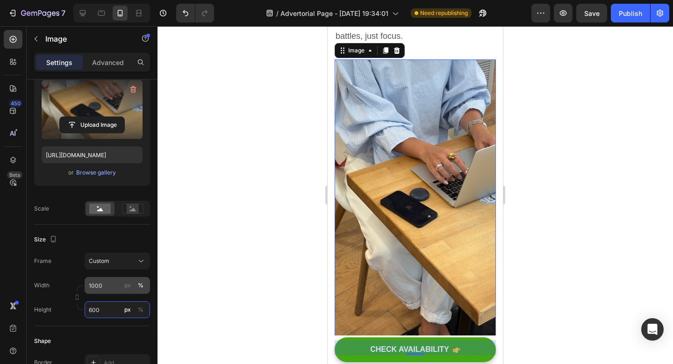
type input "600"
click at [112, 285] on input "1000" at bounding box center [117, 285] width 65 height 17
click at [199, 268] on div at bounding box center [416, 195] width 516 height 338
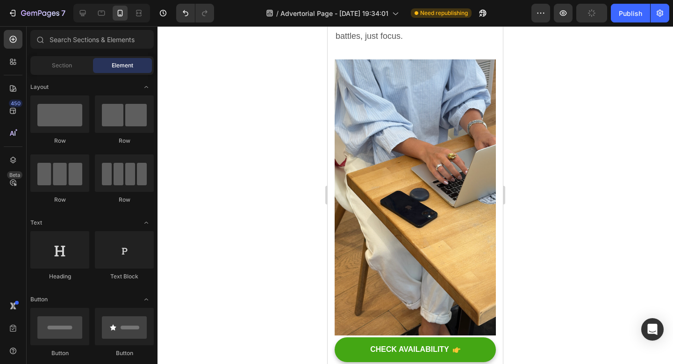
click at [399, 199] on img at bounding box center [415, 199] width 161 height 280
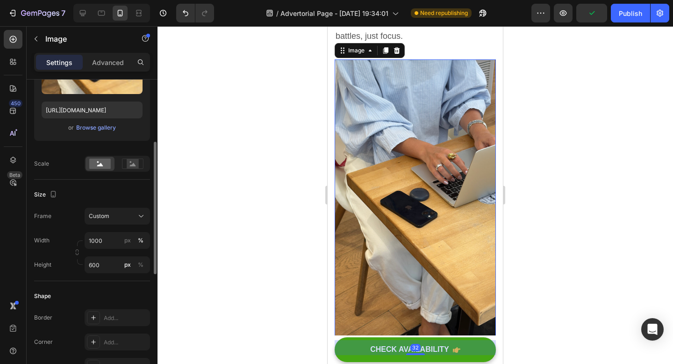
scroll to position [146, 0]
click at [106, 220] on span "Custom" at bounding box center [99, 216] width 21 height 8
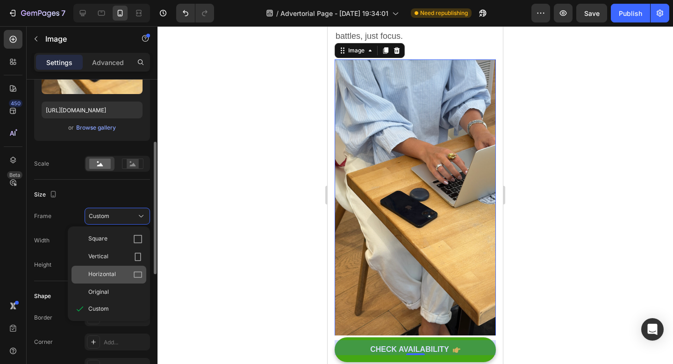
click at [108, 273] on span "Horizontal" at bounding box center [102, 274] width 28 height 9
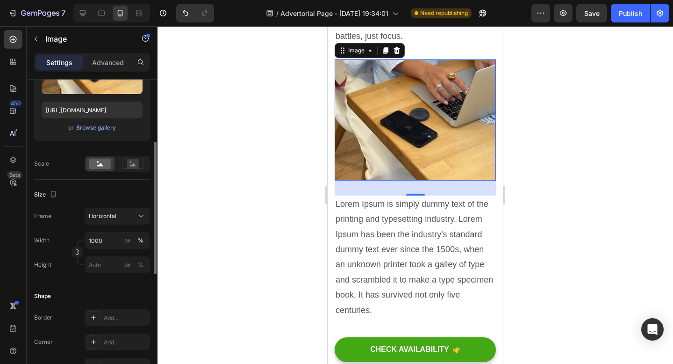
click at [577, 147] on div at bounding box center [416, 195] width 516 height 338
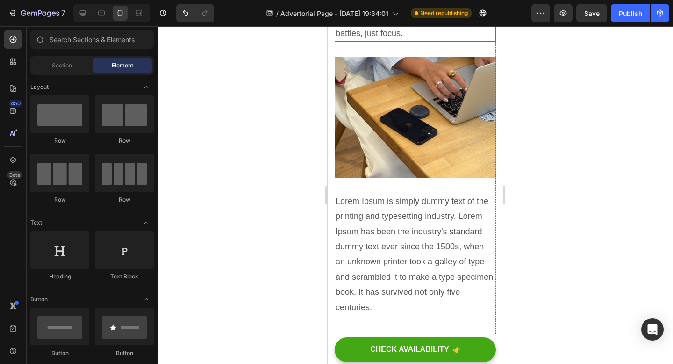
scroll to position [2623, 0]
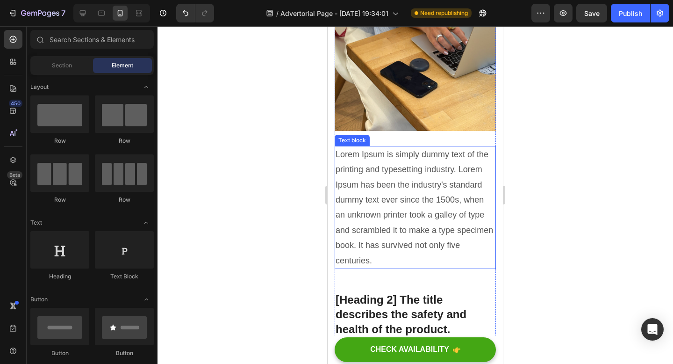
click at [423, 191] on p "Lorem Ipsum is simply dummy text of the printing and typesetting industry. Lore…" at bounding box center [415, 207] width 159 height 121
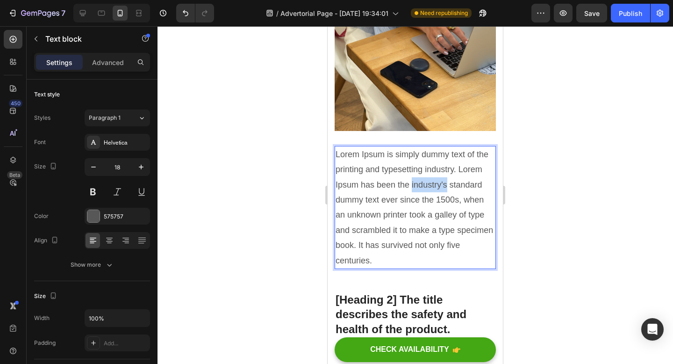
click at [423, 191] on p "Lorem Ipsum is simply dummy text of the printing and typesetting industry. Lore…" at bounding box center [415, 207] width 159 height 121
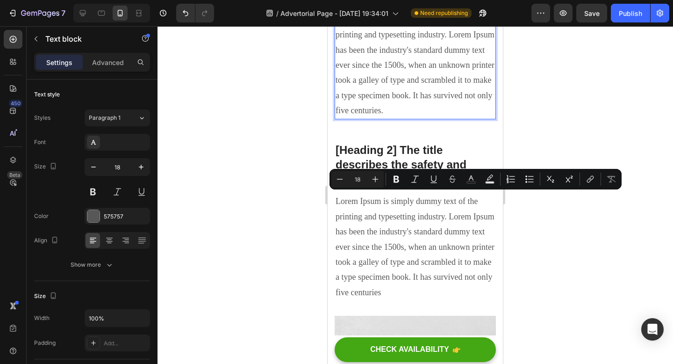
click at [416, 118] on p "Lorem Ipsum is simply dummy text of the printing and typesetting industry. Lore…" at bounding box center [415, 65] width 159 height 106
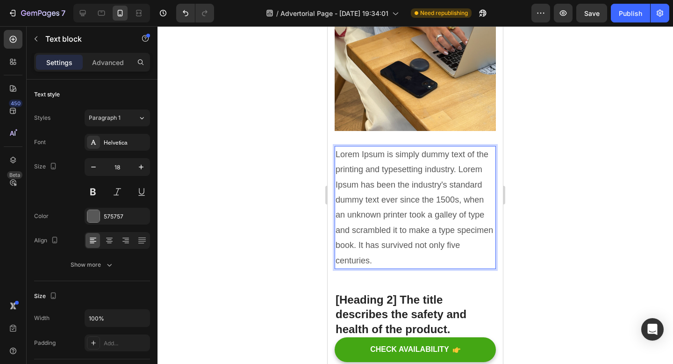
click at [411, 248] on p "Lorem Ipsum is simply dummy text of the printing and typesetting industry. Lore…" at bounding box center [415, 207] width 159 height 121
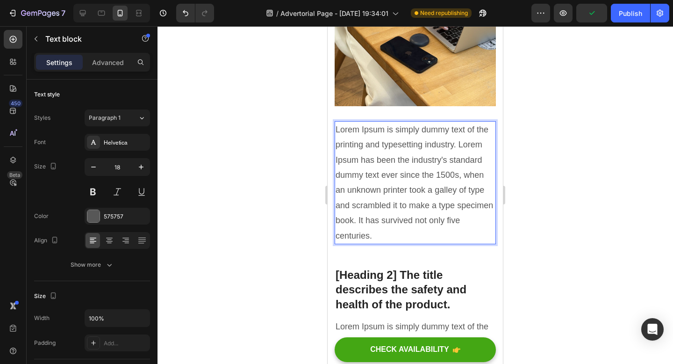
scroll to position [2644, 0]
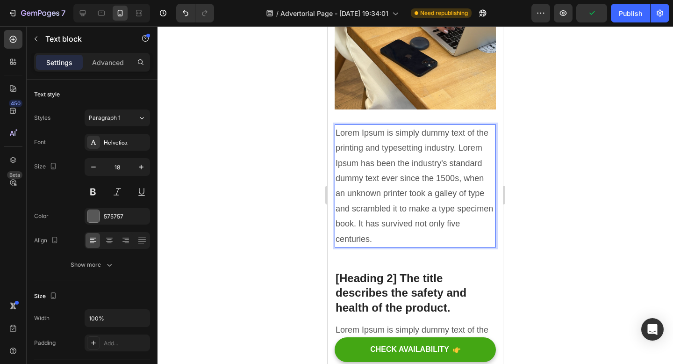
click at [429, 246] on p "Lorem Ipsum is simply dummy text of the printing and typesetting industry. Lore…" at bounding box center [415, 185] width 159 height 121
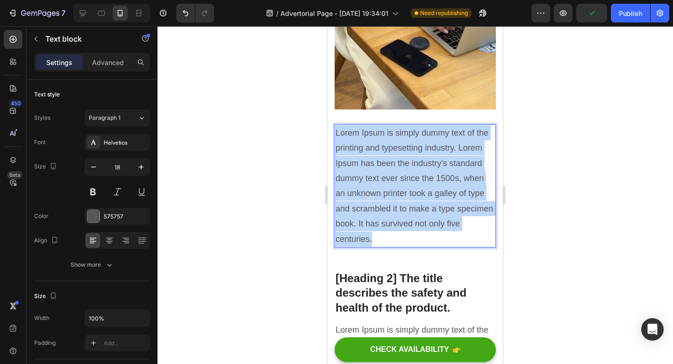
click at [429, 246] on p "Lorem Ipsum is simply dummy text of the printing and typesetting industry. Lore…" at bounding box center [415, 185] width 159 height 121
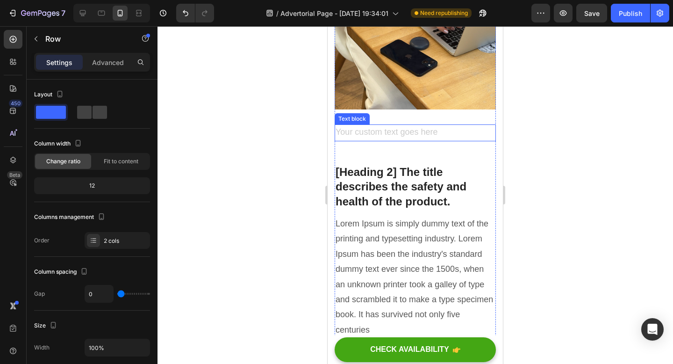
click at [453, 141] on div "Rich Text Editor. Editing area: main" at bounding box center [415, 132] width 161 height 17
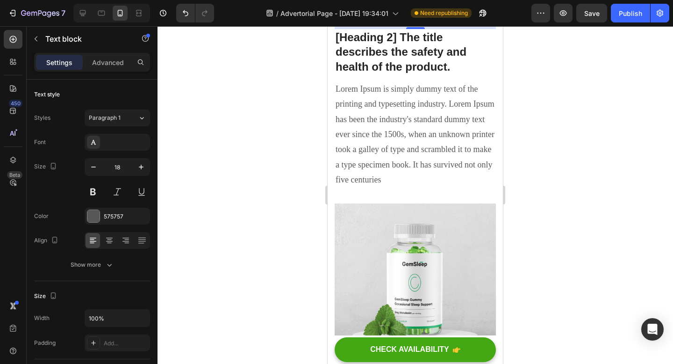
click at [408, 119] on icon at bounding box center [408, 115] width 6 height 7
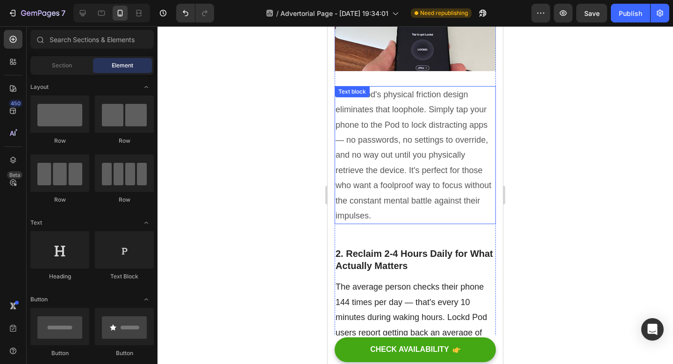
scroll to position [1396, 0]
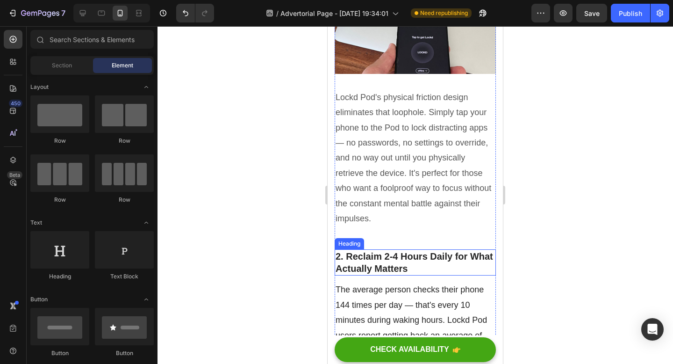
click at [395, 269] on p "2. Reclaim 2-4 Hours Daily for What Actually Matters" at bounding box center [415, 262] width 159 height 24
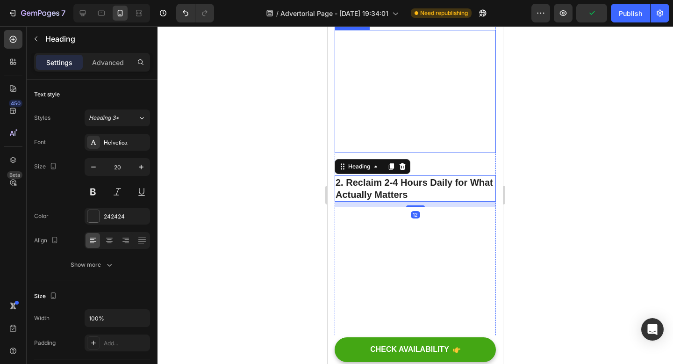
click at [423, 152] on p "Lockd Pod's physical friction design eliminates that loophole. Simply tap your …" at bounding box center [415, 91] width 159 height 121
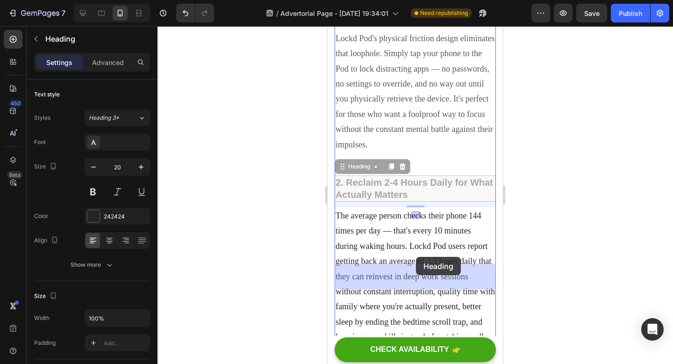
drag, startPoint x: 416, startPoint y: 263, endPoint x: 416, endPoint y: 257, distance: 6.1
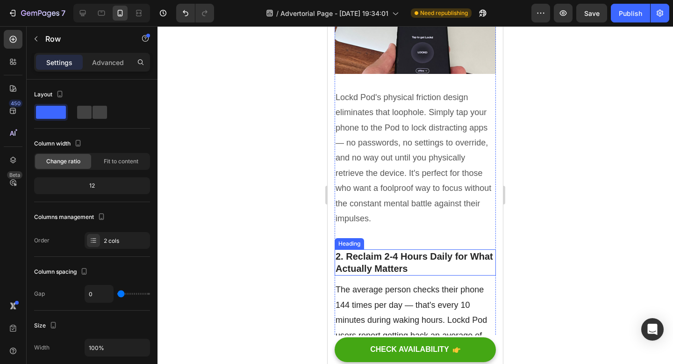
click at [414, 268] on p "2. Reclaim 2-4 Hours Daily for What Actually Matters" at bounding box center [415, 262] width 159 height 24
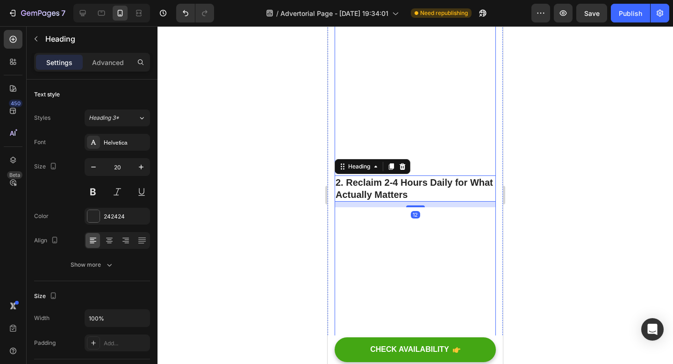
click at [416, 152] on p "Lockd Pod's physical friction design eliminates that loophole. Simply tap your …" at bounding box center [415, 91] width 159 height 121
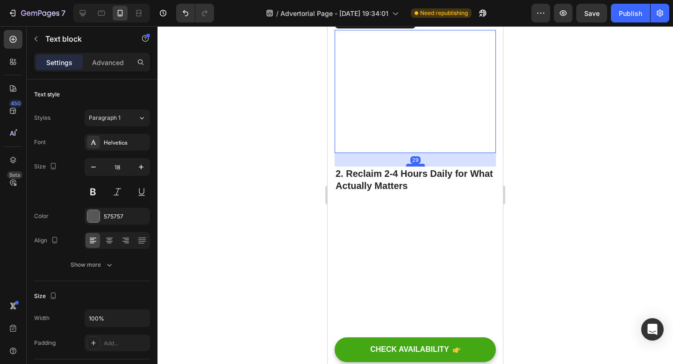
drag, startPoint x: 414, startPoint y: 261, endPoint x: 414, endPoint y: 252, distance: 8.9
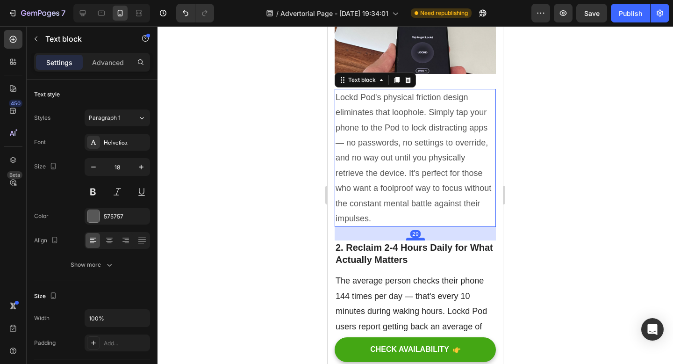
click at [414, 240] on div at bounding box center [415, 238] width 19 height 3
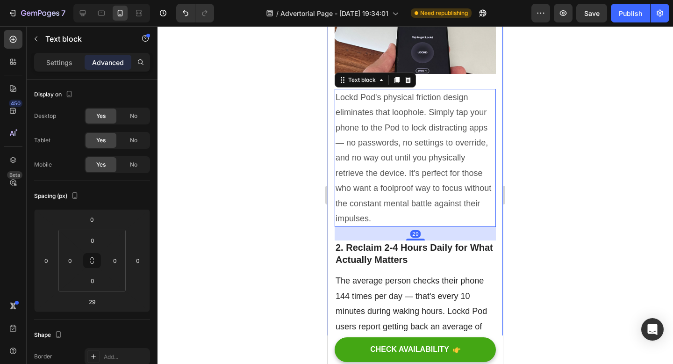
click at [510, 217] on div at bounding box center [416, 195] width 516 height 338
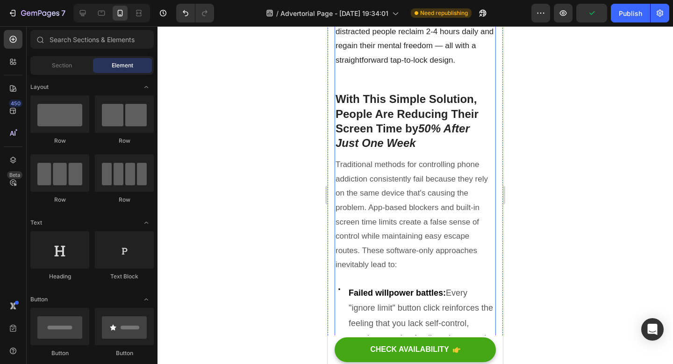
scroll to position [289, 0]
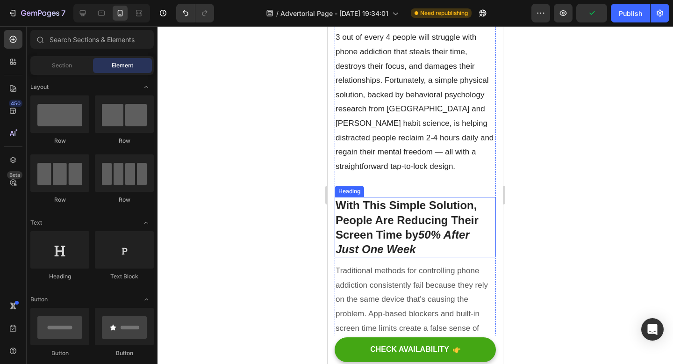
click at [416, 215] on p "With This Simple Solution, People Are Reducing Their Screen Time by 50% After J…" at bounding box center [415, 227] width 159 height 58
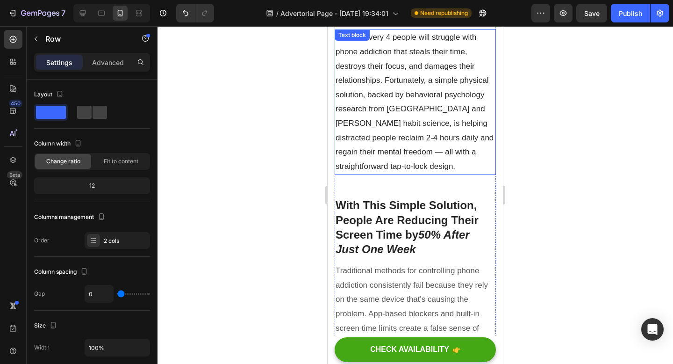
click at [418, 153] on p "3 out of every 4 people will struggle with phone addiction that steals their ti…" at bounding box center [415, 101] width 159 height 143
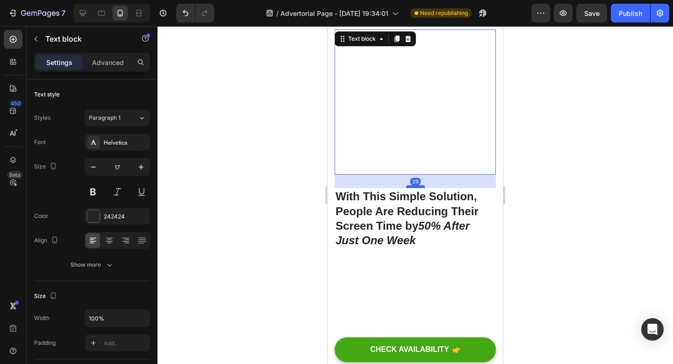
drag, startPoint x: 414, startPoint y: 194, endPoint x: 416, endPoint y: 185, distance: 9.0
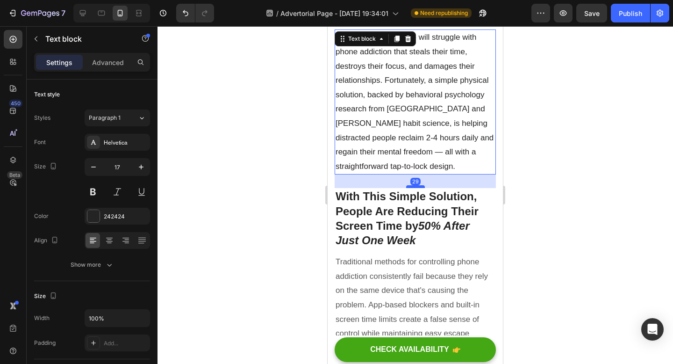
click at [416, 185] on div at bounding box center [415, 186] width 19 height 3
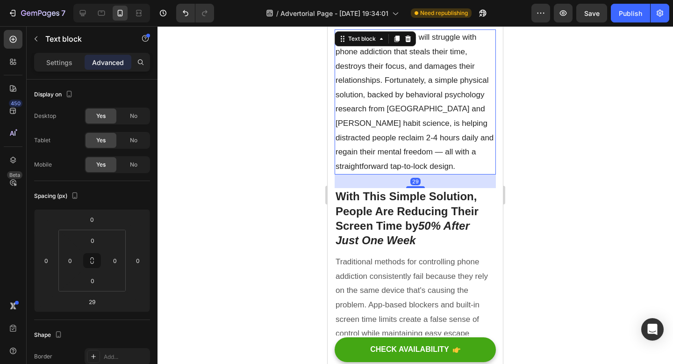
click at [566, 172] on div at bounding box center [416, 195] width 516 height 338
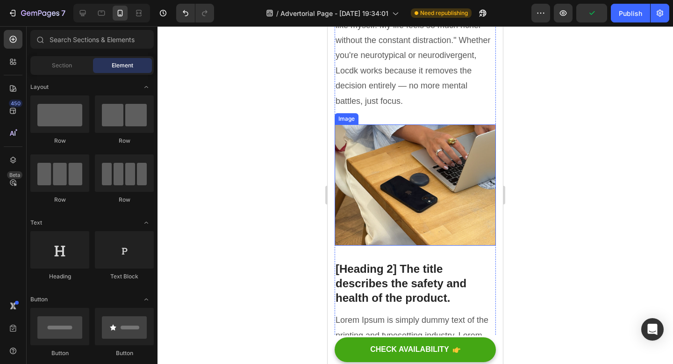
scroll to position [2687, 0]
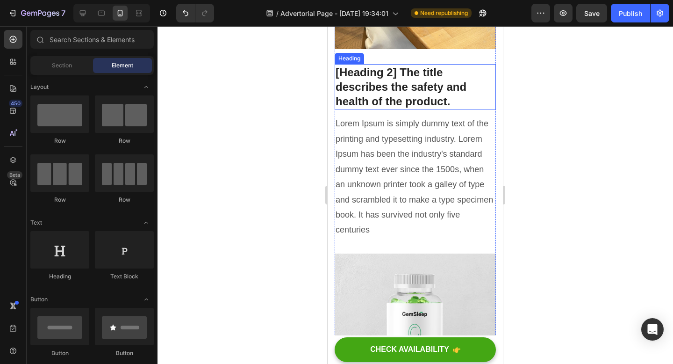
click at [388, 89] on p "[Heading 2] The title describes the safety and health of the product." at bounding box center [415, 87] width 159 height 44
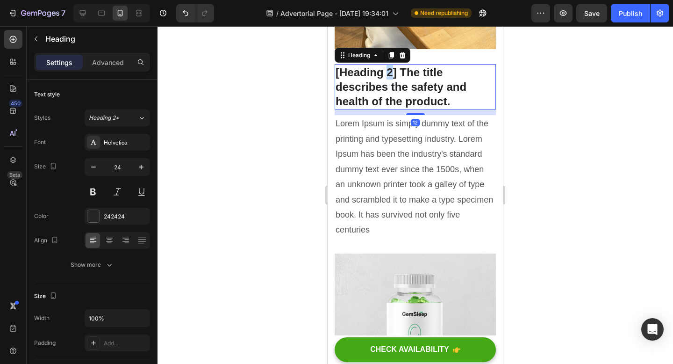
click at [388, 89] on p "[Heading 2] The title describes the safety and health of the product." at bounding box center [415, 87] width 159 height 44
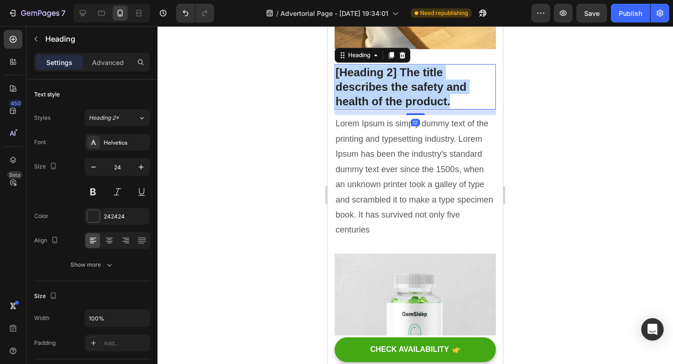
click at [388, 89] on p "[Heading 2] The title describes the safety and health of the product." at bounding box center [415, 87] width 159 height 44
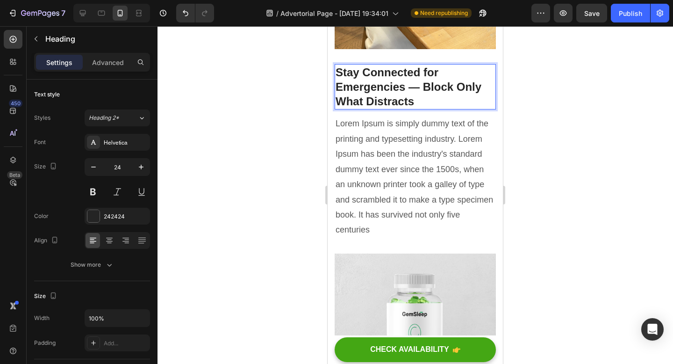
click at [377, 100] on p "Stay Connected for Emergencies — Block Only What Distracts" at bounding box center [415, 87] width 159 height 44
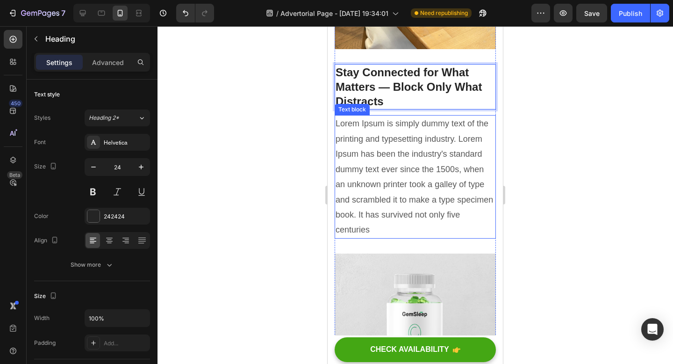
click at [414, 144] on p "Lorem Ipsum is simply dummy text of the printing and typesetting industry. Lore…" at bounding box center [415, 176] width 159 height 121
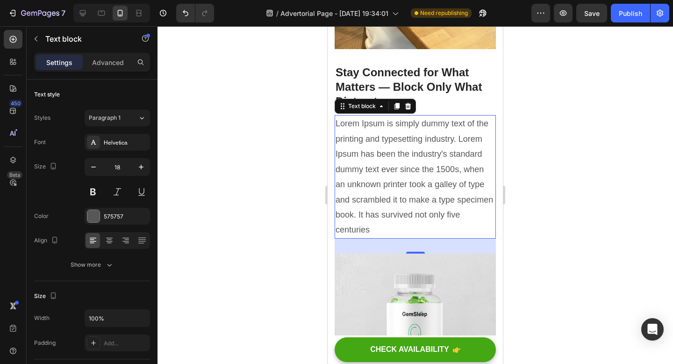
click at [405, 166] on p "Lorem Ipsum is simply dummy text of the printing and typesetting industry. Lore…" at bounding box center [415, 176] width 159 height 121
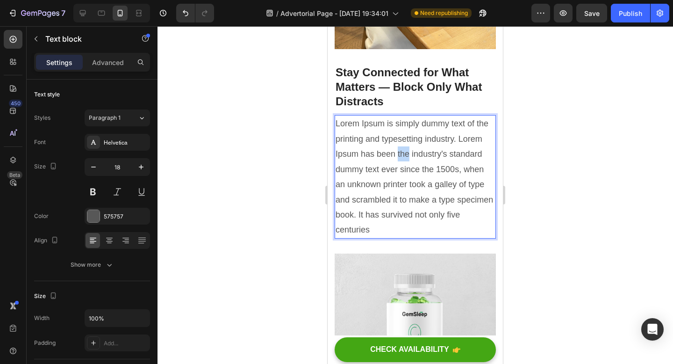
click at [405, 166] on p "Lorem Ipsum is simply dummy text of the printing and typesetting industry. Lore…" at bounding box center [415, 176] width 159 height 121
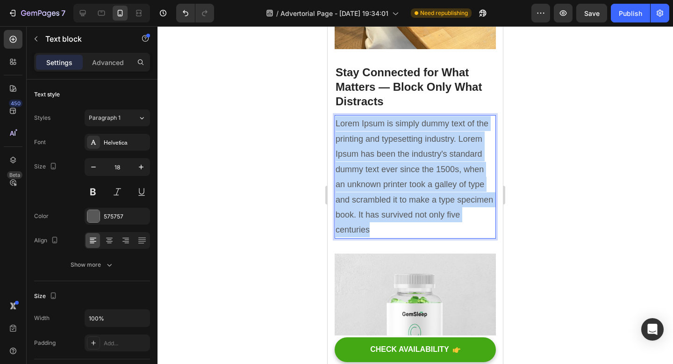
click at [405, 166] on p "Lorem Ipsum is simply dummy text of the printing and typesetting industry. Lore…" at bounding box center [415, 176] width 159 height 121
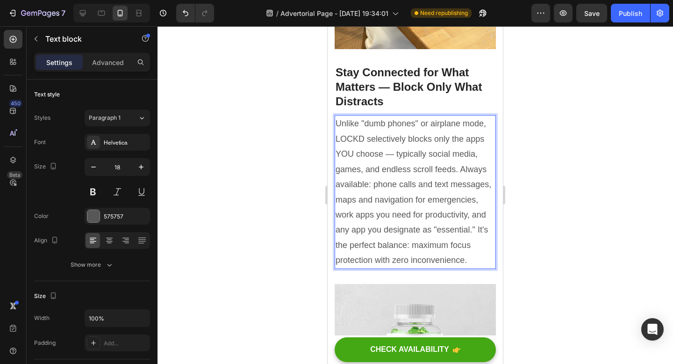
click at [347, 152] on p "Unlike "dumb phones" or airplane mode, LOCKD selectively blocks only the apps Y…" at bounding box center [415, 191] width 159 height 151
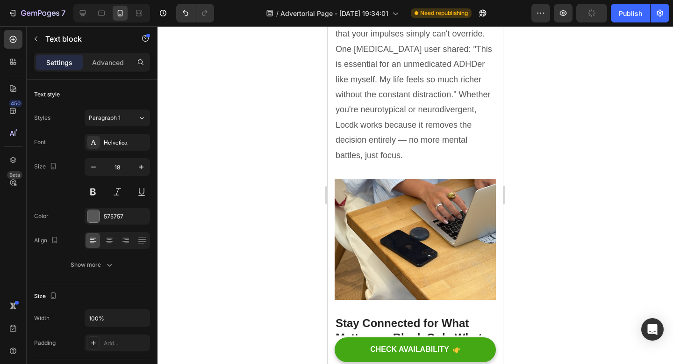
scroll to position [2435, 0]
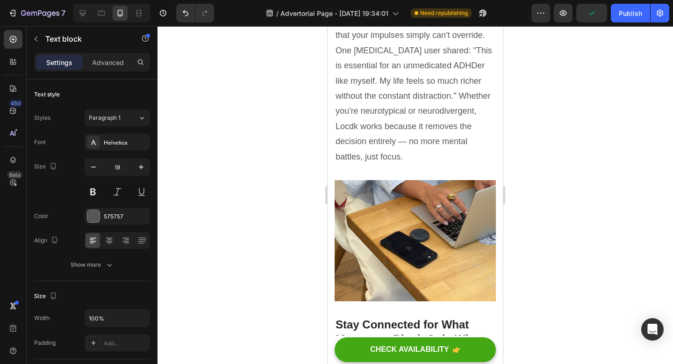
click at [561, 110] on div at bounding box center [416, 195] width 516 height 338
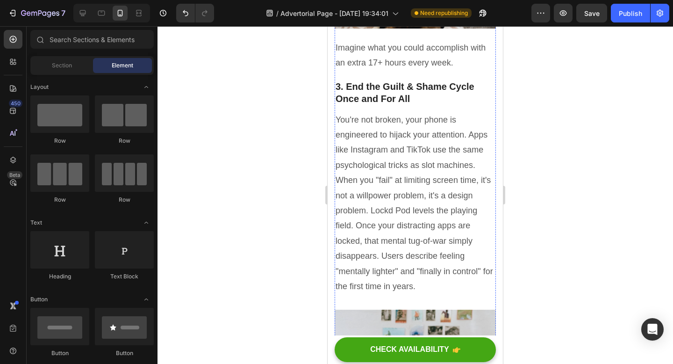
scroll to position [1932, 0]
